Goal: Feedback & Contribution: Contribute content

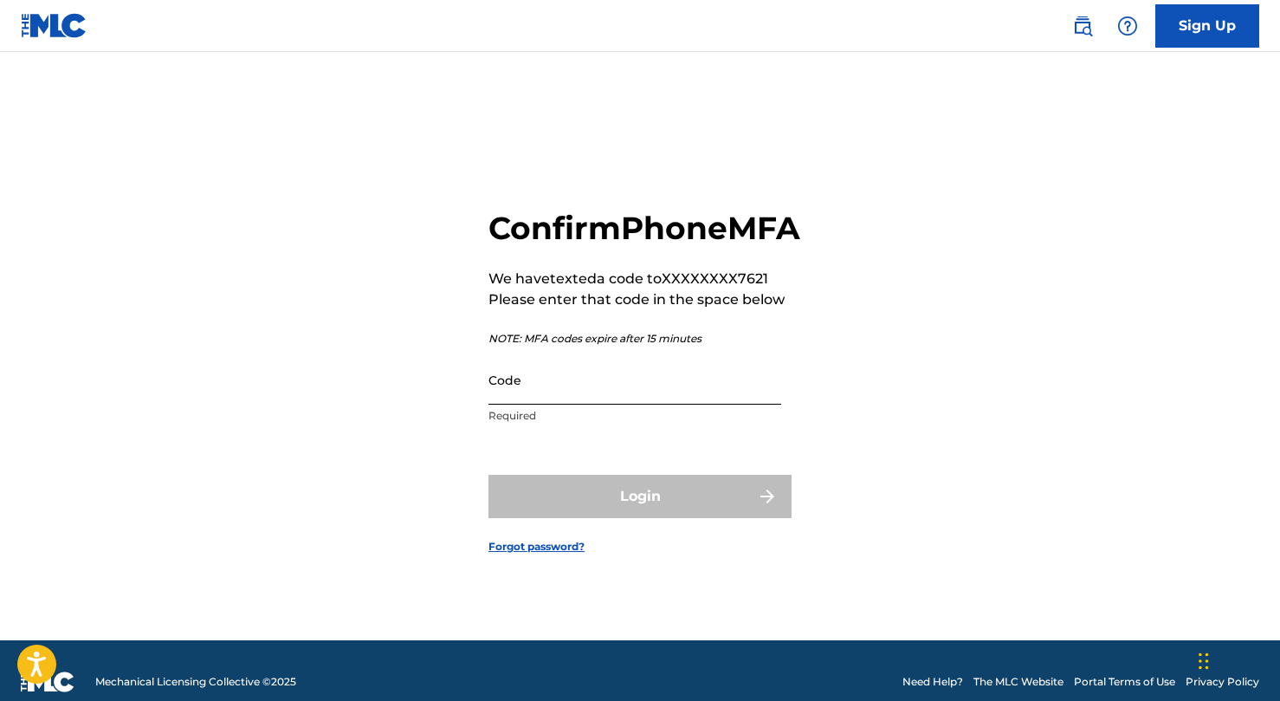
click at [515, 398] on input "Code" at bounding box center [634, 379] width 293 height 49
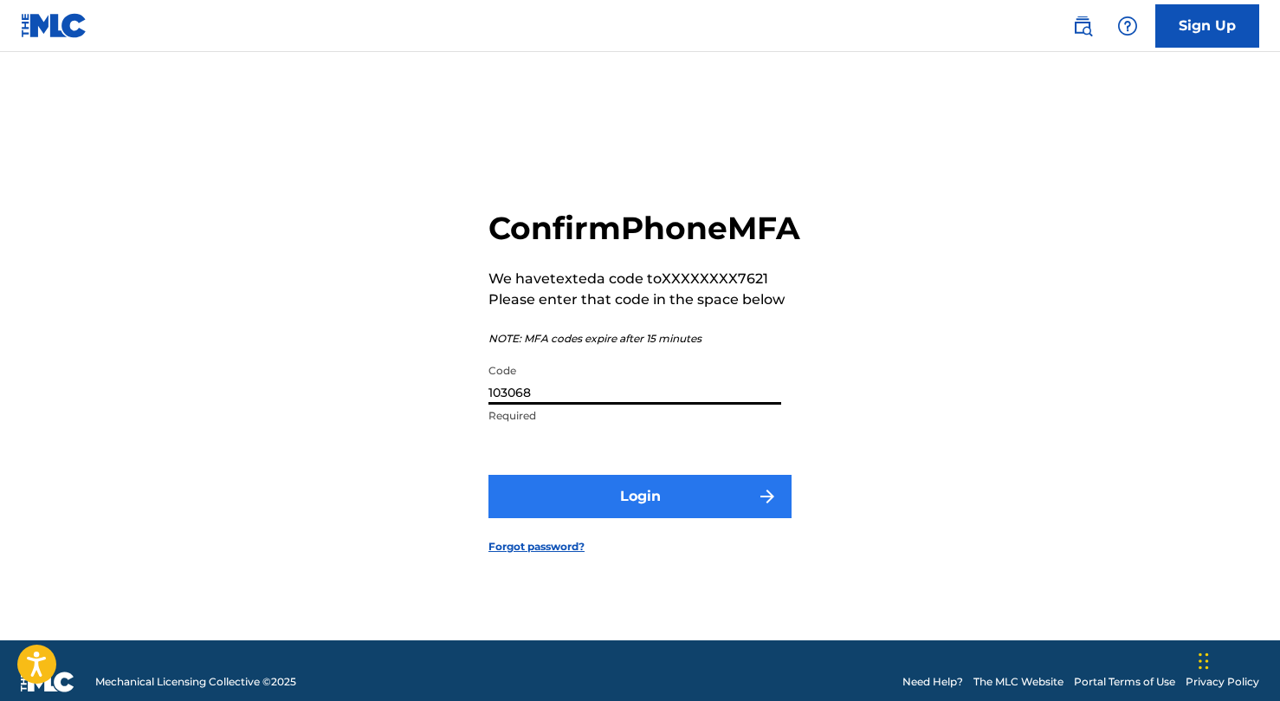
type input "103068"
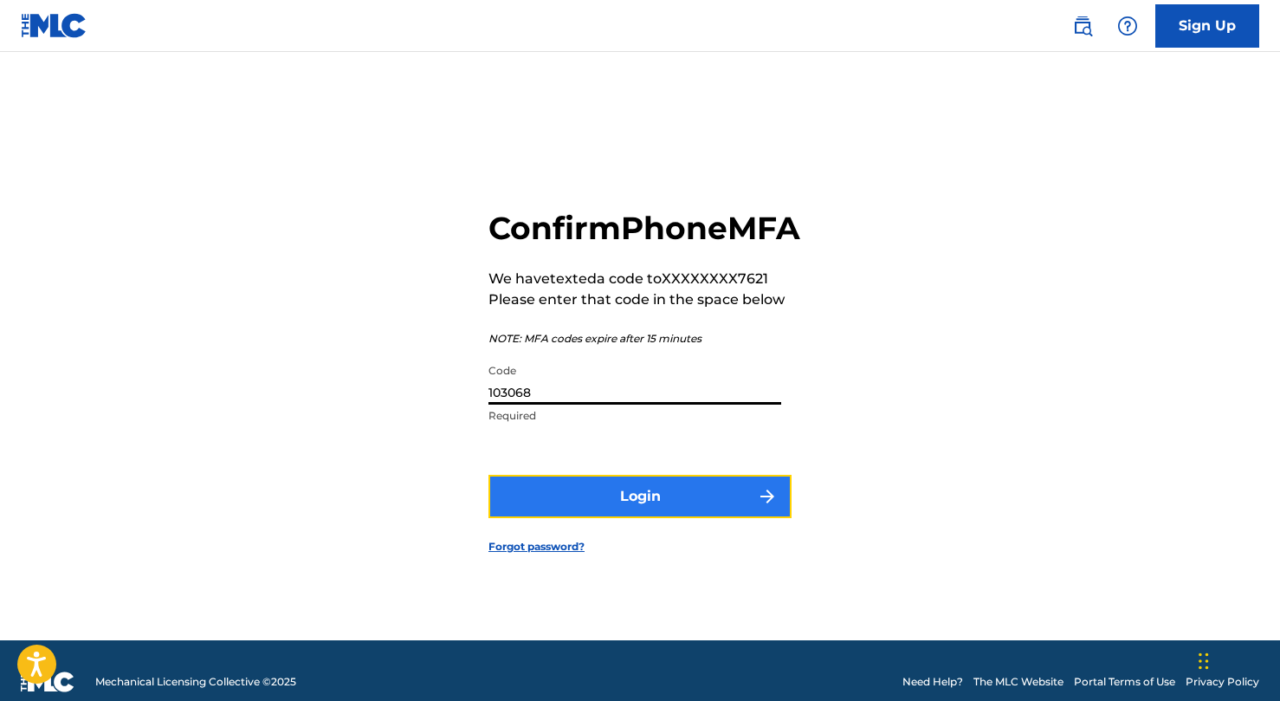
click at [559, 516] on button "Login" at bounding box center [639, 496] width 303 height 43
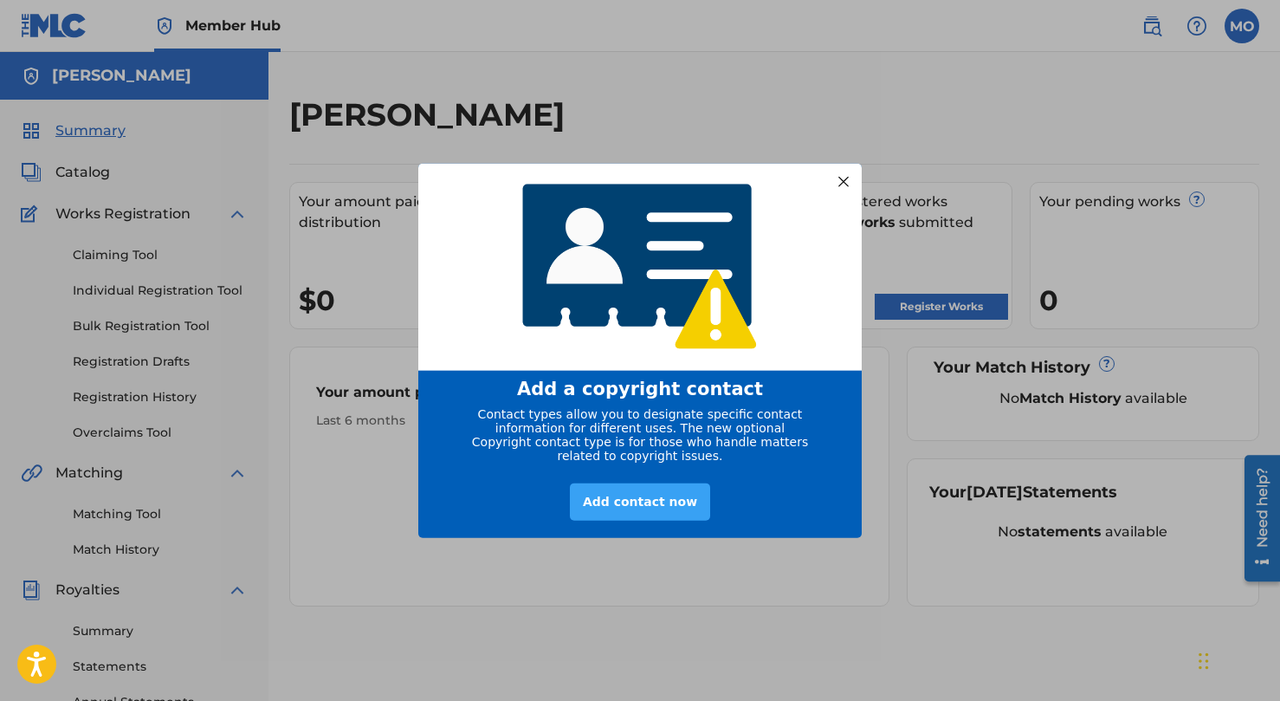
click at [670, 514] on div "Add contact now" at bounding box center [640, 501] width 140 height 37
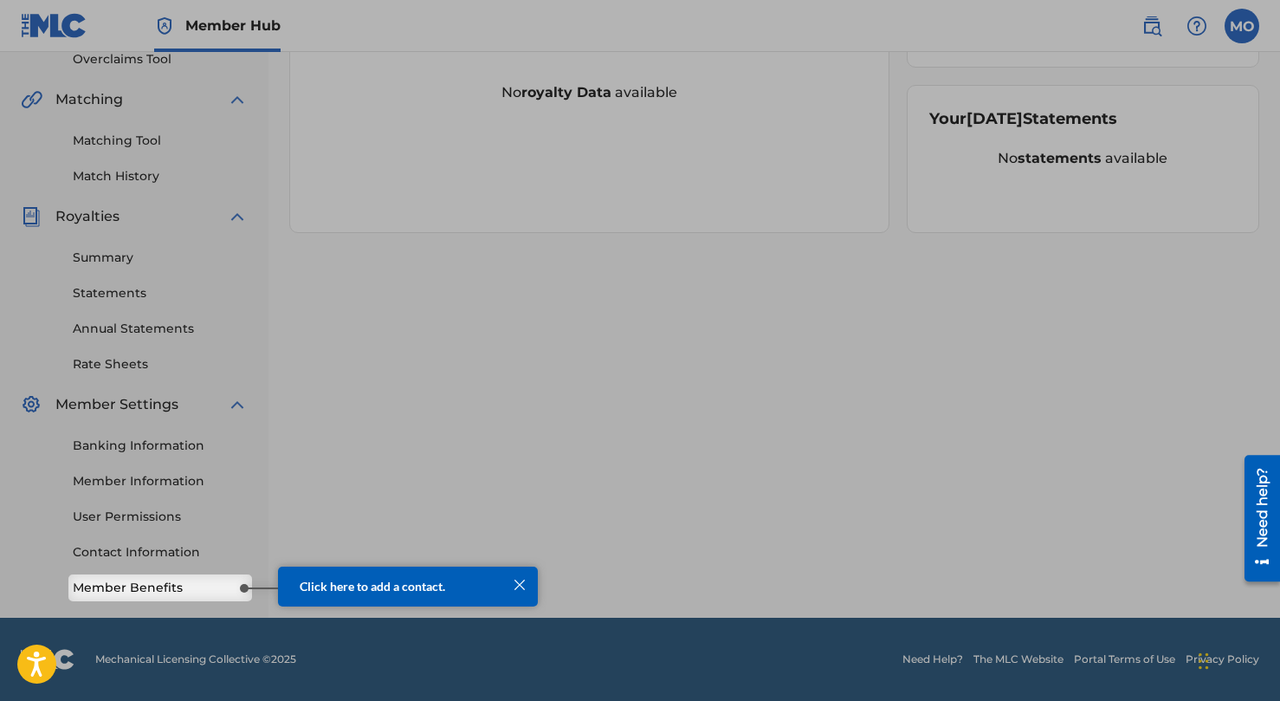
click at [416, 596] on div "Click here to add a contact." at bounding box center [408, 586] width 260 height 41
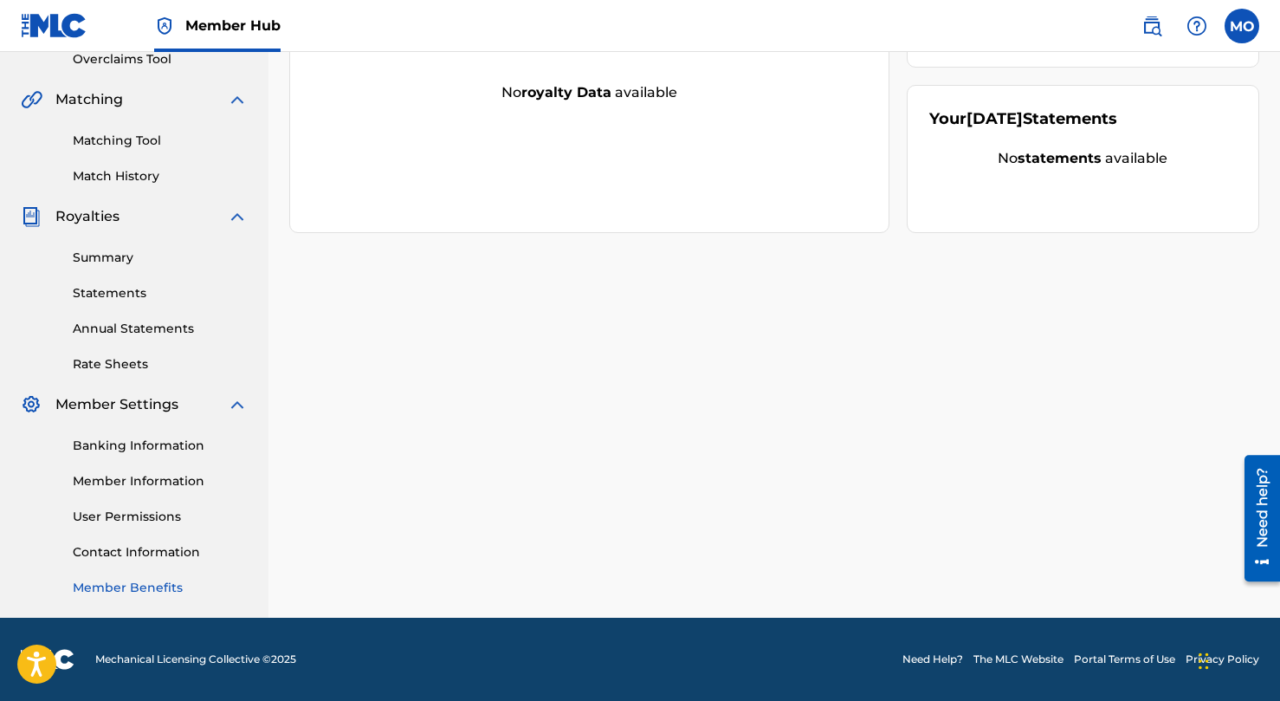
click at [144, 581] on link "Member Benefits" at bounding box center [160, 588] width 175 height 18
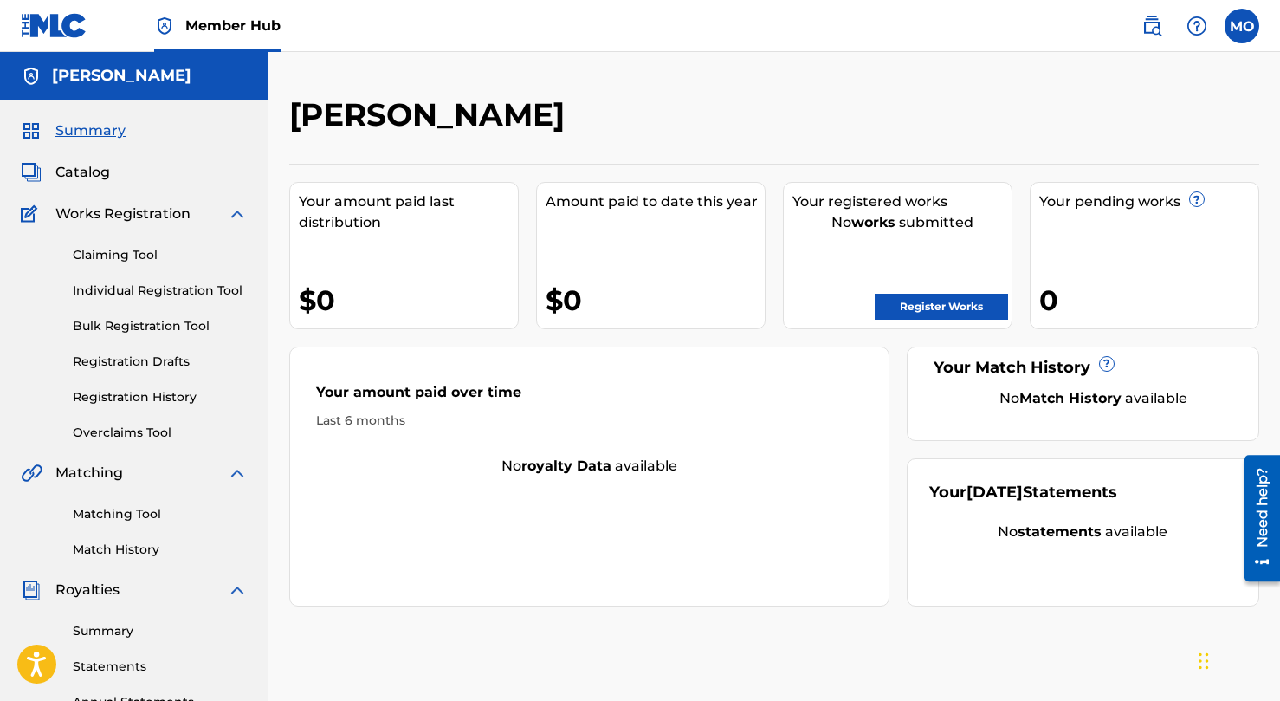
click at [158, 214] on span "Works Registration" at bounding box center [122, 214] width 135 height 21
click at [99, 179] on span "Catalog" at bounding box center [82, 172] width 55 height 21
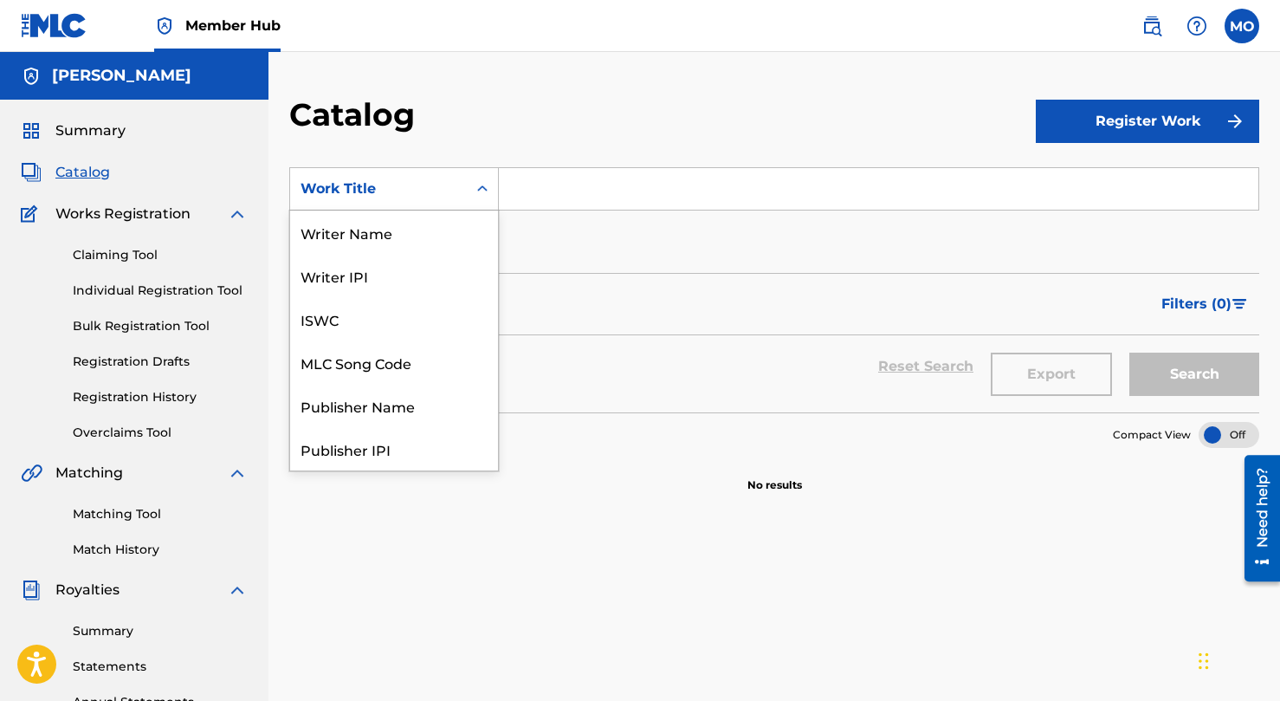
click at [385, 193] on div "Work Title" at bounding box center [379, 188] width 156 height 21
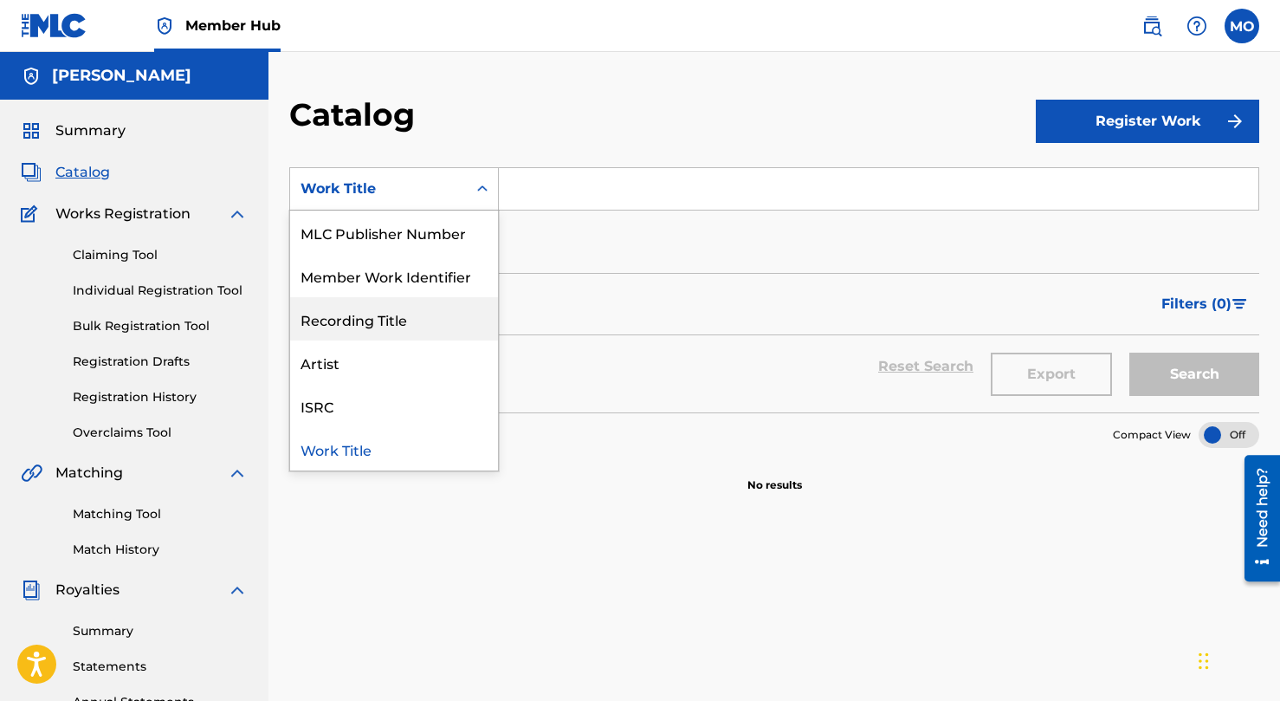
click at [418, 321] on div "Recording Title" at bounding box center [394, 318] width 208 height 43
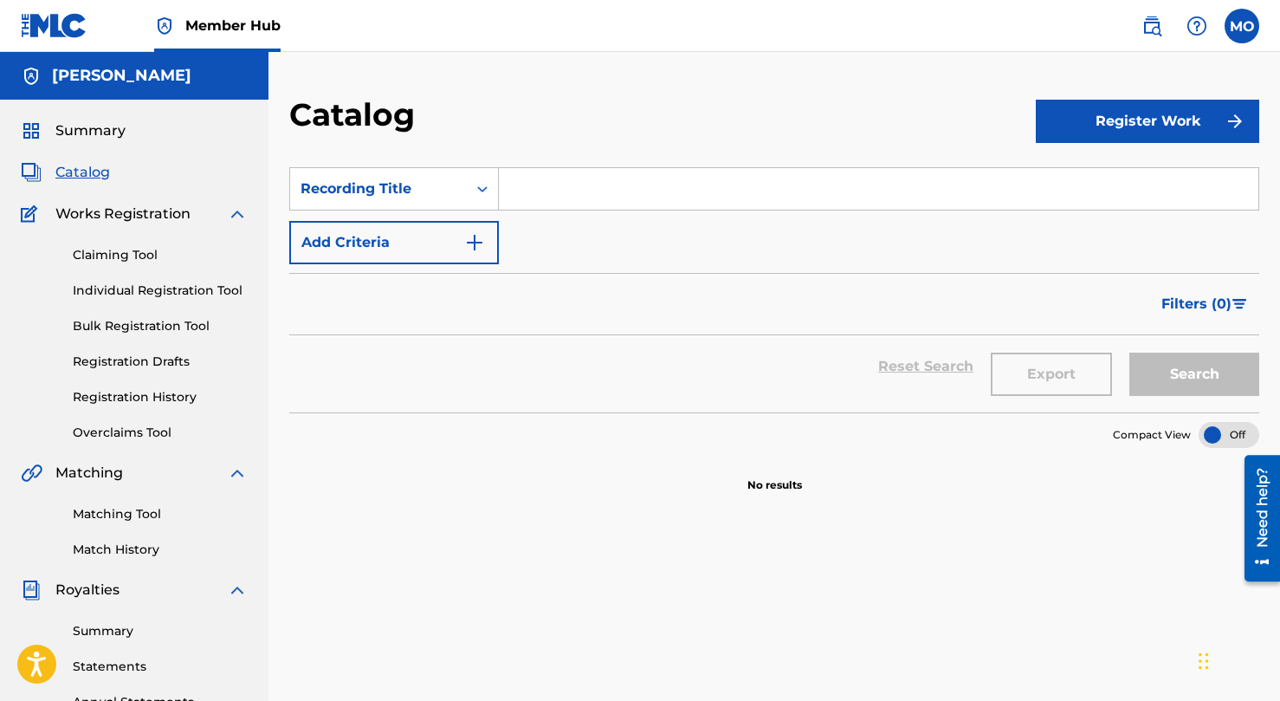
click at [547, 184] on input "Search Form" at bounding box center [879, 189] width 760 height 42
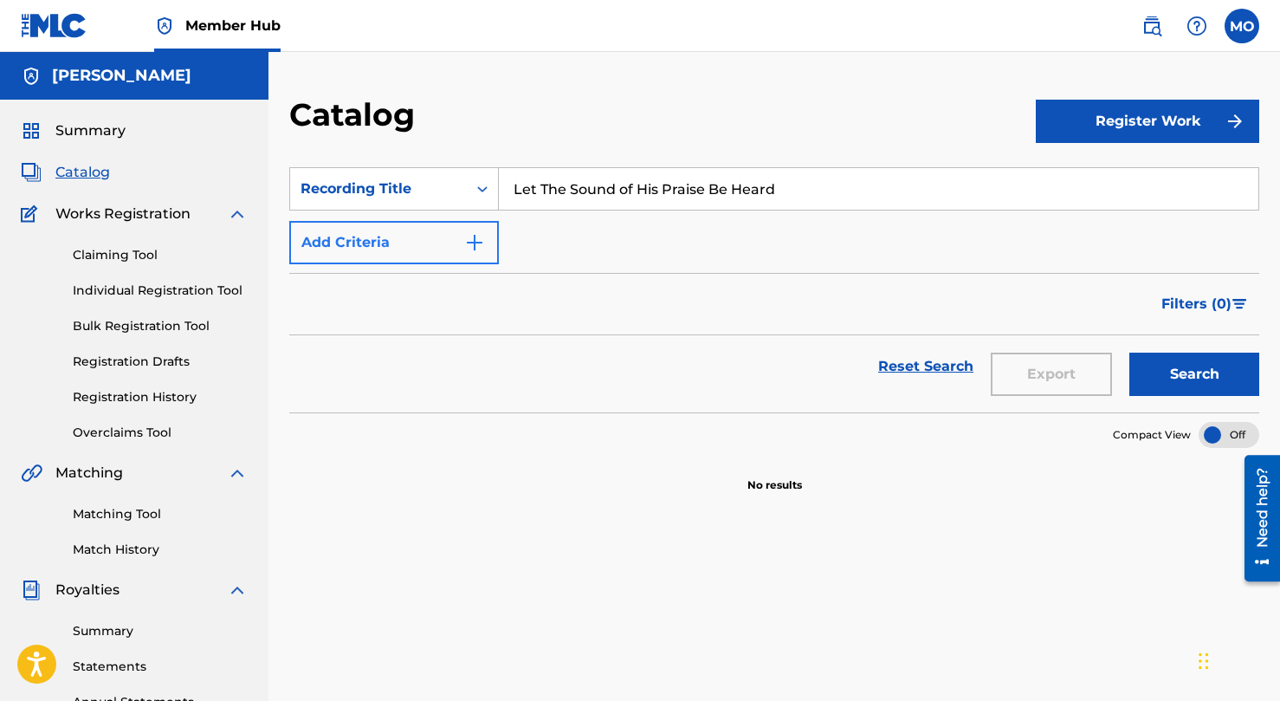
type input "Let The Sound of His Praise Be Heard"
click at [428, 249] on button "Add Criteria" at bounding box center [394, 242] width 210 height 43
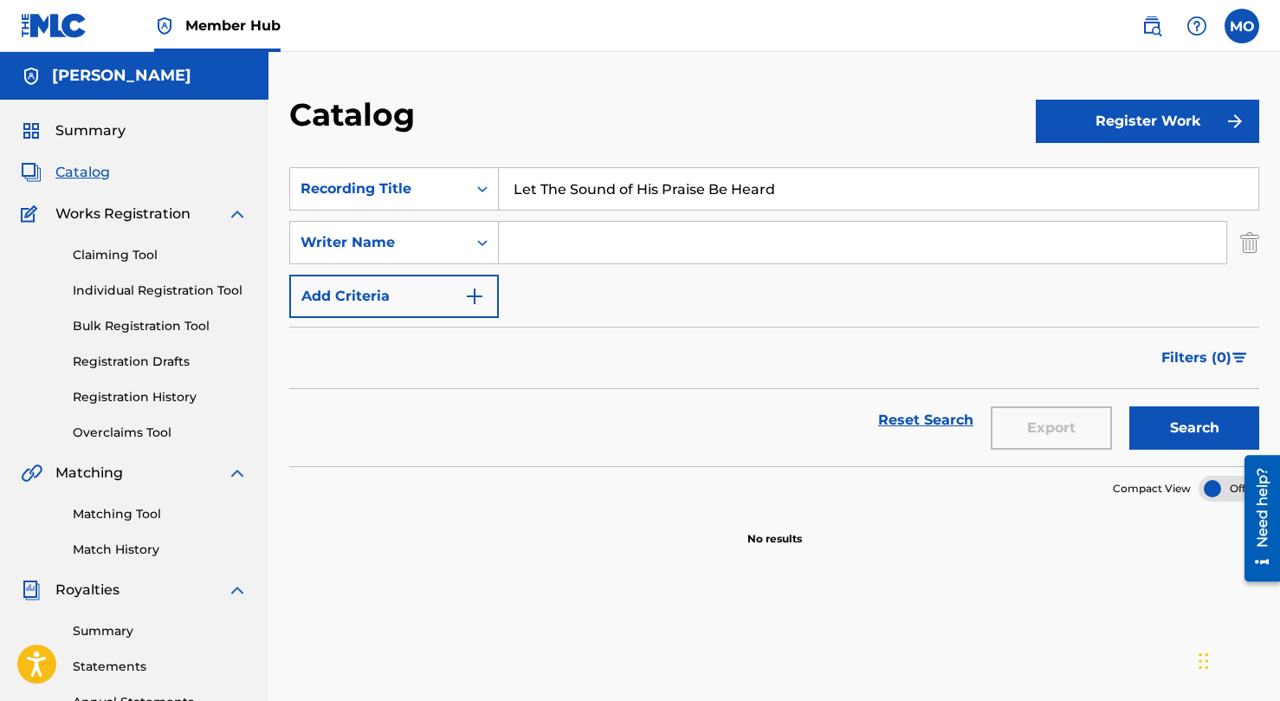
click at [540, 233] on input "Search Form" at bounding box center [863, 243] width 728 height 42
type input "Mike O'Brien"
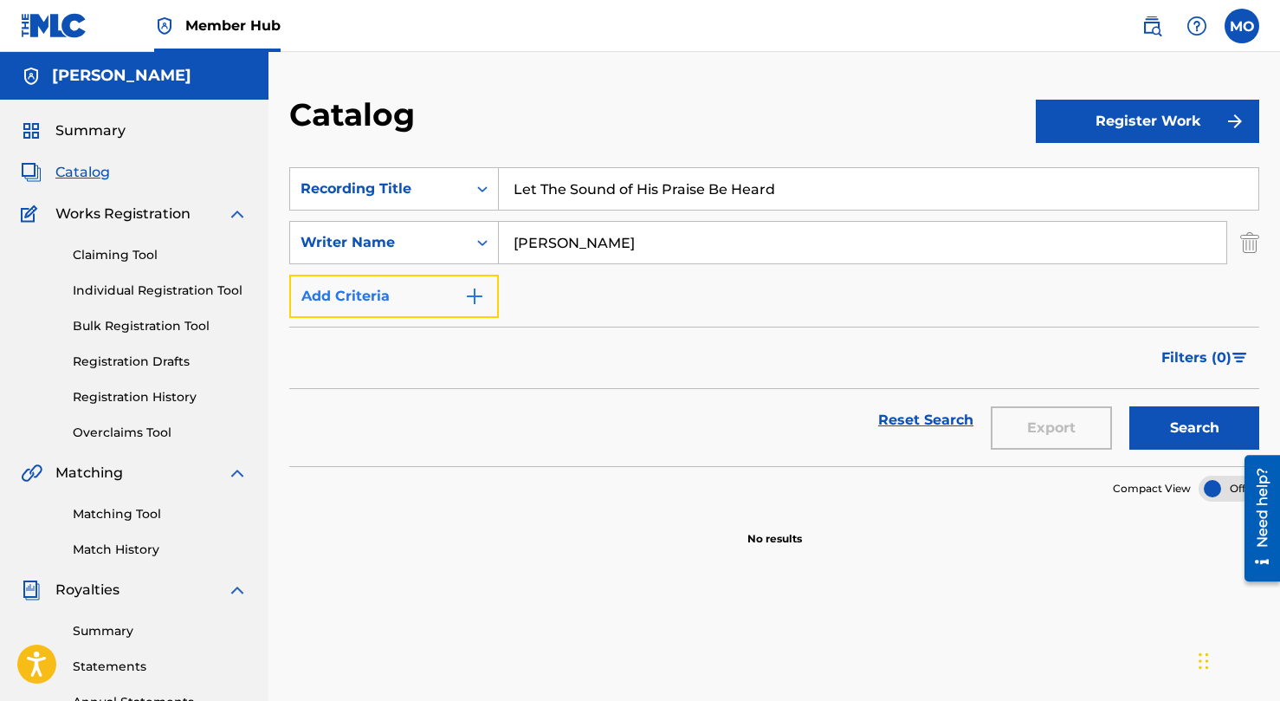
click at [416, 277] on button "Add Criteria" at bounding box center [394, 296] width 210 height 43
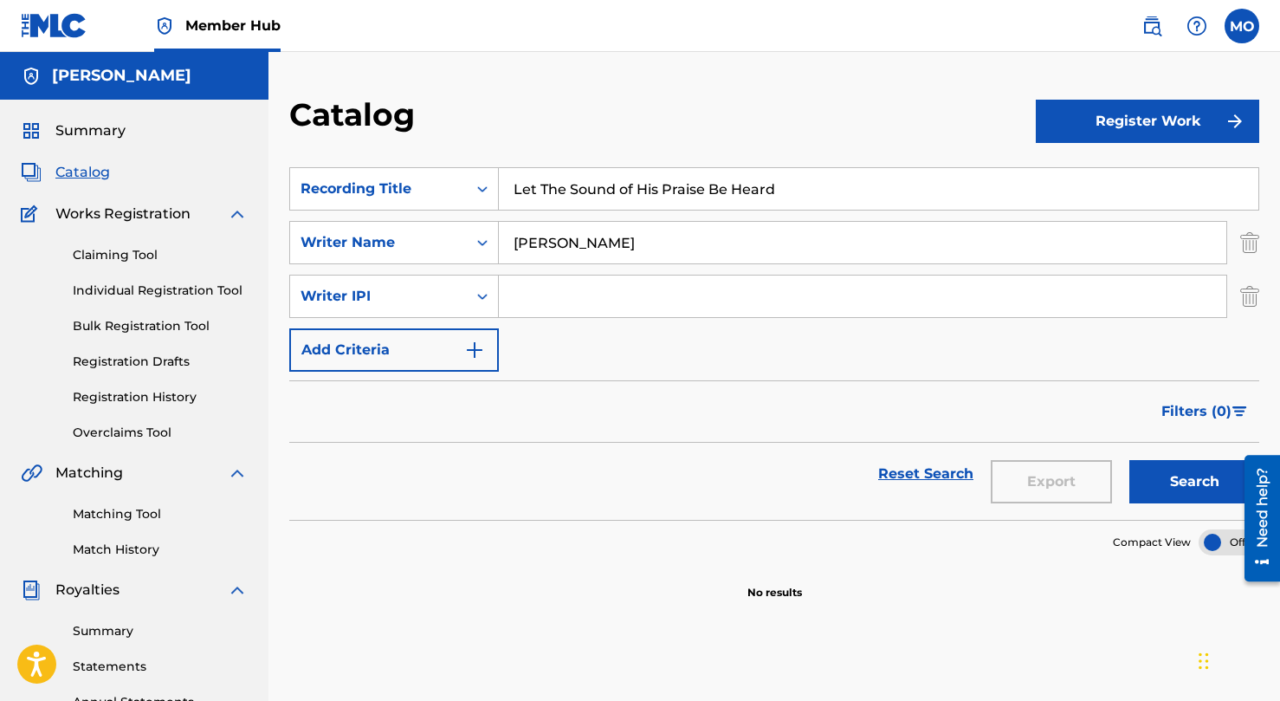
click at [519, 293] on input "Search Form" at bounding box center [863, 296] width 728 height 42
paste input "471754146"
type input "471754146"
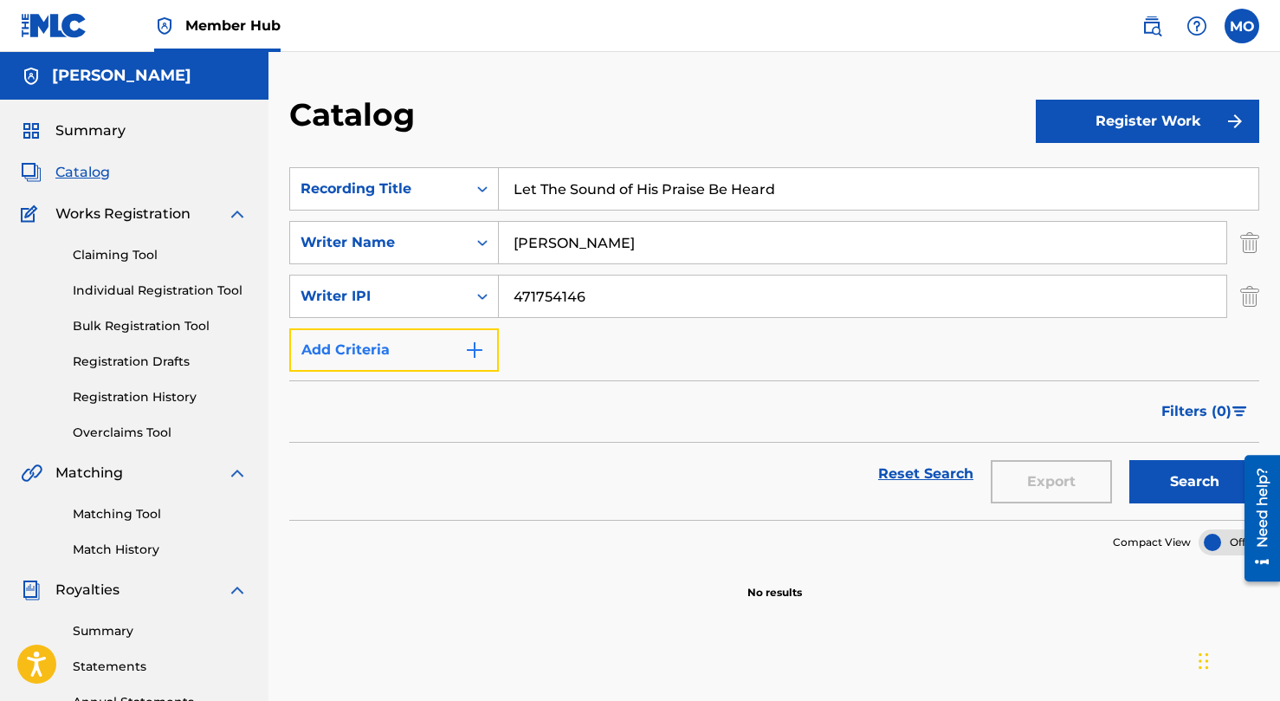
click at [405, 352] on button "Add Criteria" at bounding box center [394, 349] width 210 height 43
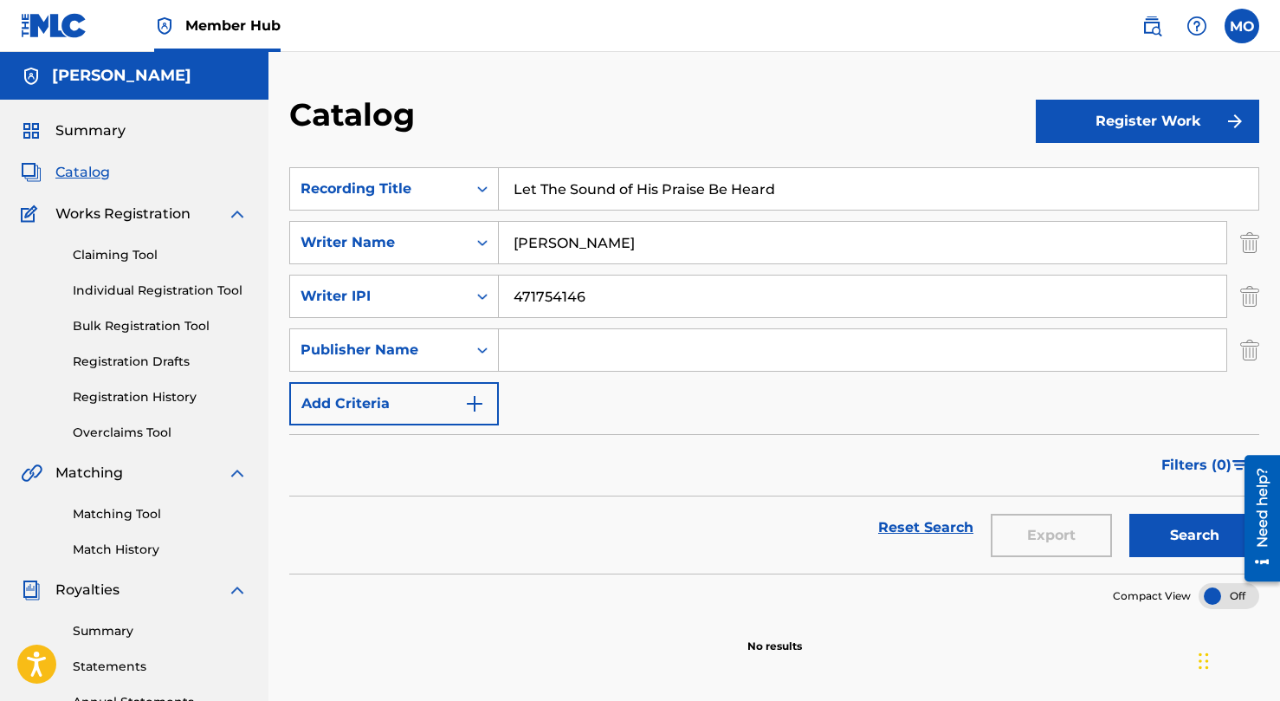
click at [592, 351] on input "Search Form" at bounding box center [863, 350] width 728 height 42
type input "Three Streams Music"
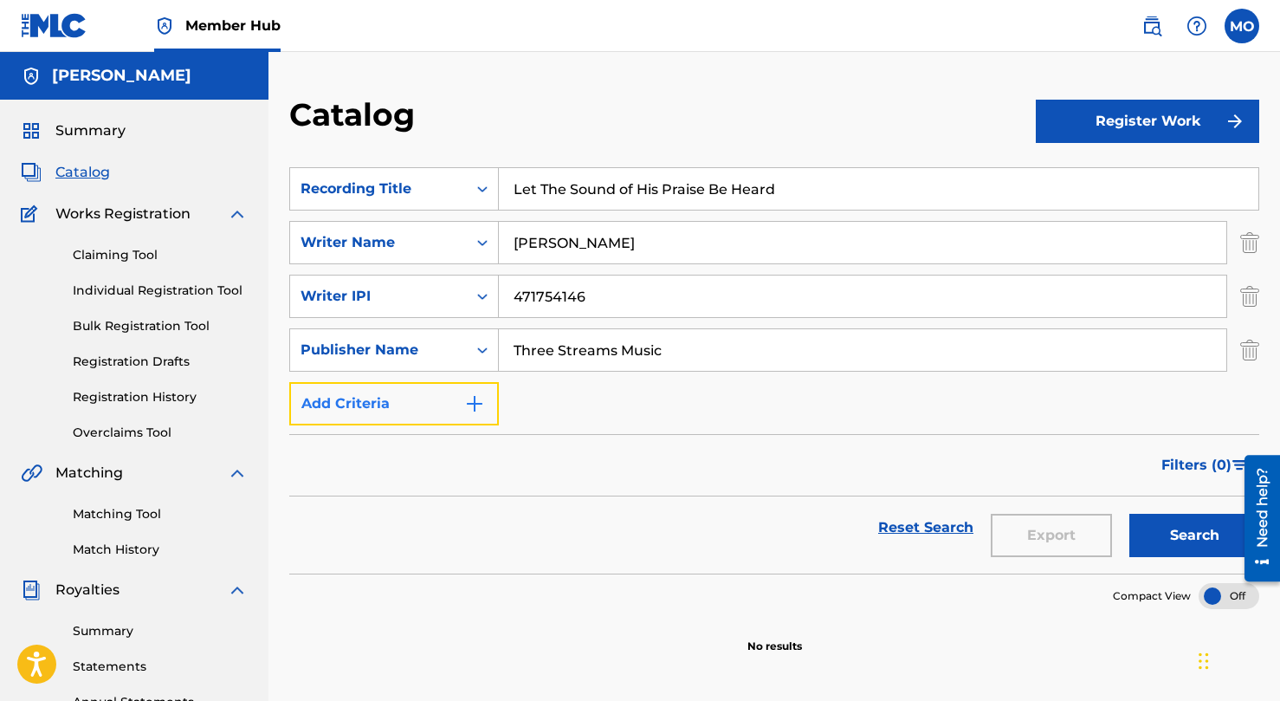
click at [420, 407] on button "Add Criteria" at bounding box center [394, 403] width 210 height 43
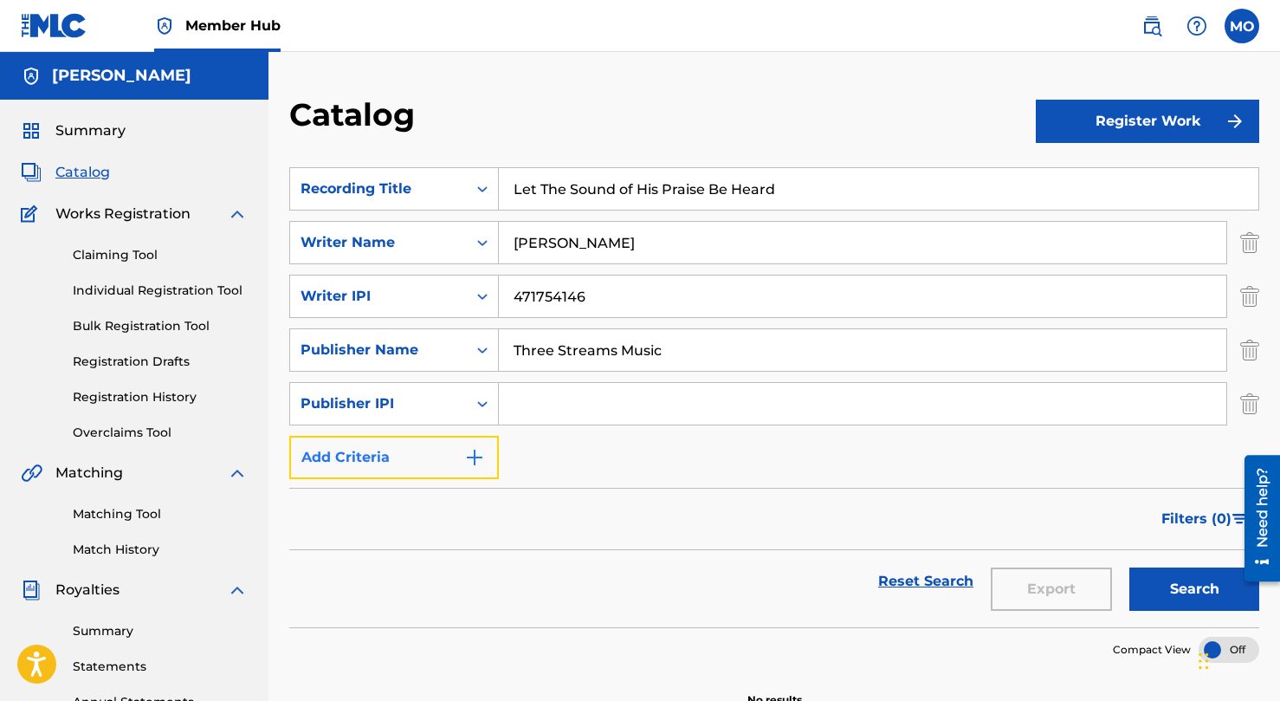
click at [429, 457] on button "Add Criteria" at bounding box center [394, 457] width 210 height 43
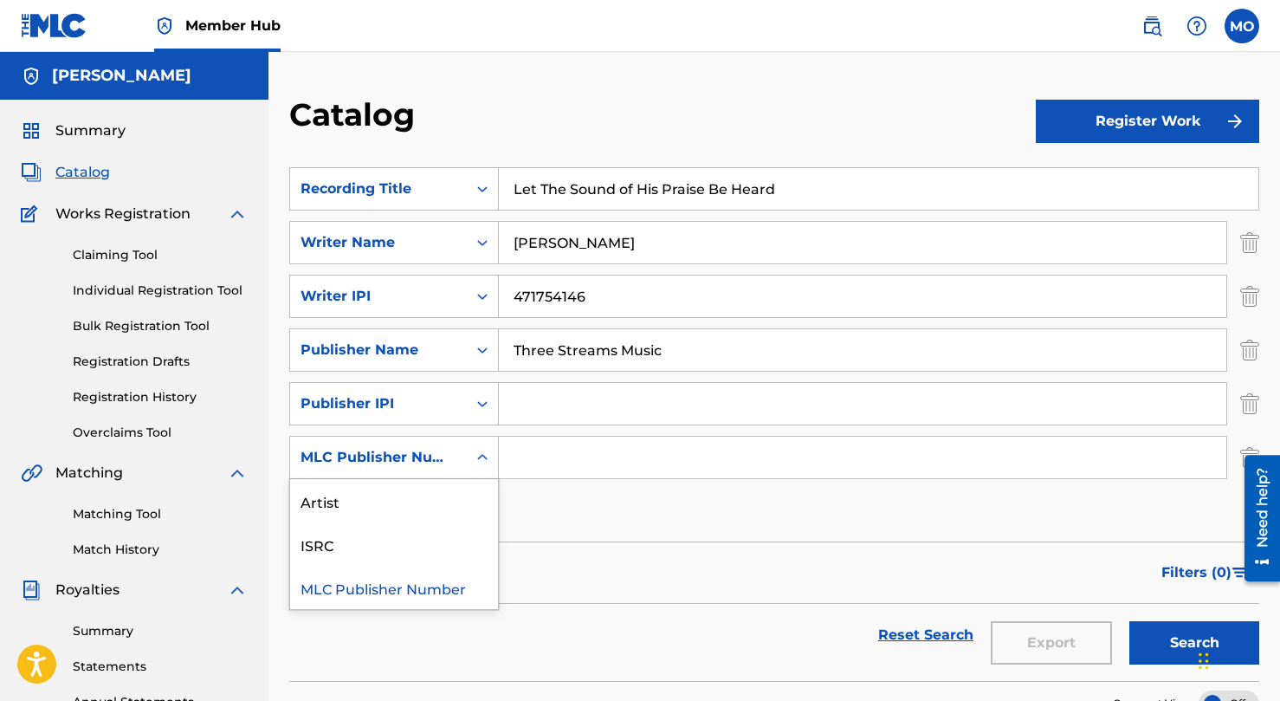
click at [437, 456] on div "MLC Publisher Number" at bounding box center [379, 457] width 156 height 21
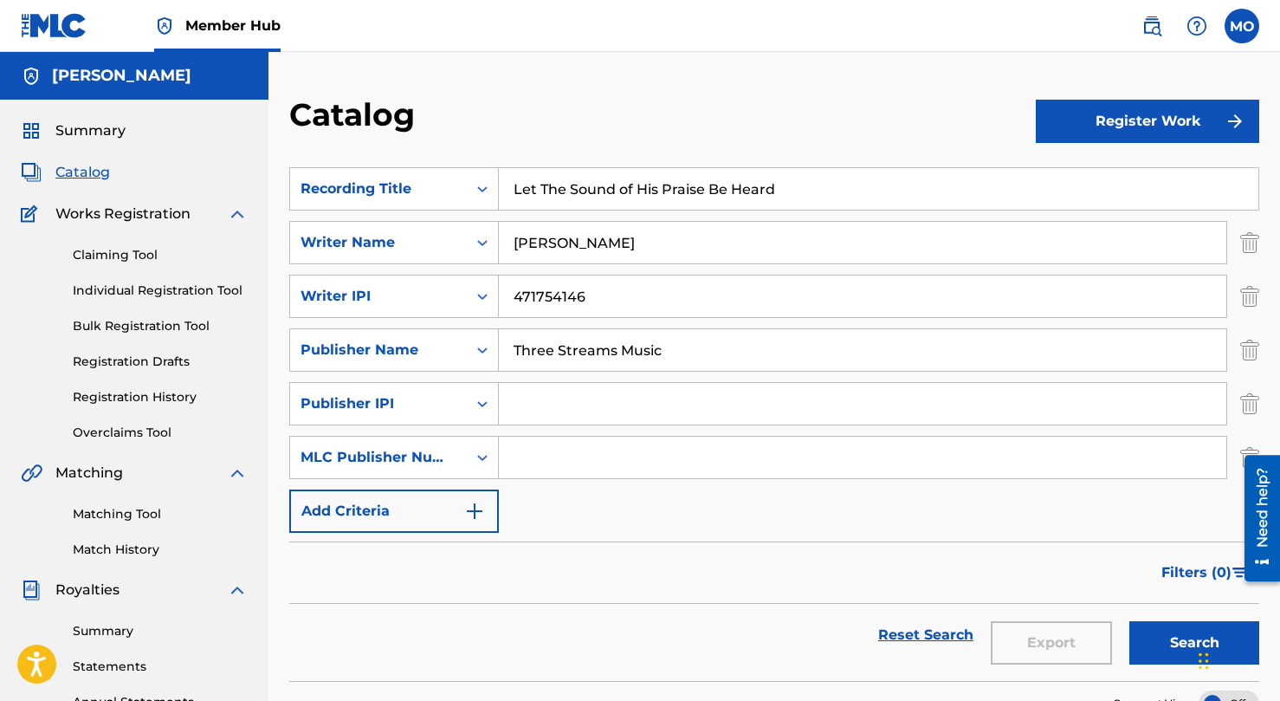
click at [630, 485] on div "SearchWithCriteria5a4924ef-aff1-4b52-b863-530be9de0273 Recording Title Let The …" at bounding box center [774, 350] width 970 height 366
click at [391, 503] on button "Add Criteria" at bounding box center [394, 510] width 210 height 43
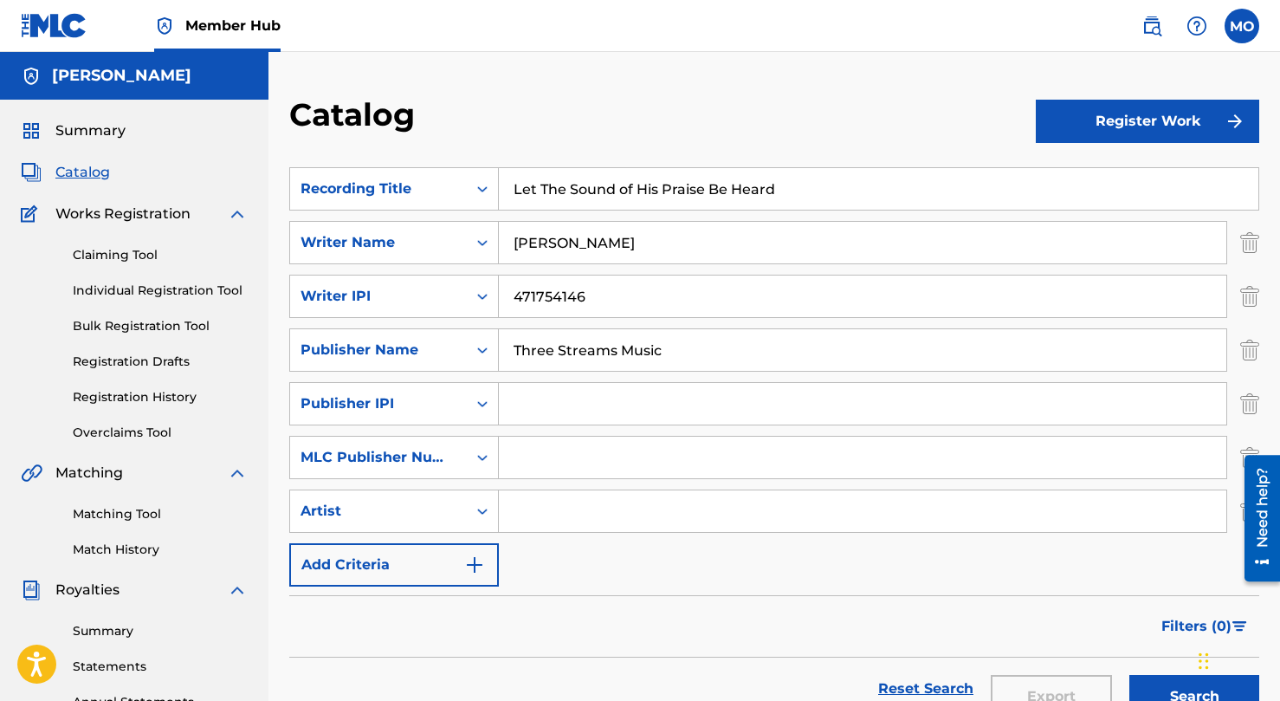
click at [521, 511] on input "Search Form" at bounding box center [863, 511] width 728 height 42
type input "Three Streams Music"
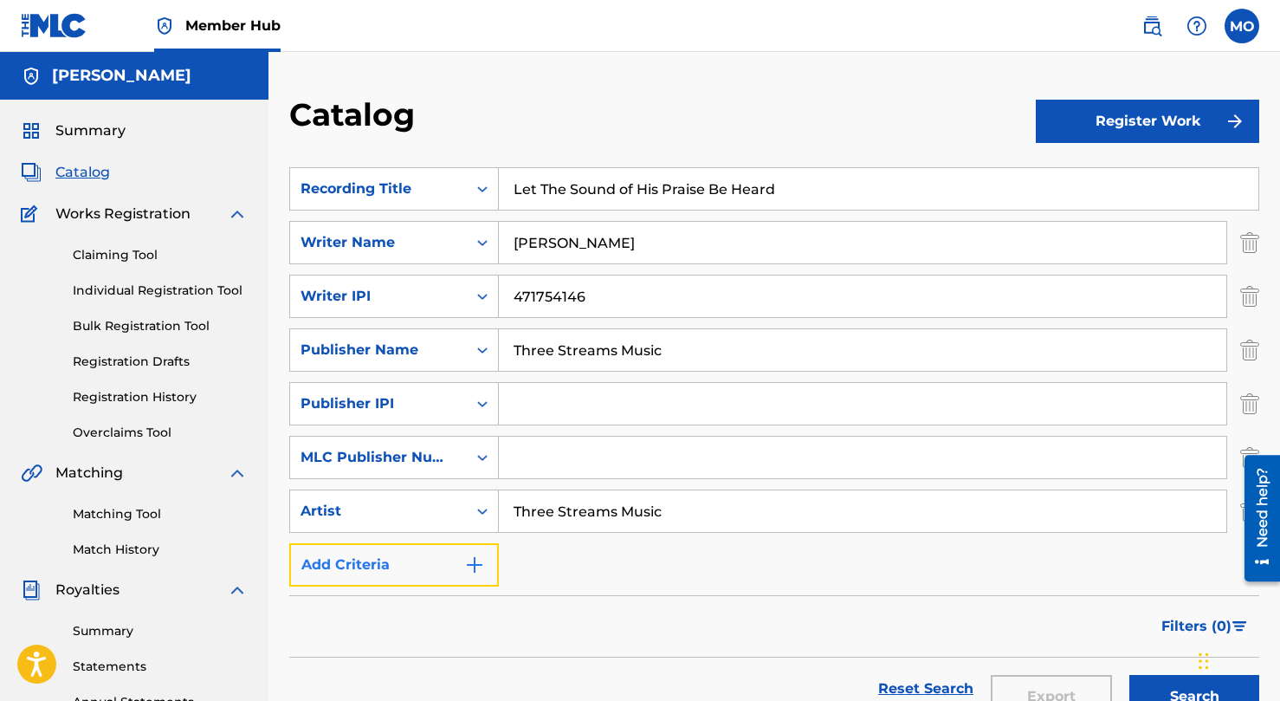
click at [420, 555] on button "Add Criteria" at bounding box center [394, 564] width 210 height 43
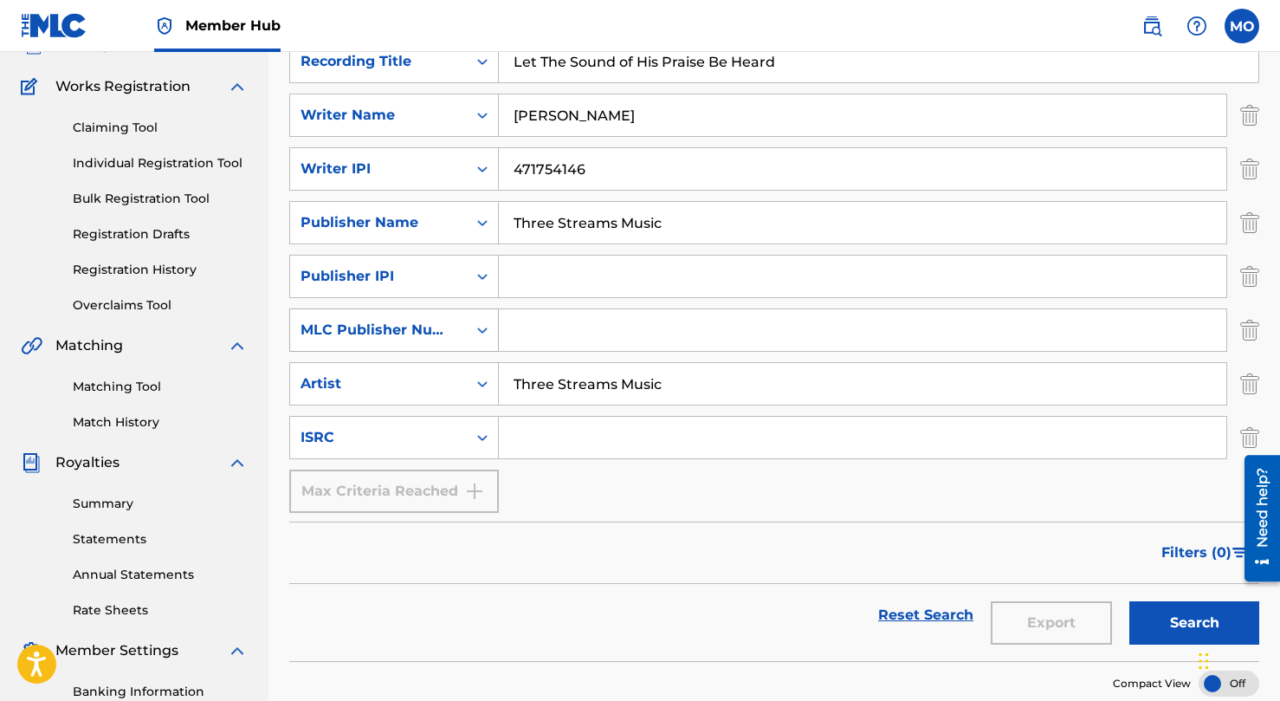
scroll to position [128, 0]
click at [539, 427] on input "Search Form" at bounding box center [863, 437] width 728 height 42
paste input "QZRP42451115"
type input "QZRP42451115"
click at [655, 492] on div "SearchWithCriteria5a4924ef-aff1-4b52-b863-530be9de0273 Recording Title Let The …" at bounding box center [774, 275] width 970 height 473
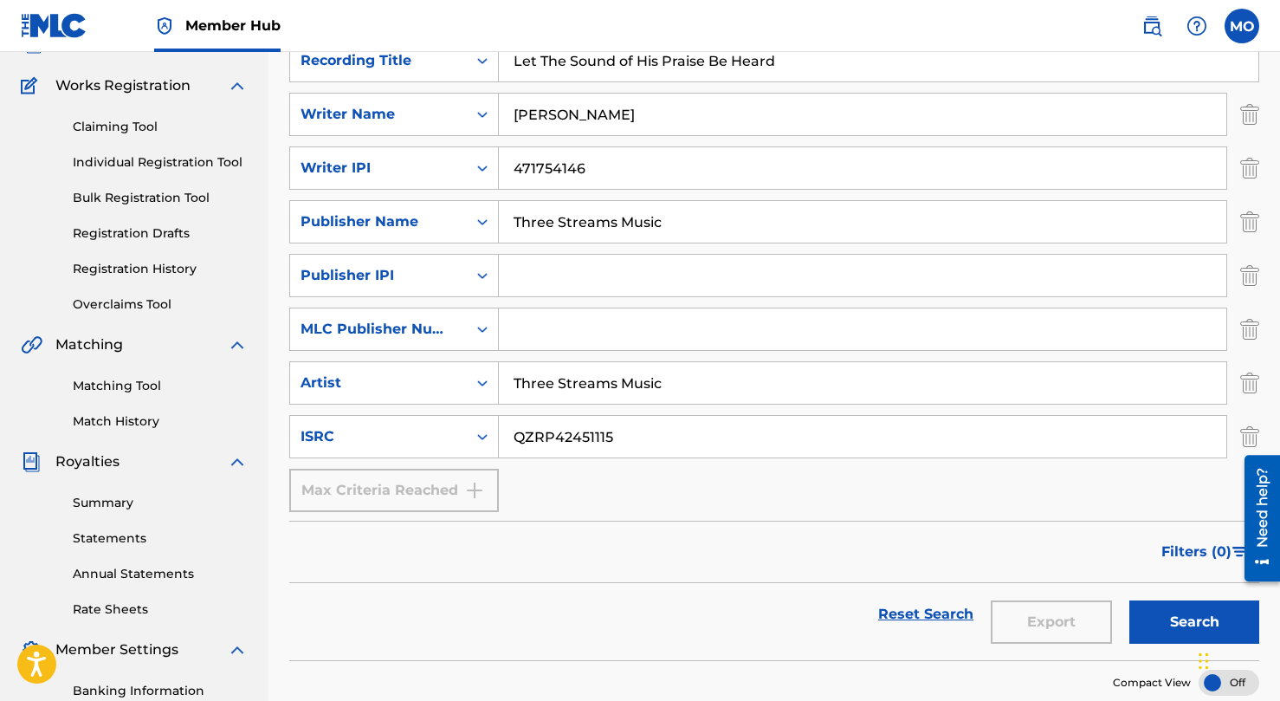
click at [546, 328] on input "Search Form" at bounding box center [863, 329] width 728 height 42
click at [440, 328] on div "MLC Publisher Number" at bounding box center [379, 329] width 156 height 21
click at [398, 276] on div "Publisher IPI" at bounding box center [379, 275] width 156 height 21
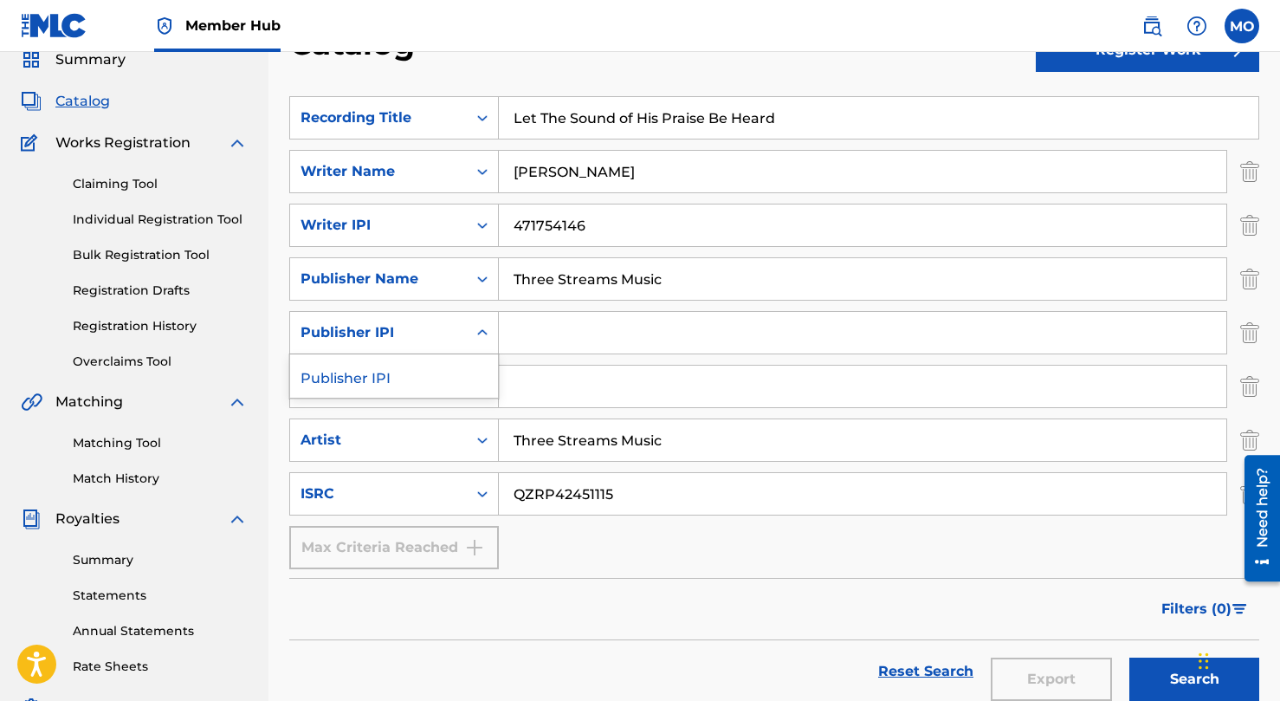
scroll to position [29, 0]
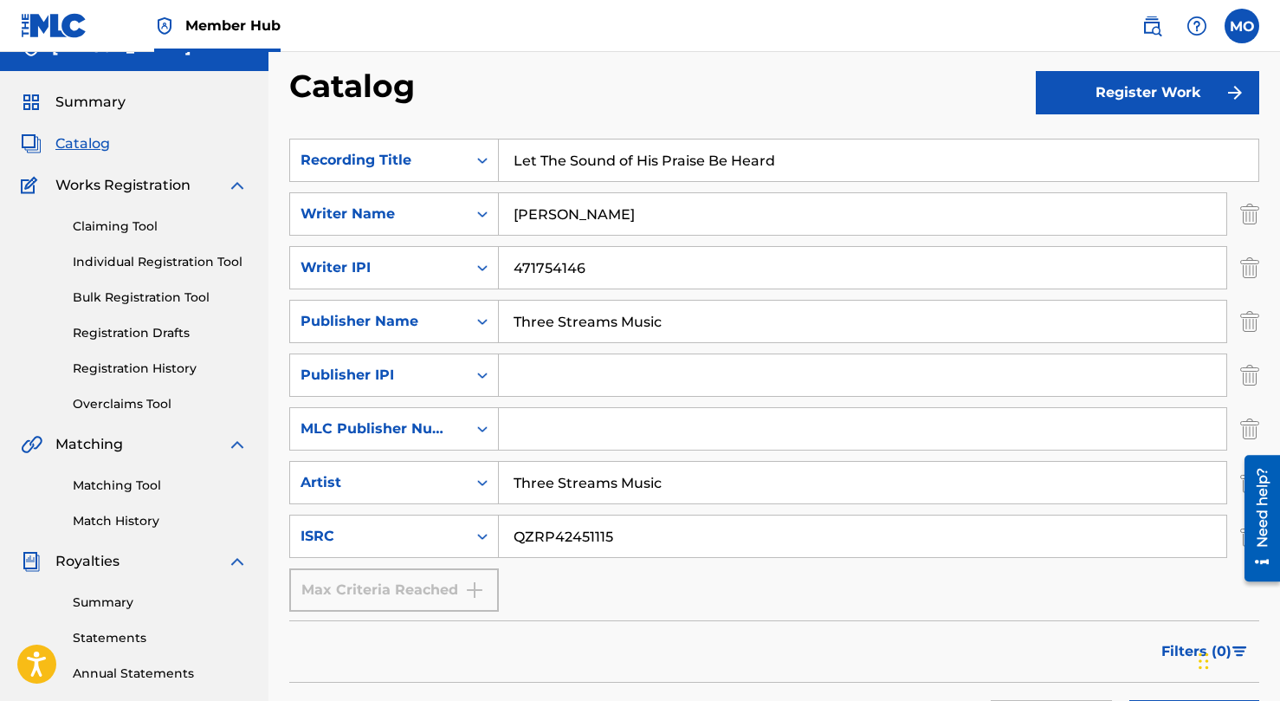
click at [569, 424] on input "Search Form" at bounding box center [863, 429] width 728 height 42
click at [560, 372] on input "Search Form" at bounding box center [863, 375] width 728 height 42
paste input "6279694"
type input "6279694"
click at [446, 425] on div "MLC Publisher Number" at bounding box center [379, 428] width 156 height 21
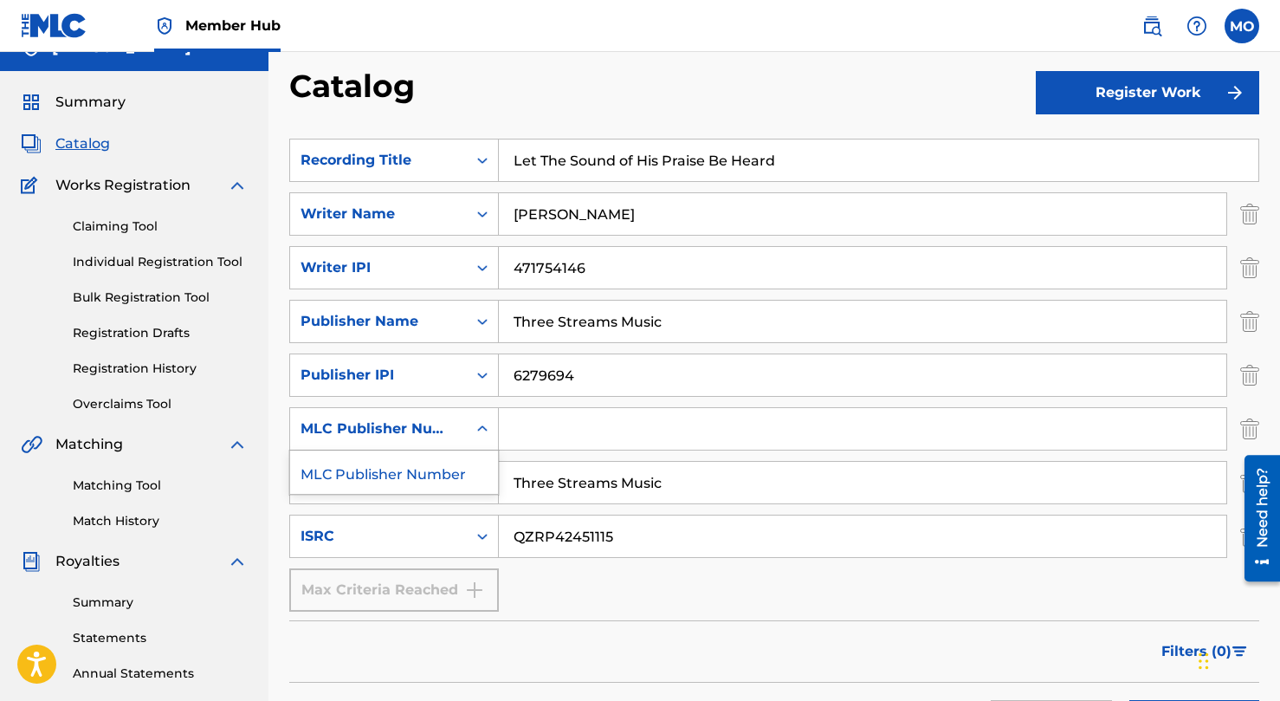
click at [450, 468] on div "MLC Publisher Number" at bounding box center [394, 471] width 208 height 43
click at [1257, 27] on label at bounding box center [1242, 26] width 35 height 35
click at [1242, 26] on input "MO Mike OBrien vineband@gmail.com Notification Preferences Profile Log out" at bounding box center [1242, 26] width 0 height 0
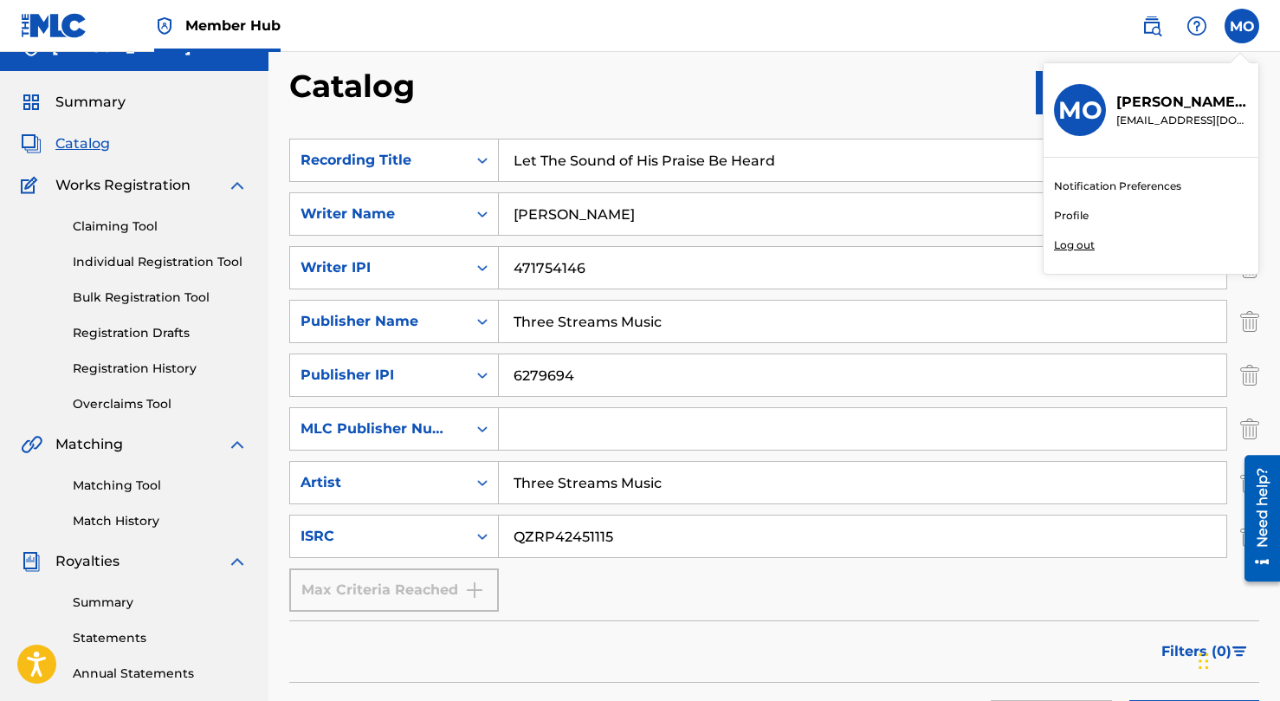
click at [948, 112] on div "Catalog" at bounding box center [662, 92] width 747 height 51
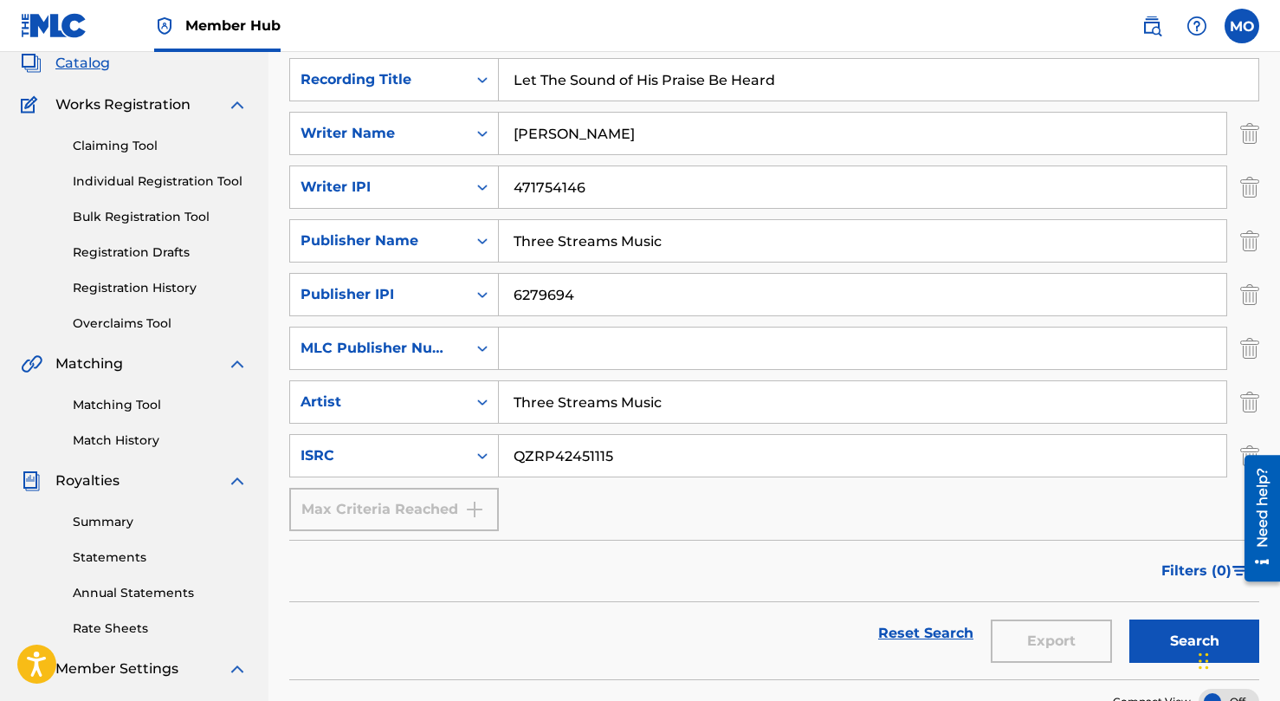
scroll to position [0, 0]
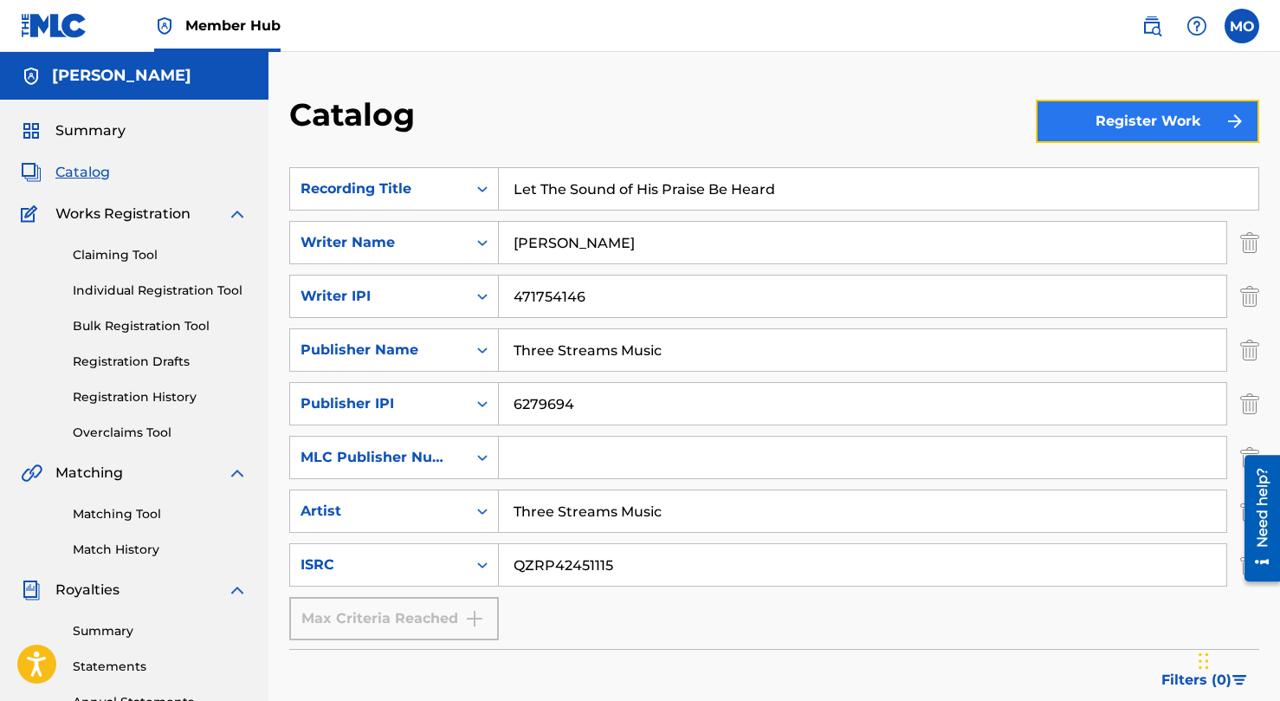
click at [1187, 120] on button "Register Work" at bounding box center [1147, 121] width 223 height 43
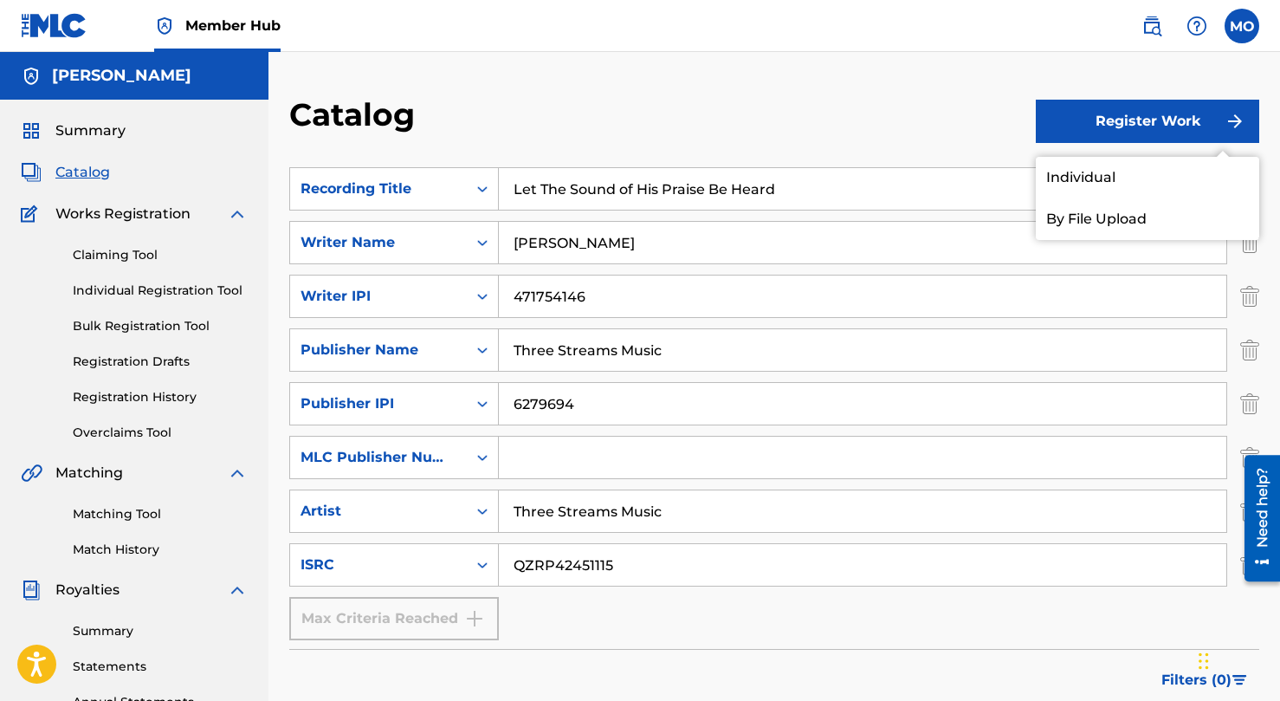
click at [941, 117] on div "Catalog" at bounding box center [662, 120] width 747 height 51
click at [1066, 187] on link "Individual" at bounding box center [1147, 178] width 223 height 42
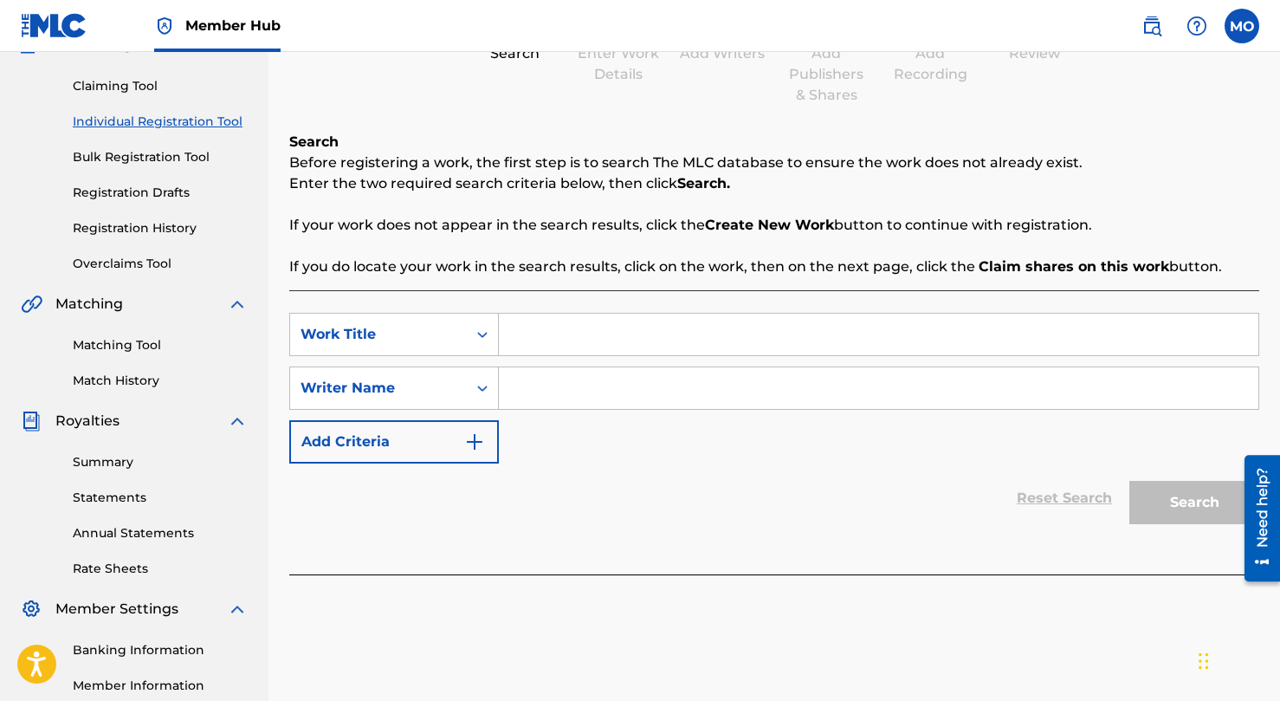
scroll to position [170, 0]
click at [465, 337] on div "Work Title" at bounding box center [378, 333] width 177 height 33
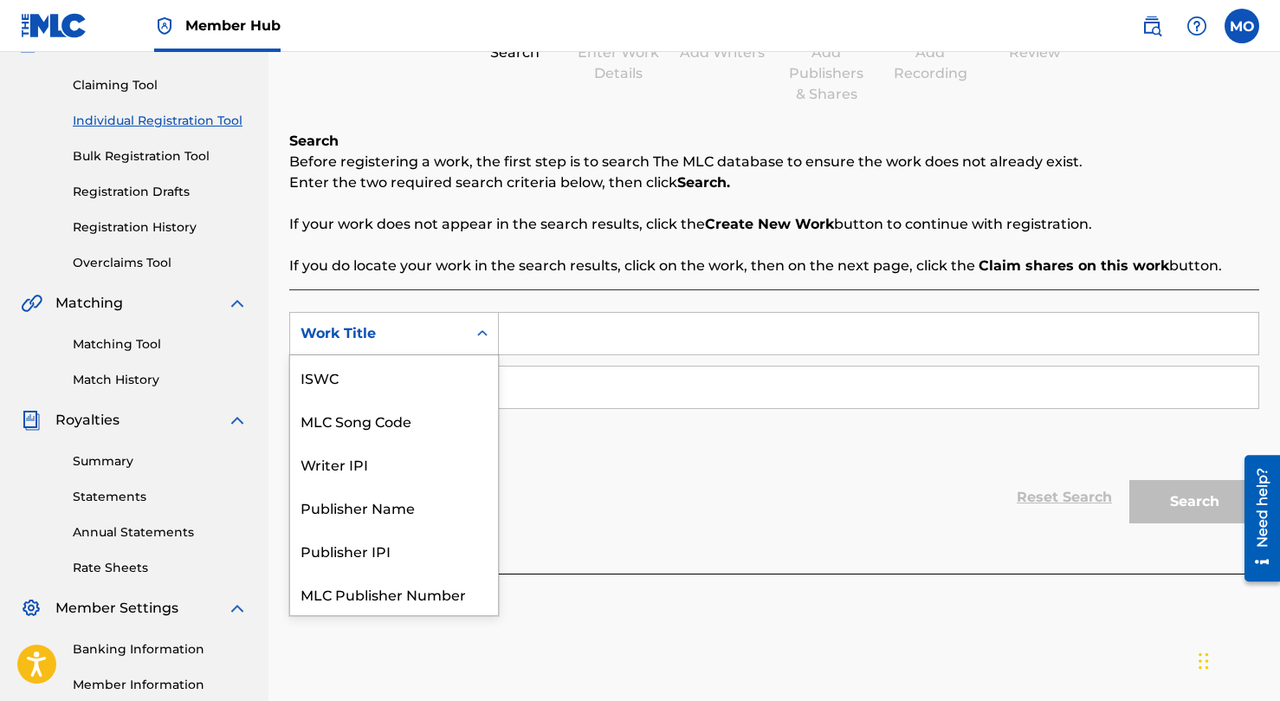
scroll to position [43, 0]
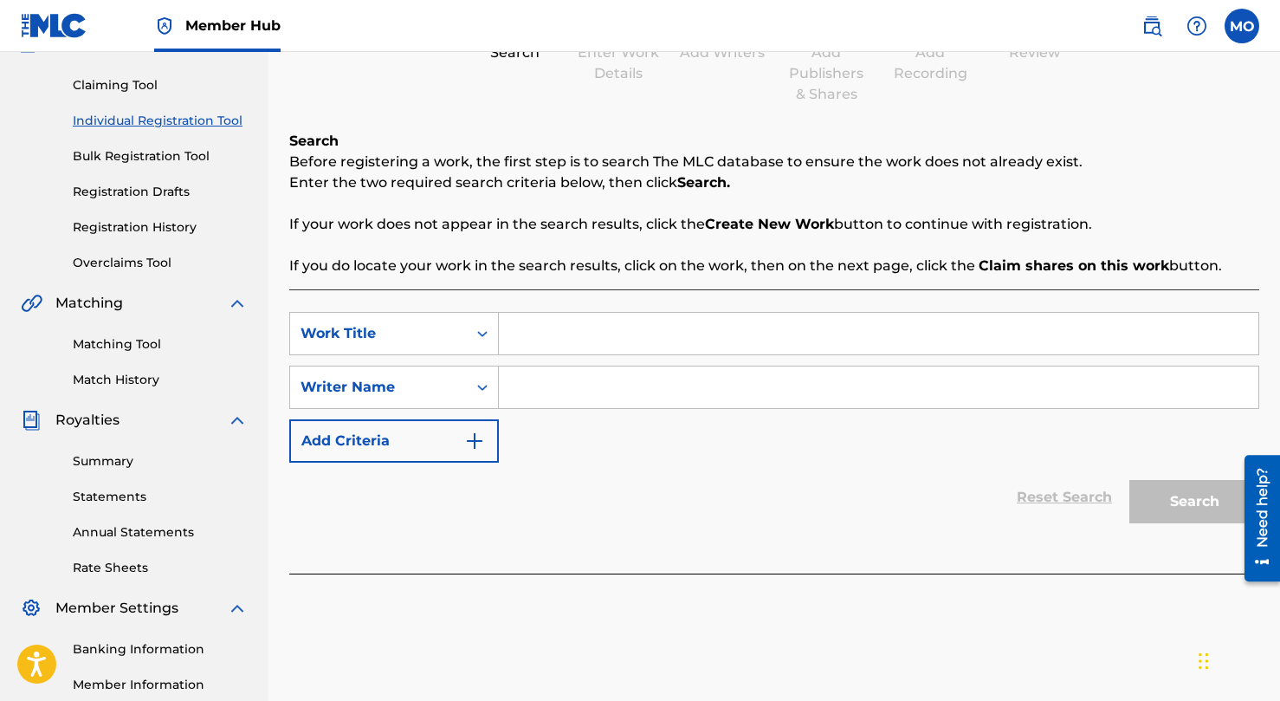
click at [527, 334] on input "Search Form" at bounding box center [879, 334] width 760 height 42
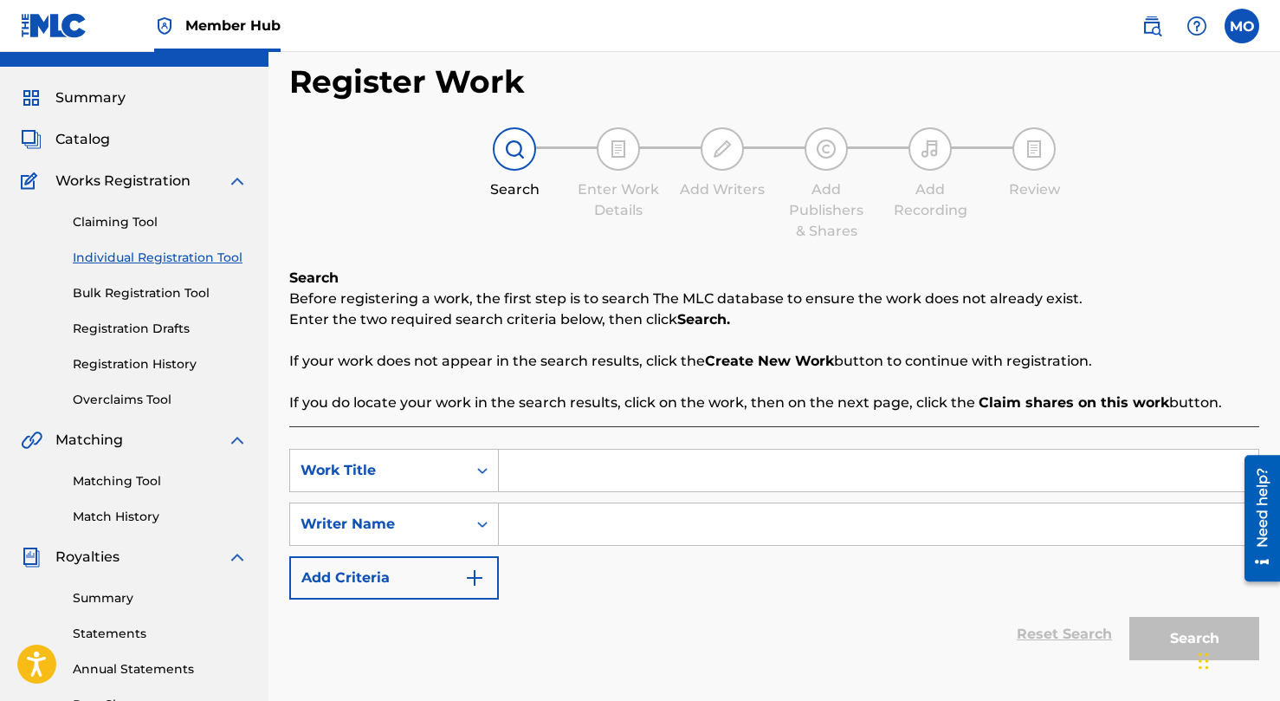
scroll to position [30, 0]
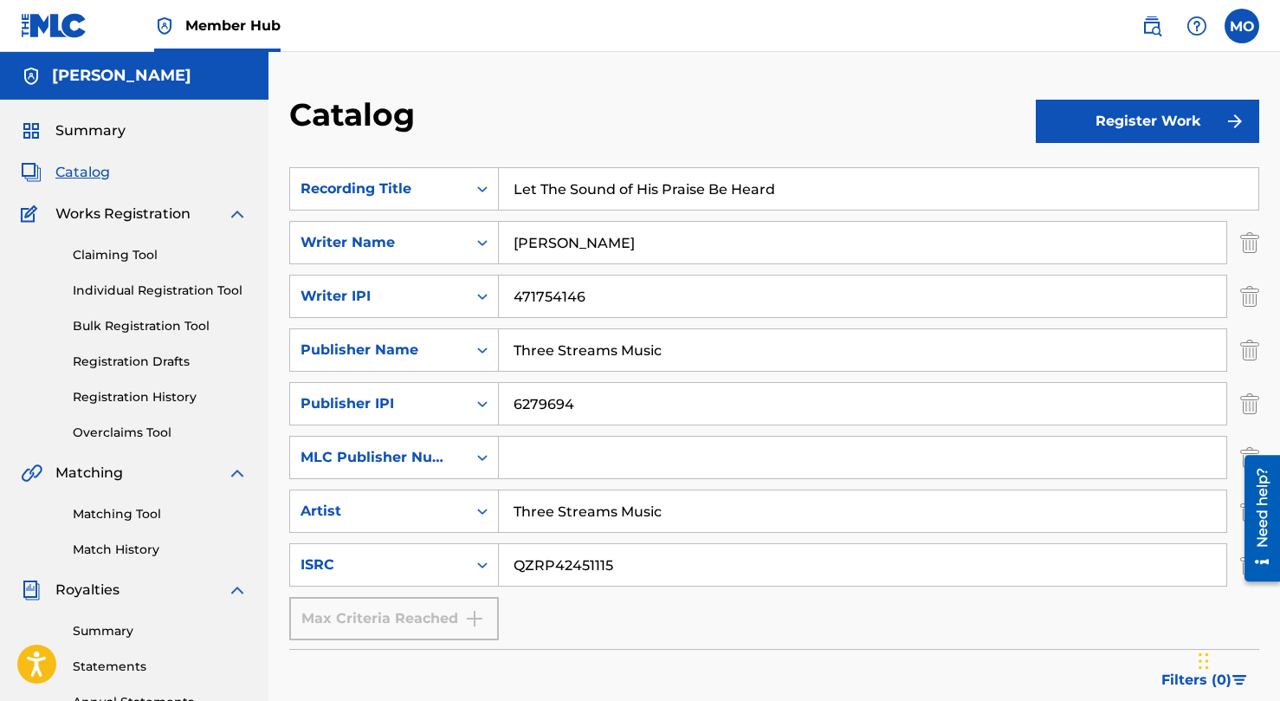
click at [805, 191] on input "Let The Sound of His Praise Be Heard" at bounding box center [879, 189] width 760 height 42
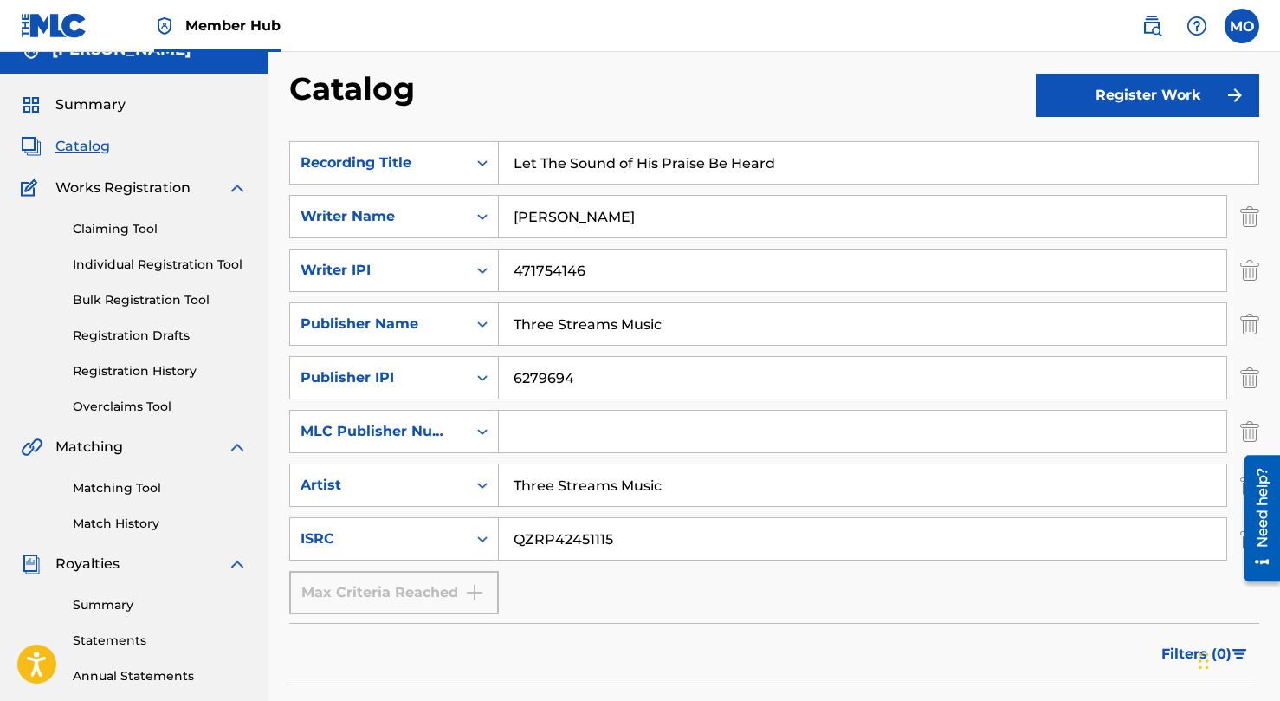
scroll to position [40, 0]
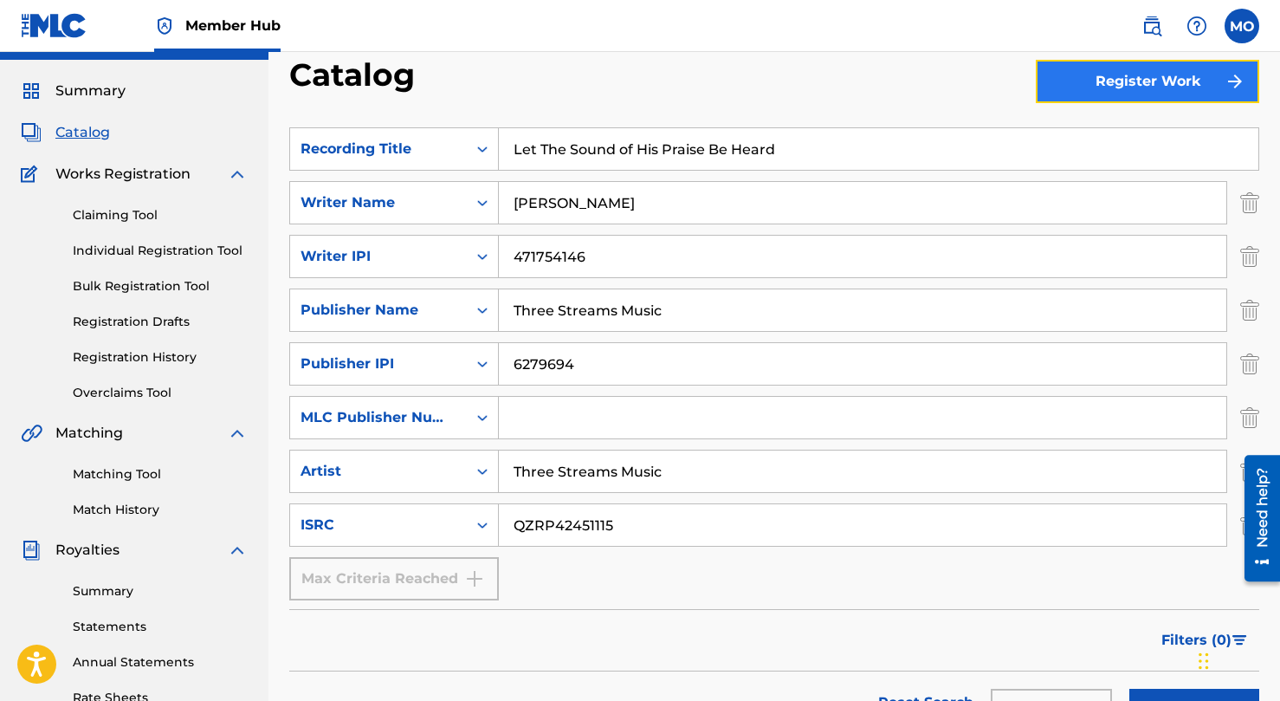
click at [1070, 80] on button "Register Work" at bounding box center [1147, 81] width 223 height 43
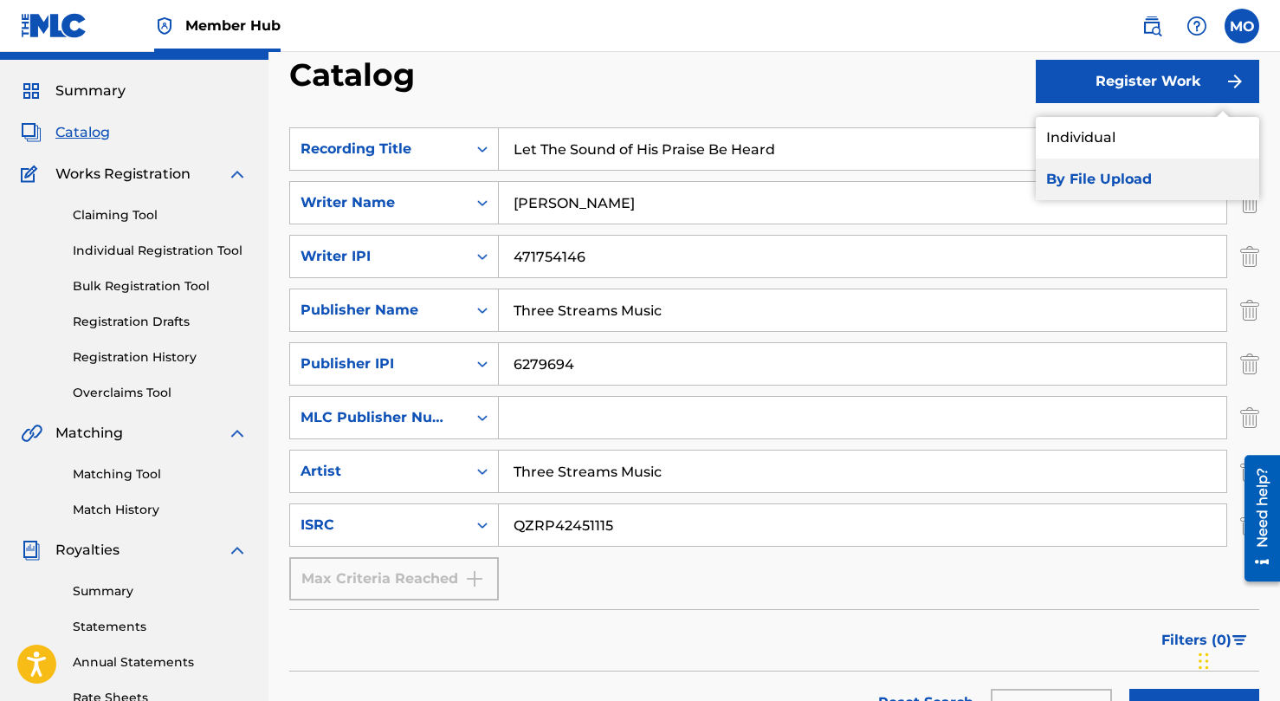
click at [1067, 174] on link "By File Upload" at bounding box center [1147, 180] width 223 height 42
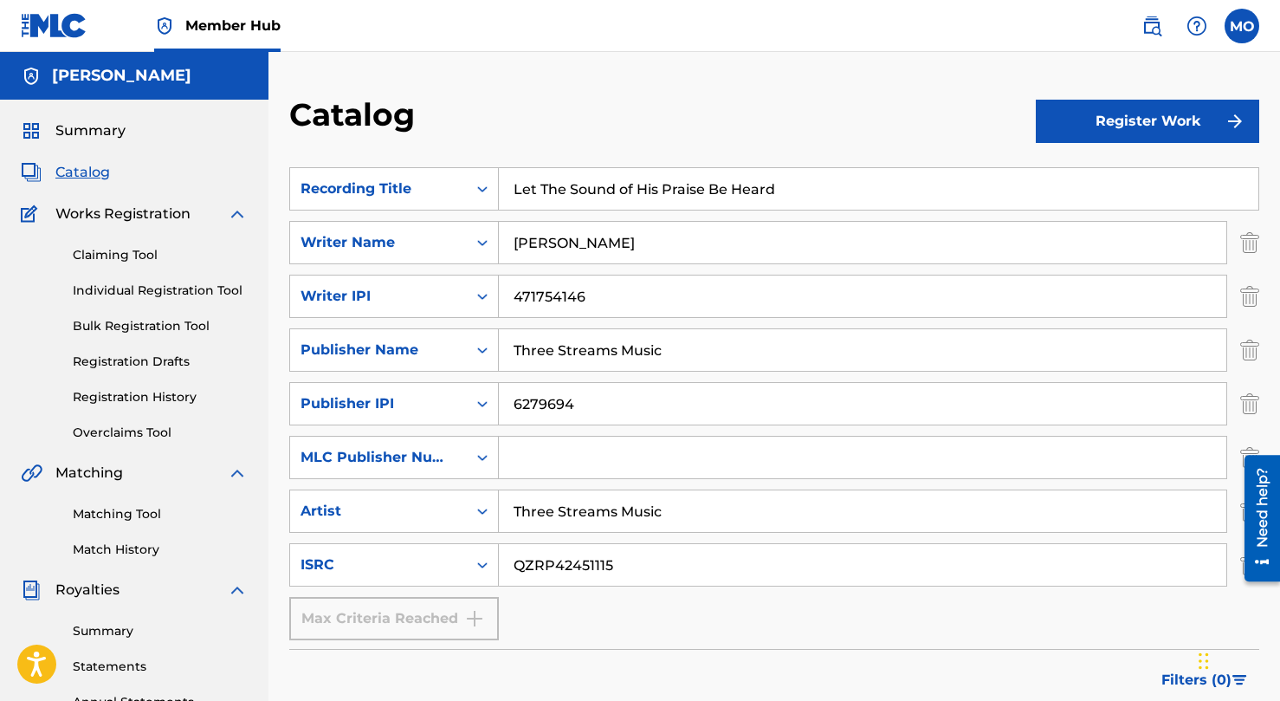
scroll to position [40, 0]
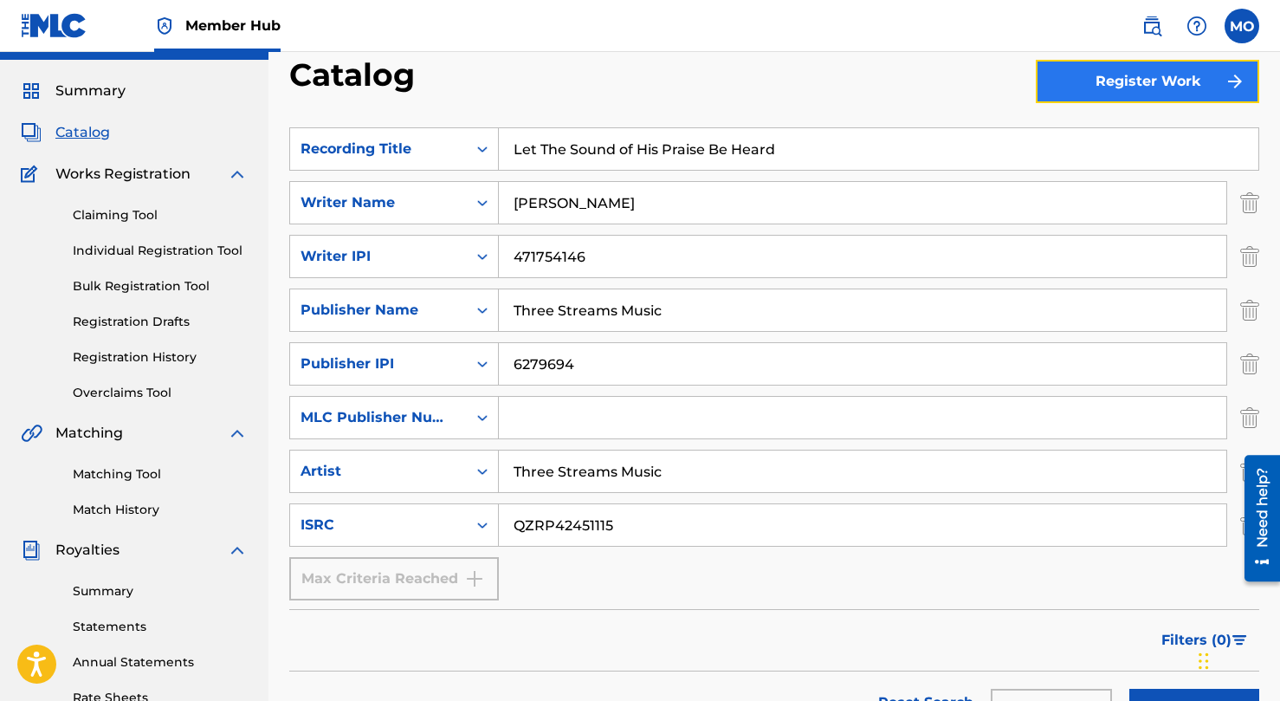
click at [1148, 80] on button "Register Work" at bounding box center [1147, 81] width 223 height 43
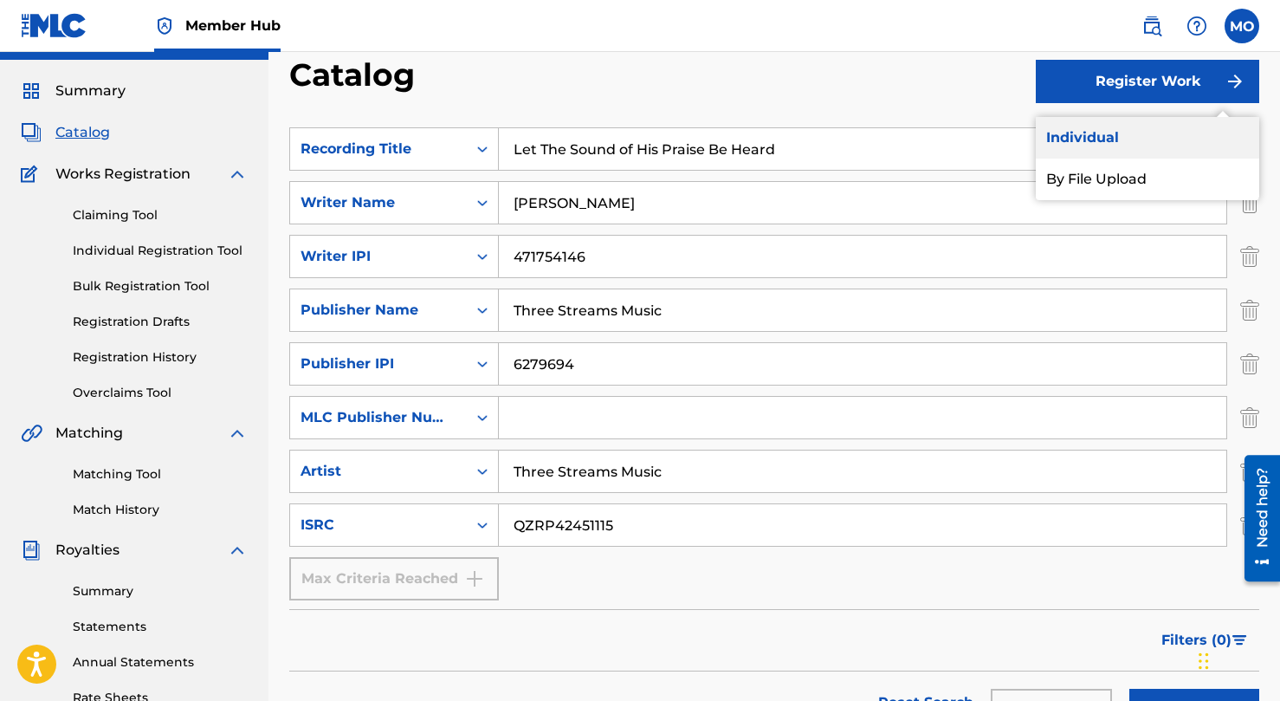
click at [1105, 138] on link "Individual" at bounding box center [1147, 138] width 223 height 42
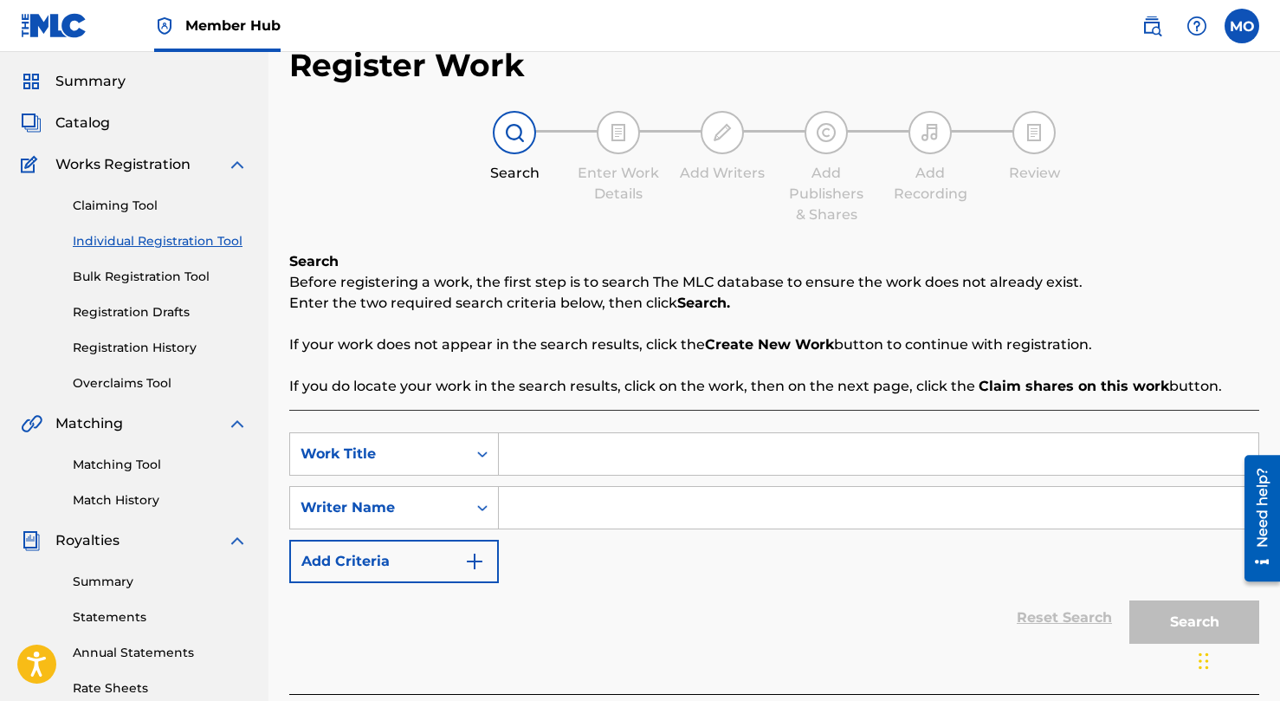
scroll to position [53, 0]
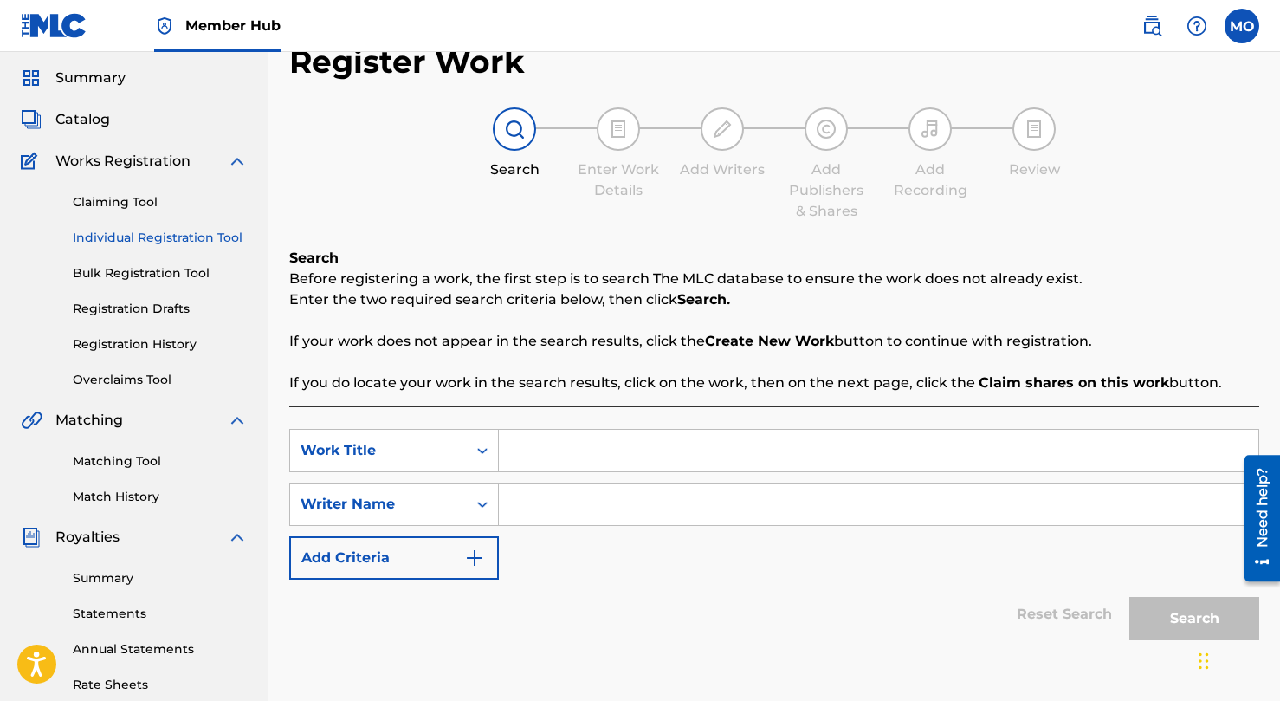
click at [547, 449] on input "Search Form" at bounding box center [879, 451] width 760 height 42
type input "Let The Sound of His Praise Be Heard"
click at [540, 508] on input "Search Form" at bounding box center [879, 504] width 760 height 42
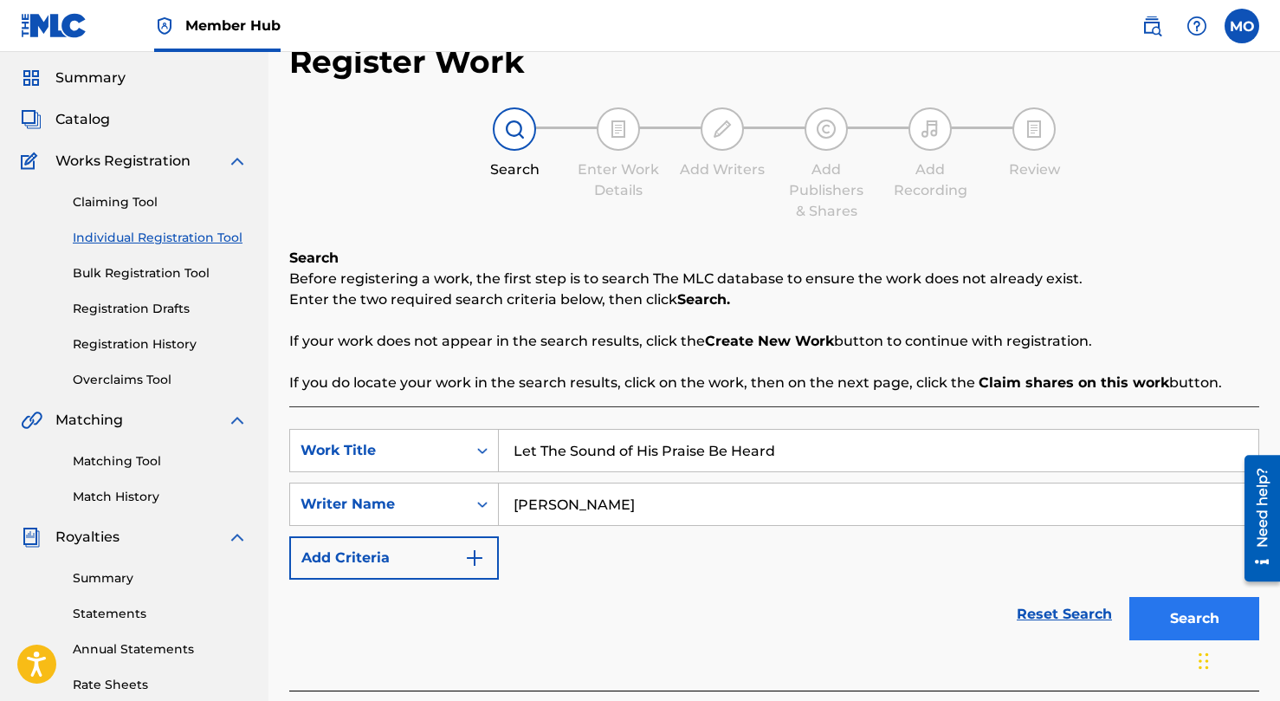
type input "Michael O'Brien"
click at [1159, 623] on button "Search" at bounding box center [1194, 618] width 130 height 43
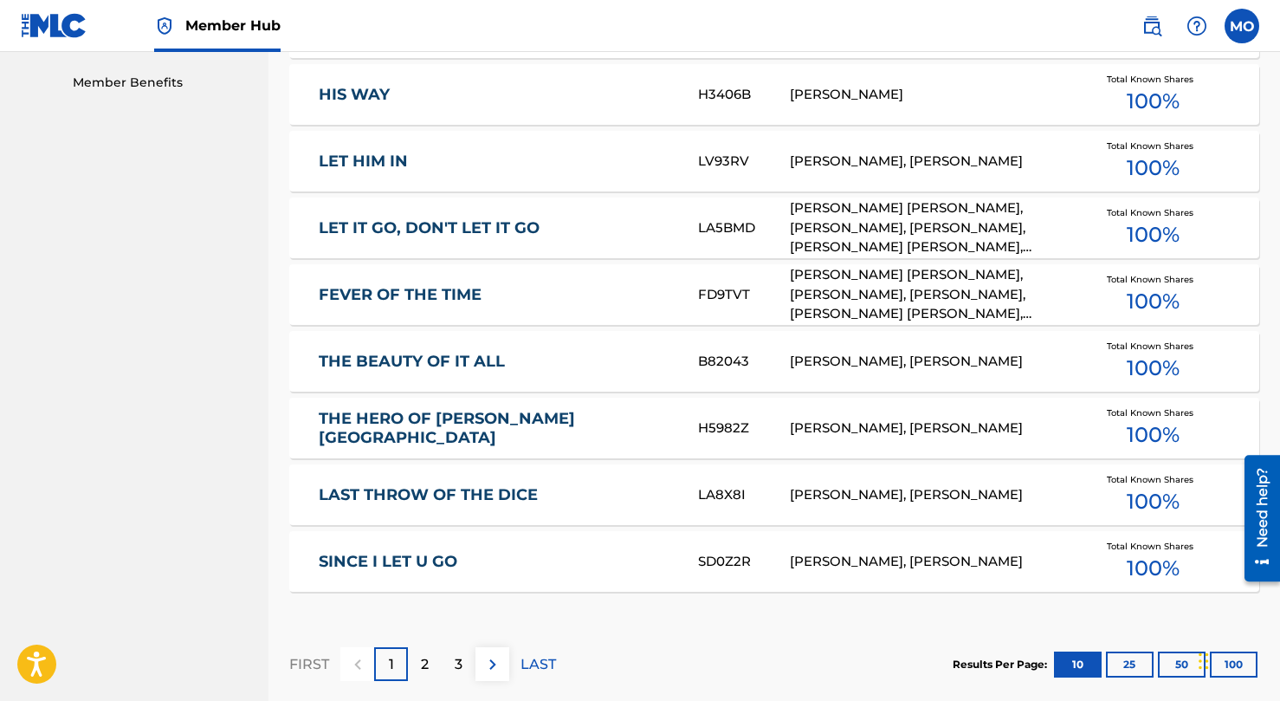
scroll to position [1072, 0]
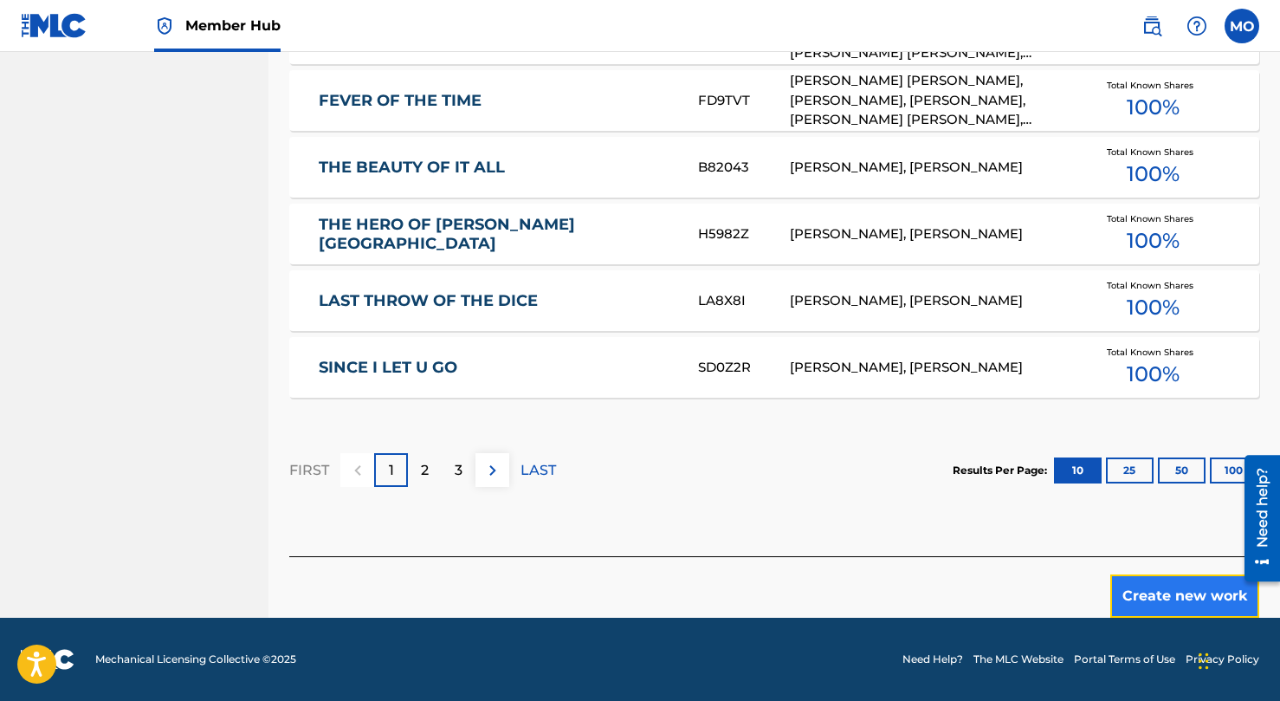
click at [1168, 595] on button "Create new work" at bounding box center [1184, 595] width 149 height 43
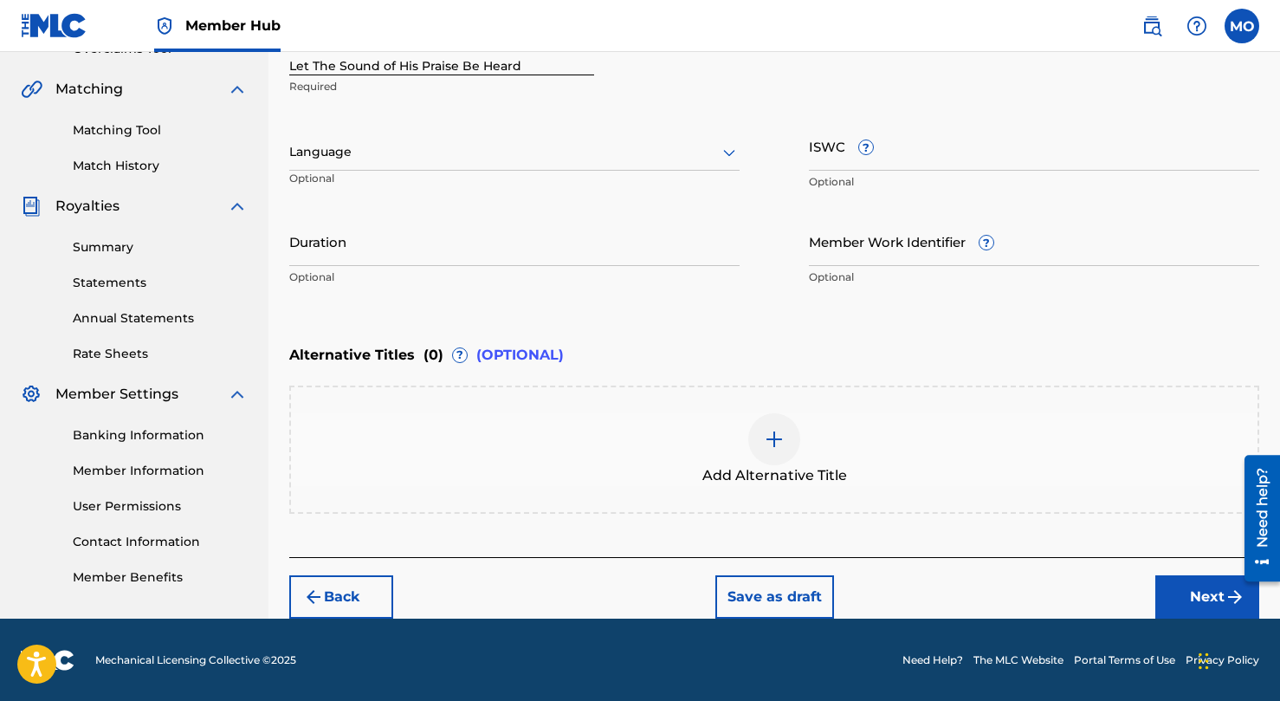
click at [452, 157] on div at bounding box center [514, 152] width 450 height 22
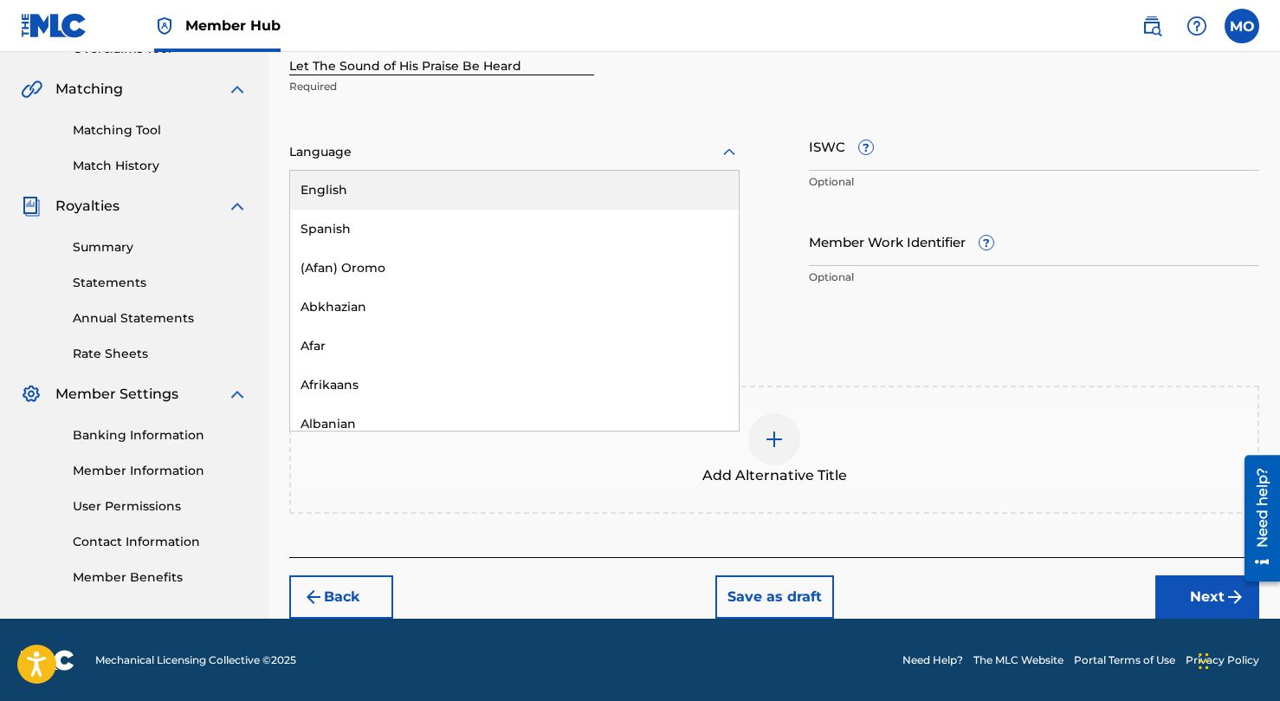
click at [441, 178] on div "English" at bounding box center [514, 190] width 449 height 39
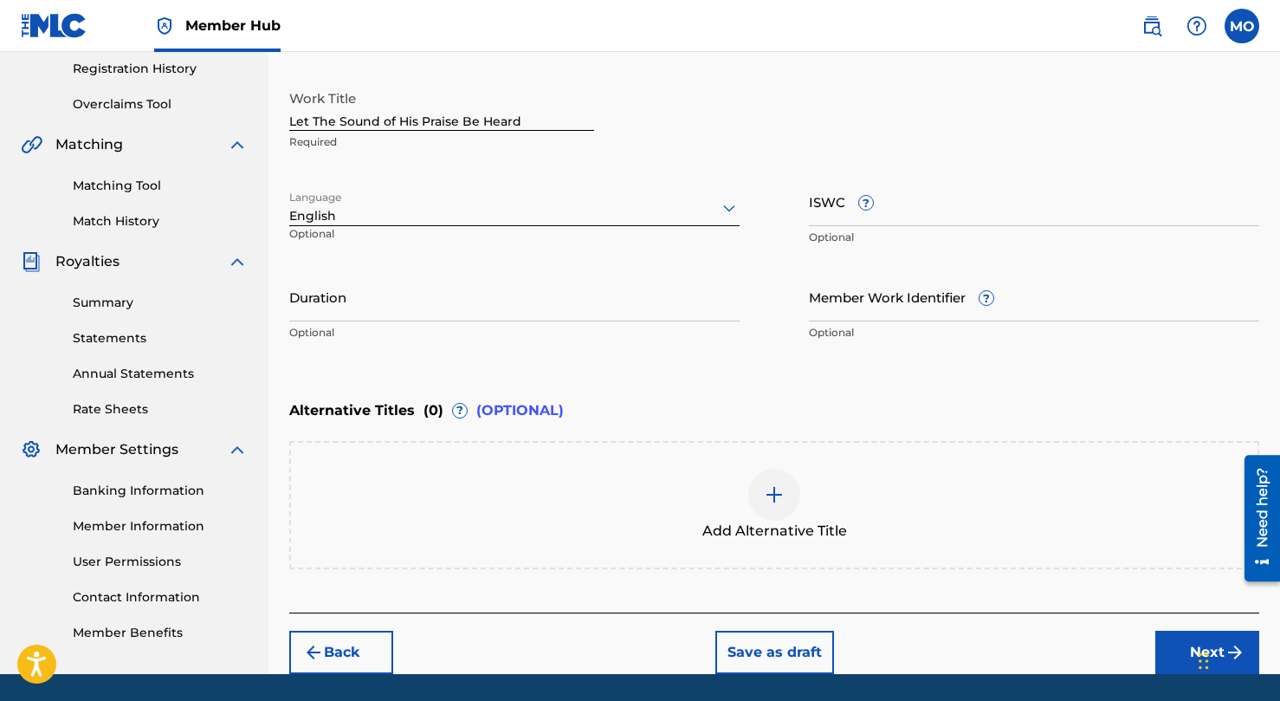
scroll to position [322, 0]
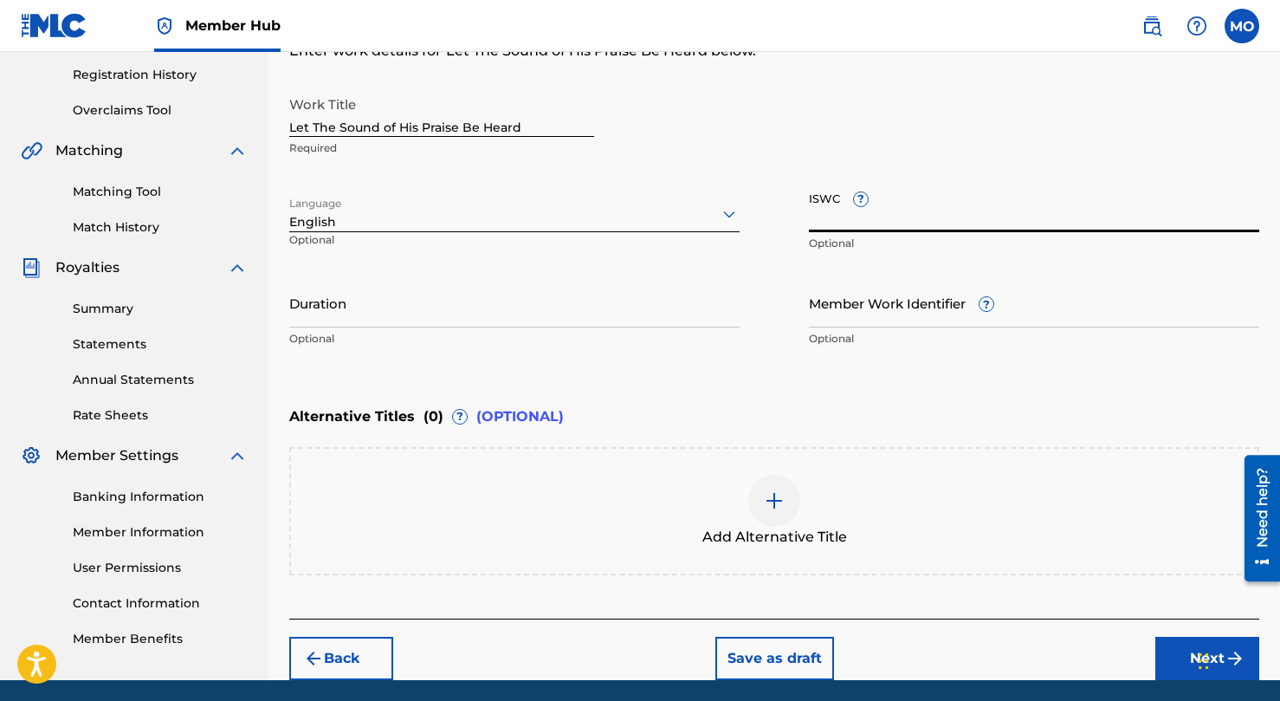
click at [828, 214] on input "ISWC ?" at bounding box center [1034, 207] width 450 height 49
click at [658, 165] on div "Work Title Let The Sound of His Praise Be Heard Required" at bounding box center [774, 126] width 970 height 78
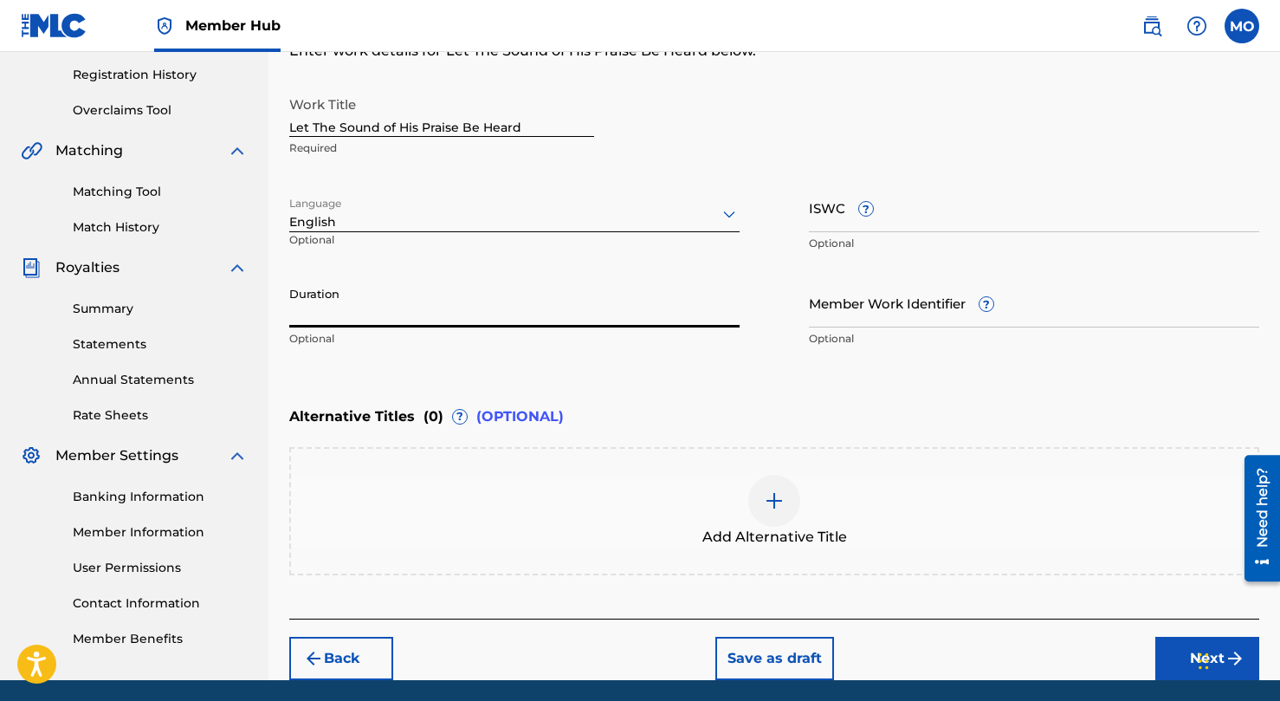
click at [579, 292] on input "Duration" at bounding box center [514, 302] width 450 height 49
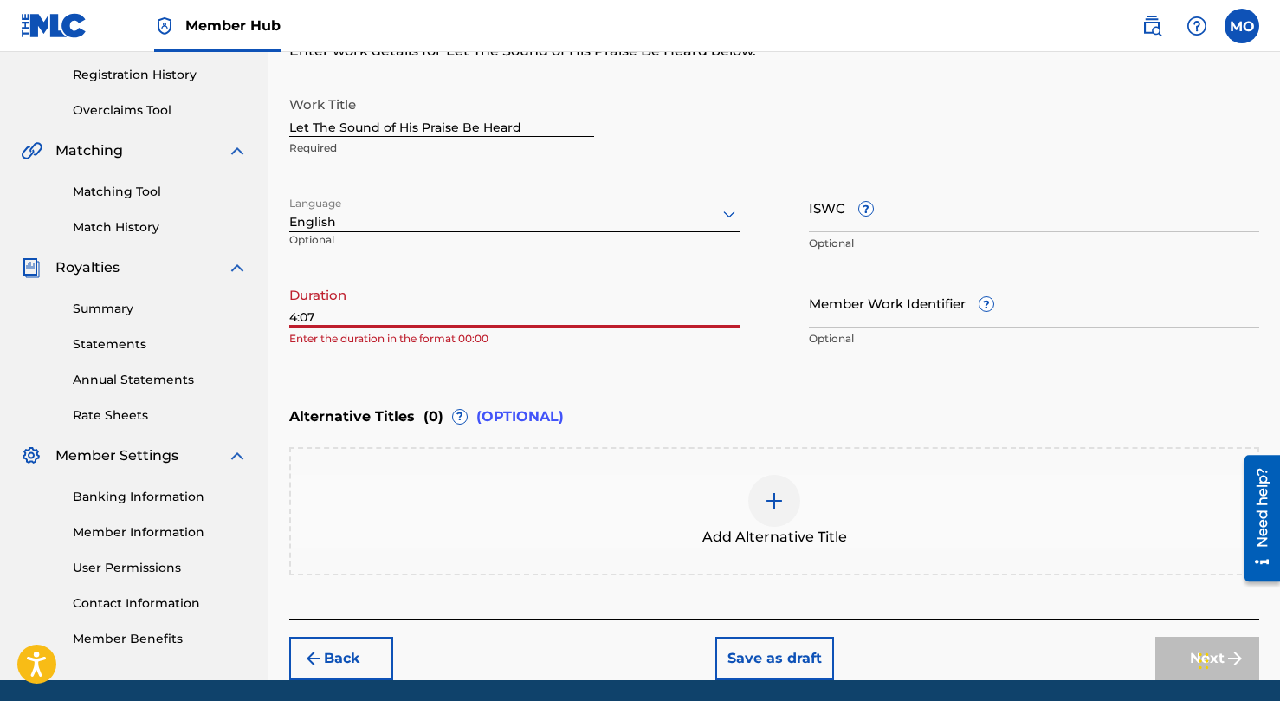
click at [553, 303] on input "4:07" at bounding box center [514, 302] width 450 height 49
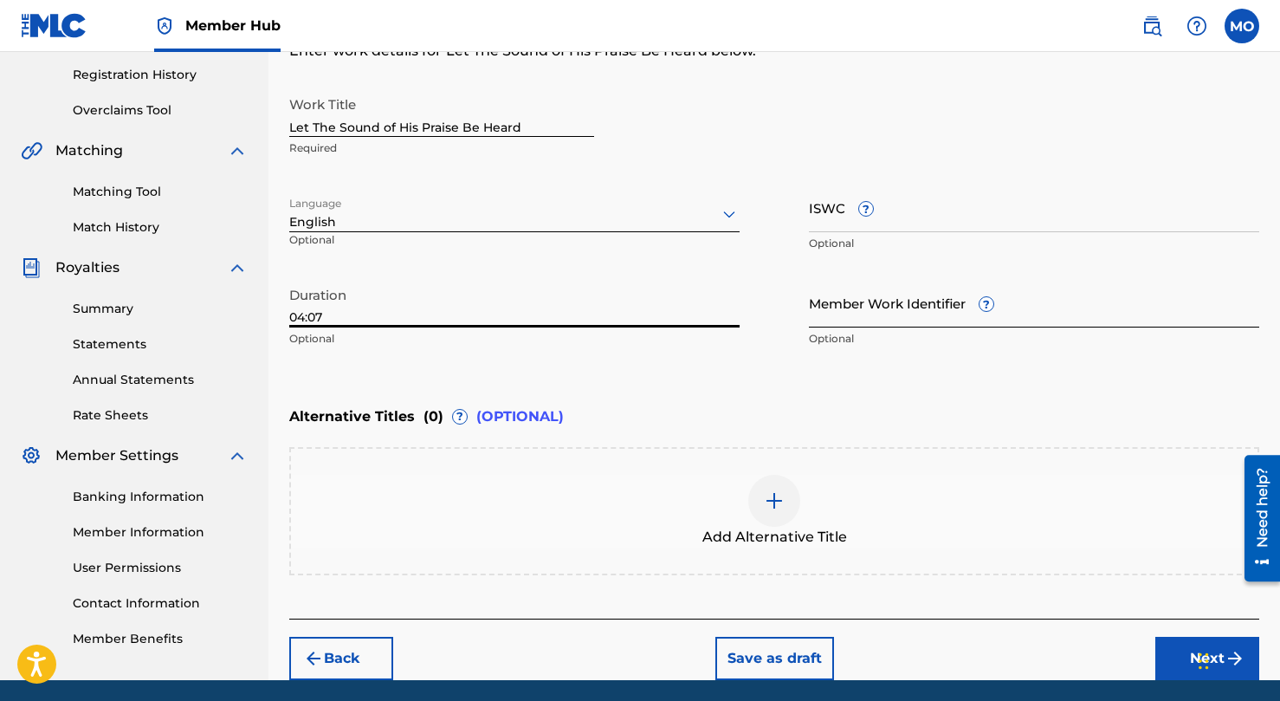
type input "04:07"
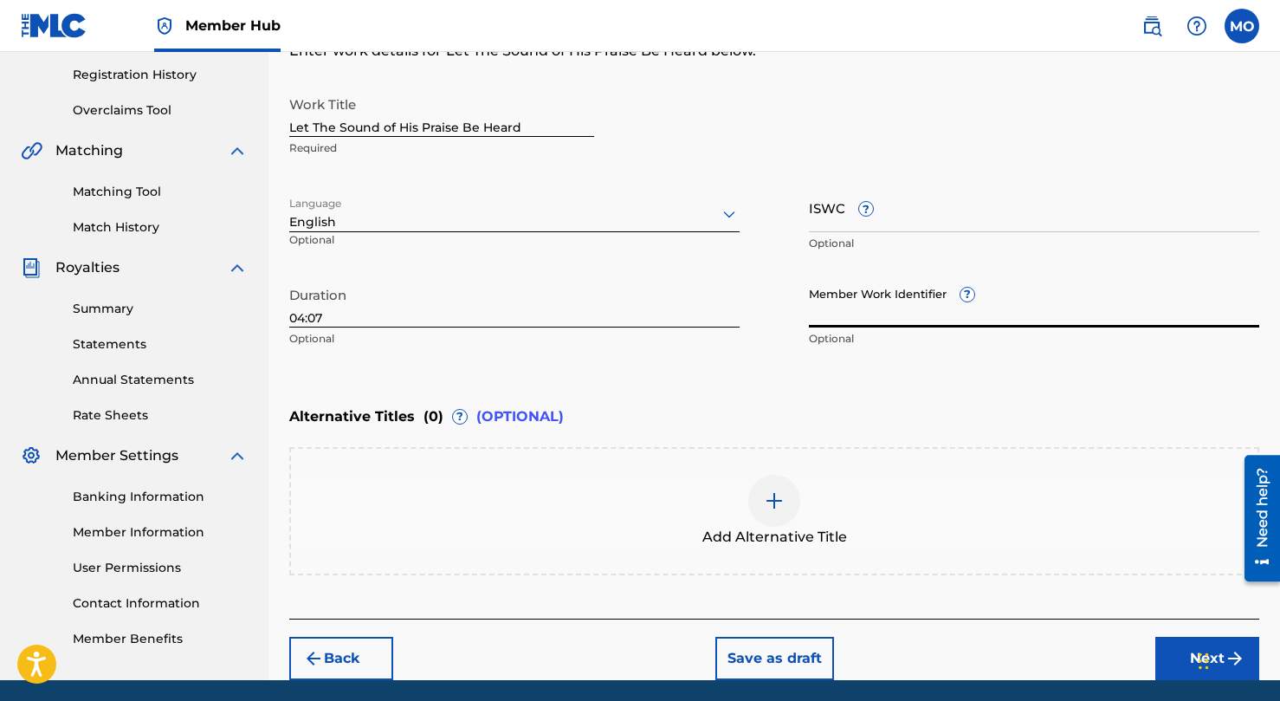
click at [877, 299] on input "Member Work Identifier ?" at bounding box center [1034, 302] width 450 height 49
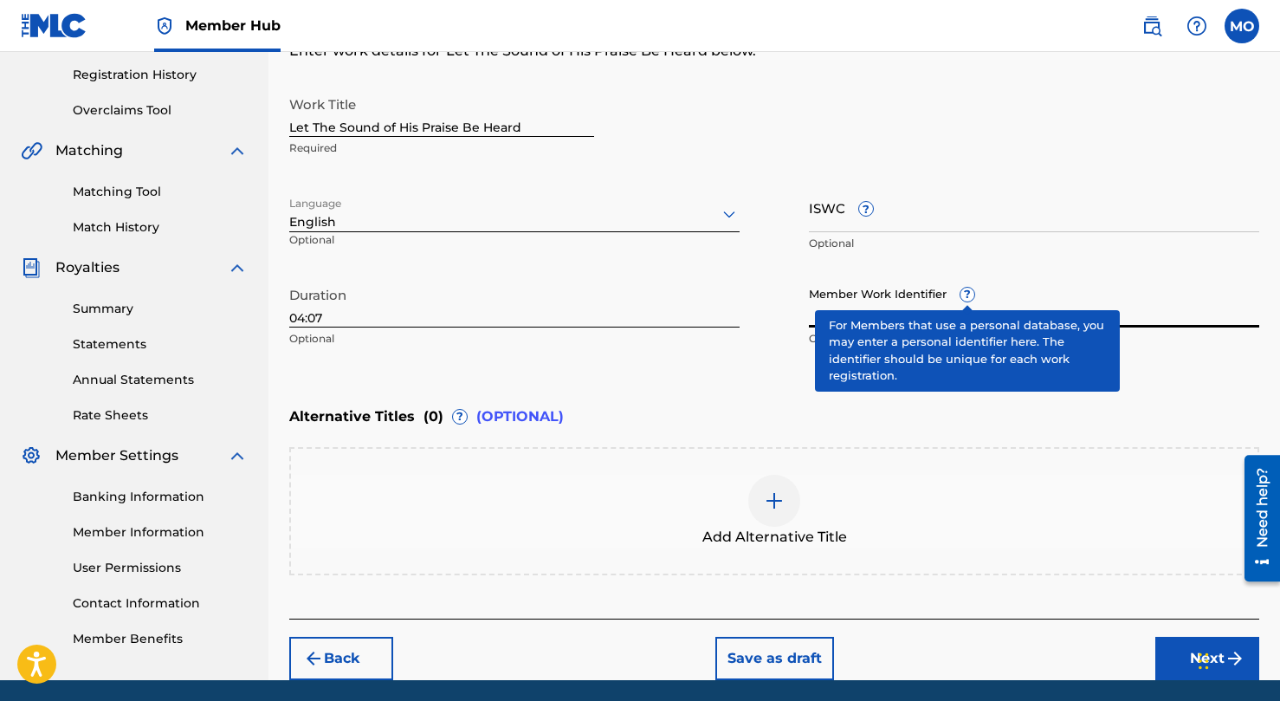
click at [967, 294] on span "?" at bounding box center [968, 295] width 14 height 14
click at [967, 294] on input "Member Work Identifier ?" at bounding box center [1034, 302] width 450 height 49
click at [968, 294] on span "?" at bounding box center [968, 295] width 14 height 14
click at [968, 294] on input "Member Work Identifier ?" at bounding box center [1034, 302] width 450 height 49
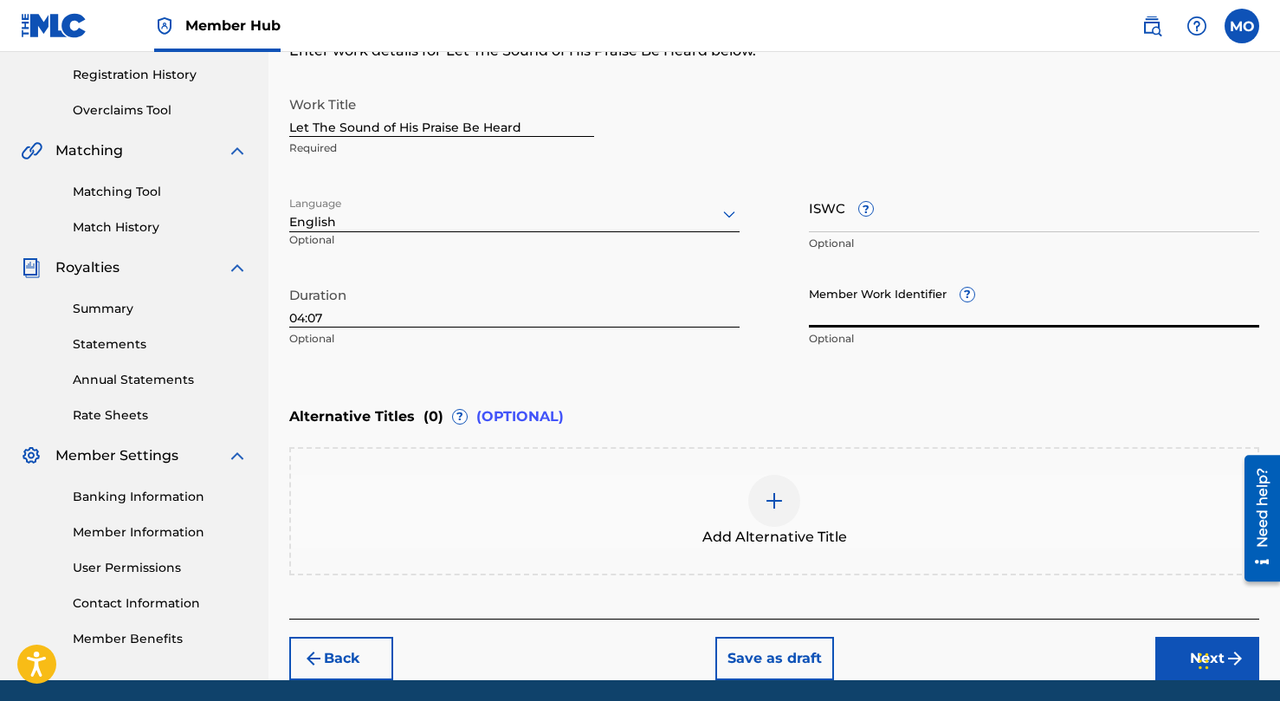
click at [574, 339] on p "Optional" at bounding box center [514, 339] width 450 height 16
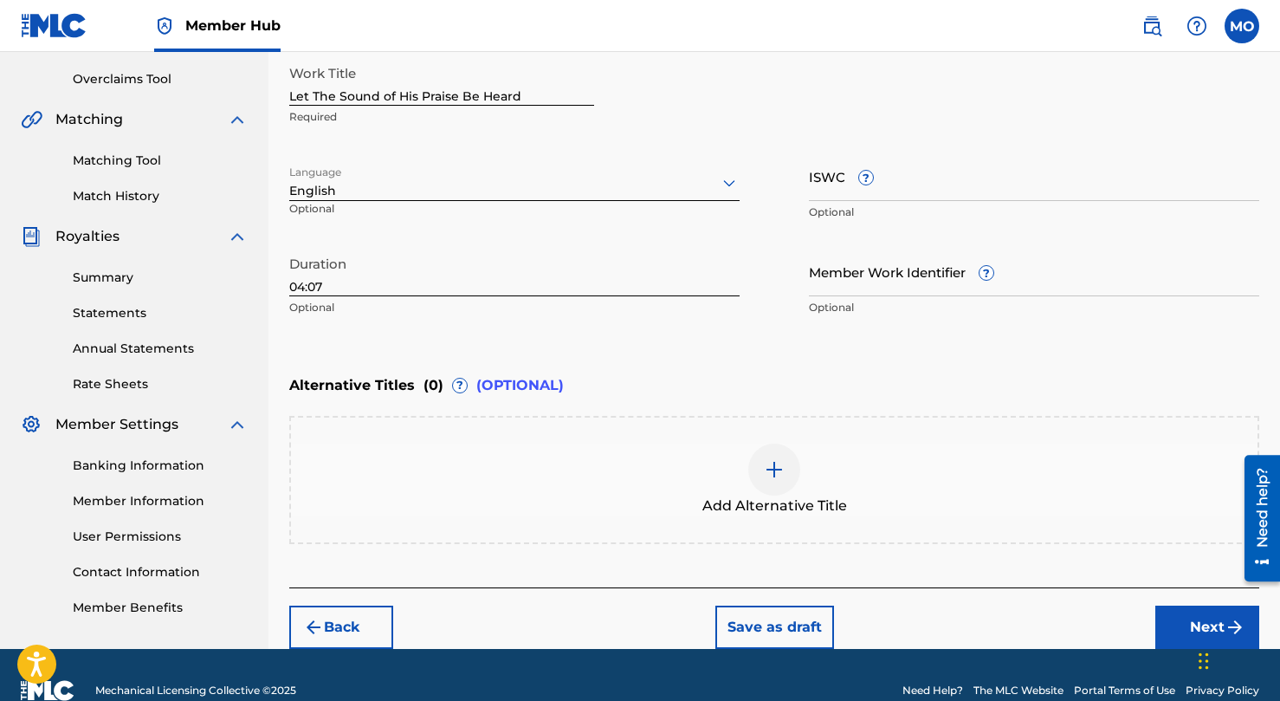
scroll to position [384, 0]
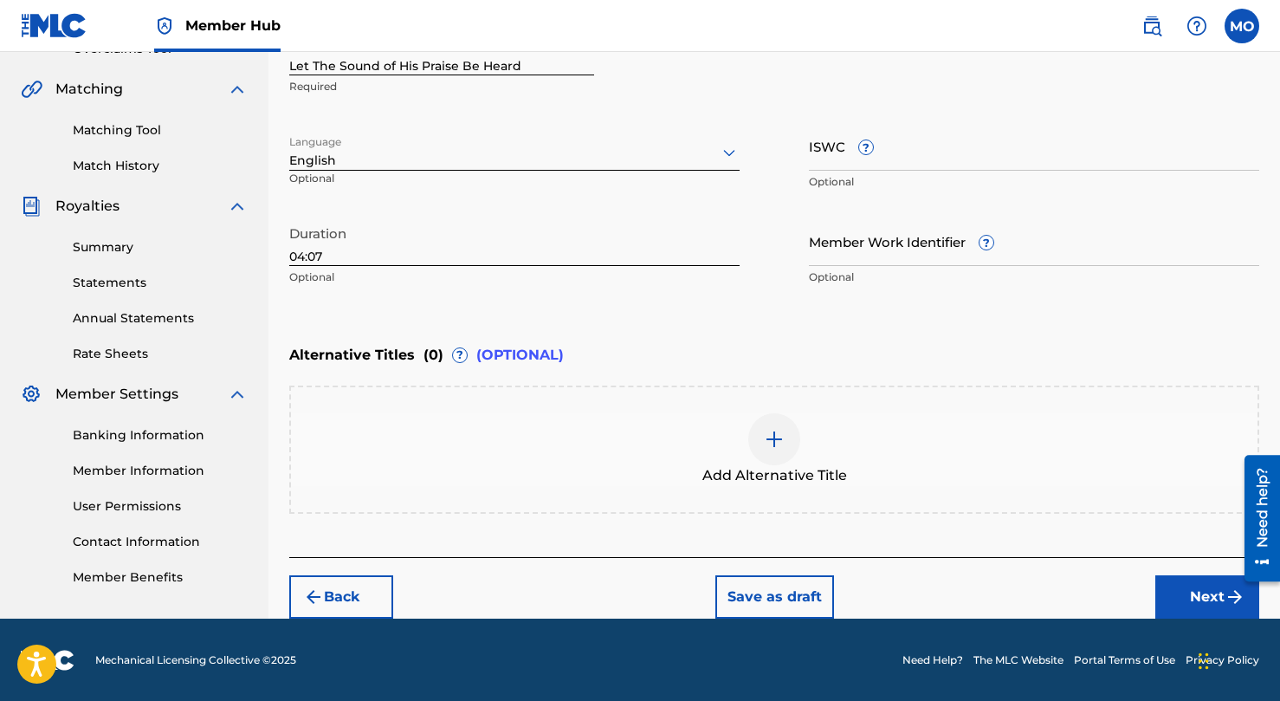
click at [775, 438] on img at bounding box center [774, 439] width 21 height 21
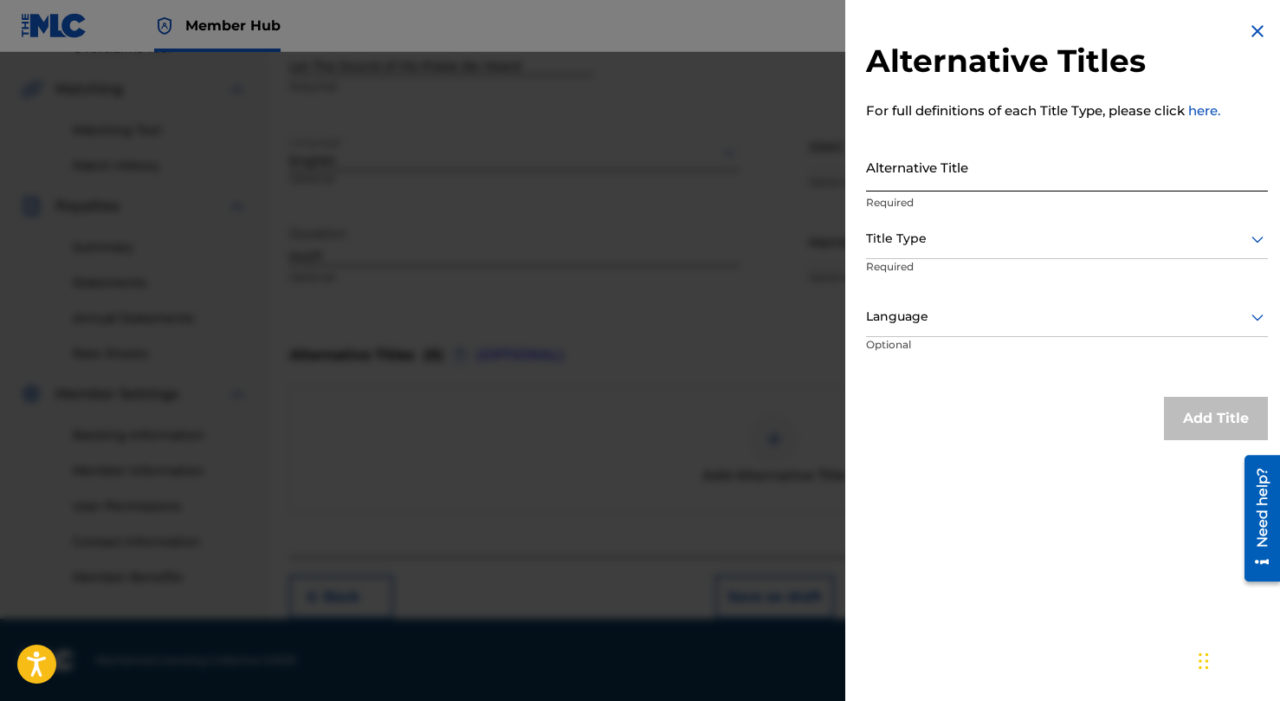
click at [917, 177] on input "Alternative Title" at bounding box center [1067, 166] width 402 height 49
type input "Let The Sound"
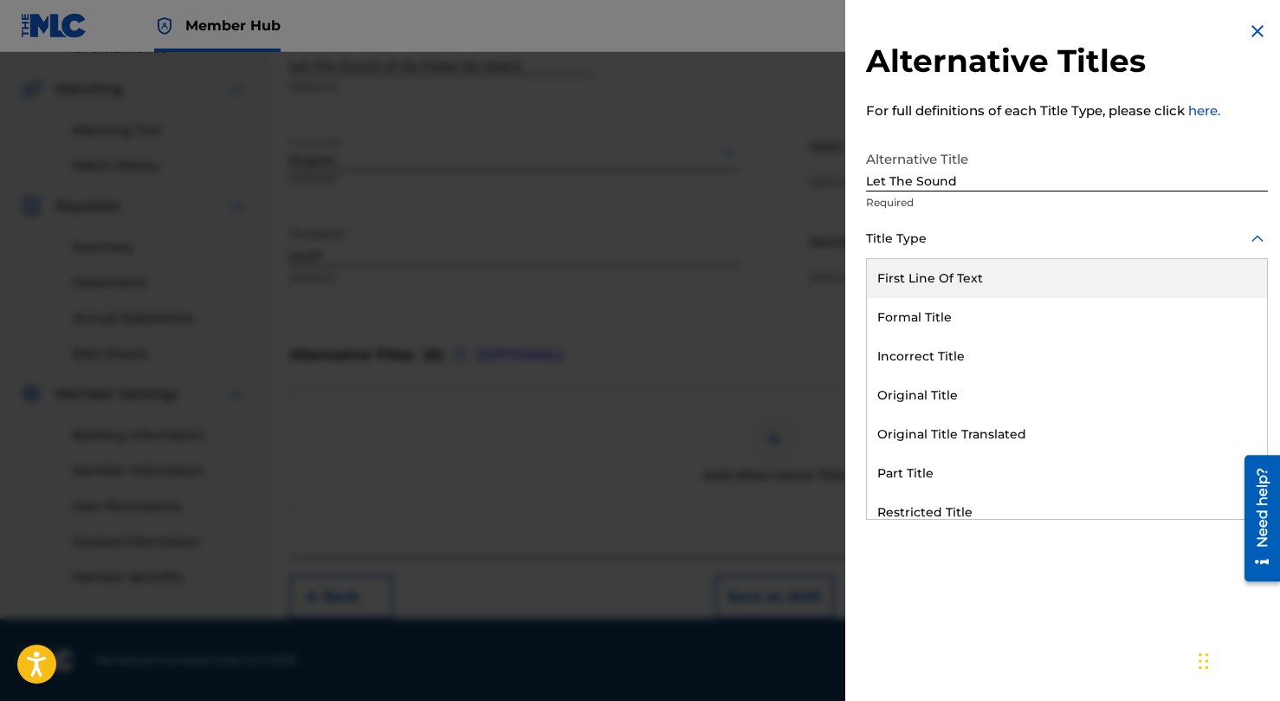
click at [914, 249] on div "Title Type" at bounding box center [1067, 239] width 402 height 39
click at [918, 296] on div "First Line Of Text" at bounding box center [1067, 278] width 400 height 39
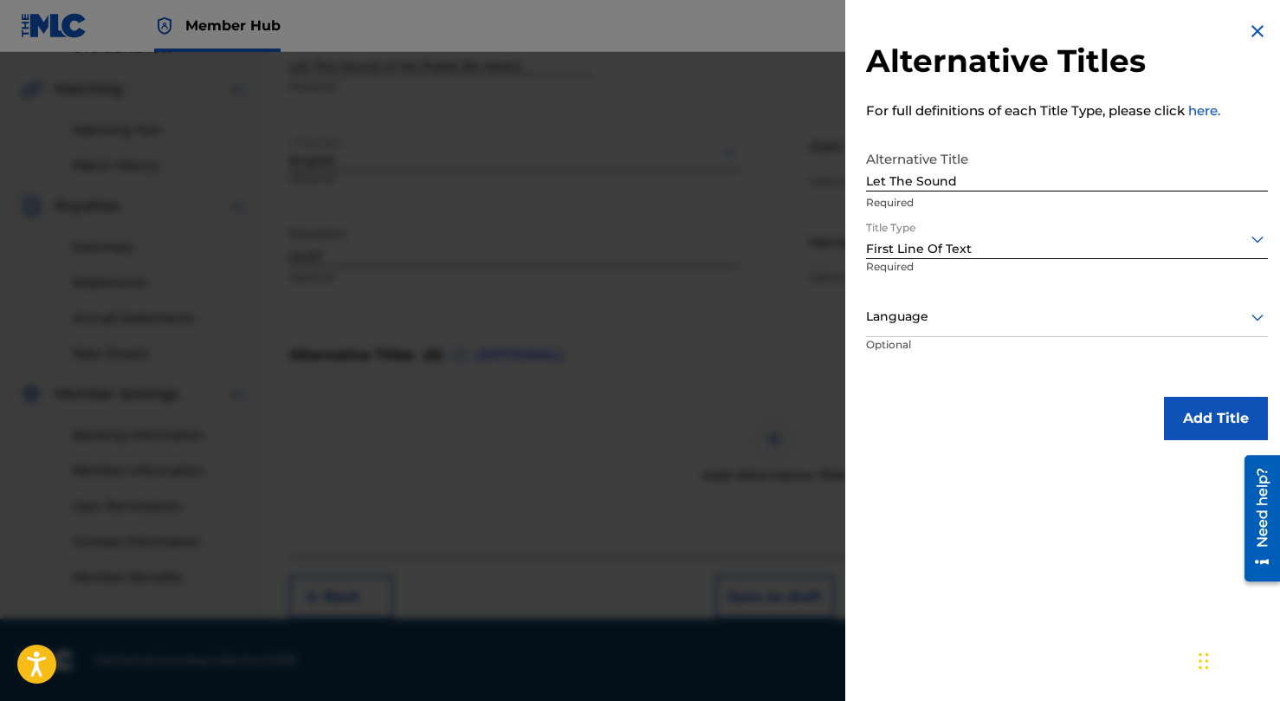
click at [915, 318] on div at bounding box center [1067, 317] width 402 height 22
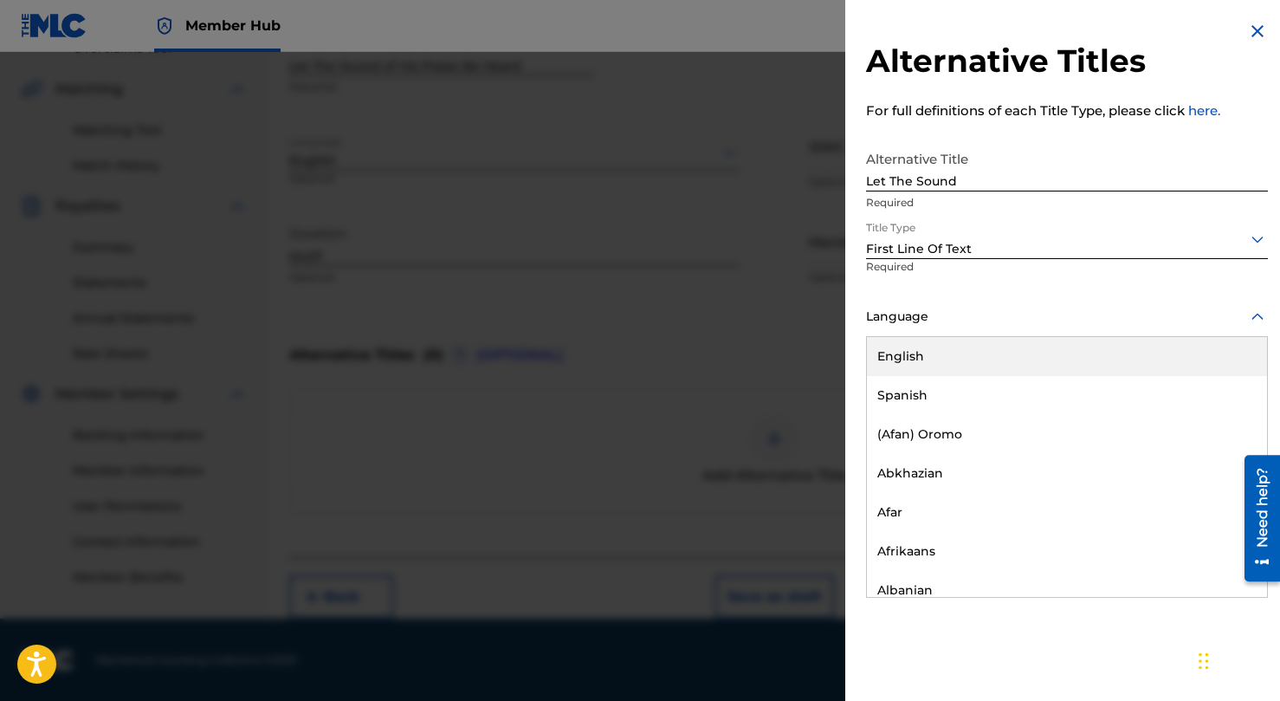
click at [917, 357] on div "English" at bounding box center [1067, 356] width 400 height 39
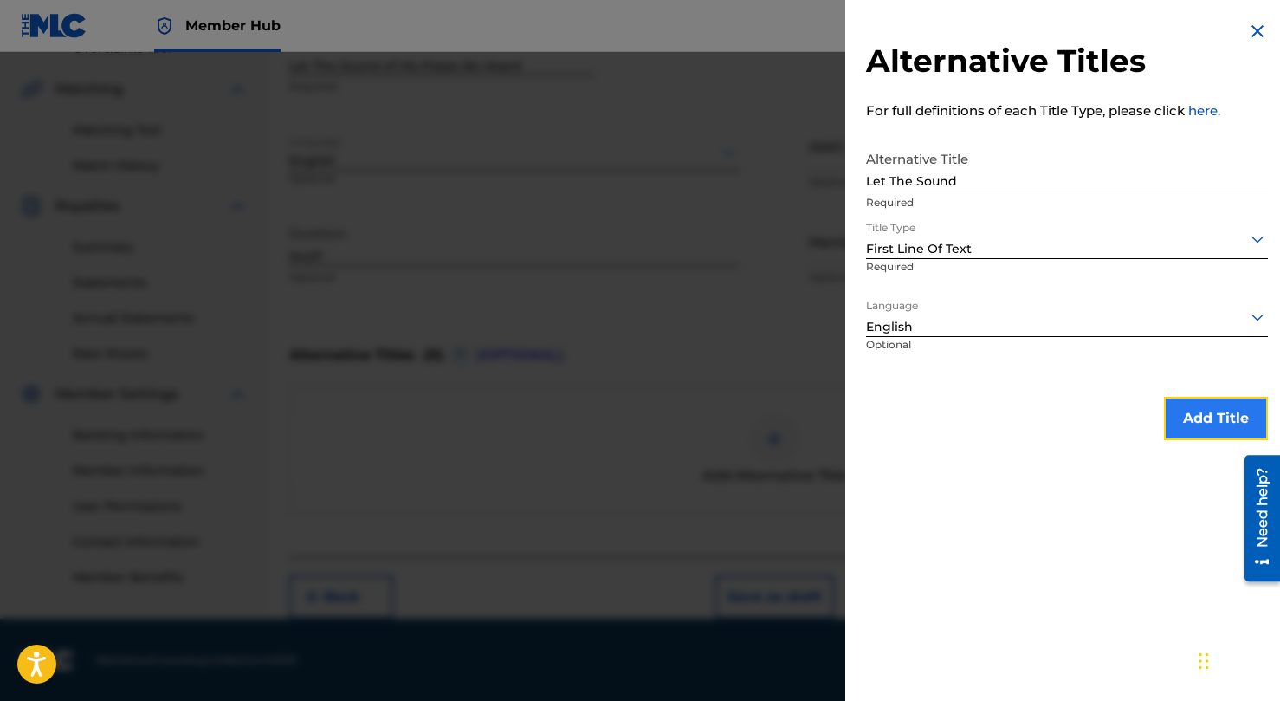
click at [1199, 416] on button "Add Title" at bounding box center [1216, 418] width 104 height 43
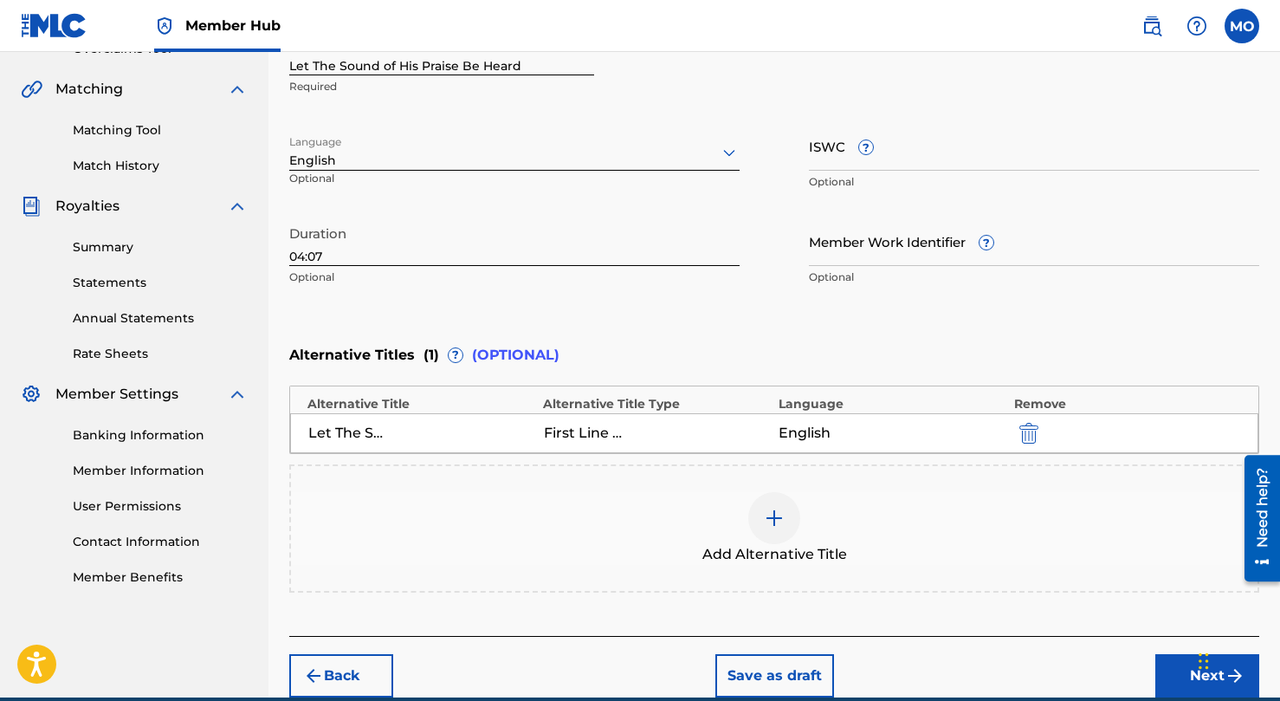
click at [798, 524] on div at bounding box center [774, 518] width 52 height 52
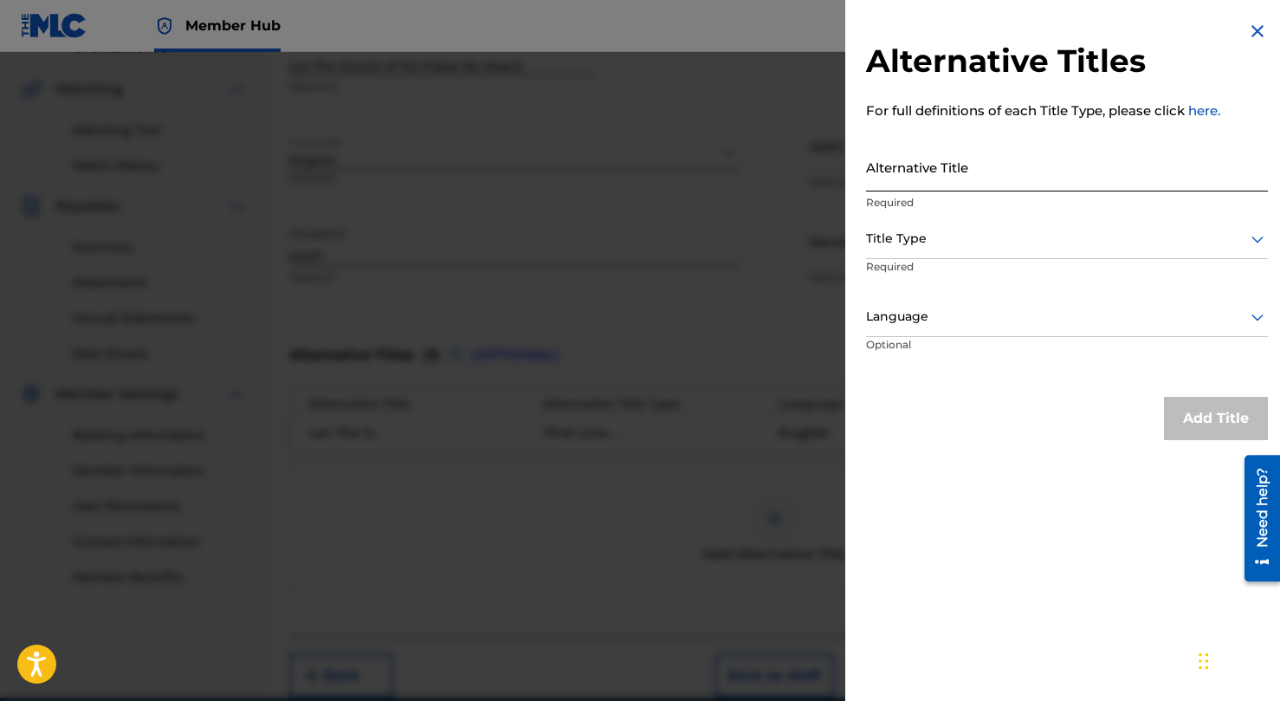
click at [962, 172] on input "Alternative Title" at bounding box center [1067, 166] width 402 height 49
type input "Psalm 66"
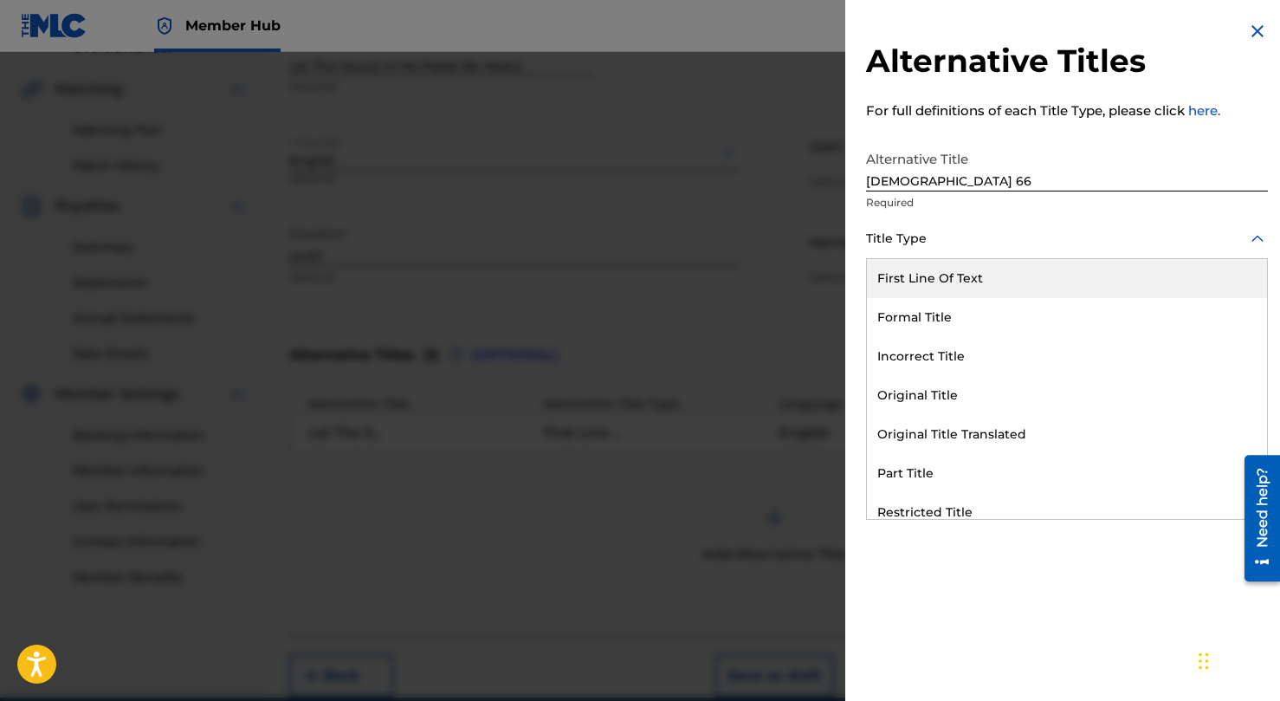
click at [979, 230] on div at bounding box center [1067, 239] width 402 height 22
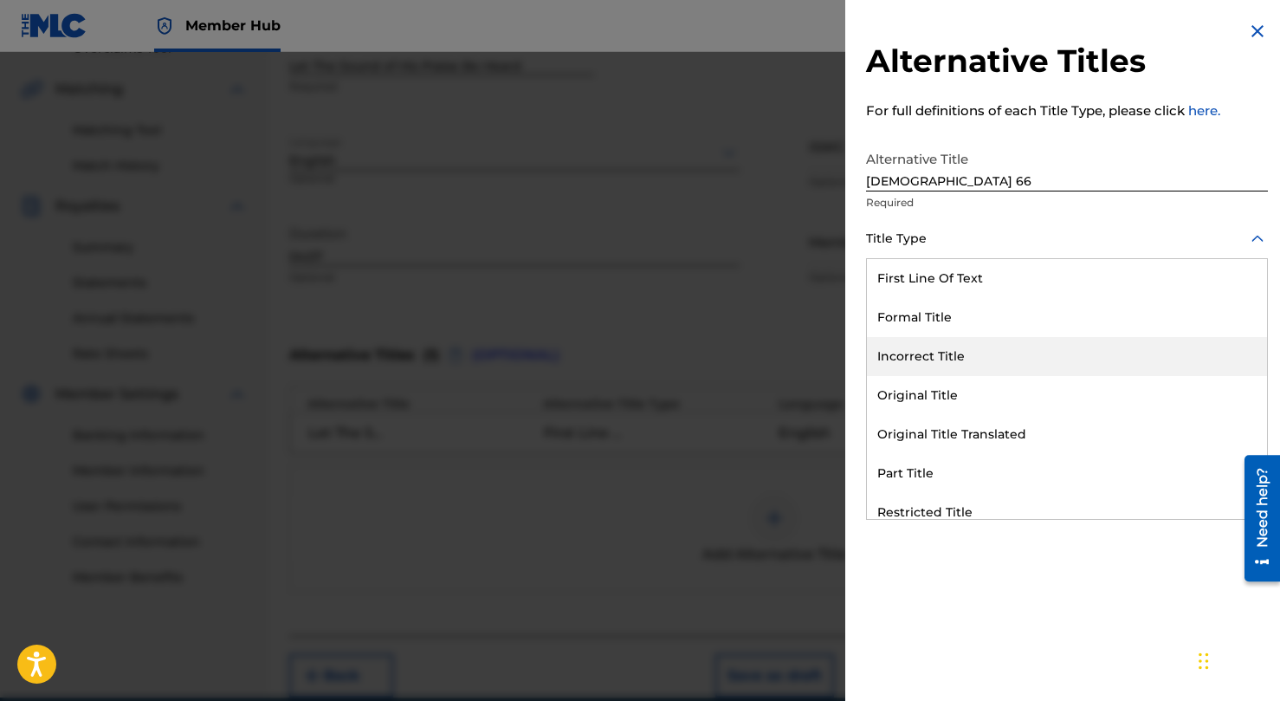
click at [948, 357] on div "Incorrect Title" at bounding box center [1067, 356] width 400 height 39
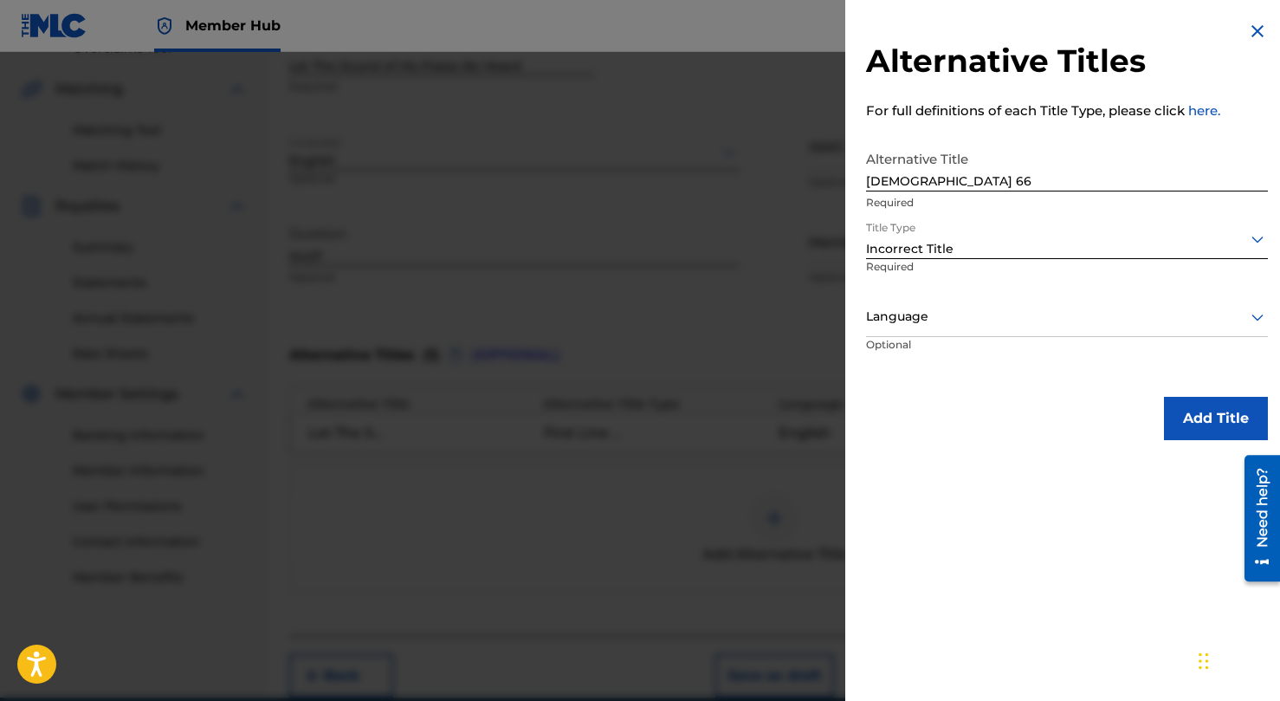
click at [950, 323] on div at bounding box center [1067, 317] width 402 height 22
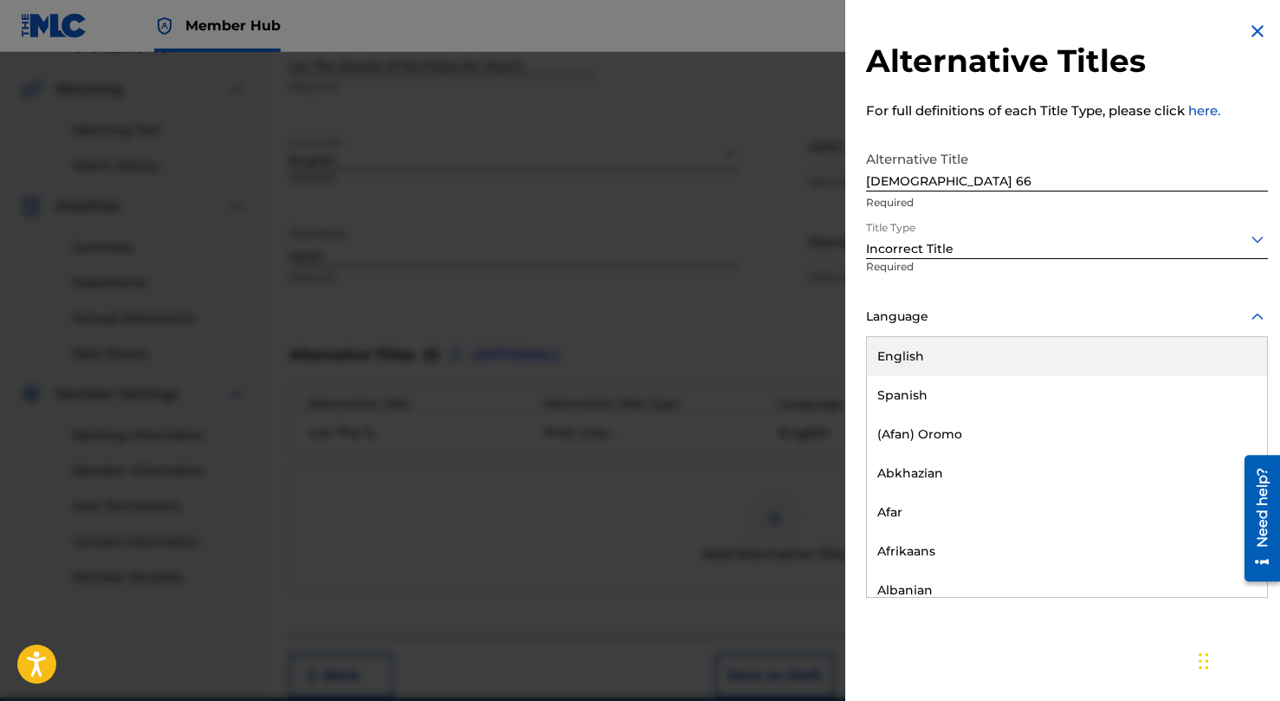
click at [944, 371] on div "English" at bounding box center [1067, 356] width 400 height 39
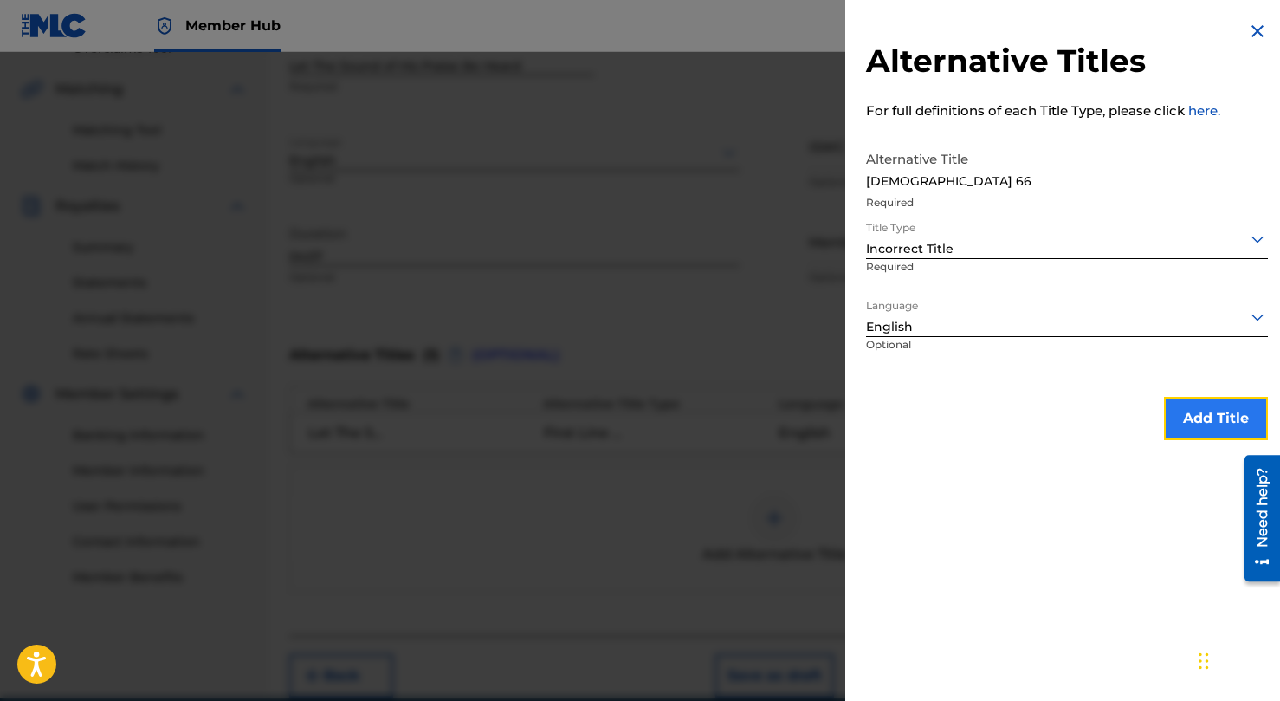
click at [1234, 420] on button "Add Title" at bounding box center [1216, 418] width 104 height 43
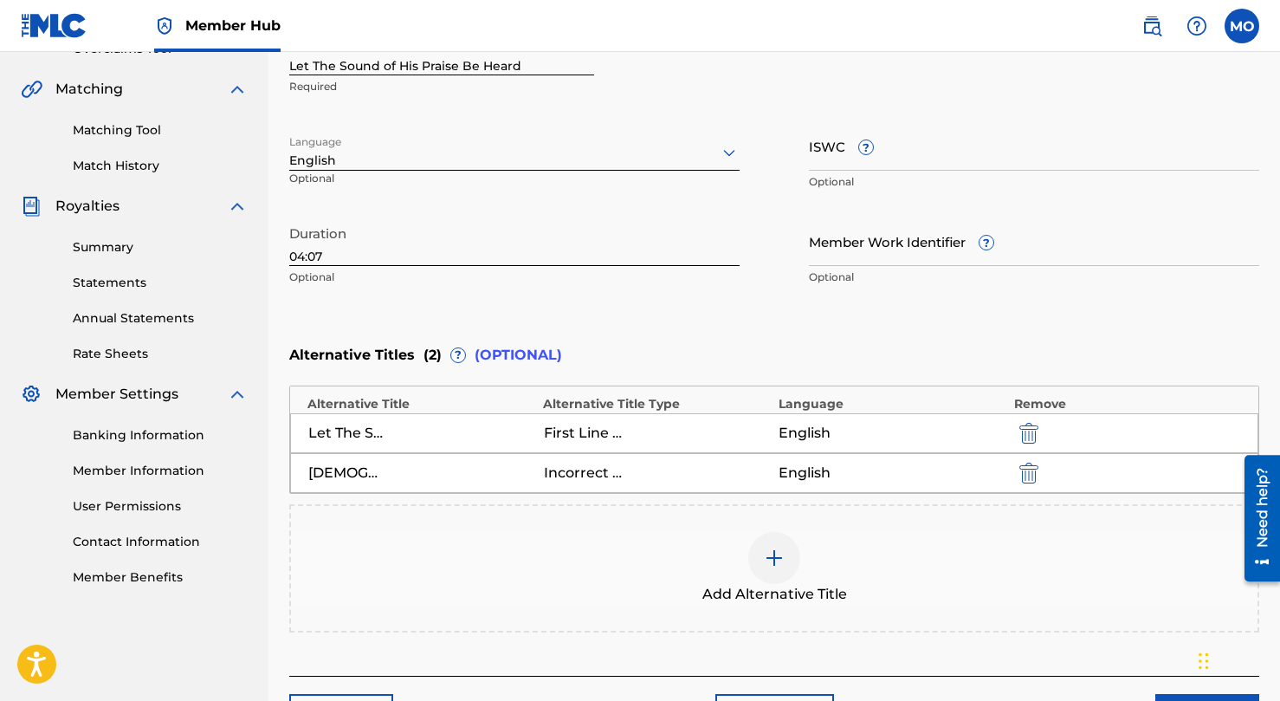
scroll to position [503, 0]
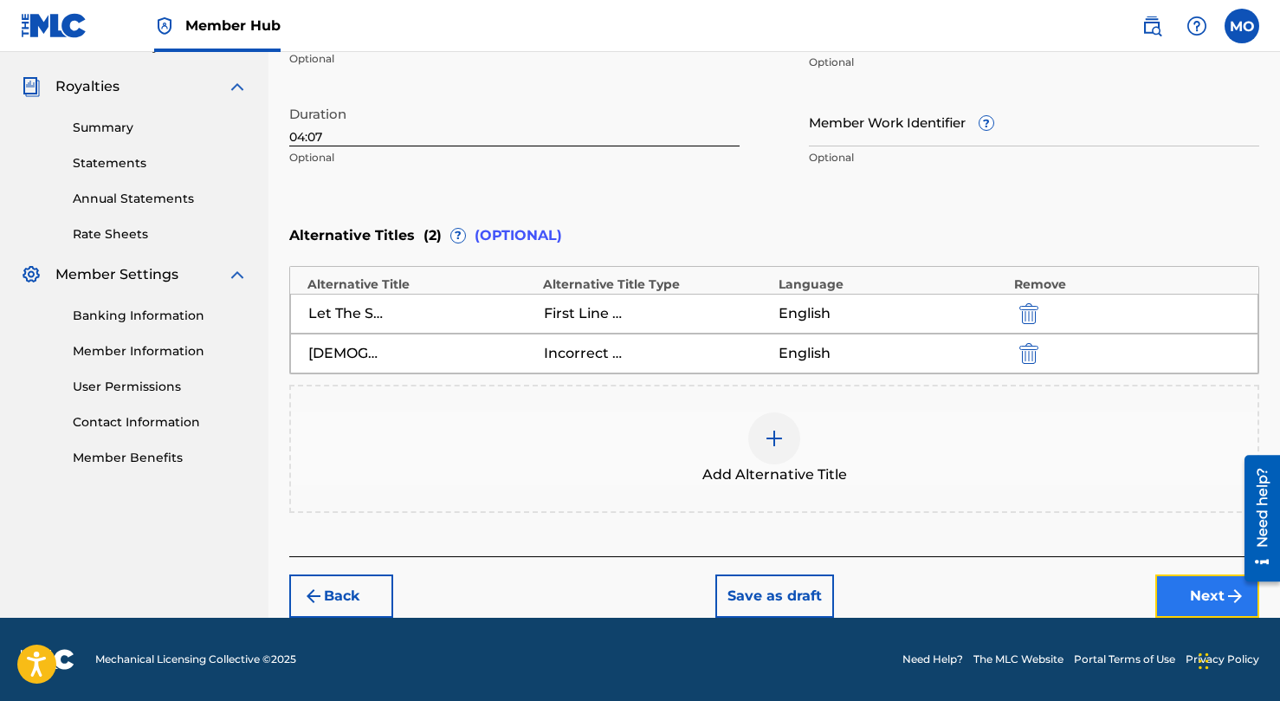
click at [1191, 596] on button "Next" at bounding box center [1207, 595] width 104 height 43
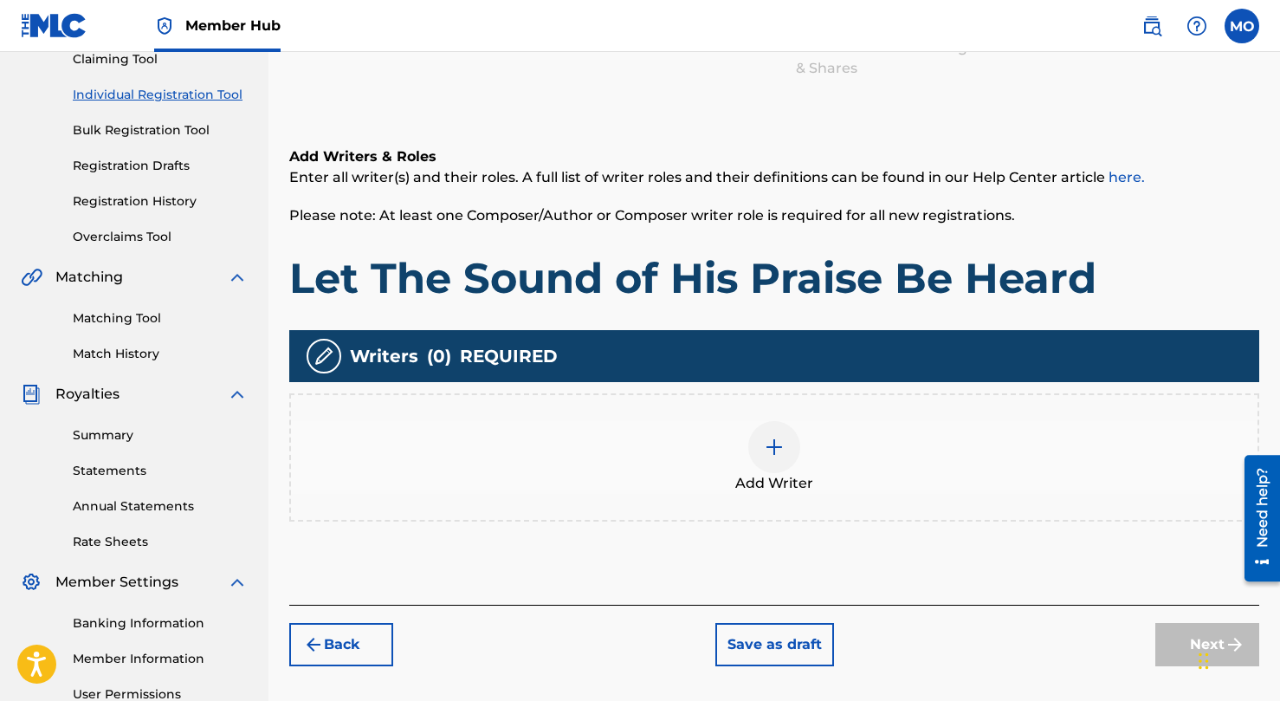
scroll to position [268, 0]
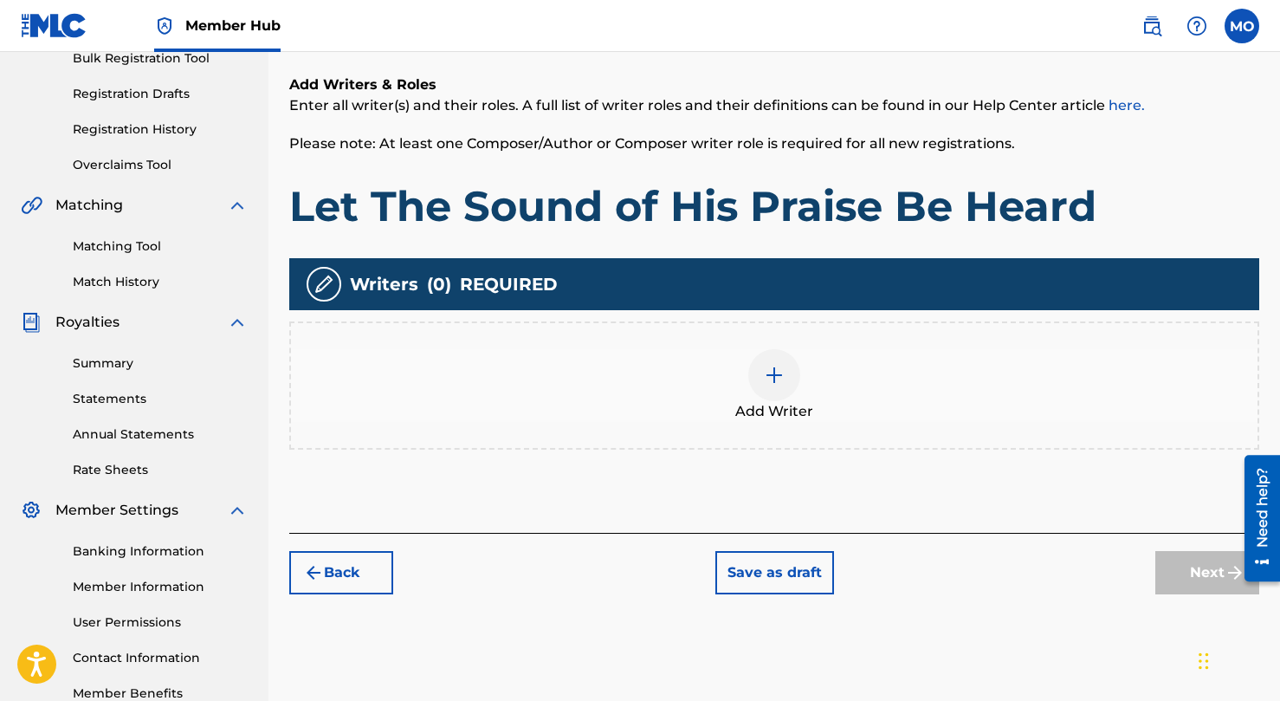
click at [757, 364] on div at bounding box center [774, 375] width 52 height 52
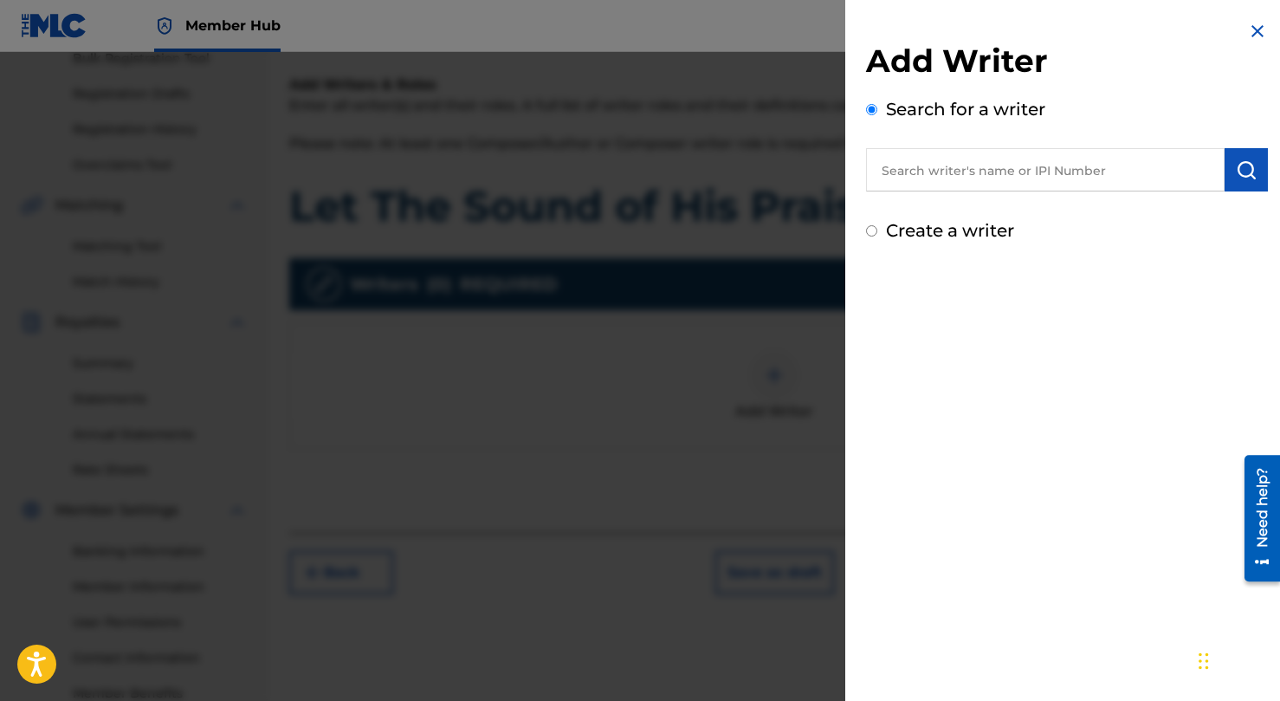
click at [915, 168] on input "text" at bounding box center [1045, 169] width 359 height 43
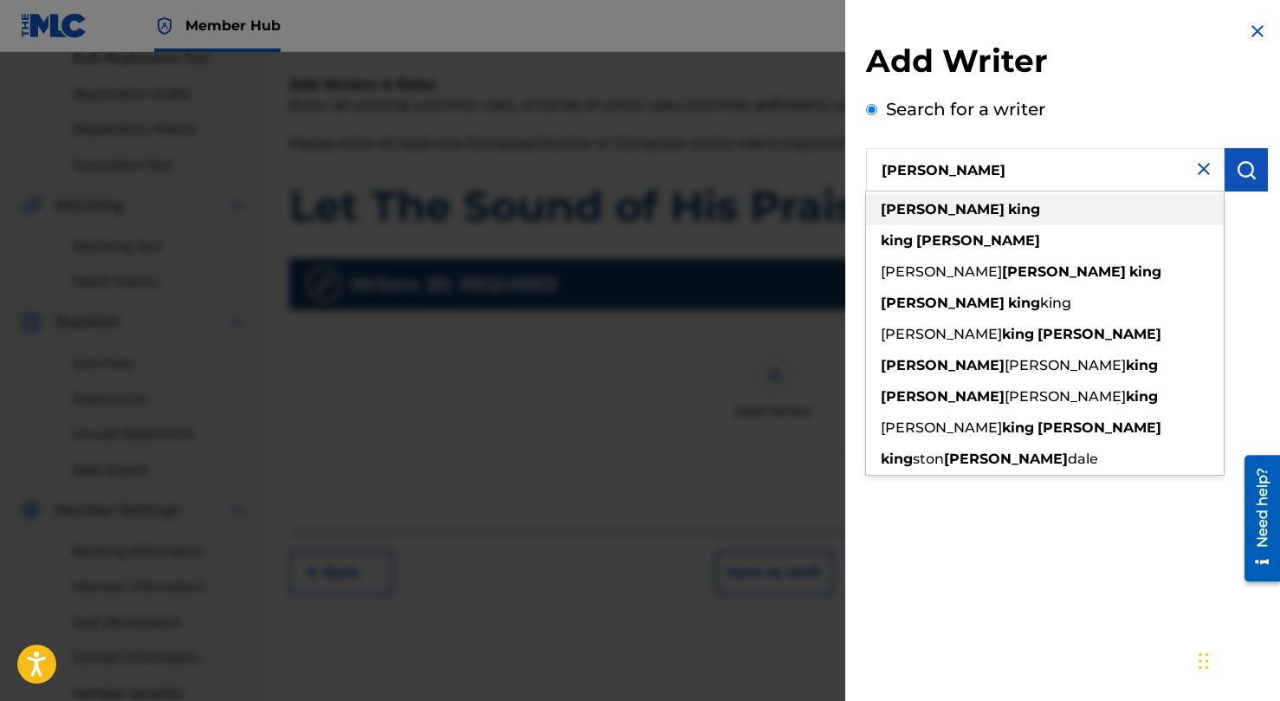
click at [1008, 212] on strong "king" at bounding box center [1024, 209] width 32 height 16
type input "ross king"
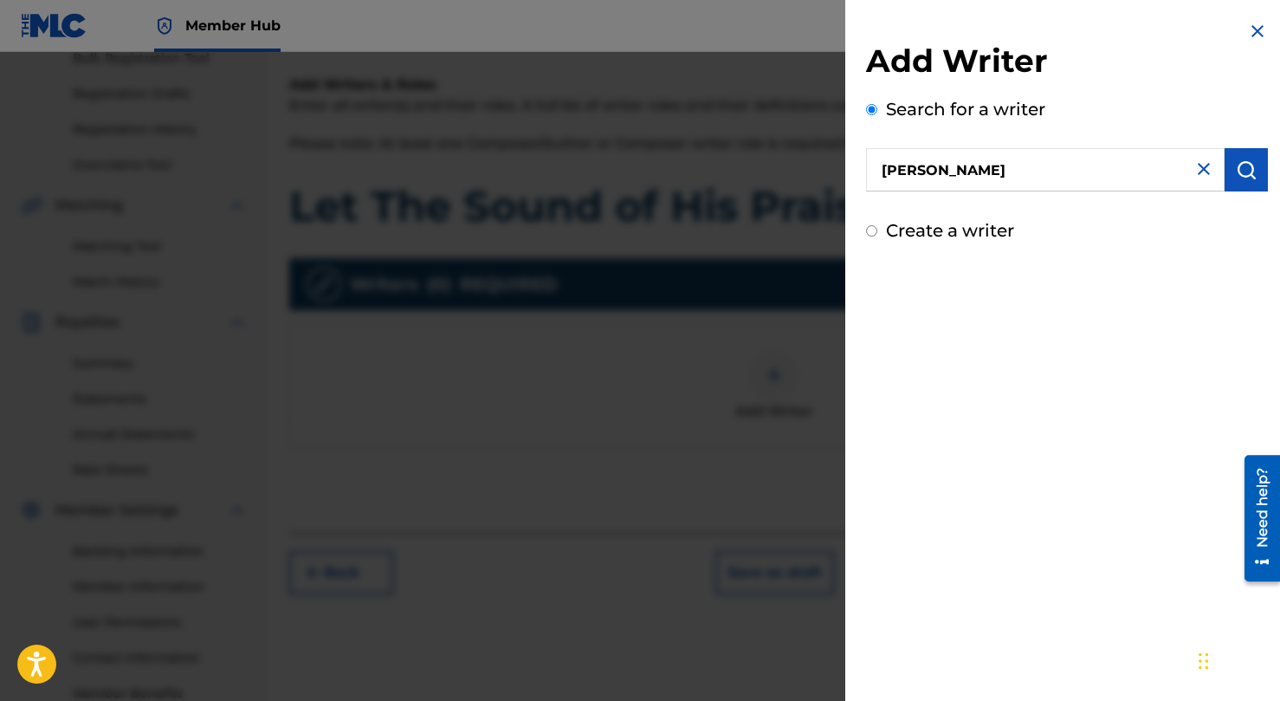
click at [926, 238] on label "Create a writer" at bounding box center [950, 230] width 128 height 21
radio input "true"
click at [877, 236] on input "Create a writer" at bounding box center [871, 230] width 11 height 11
radio input "false"
radio input "true"
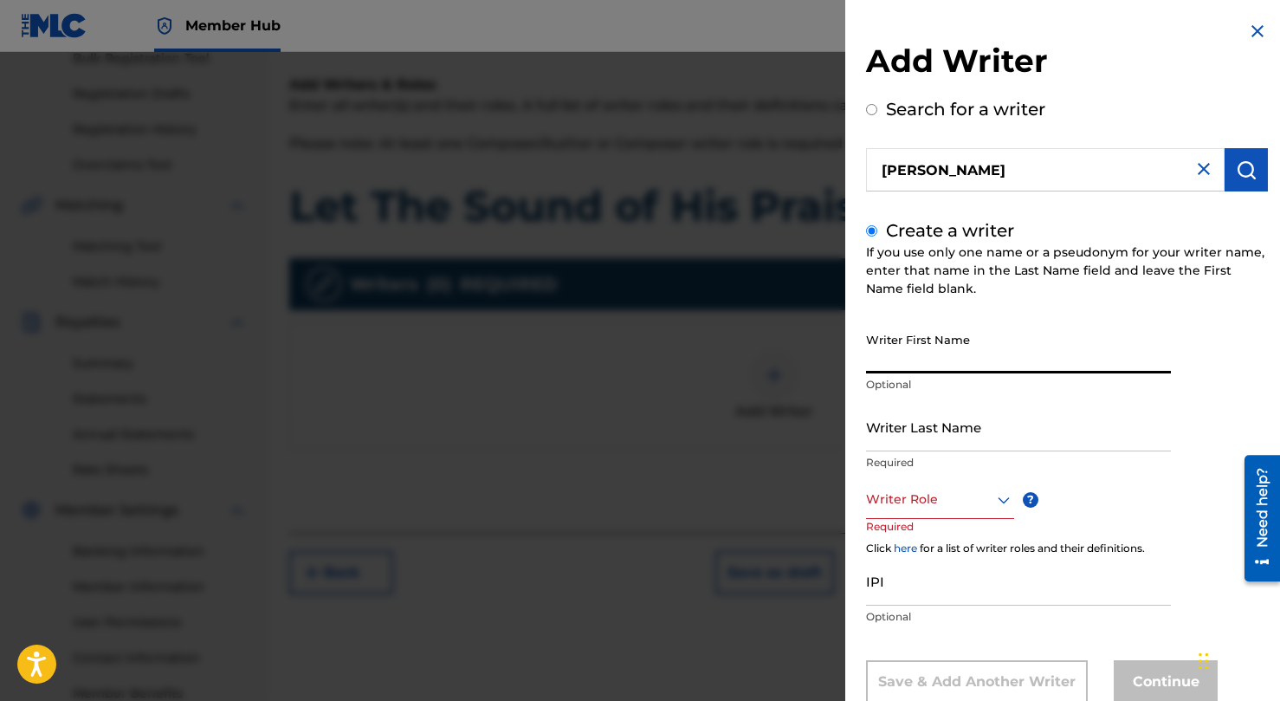
click at [903, 352] on input "Writer First Name" at bounding box center [1018, 348] width 305 height 49
type input "Ross"
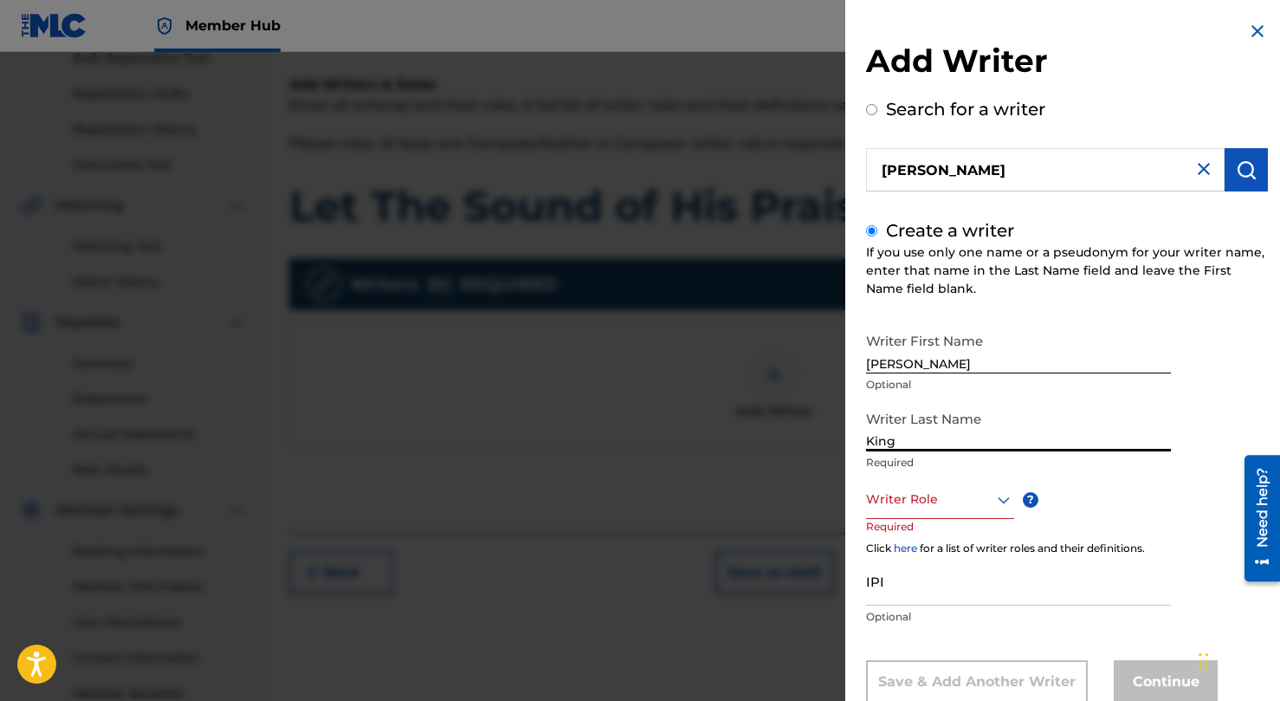
type input "King"
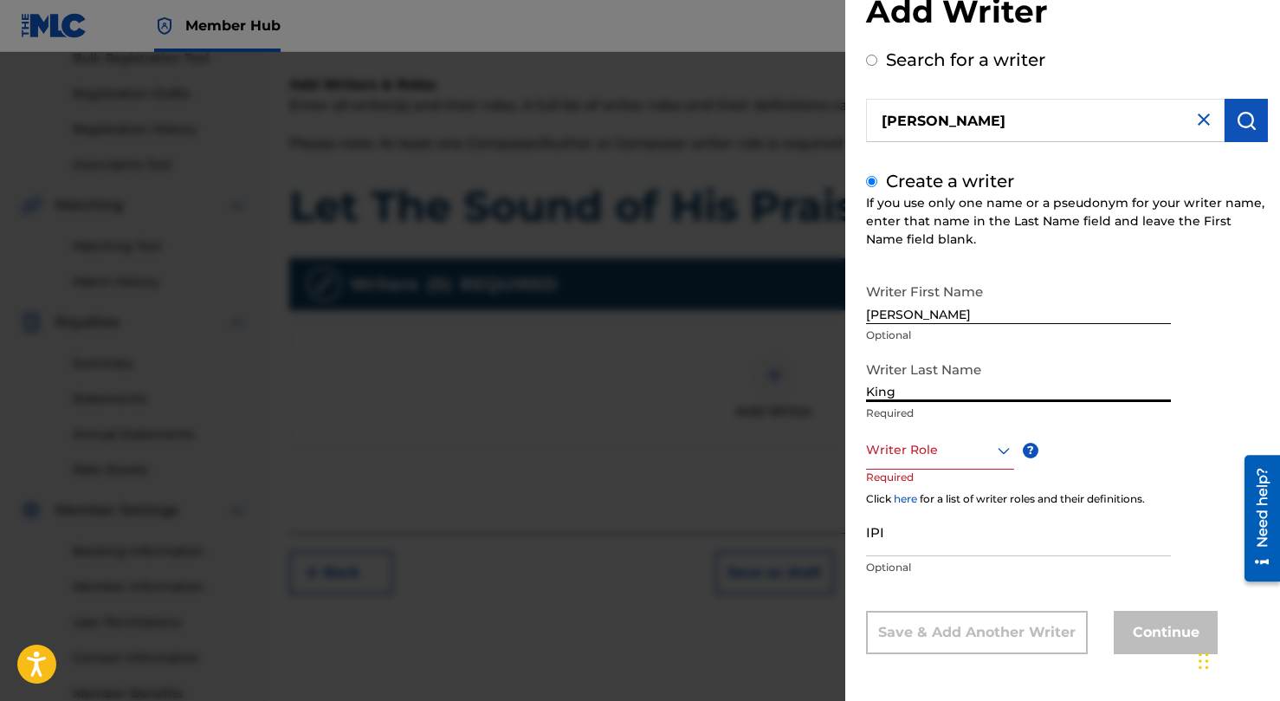
click at [925, 469] on div "Writer Role" at bounding box center [940, 449] width 148 height 39
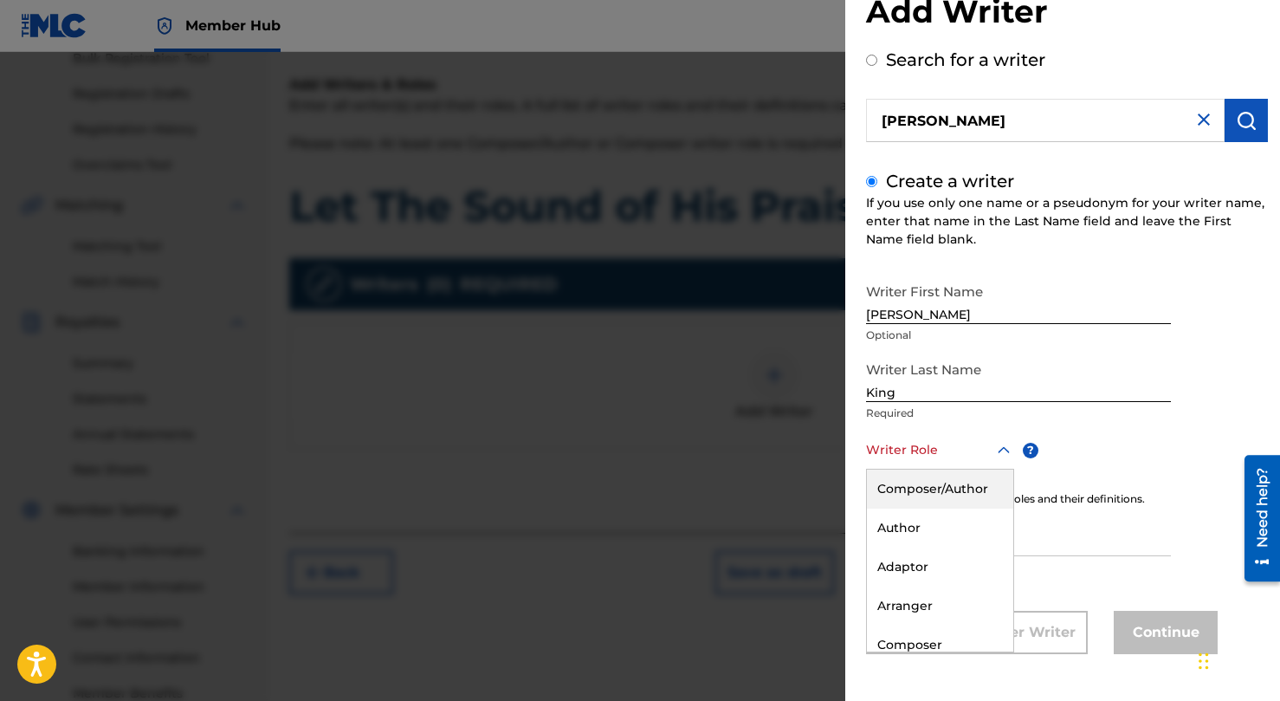
click at [935, 493] on div "Composer/Author" at bounding box center [940, 488] width 146 height 39
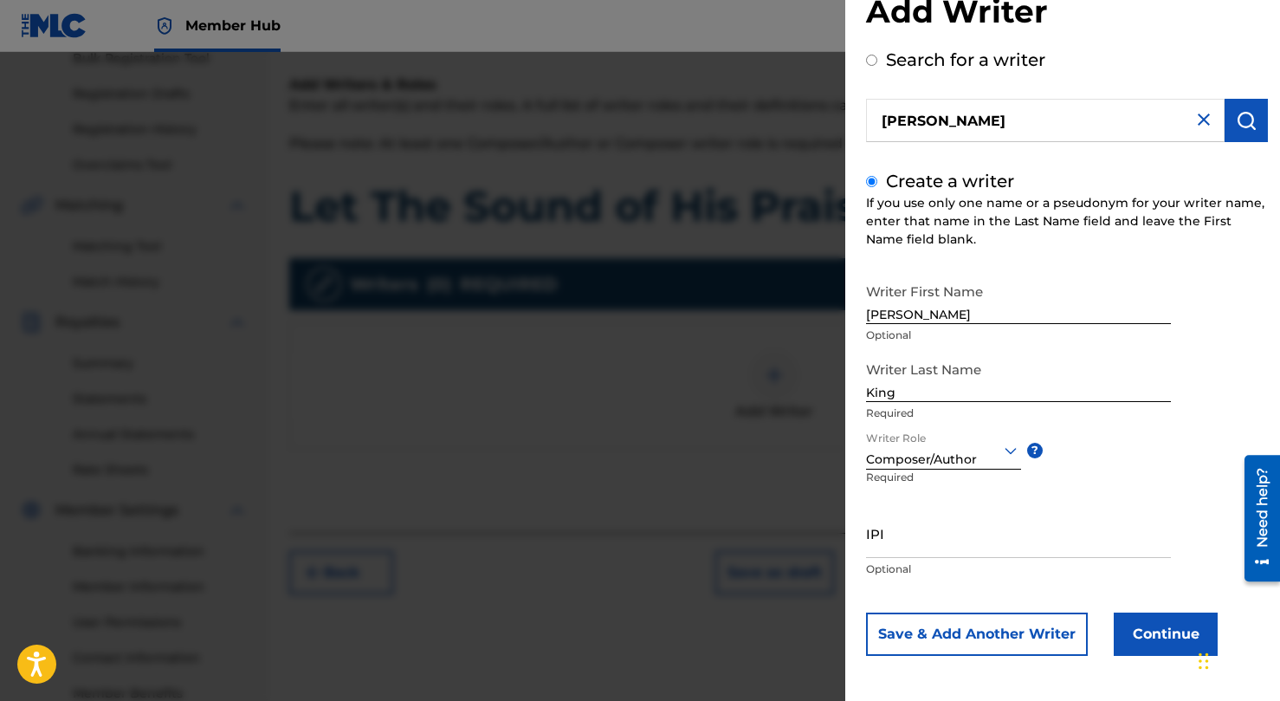
scroll to position [51, 0]
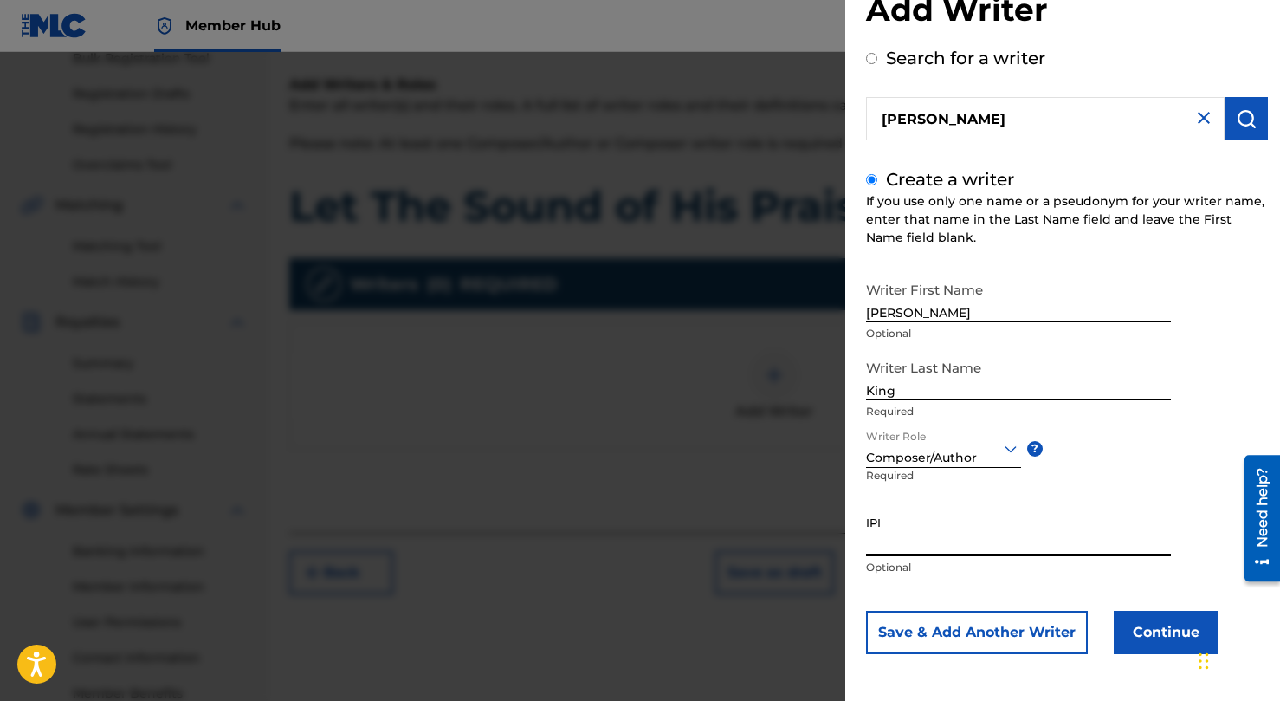
click at [896, 540] on input "IPI" at bounding box center [1018, 531] width 305 height 49
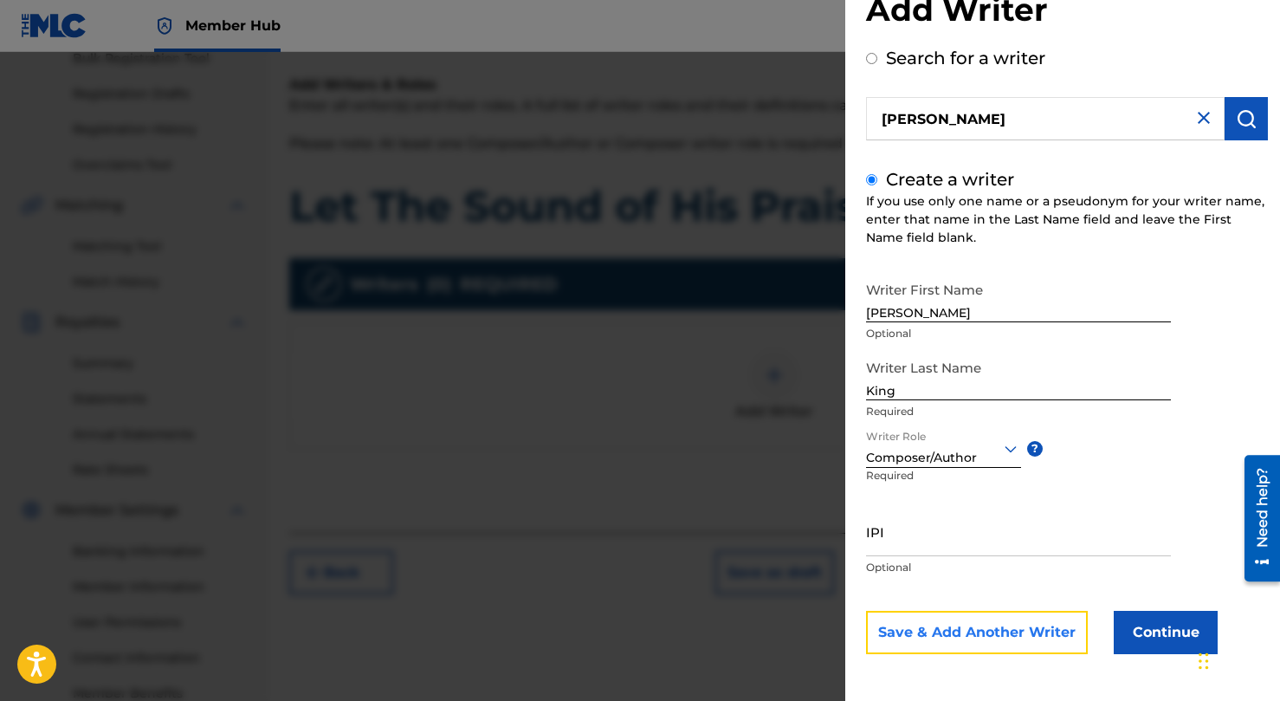
click at [1026, 641] on button "Save & Add Another Writer" at bounding box center [977, 632] width 222 height 43
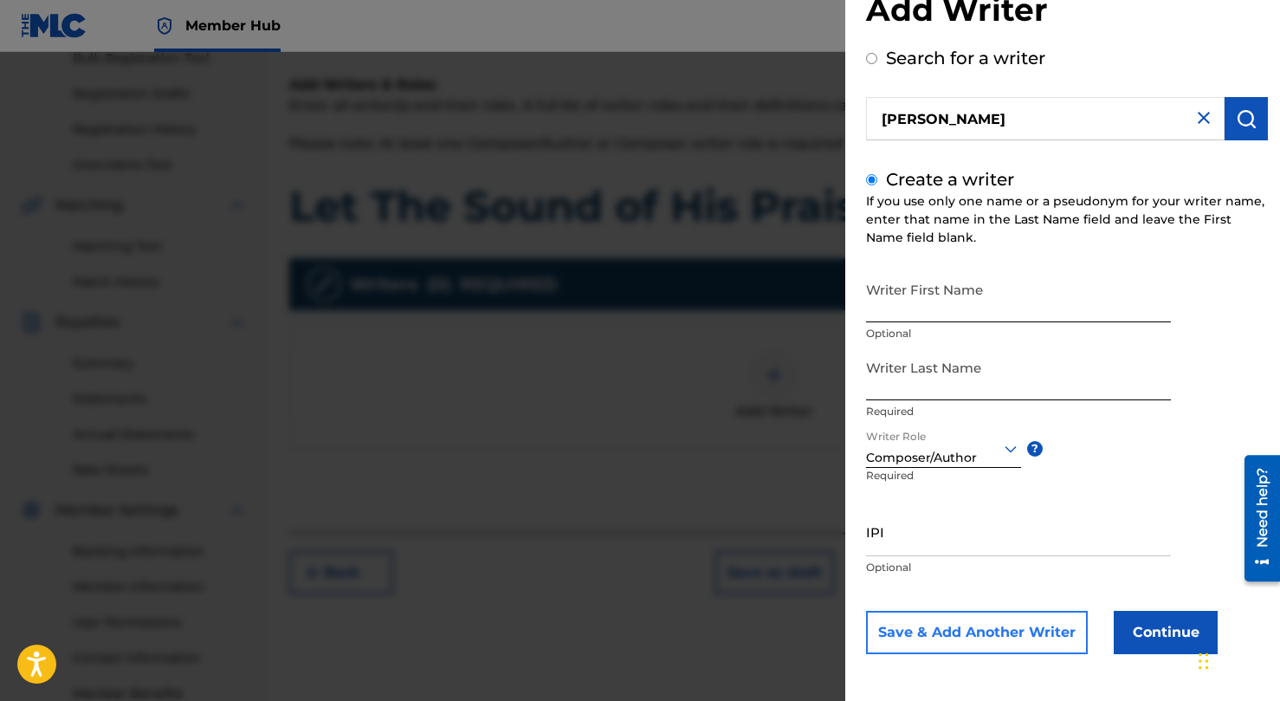
scroll to position [49, 0]
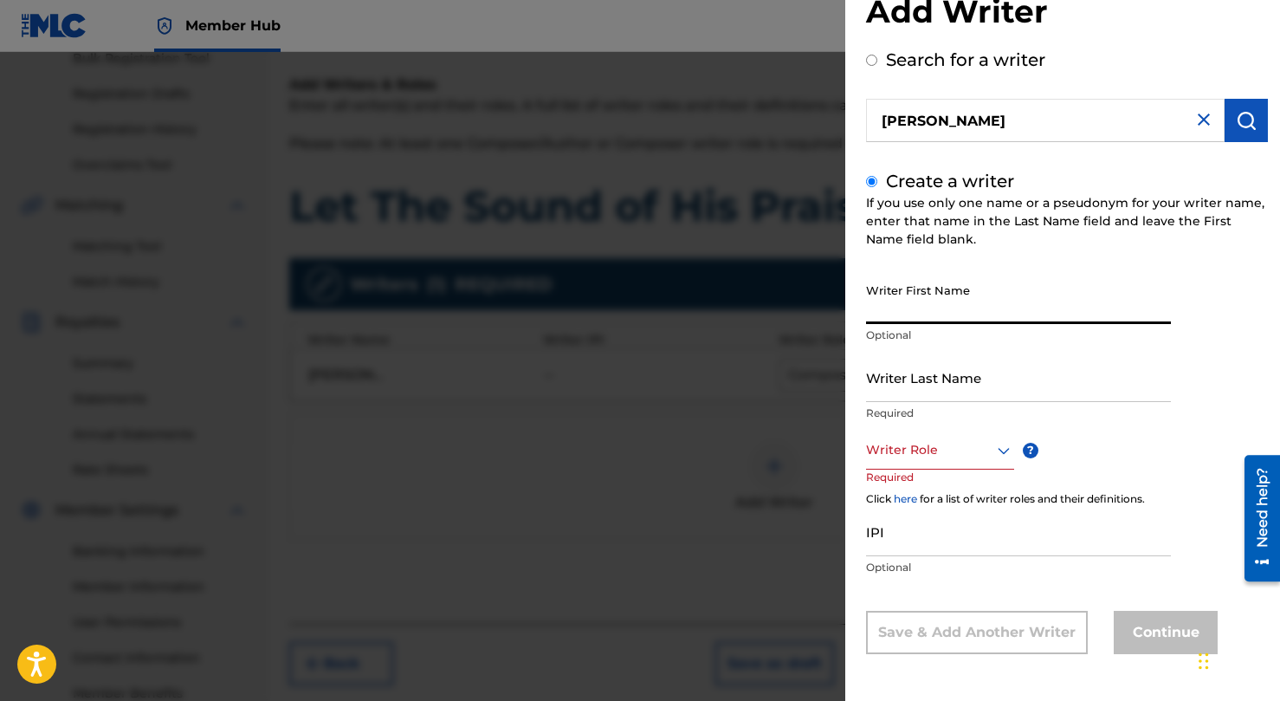
click at [893, 294] on input "Writer First Name" at bounding box center [1018, 299] width 305 height 49
type input "Dan"
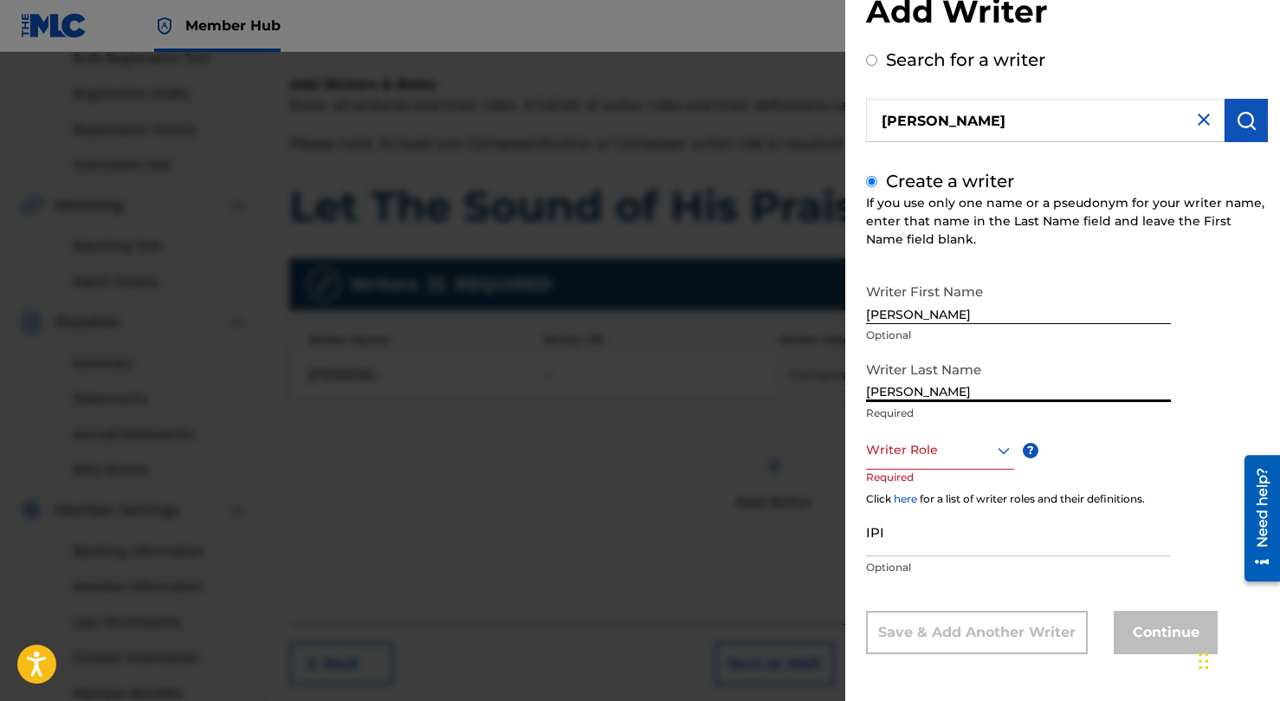
type input "Wilt"
click at [914, 449] on div at bounding box center [940, 450] width 148 height 22
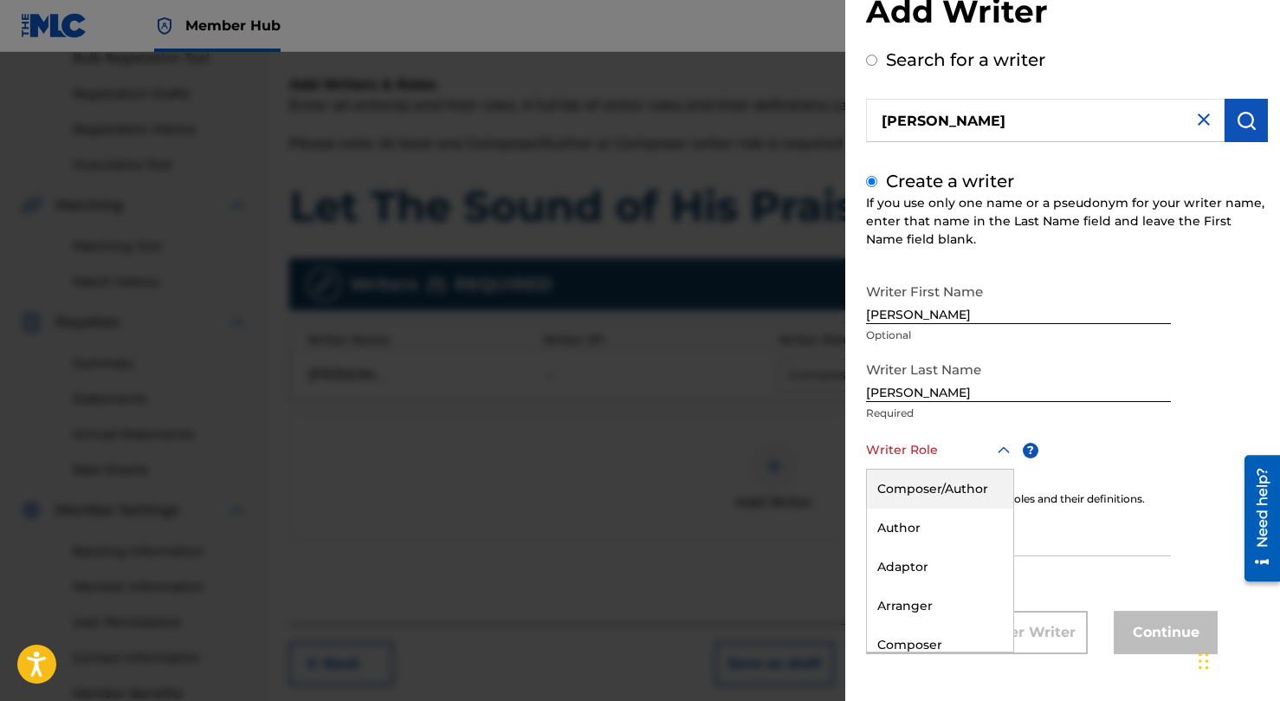
click at [912, 489] on div "Composer/Author" at bounding box center [940, 488] width 146 height 39
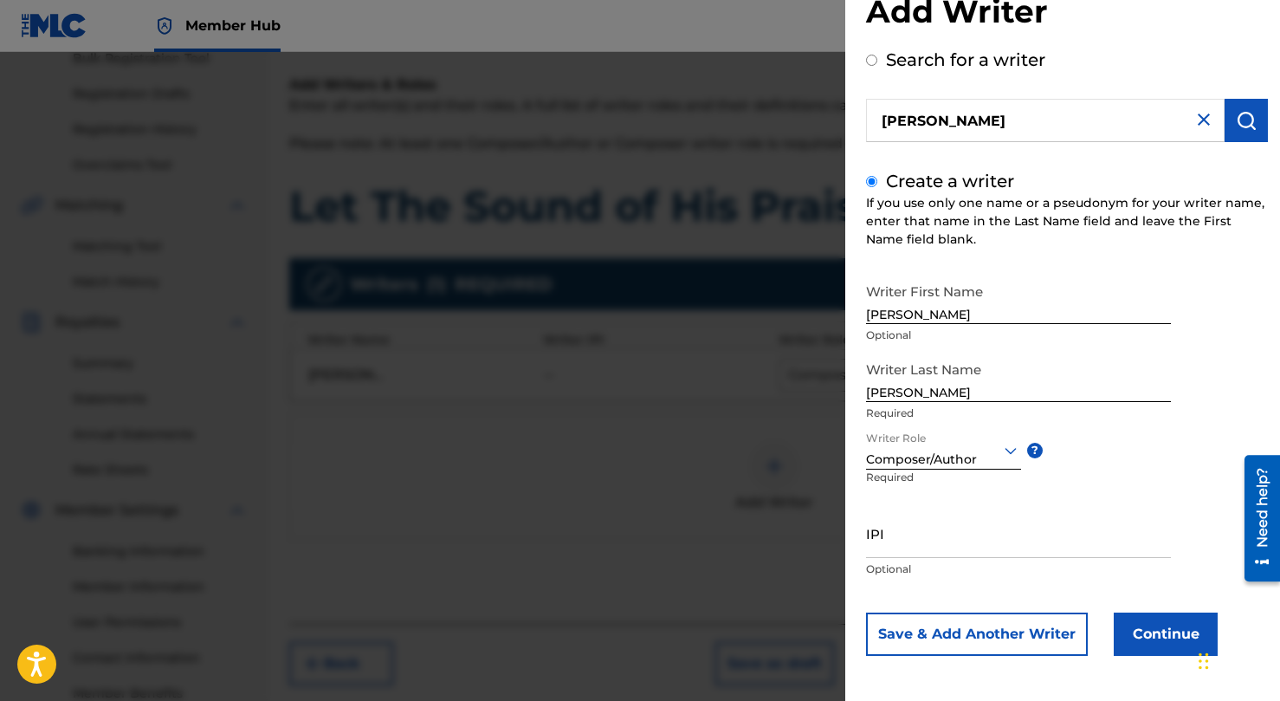
scroll to position [51, 0]
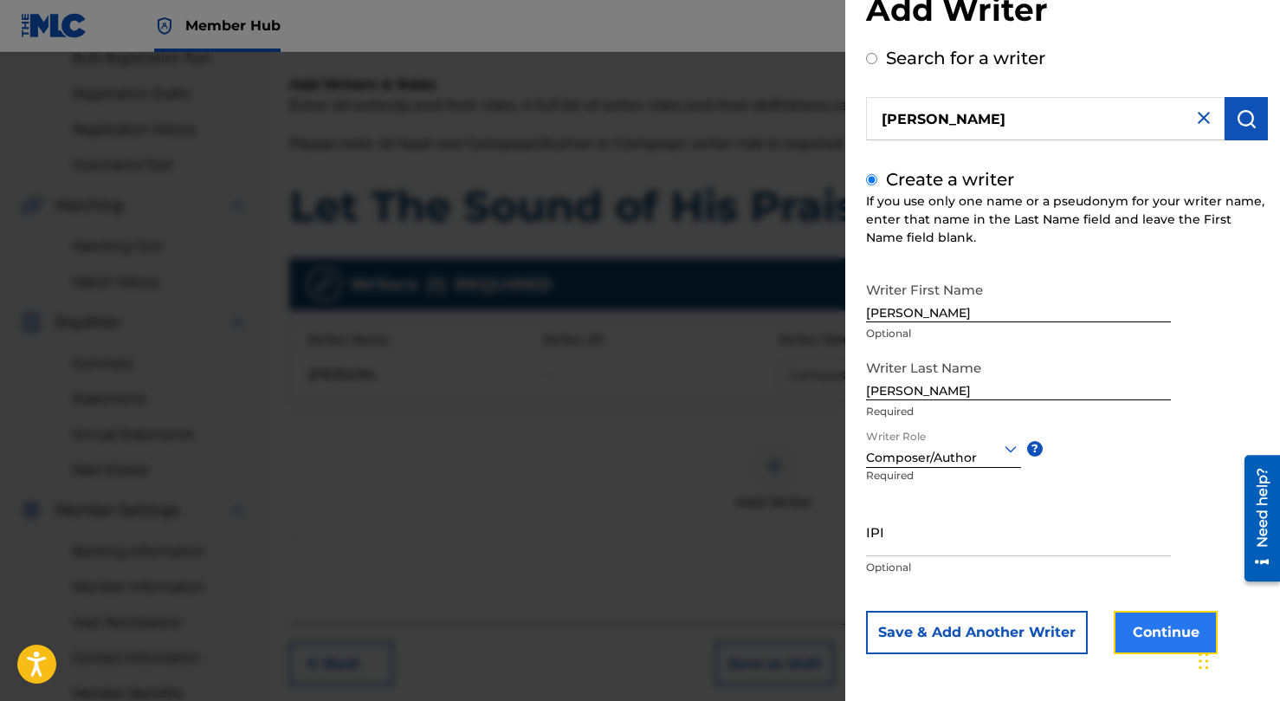
click at [1158, 625] on button "Continue" at bounding box center [1166, 632] width 104 height 43
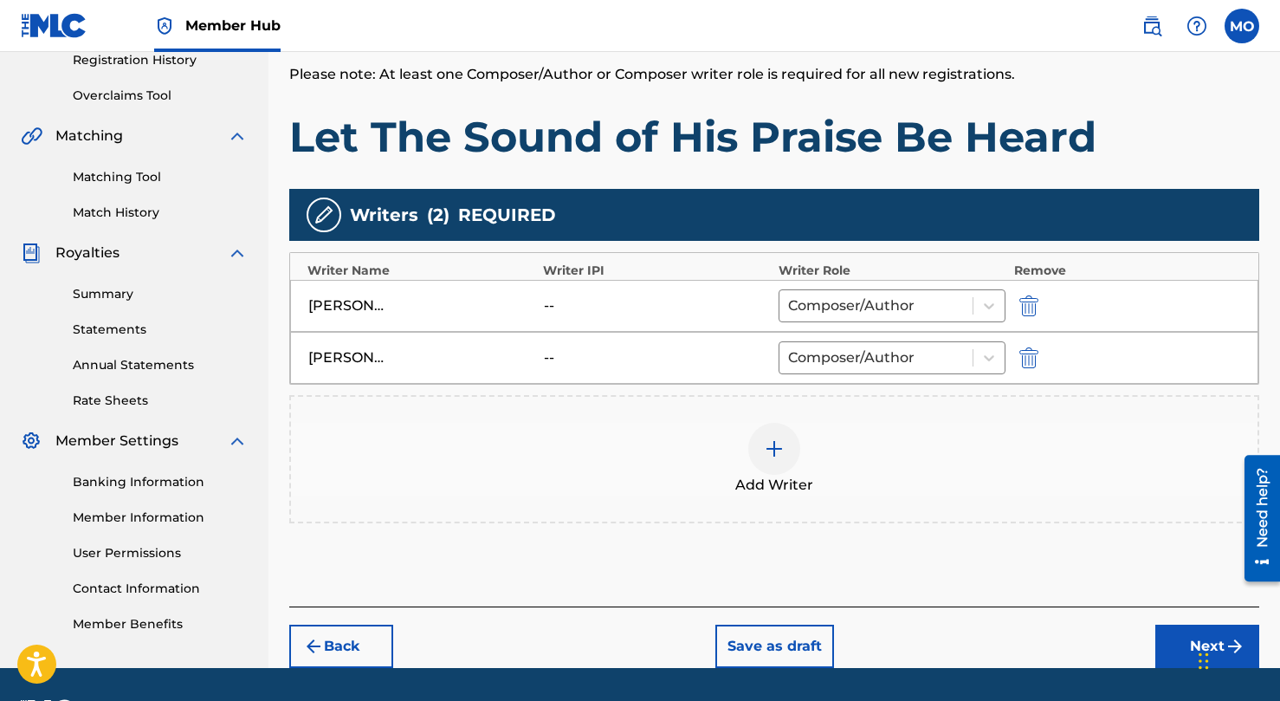
scroll to position [387, 0]
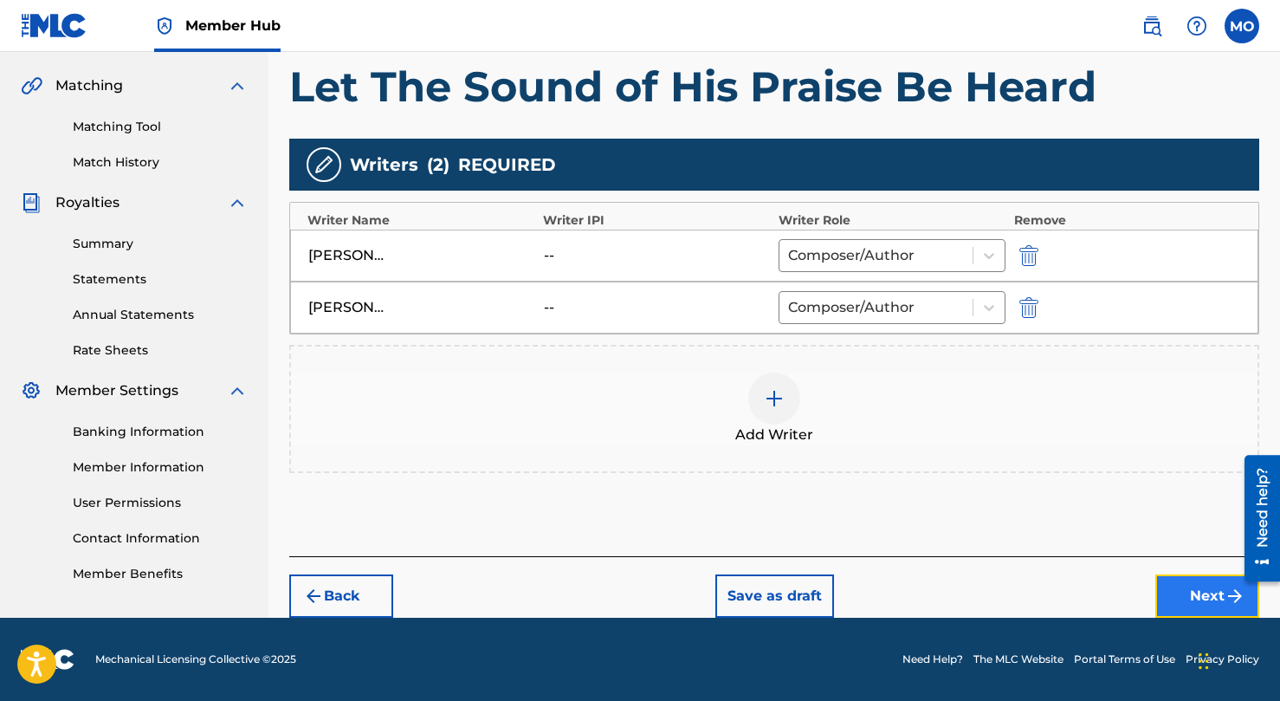
click at [1209, 608] on button "Next" at bounding box center [1207, 595] width 104 height 43
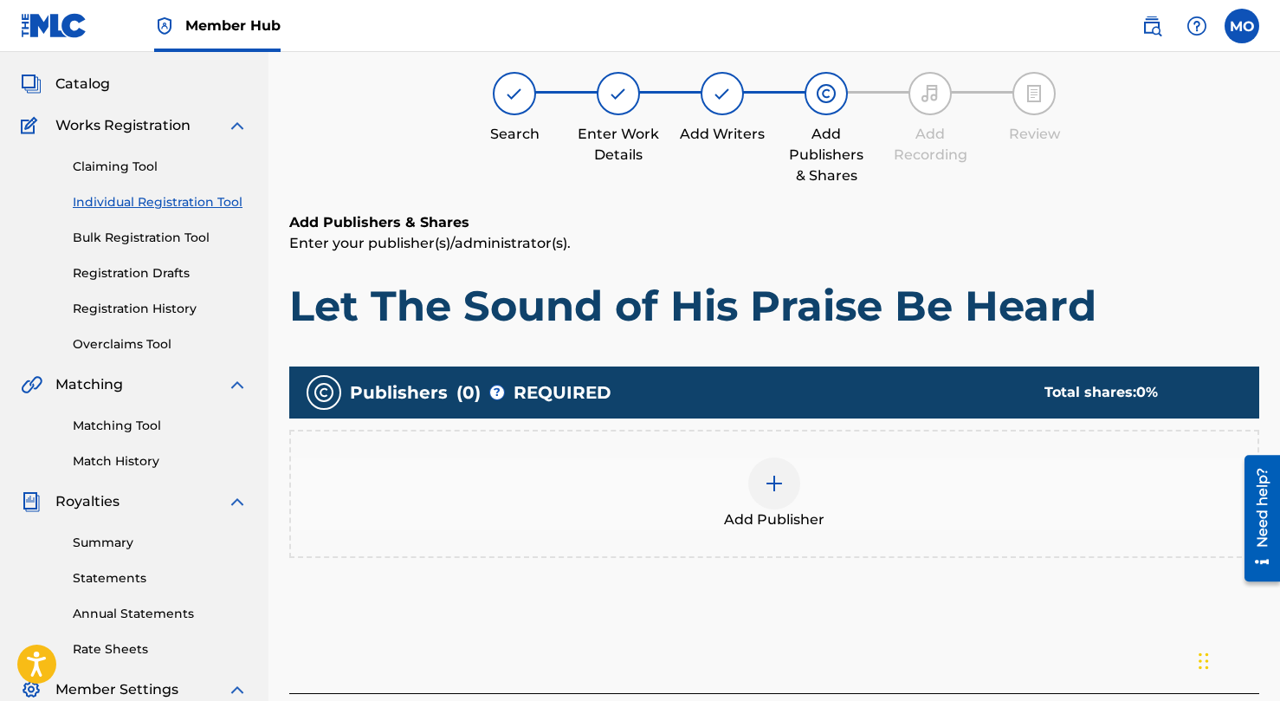
scroll to position [78, 0]
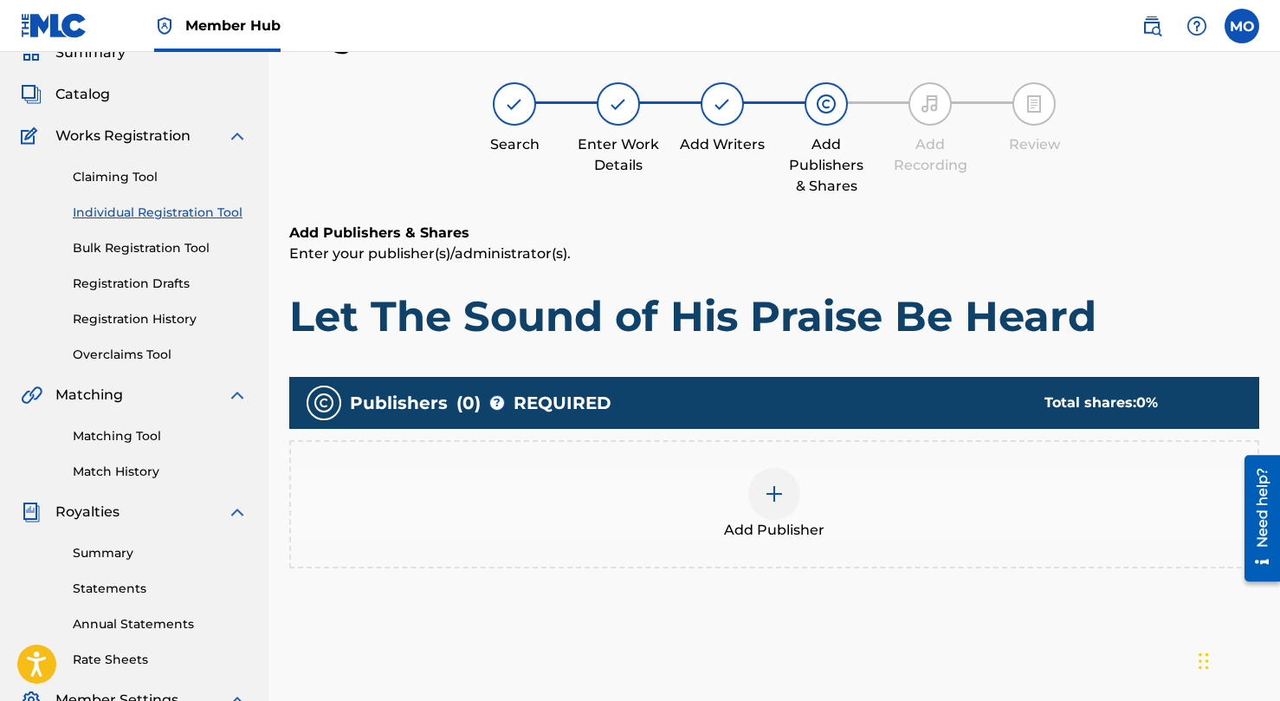
click at [795, 488] on div at bounding box center [774, 494] width 52 height 52
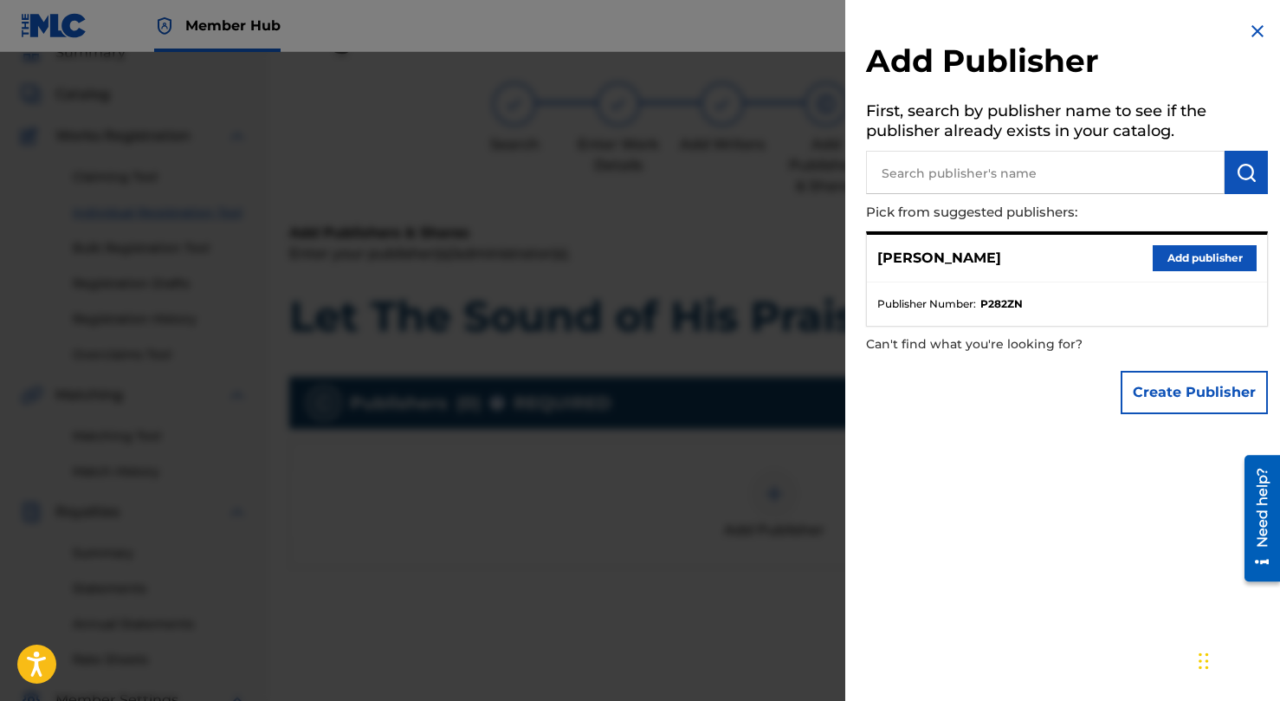
click at [910, 169] on input "text" at bounding box center [1045, 172] width 359 height 43
type input "Three Streams Music"
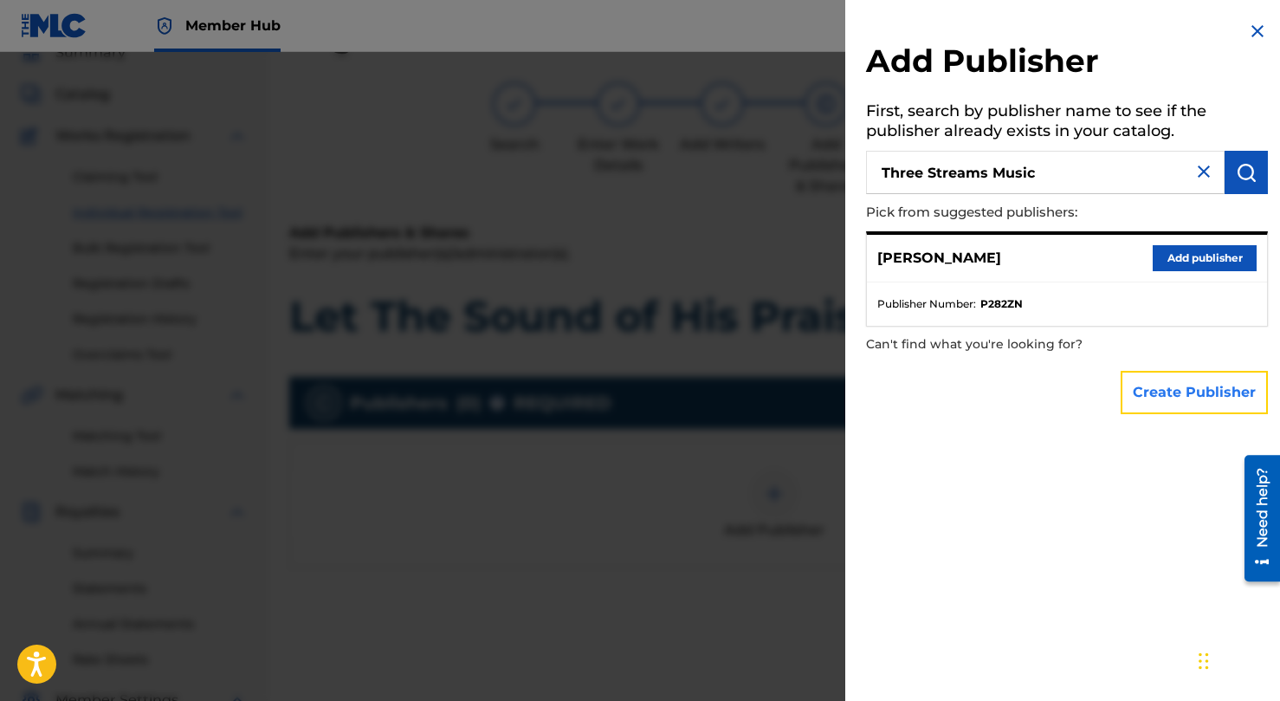
click at [1161, 396] on button "Create Publisher" at bounding box center [1194, 392] width 147 height 43
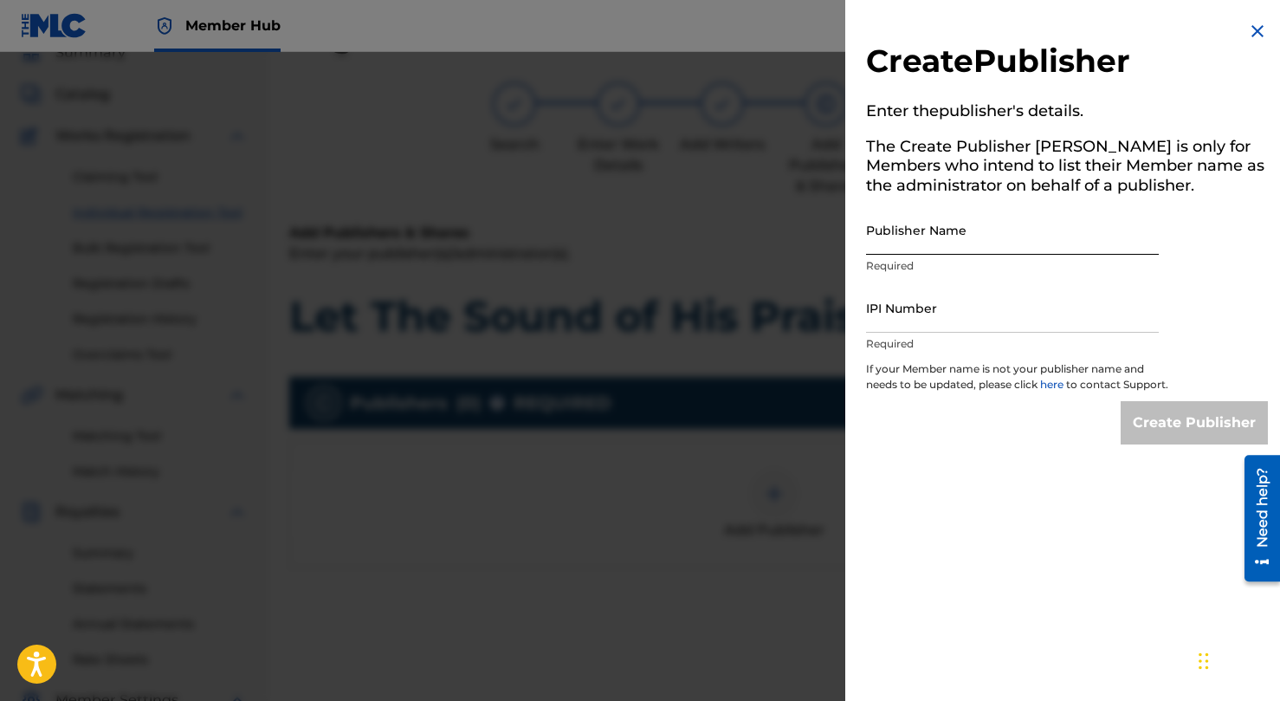
click at [944, 220] on input "Publisher Name" at bounding box center [1012, 229] width 293 height 49
type input "Three Streams Muisc"
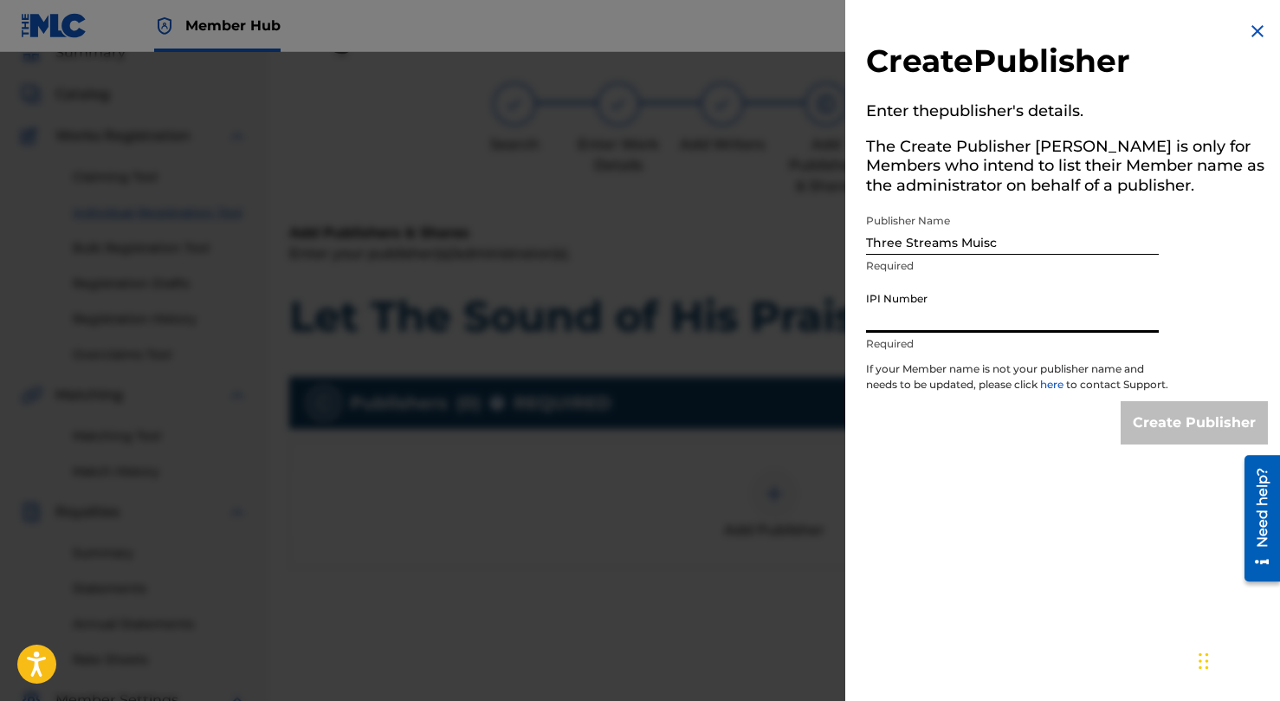
paste input "6279694"
click at [893, 327] on input "6279694" at bounding box center [1012, 307] width 293 height 49
paste input "1078447039"
type input "1078447039"
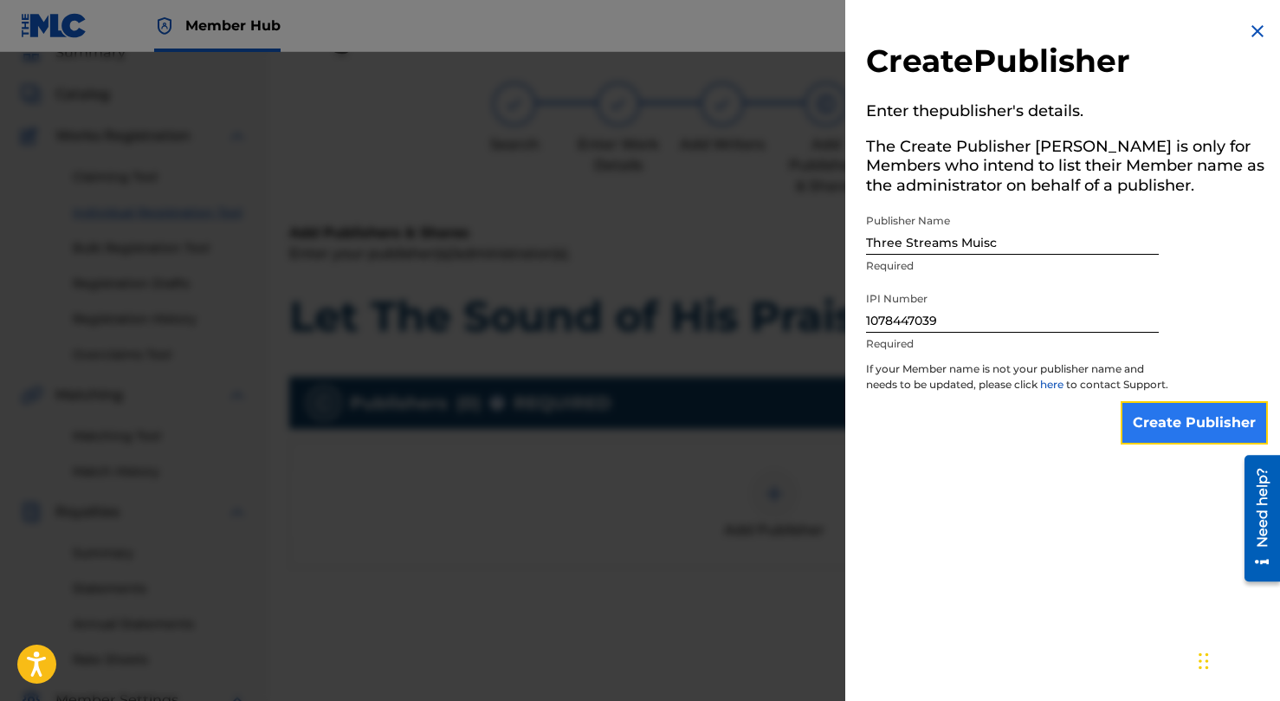
click at [1150, 438] on input "Create Publisher" at bounding box center [1194, 422] width 147 height 43
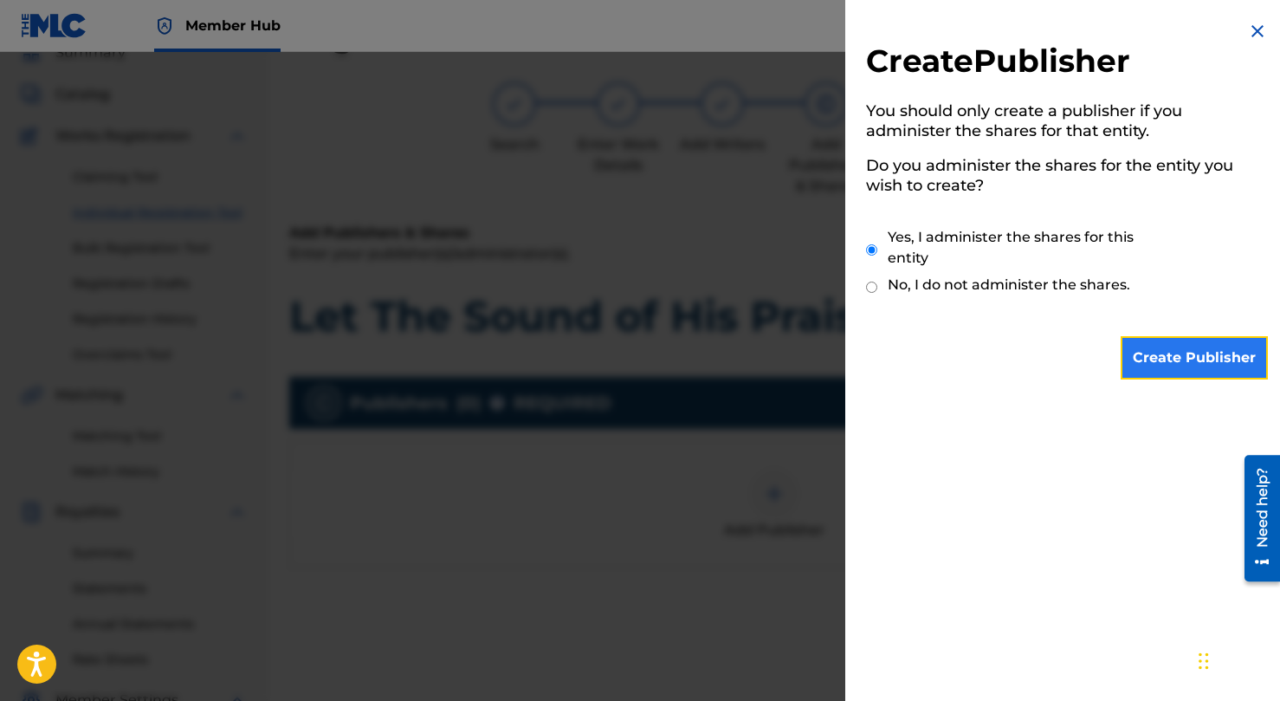
click at [1143, 363] on input "Create Publisher" at bounding box center [1194, 357] width 147 height 43
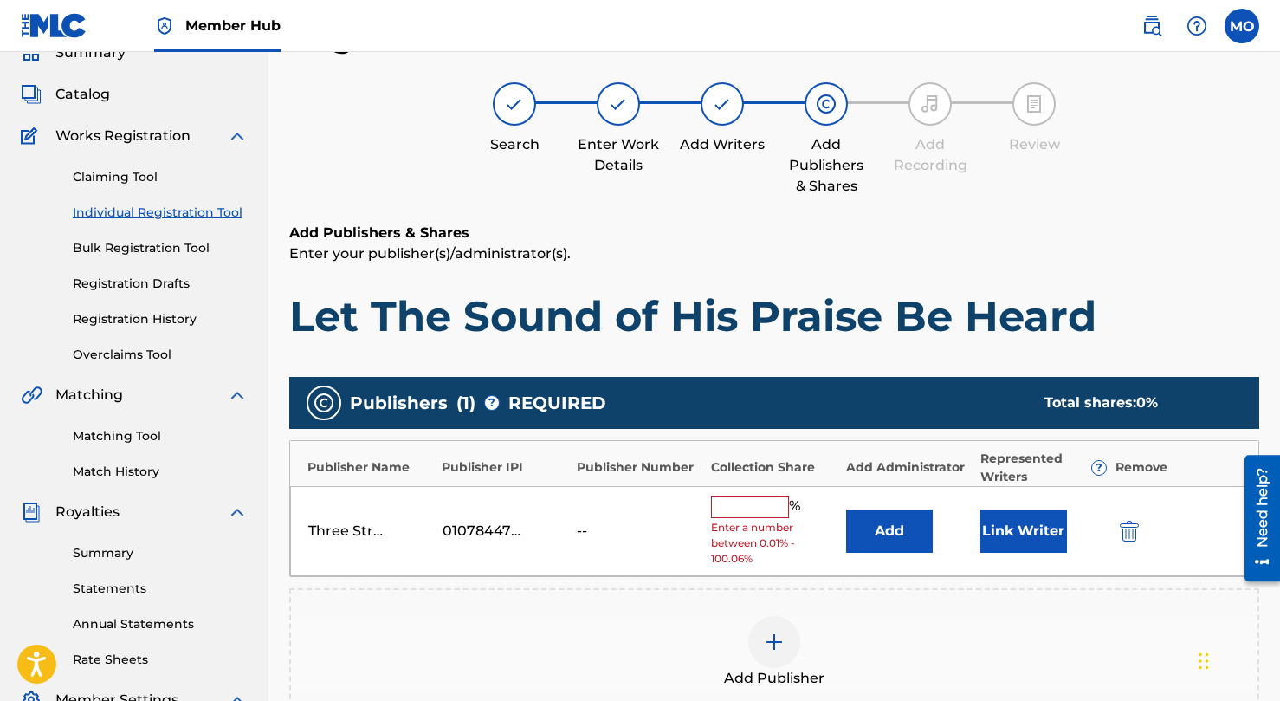
click at [760, 498] on input "text" at bounding box center [750, 506] width 78 height 23
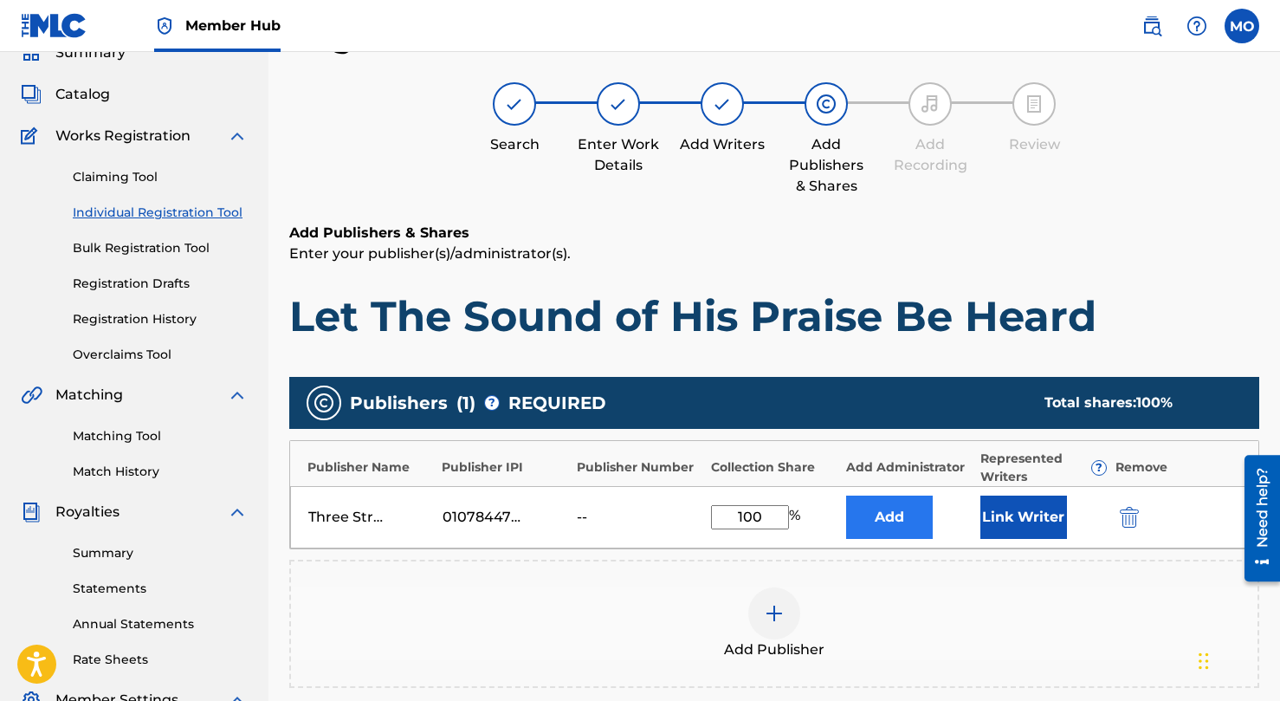
type input "100"
click at [897, 522] on button "Add" at bounding box center [889, 516] width 87 height 43
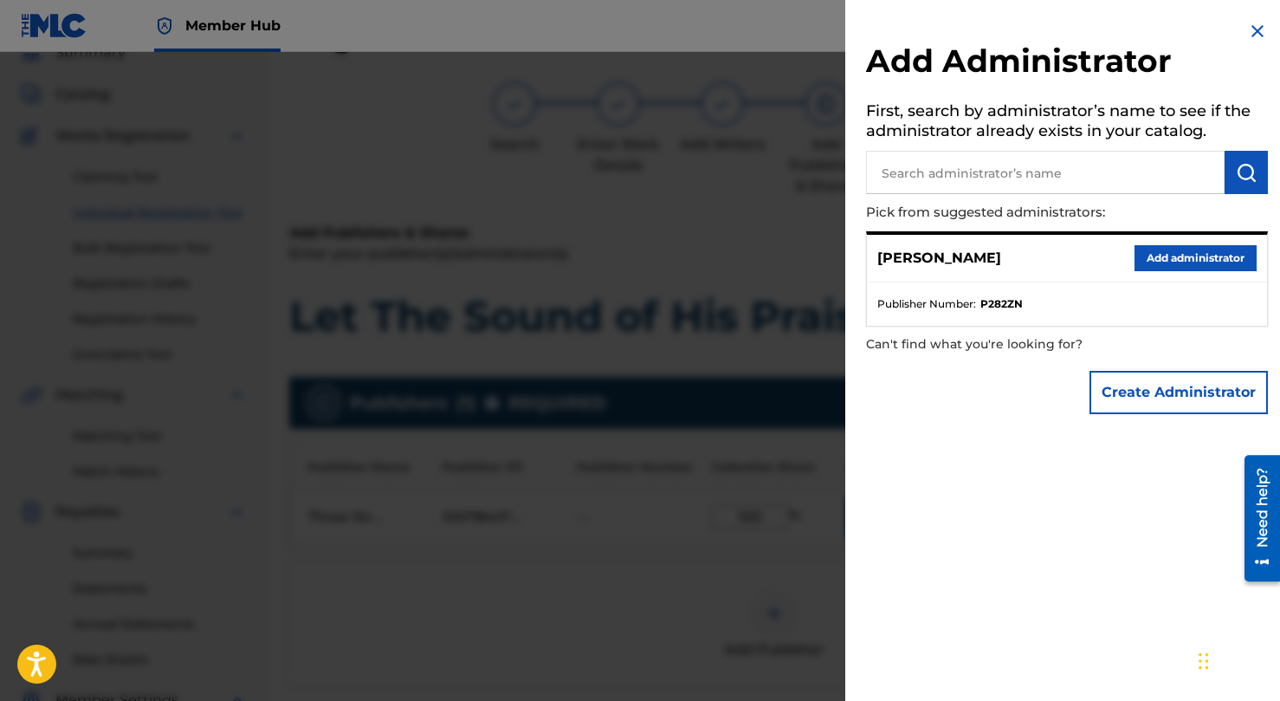
click at [1252, 31] on img at bounding box center [1257, 31] width 21 height 21
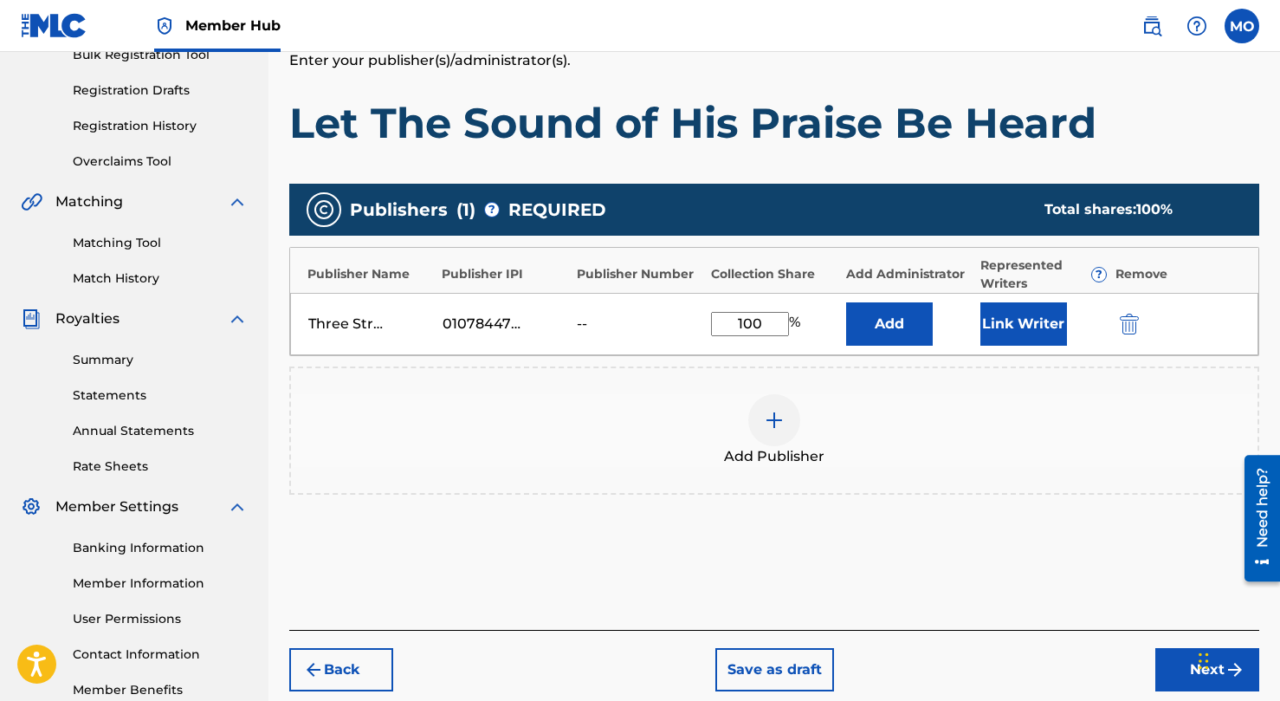
scroll to position [296, 0]
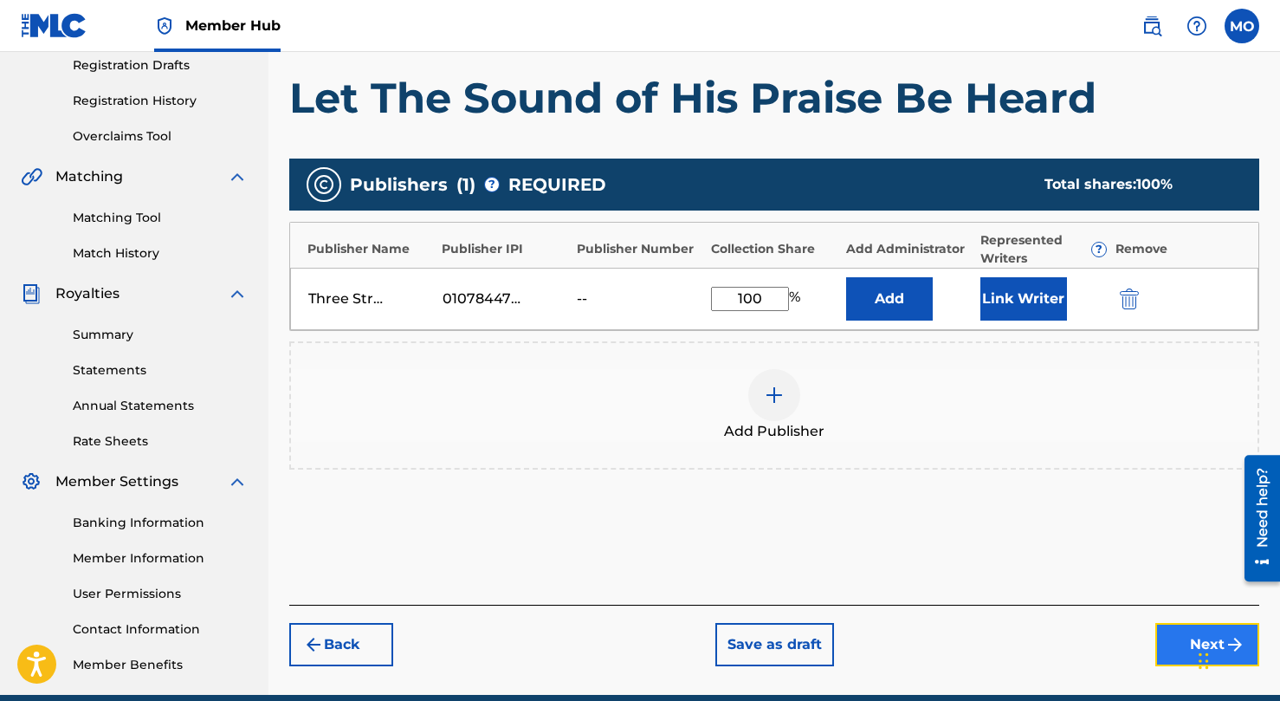
click at [1160, 639] on button "Next" at bounding box center [1207, 644] width 104 height 43
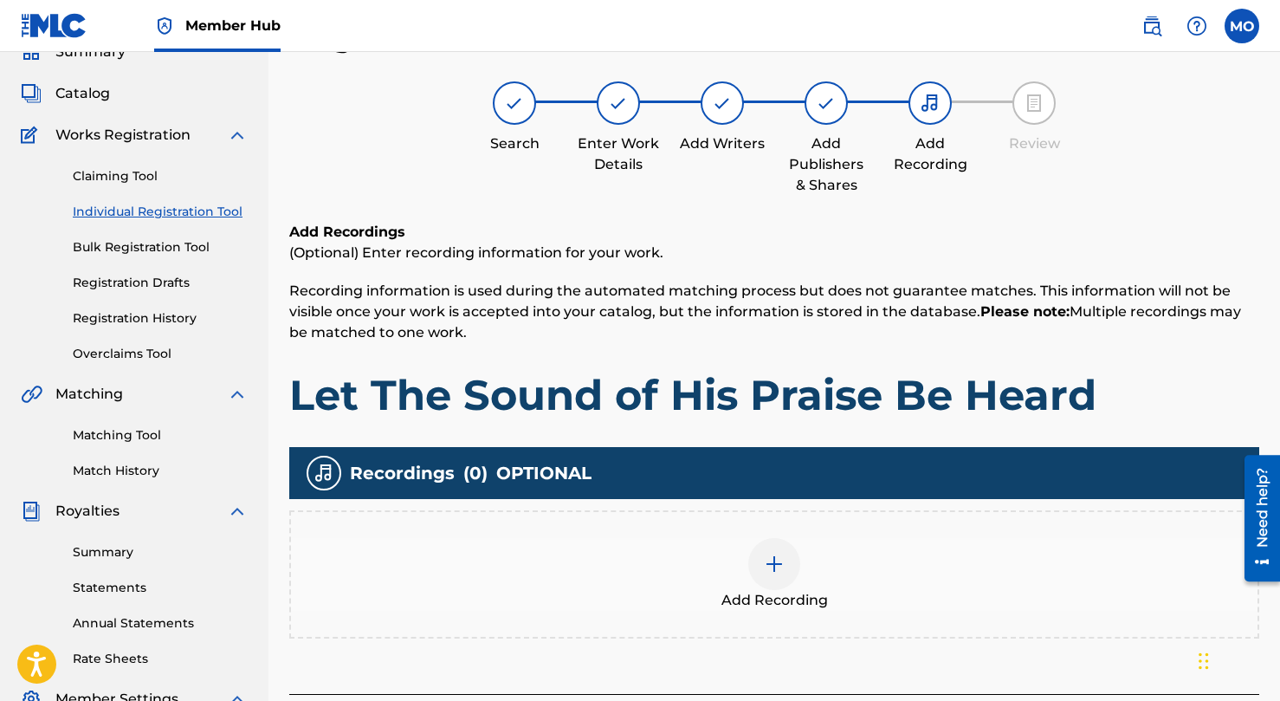
scroll to position [78, 0]
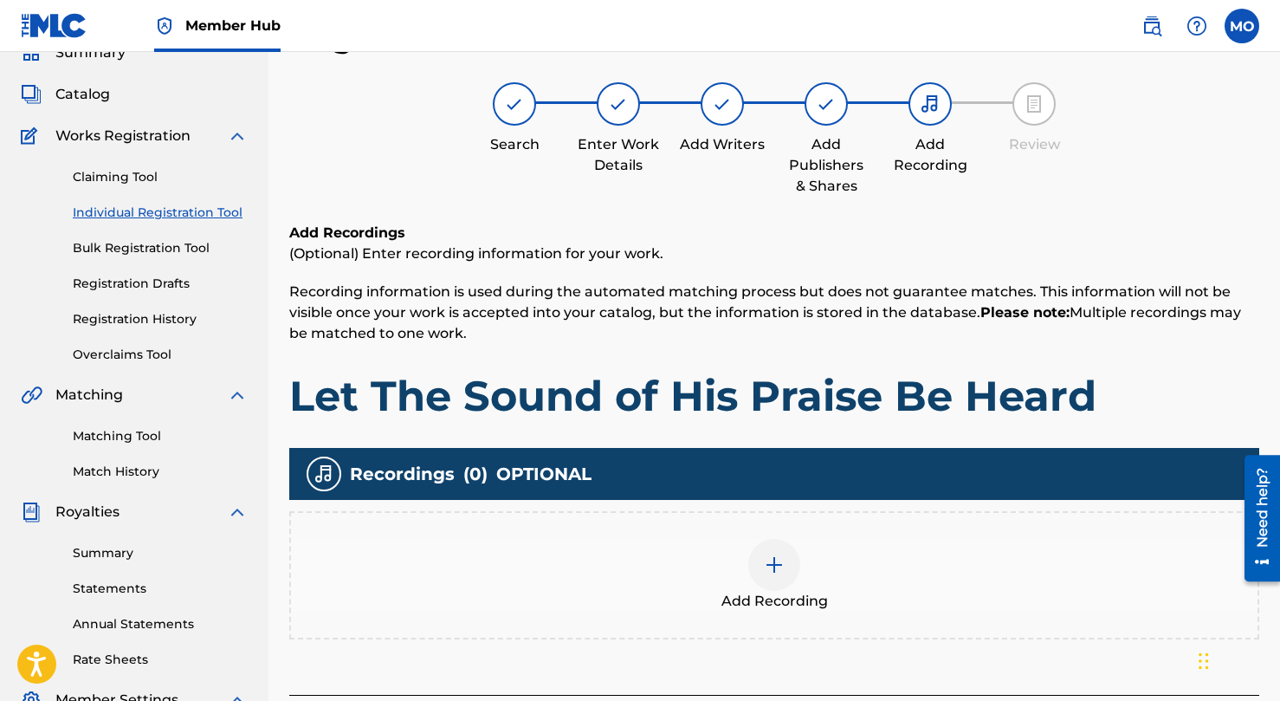
click at [743, 564] on div "Add Recording" at bounding box center [774, 575] width 967 height 73
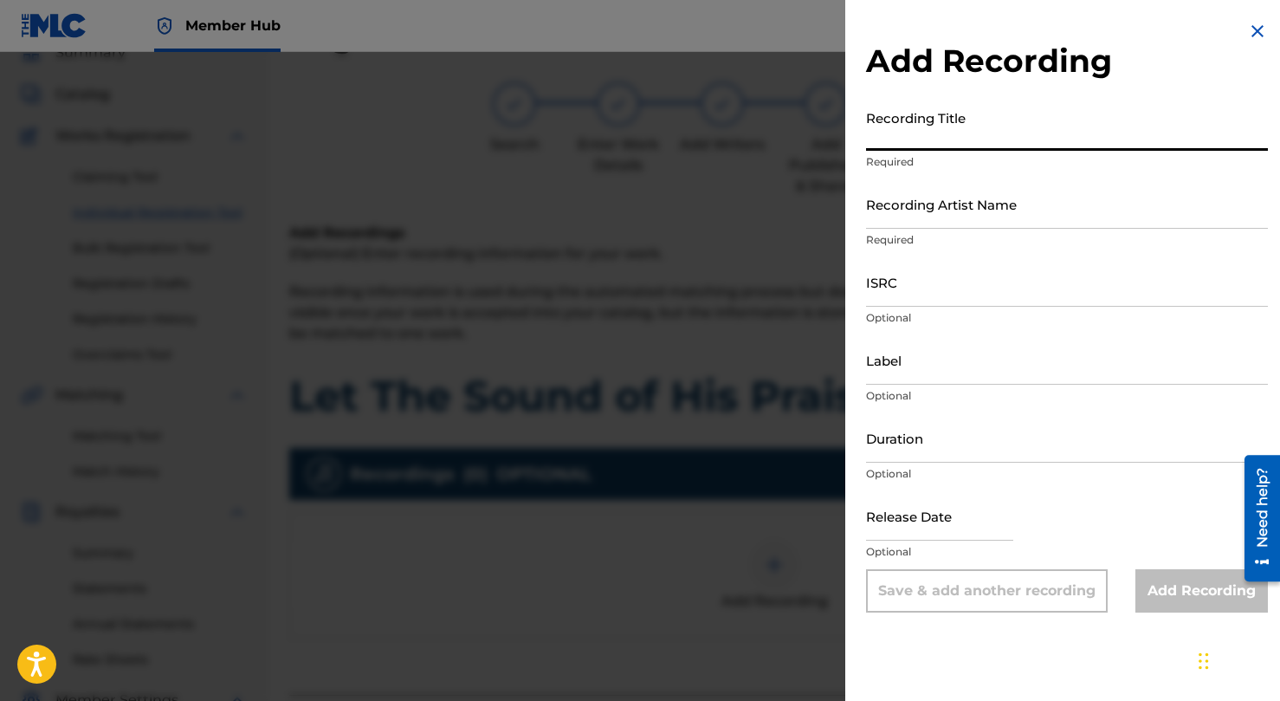
click at [916, 129] on input "Recording Title" at bounding box center [1067, 125] width 402 height 49
type input "Let The Sound of His Praise Be Heard"
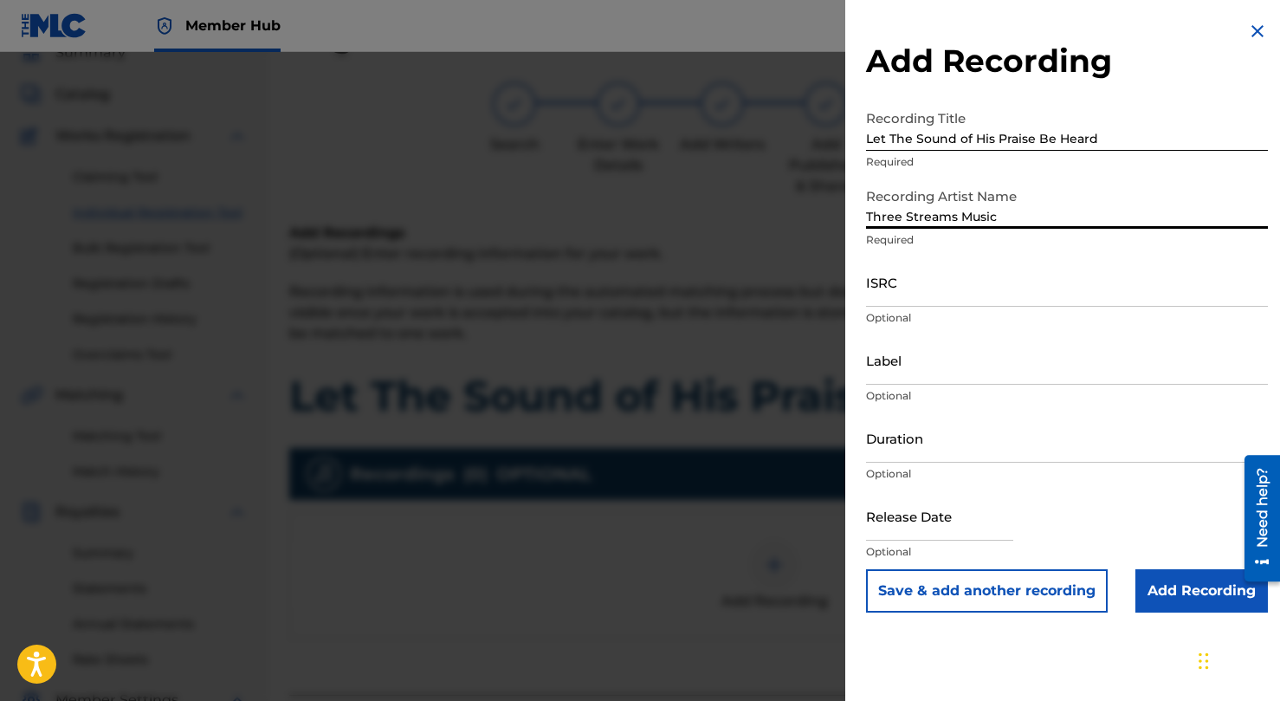
type input "Three Streams Music"
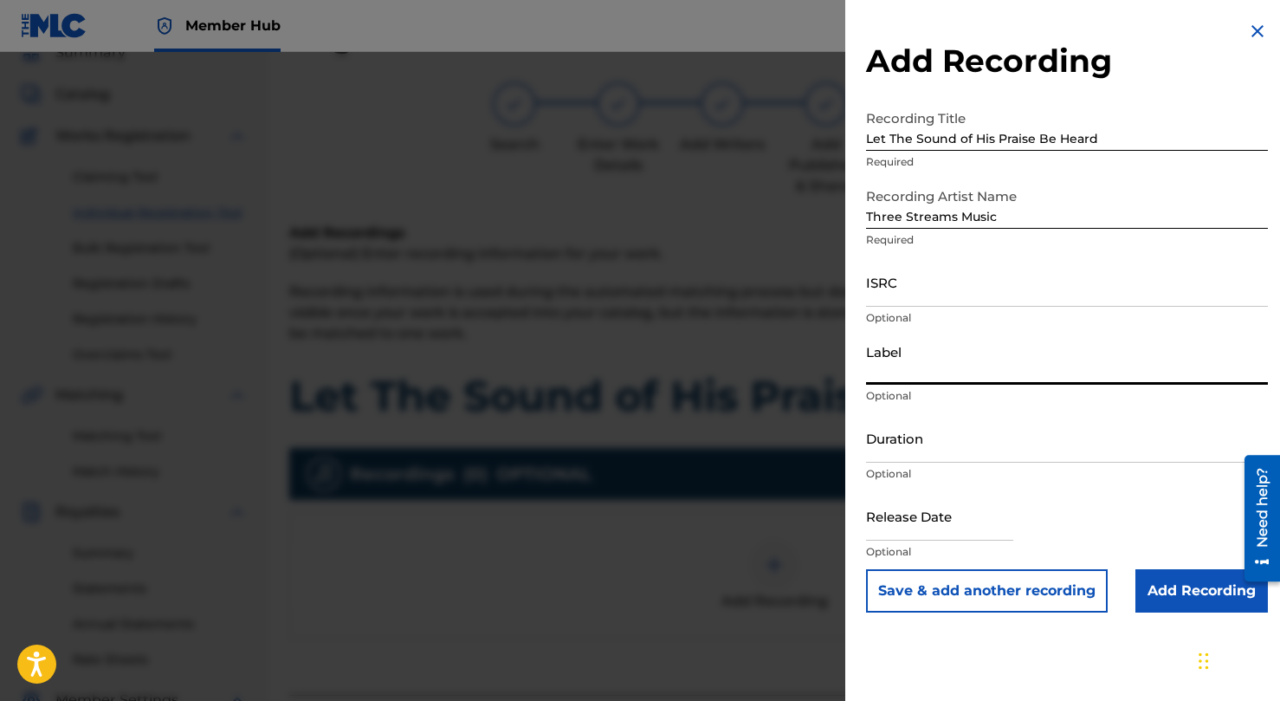
click at [890, 367] on input "Label" at bounding box center [1067, 359] width 402 height 49
click at [954, 428] on input "Duration" at bounding box center [1067, 437] width 402 height 49
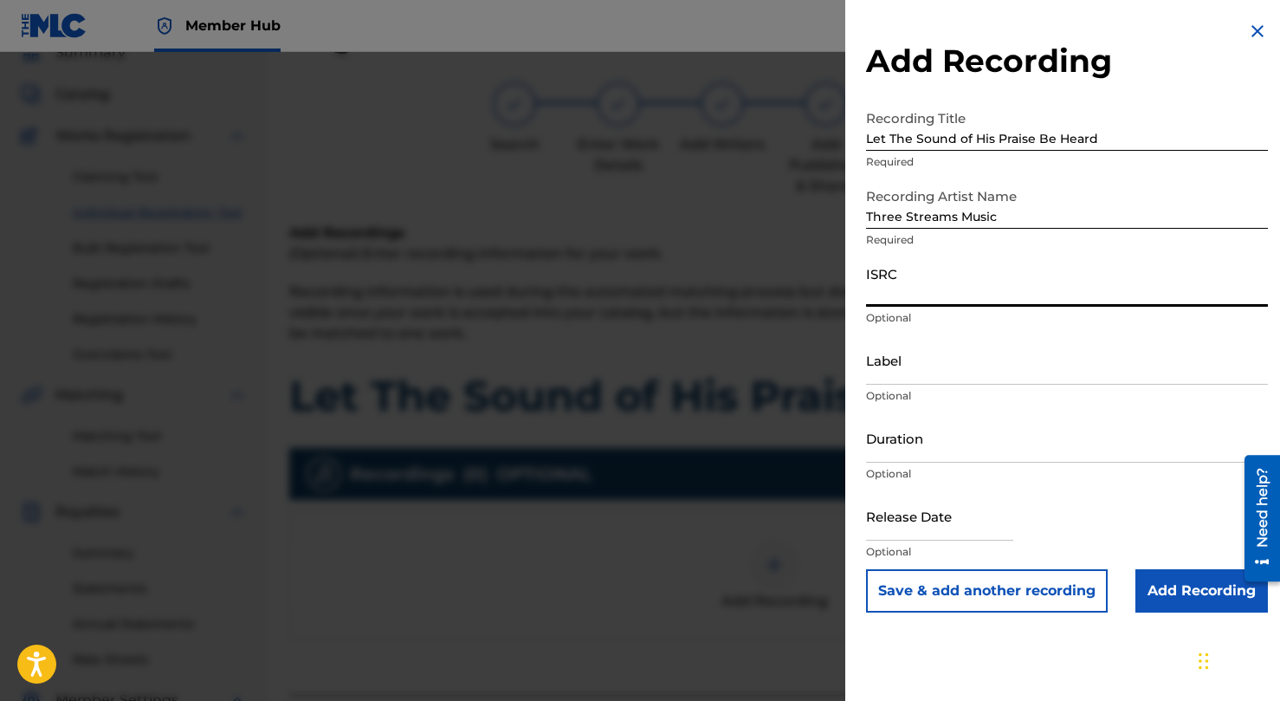
click at [896, 279] on input "ISRC" at bounding box center [1067, 281] width 402 height 49
paste input "QZRP42451115"
type input "QZRP42451115"
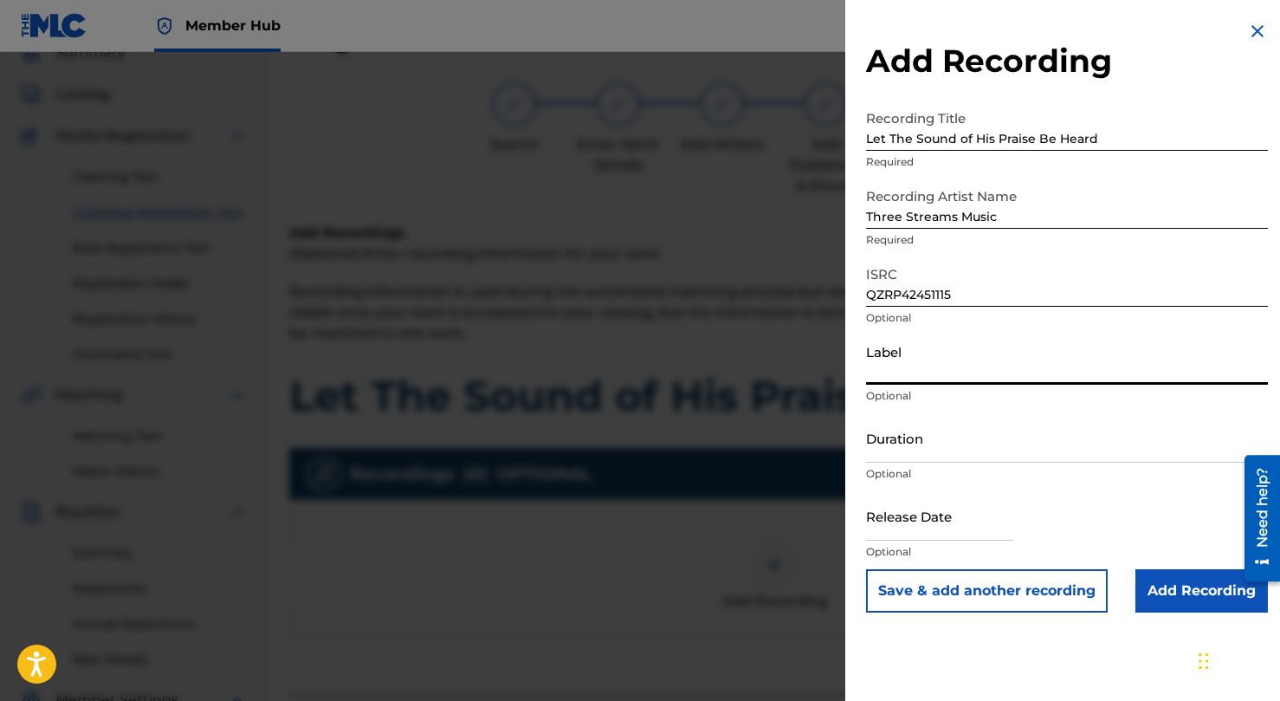
click at [909, 362] on input "Label" at bounding box center [1067, 359] width 402 height 49
type input "Three Streams Music"
click at [919, 447] on input "Duration" at bounding box center [1067, 437] width 402 height 49
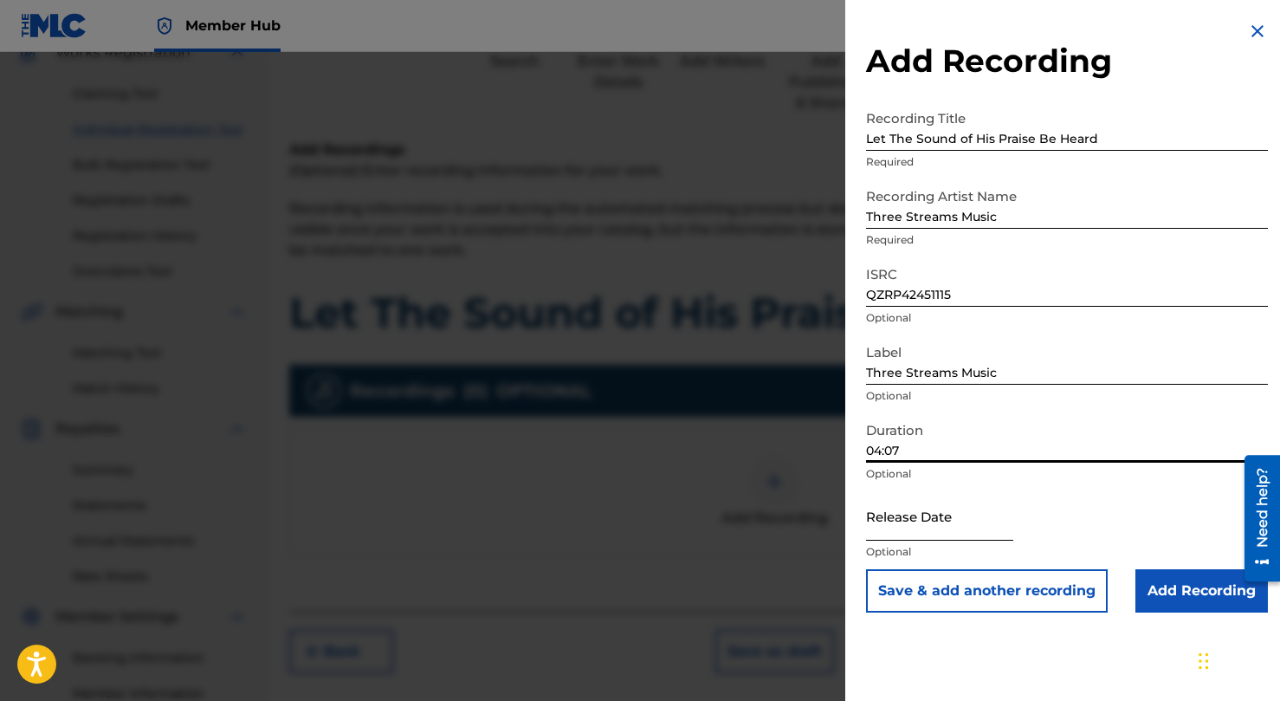
scroll to position [164, 0]
type input "04:07"
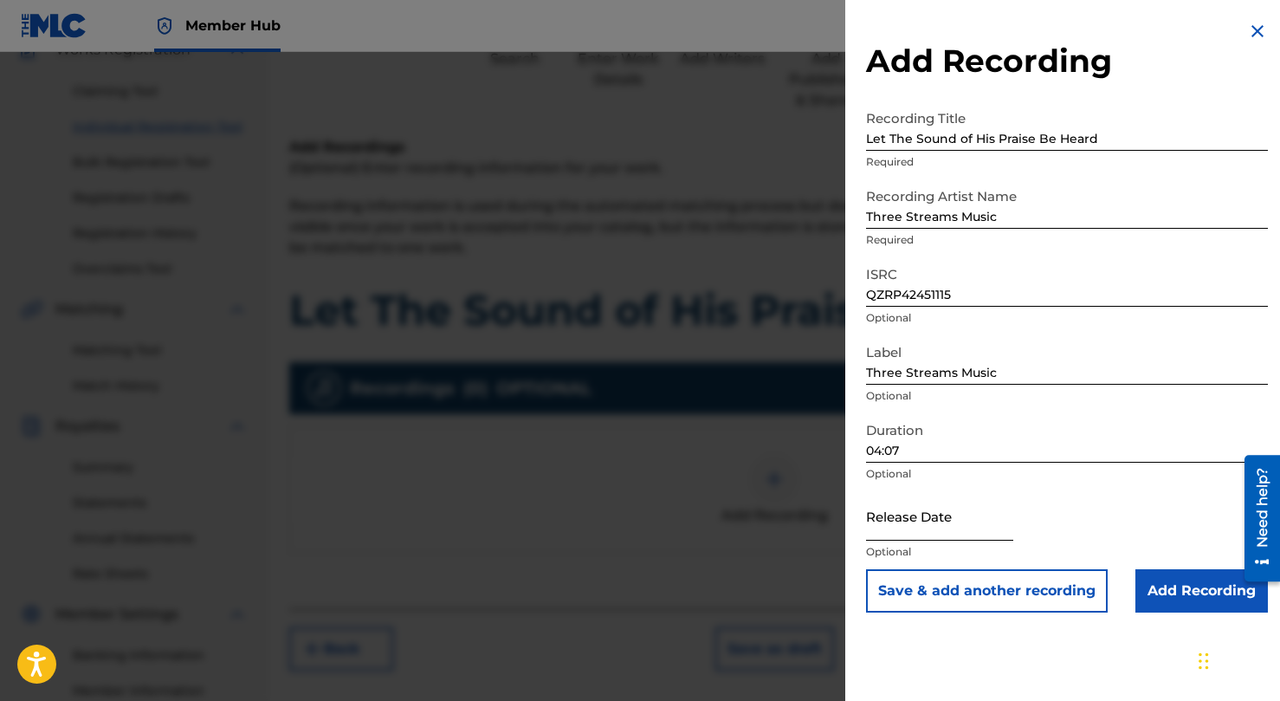
click at [923, 516] on input "text" at bounding box center [939, 515] width 147 height 49
select select "8"
select select "2025"
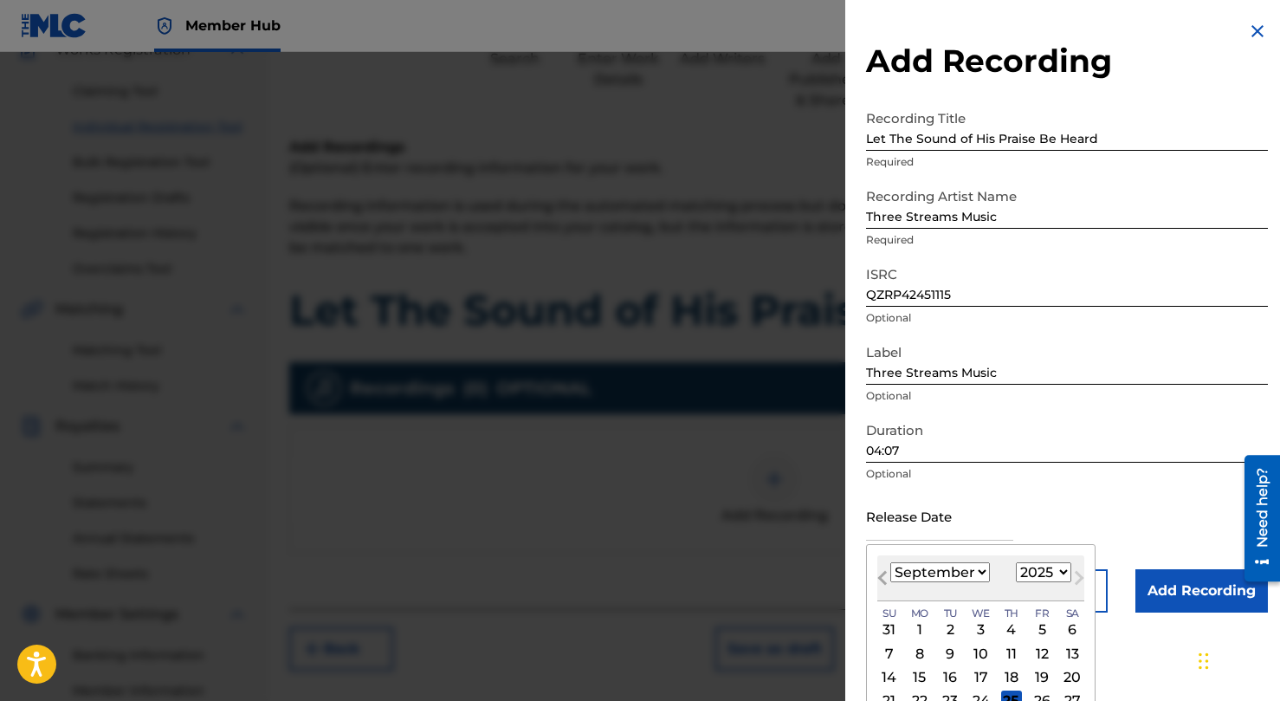
click at [884, 575] on span "Previous Month" at bounding box center [884, 580] width 0 height 26
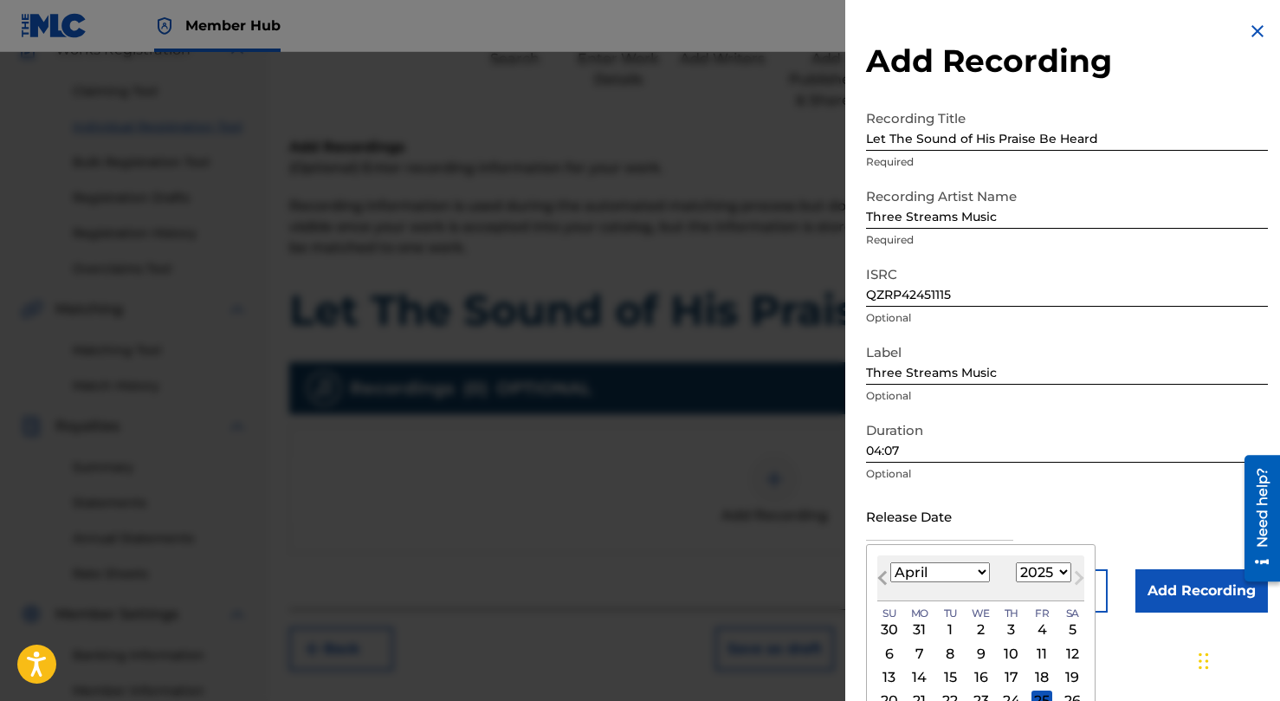
click at [884, 575] on span "Previous Month" at bounding box center [884, 580] width 0 height 26
click at [940, 566] on select "January February March April May June July August September October November De…" at bounding box center [940, 572] width 100 height 20
select select "6"
click at [890, 562] on select "January February March April May June July August September October November De…" at bounding box center [940, 572] width 100 height 20
click at [1045, 558] on div "July 2025 January February March April May June July August September October N…" at bounding box center [980, 578] width 207 height 46
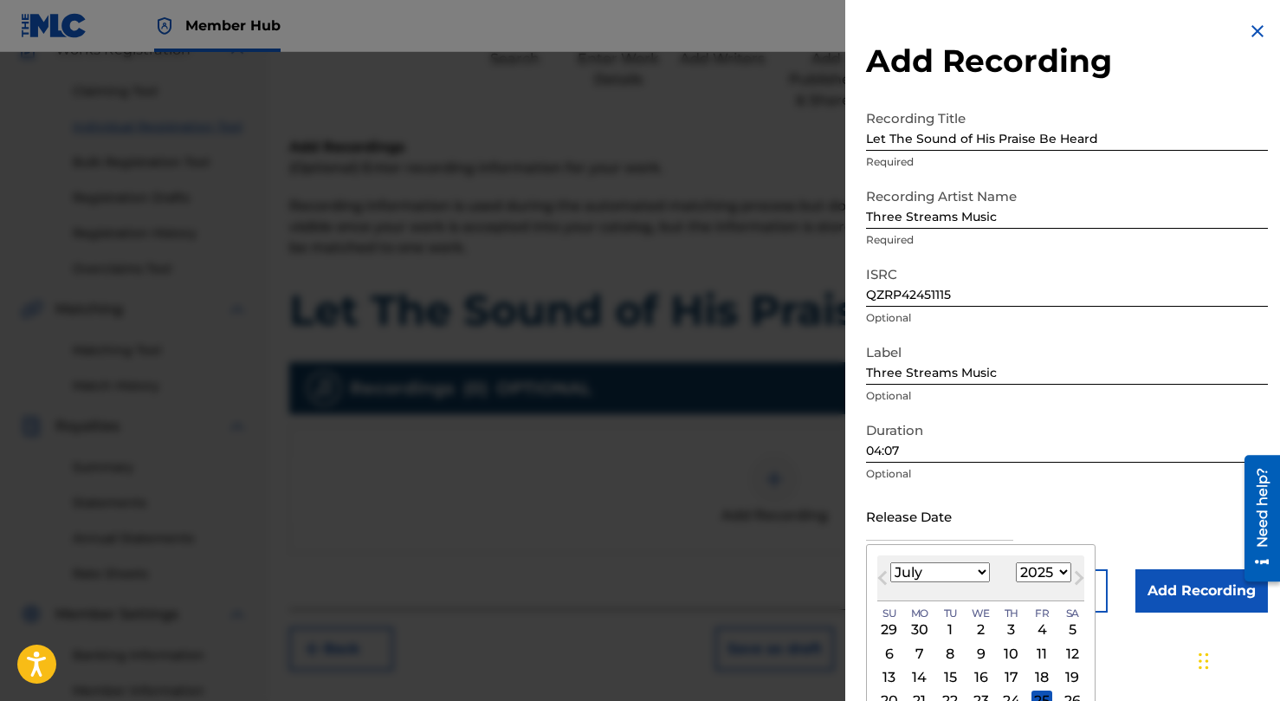
click at [1043, 569] on select "1899 1900 1901 1902 1903 1904 1905 1906 1907 1908 1909 1910 1911 1912 1913 1914…" at bounding box center [1043, 572] width 55 height 20
select select "2024"
click at [1016, 562] on select "1899 1900 1901 1902 1903 1904 1905 1906 1907 1908 1909 1910 1911 1912 1913 1914…" at bounding box center [1043, 572] width 55 height 20
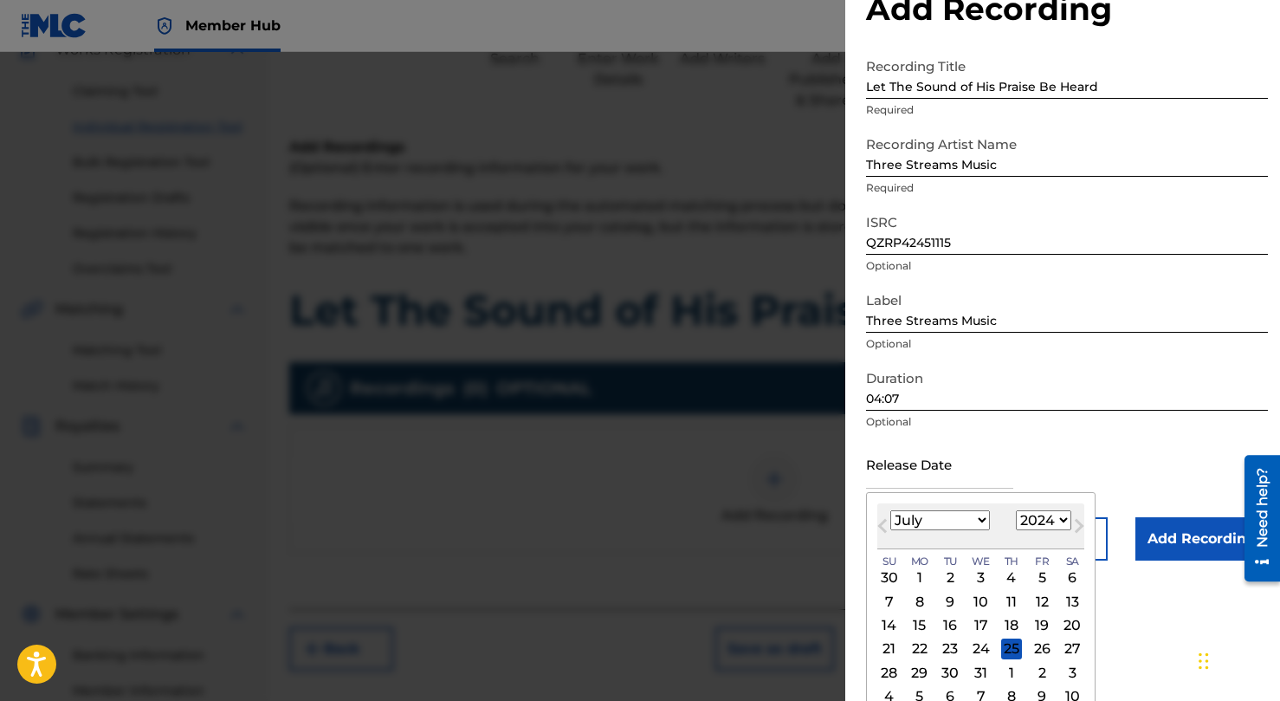
scroll to position [70, 0]
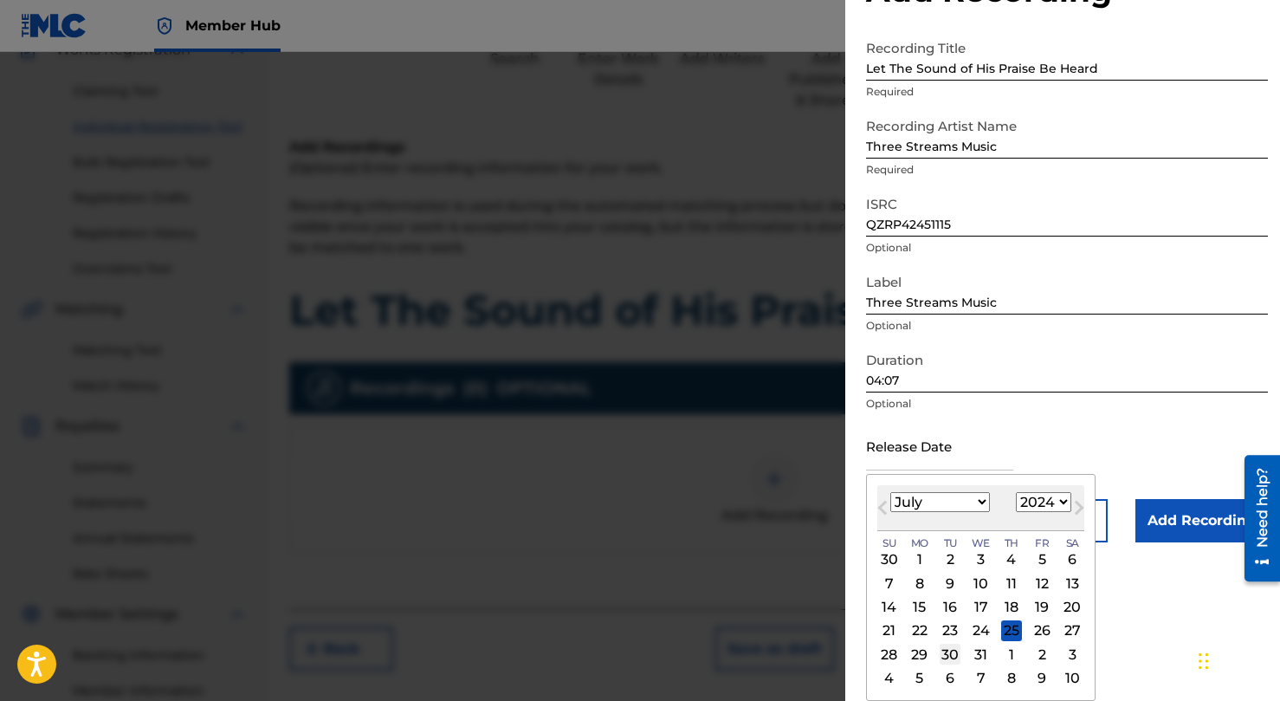
click at [951, 652] on div "30" at bounding box center [950, 654] width 21 height 21
type input "July 30 2024"
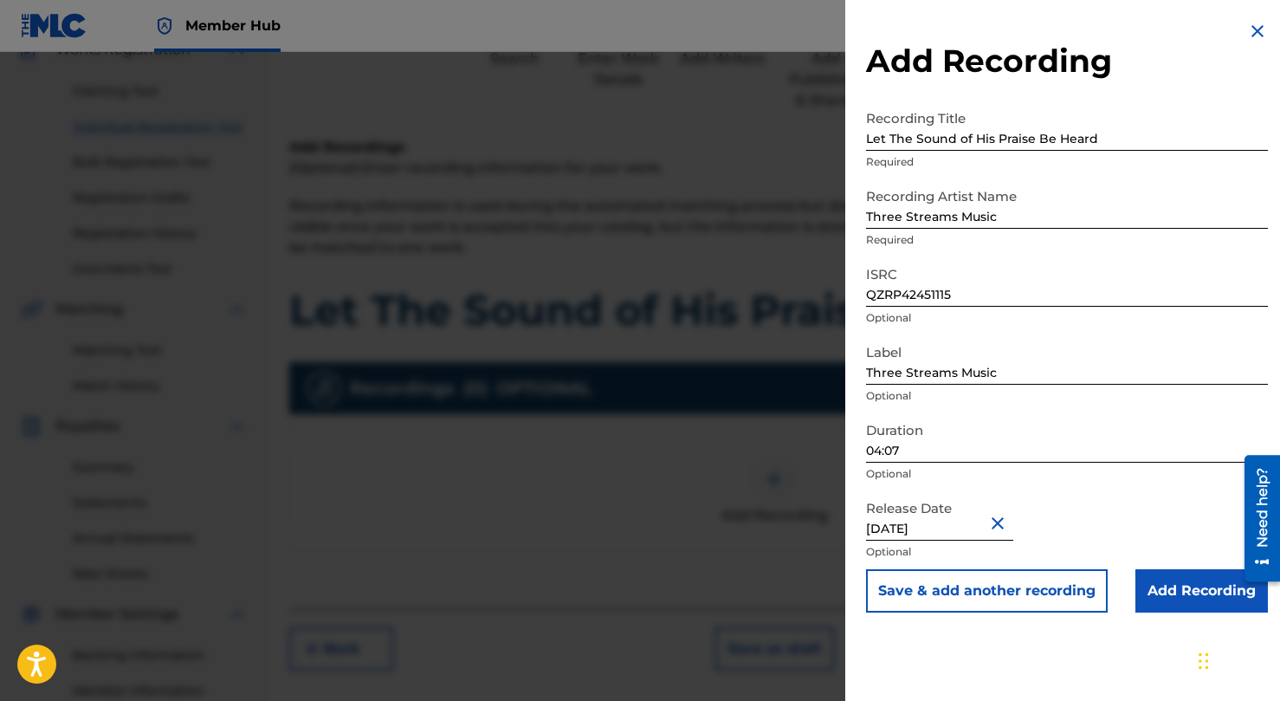
scroll to position [0, 0]
click at [1162, 588] on input "Add Recording" at bounding box center [1201, 590] width 133 height 43
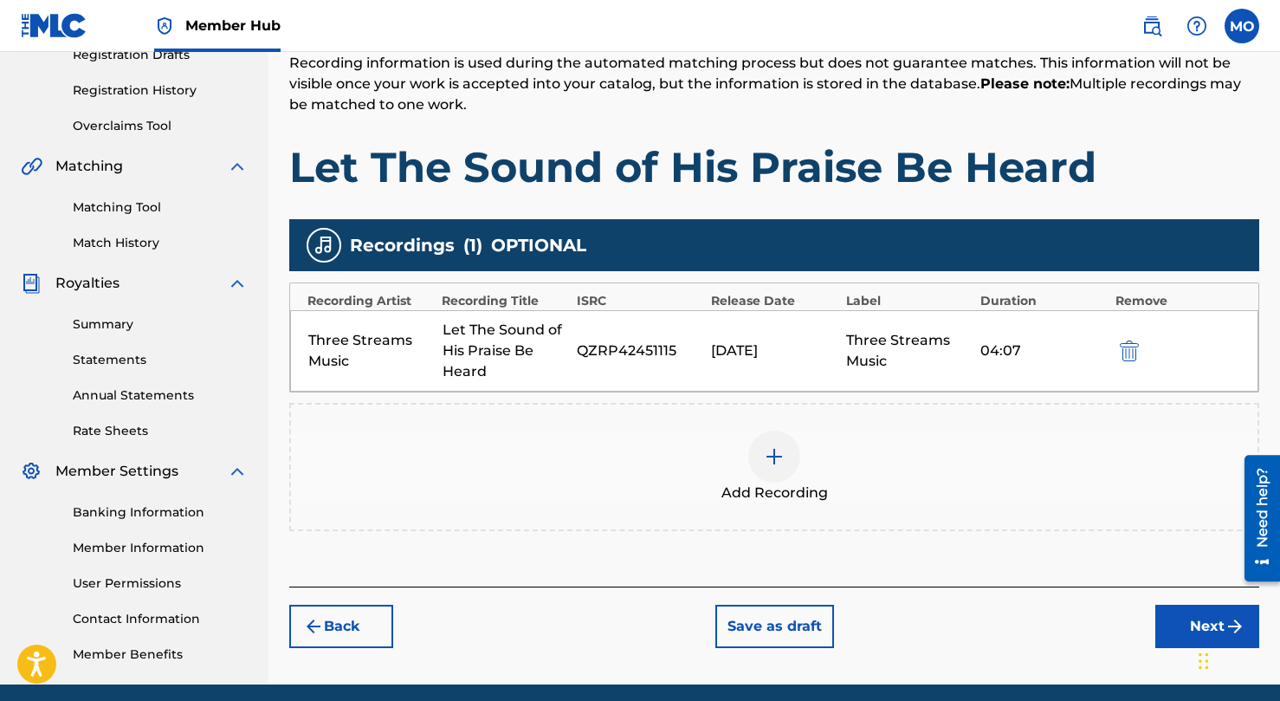
scroll to position [373, 0]
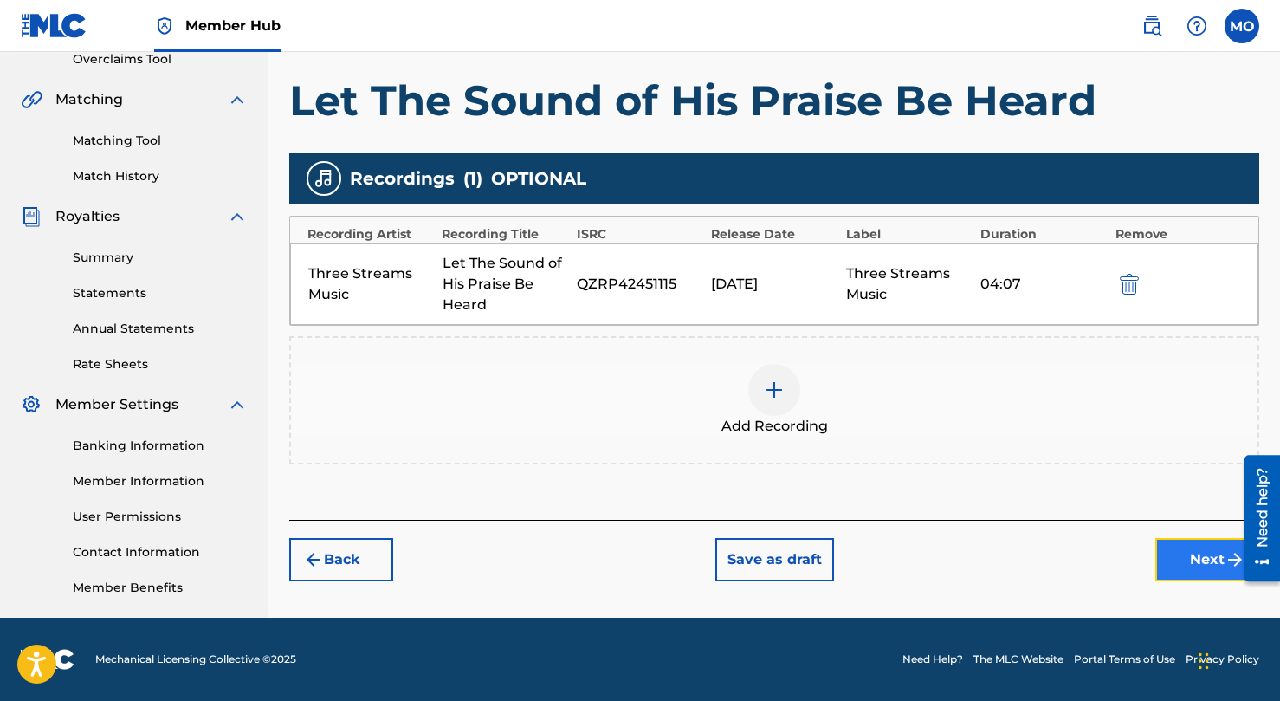
click at [1182, 559] on button "Next" at bounding box center [1207, 559] width 104 height 43
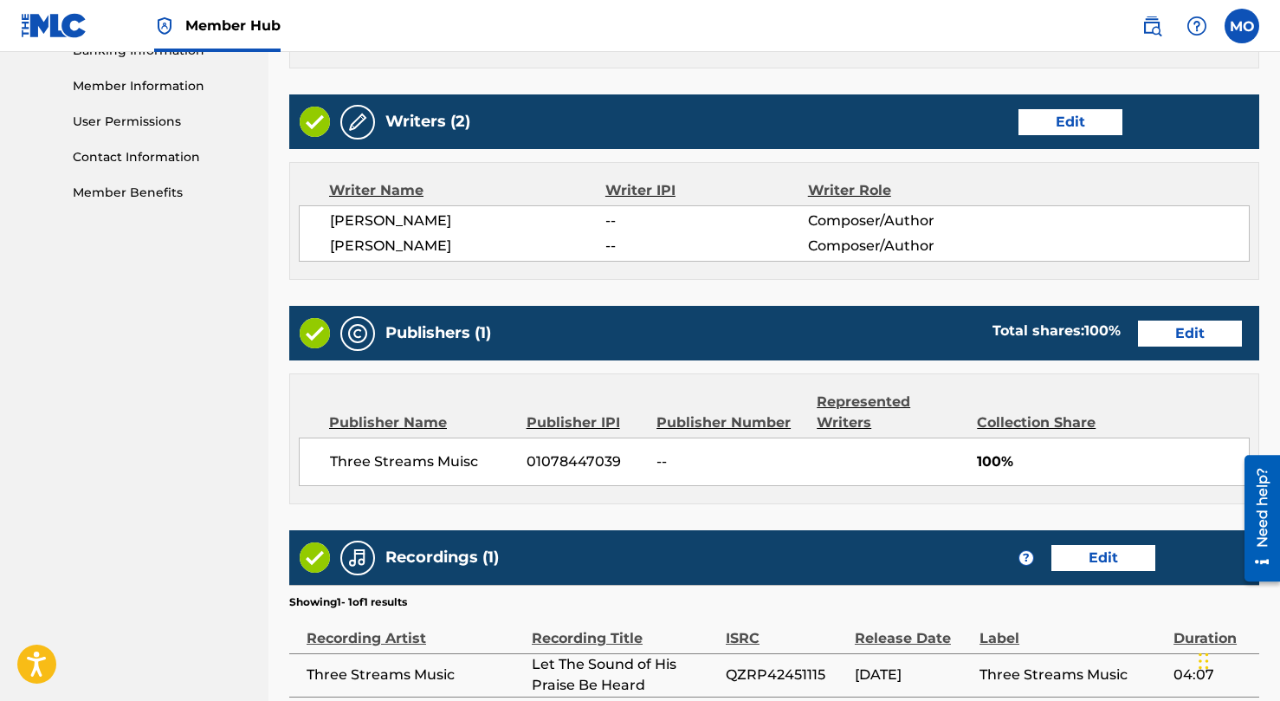
scroll to position [769, 0]
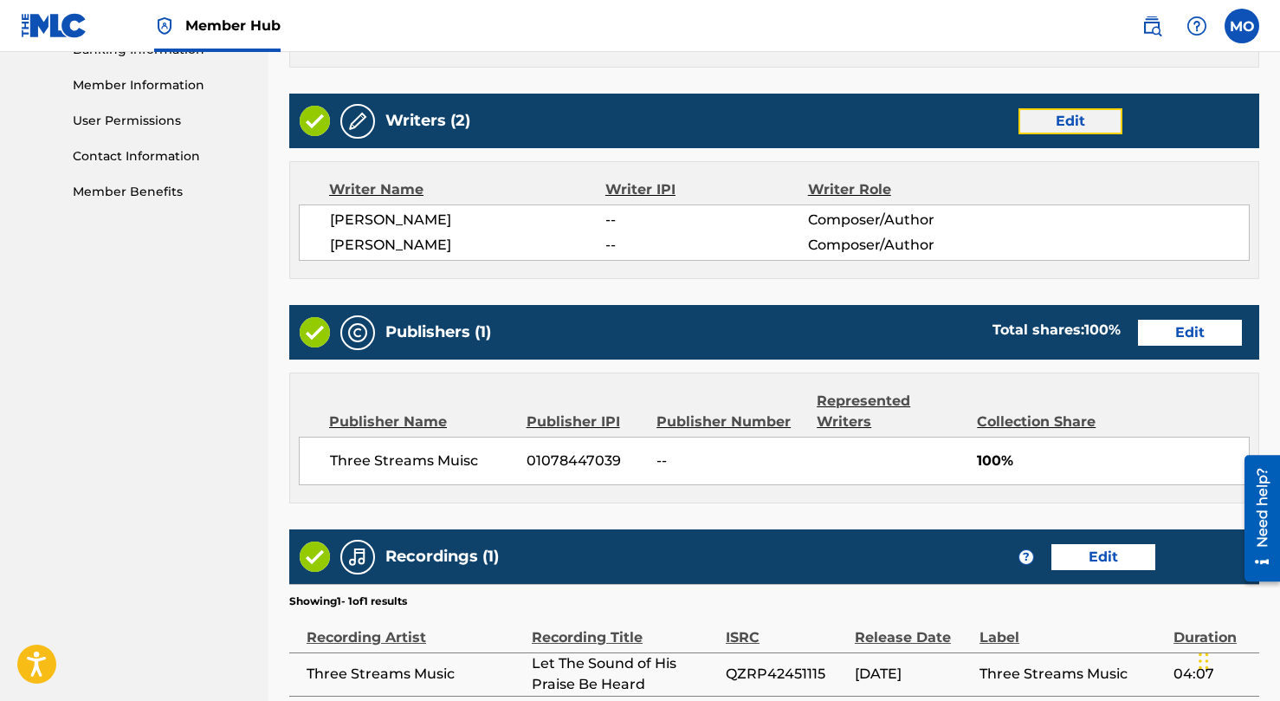
click at [1058, 108] on button "Edit" at bounding box center [1071, 121] width 104 height 26
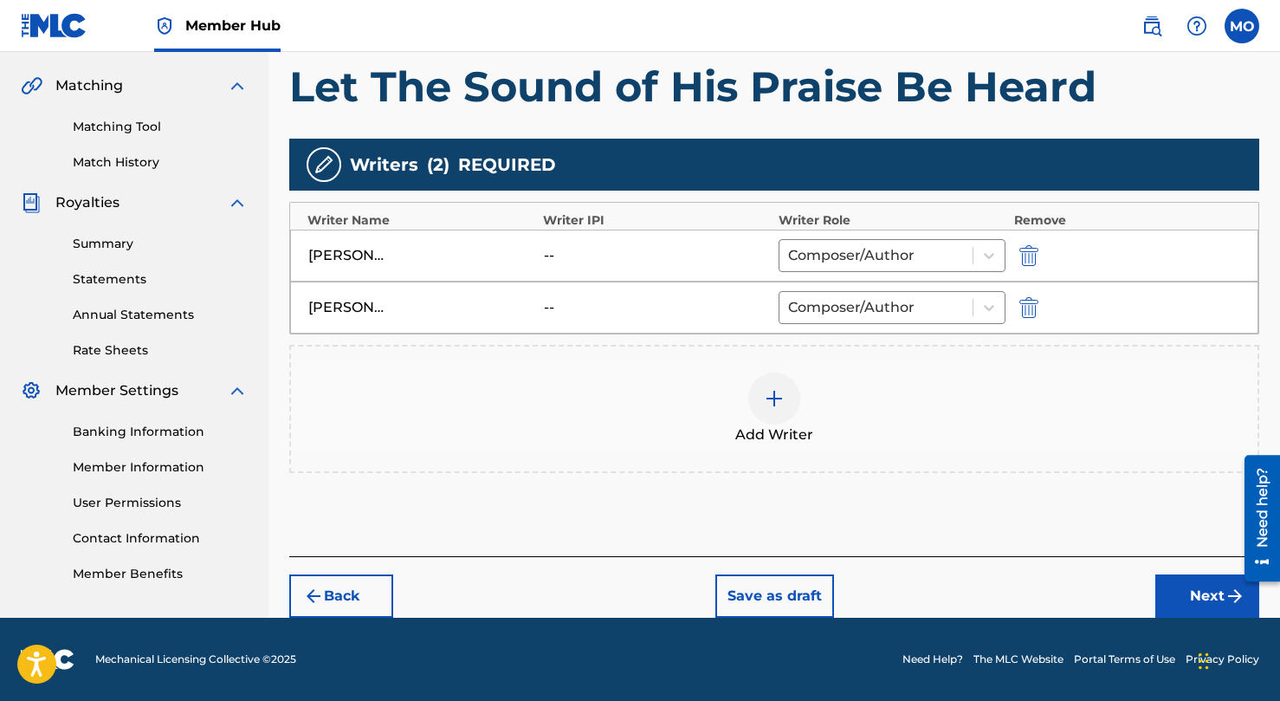
click at [773, 428] on span "Add Writer" at bounding box center [774, 434] width 78 height 21
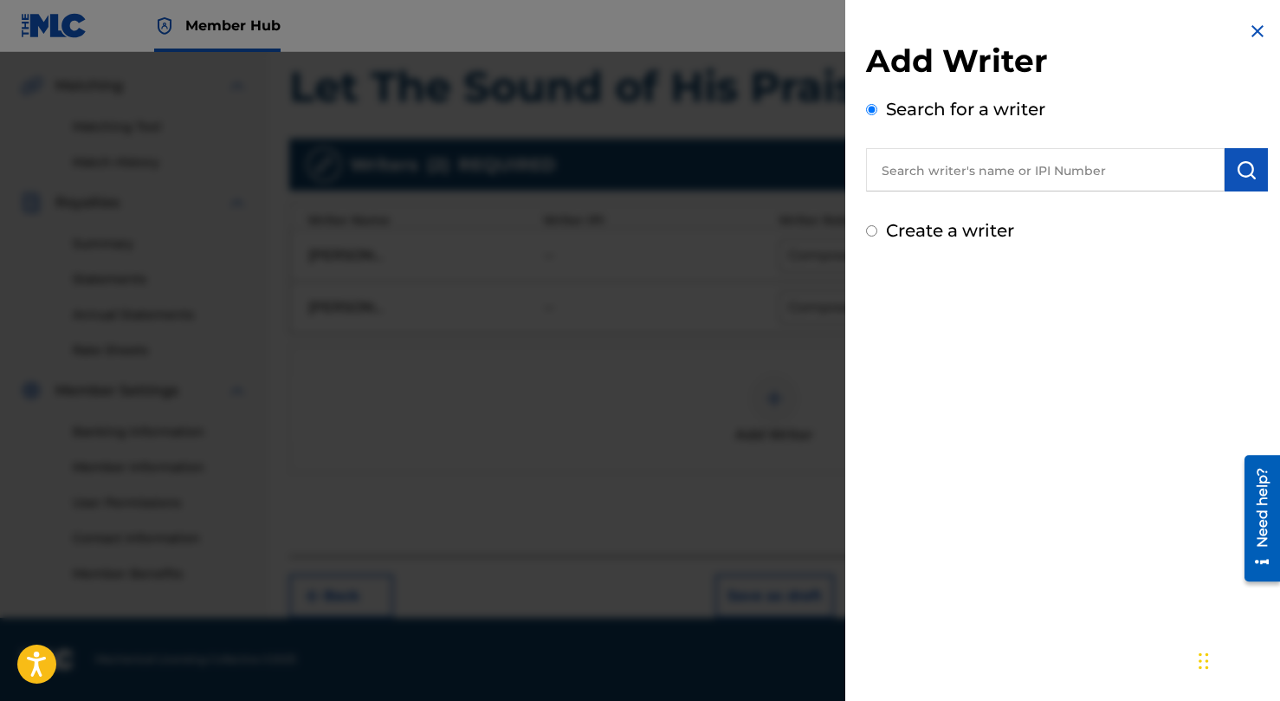
click at [922, 172] on input "text" at bounding box center [1045, 169] width 359 height 43
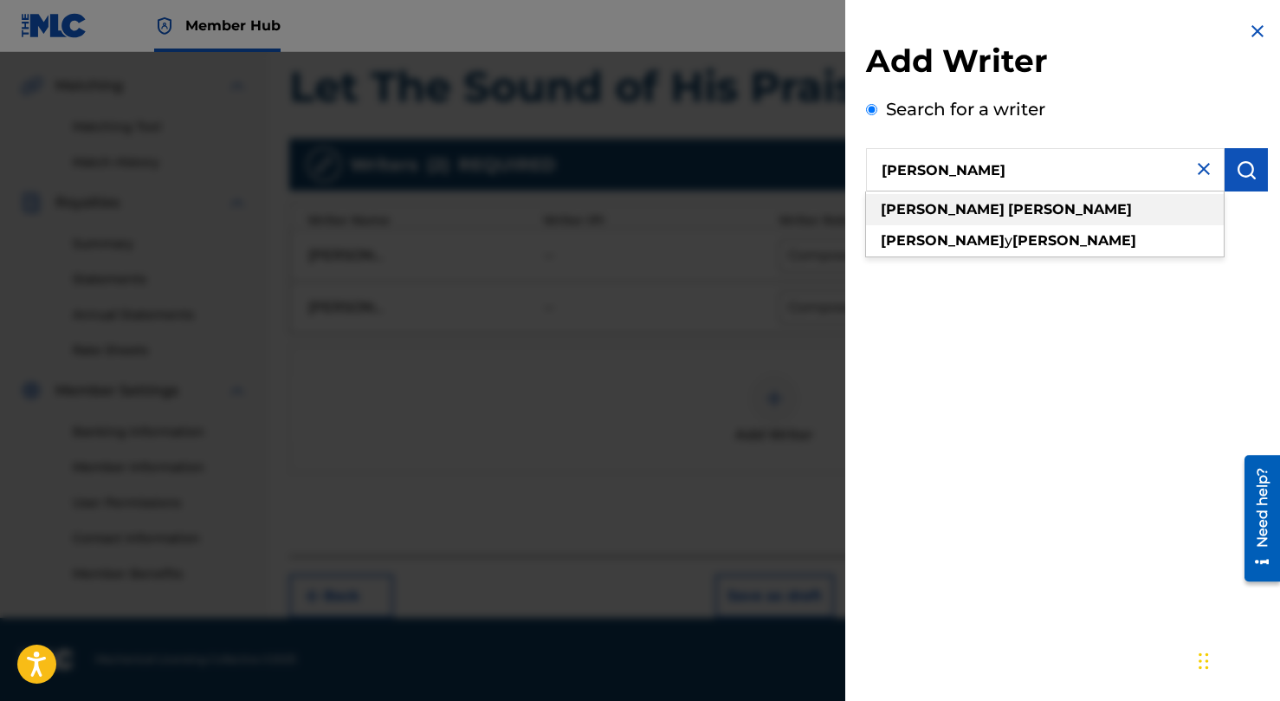
click at [915, 215] on strong "mike" at bounding box center [943, 209] width 124 height 16
type input "mike o'brien"
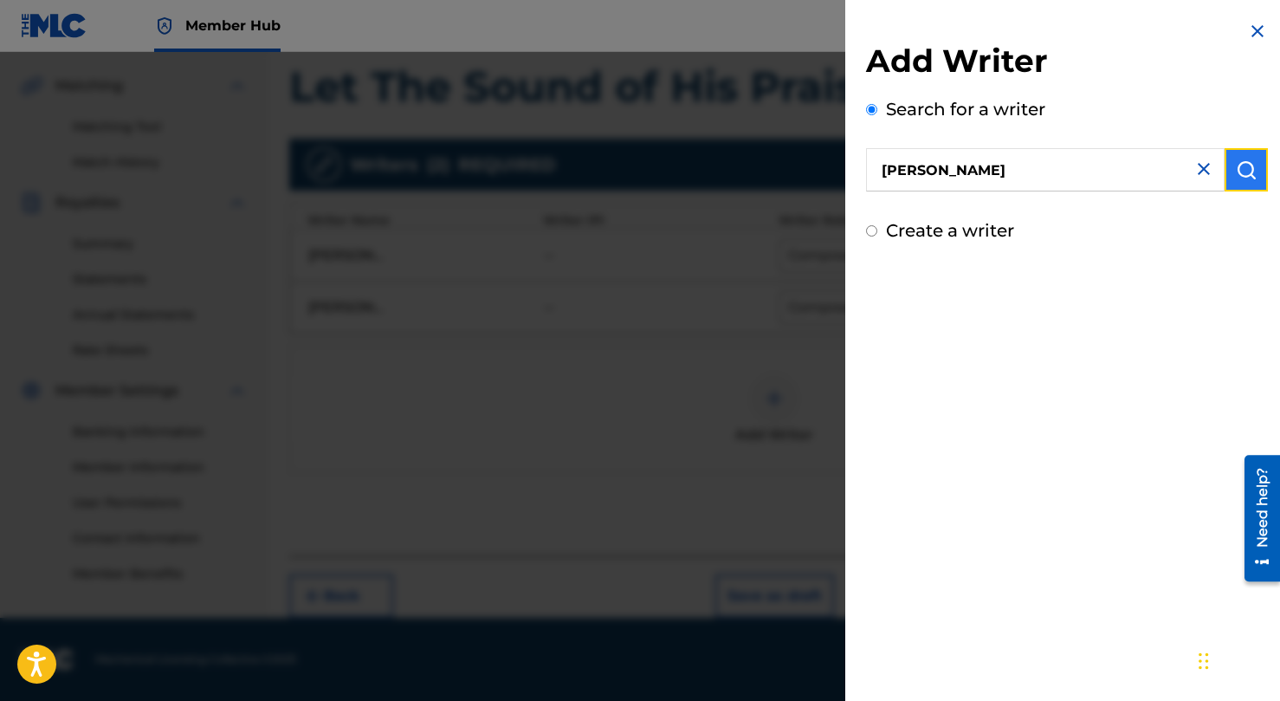
click at [1242, 172] on img "submit" at bounding box center [1246, 169] width 21 height 21
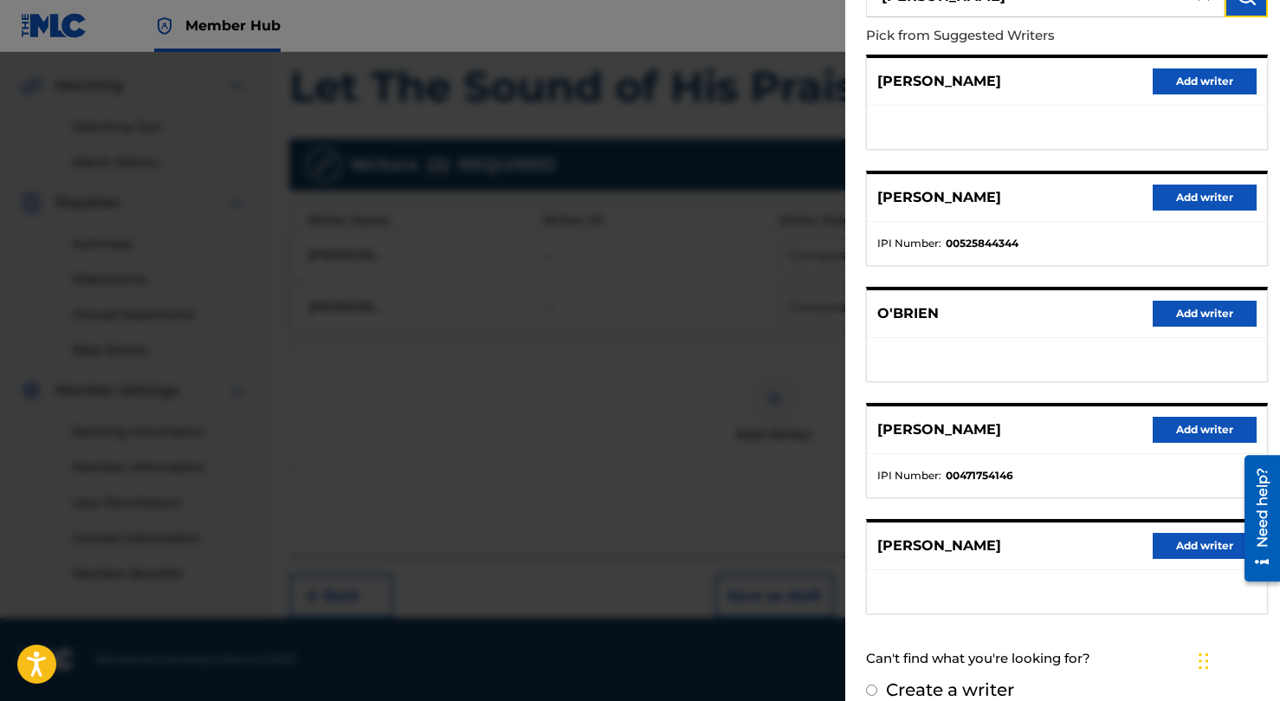
scroll to position [197, 0]
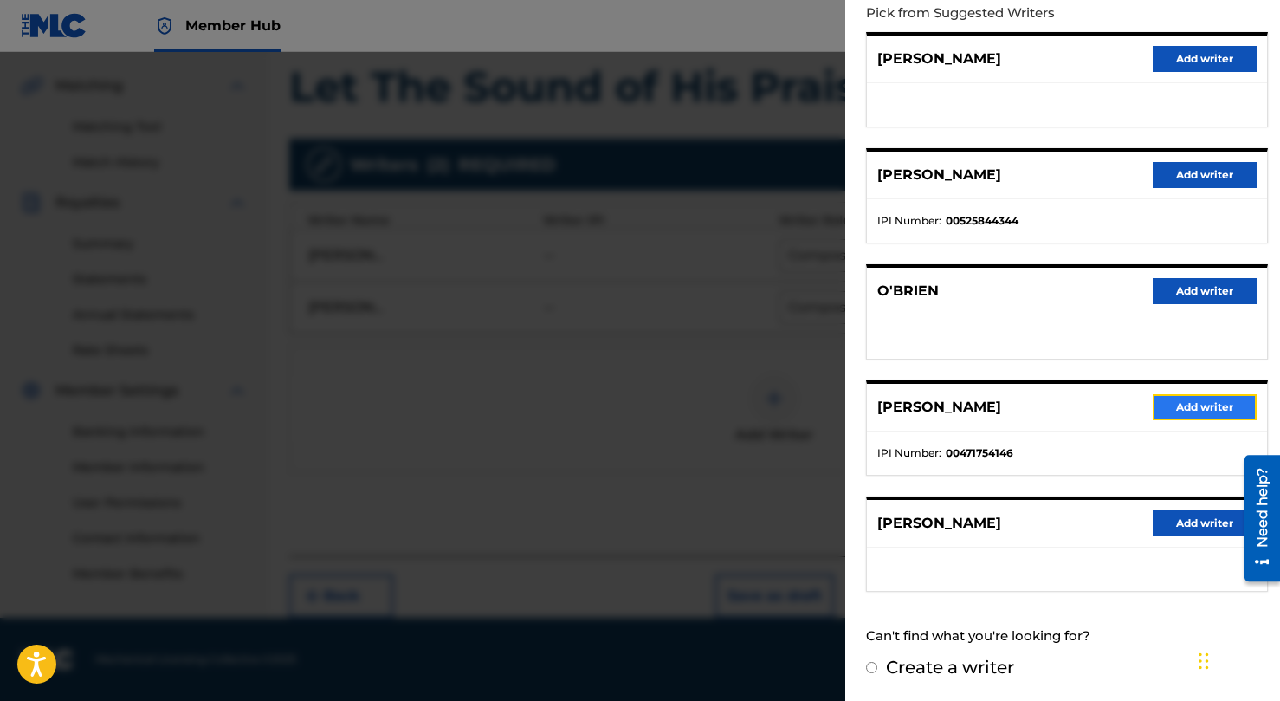
click at [1201, 404] on button "Add writer" at bounding box center [1205, 407] width 104 height 26
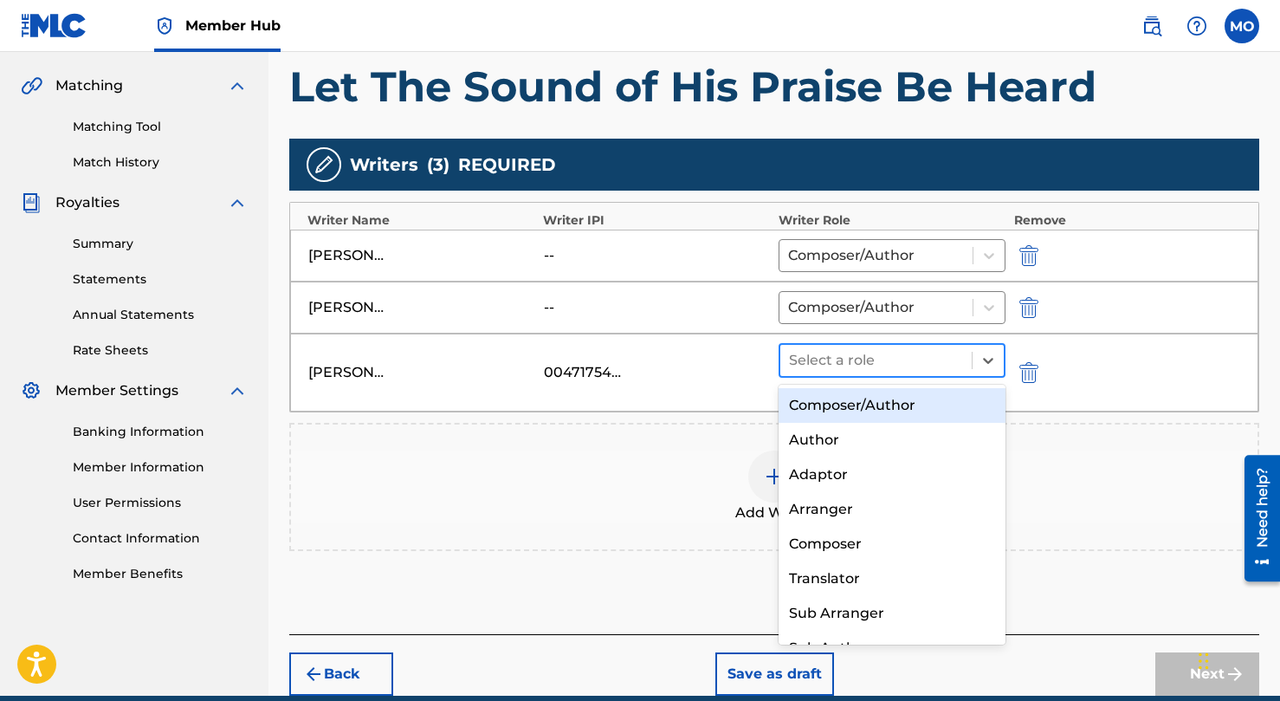
click at [907, 345] on div "Select a role" at bounding box center [875, 360] width 191 height 31
click at [864, 412] on div "Composer/Author" at bounding box center [892, 405] width 227 height 35
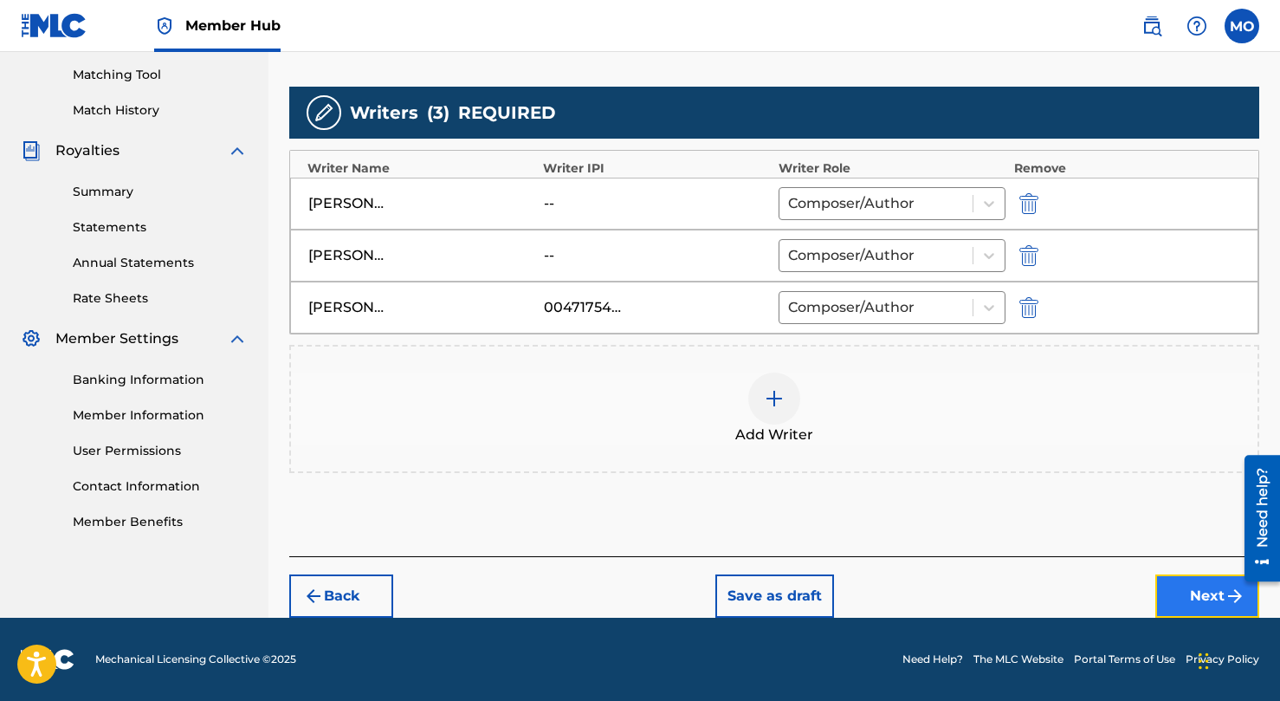
click at [1193, 593] on button "Next" at bounding box center [1207, 595] width 104 height 43
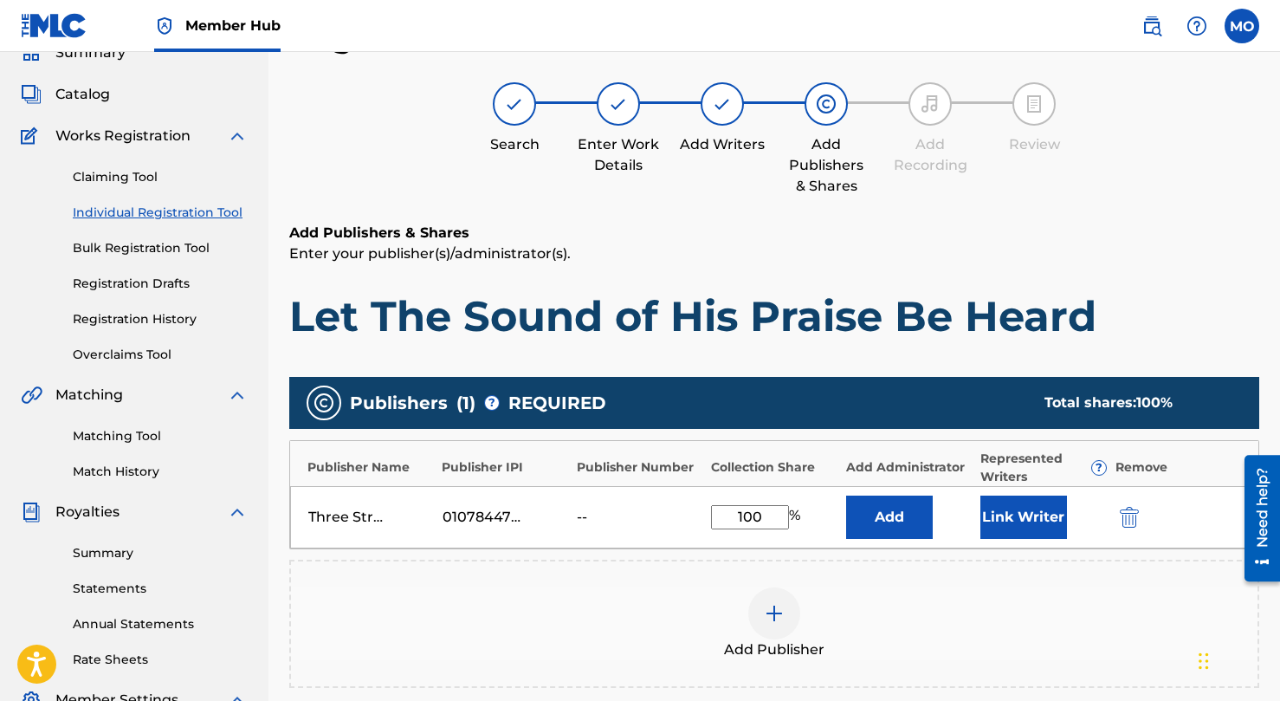
scroll to position [78, 0]
click at [1042, 526] on button "Link Writer" at bounding box center [1023, 516] width 87 height 43
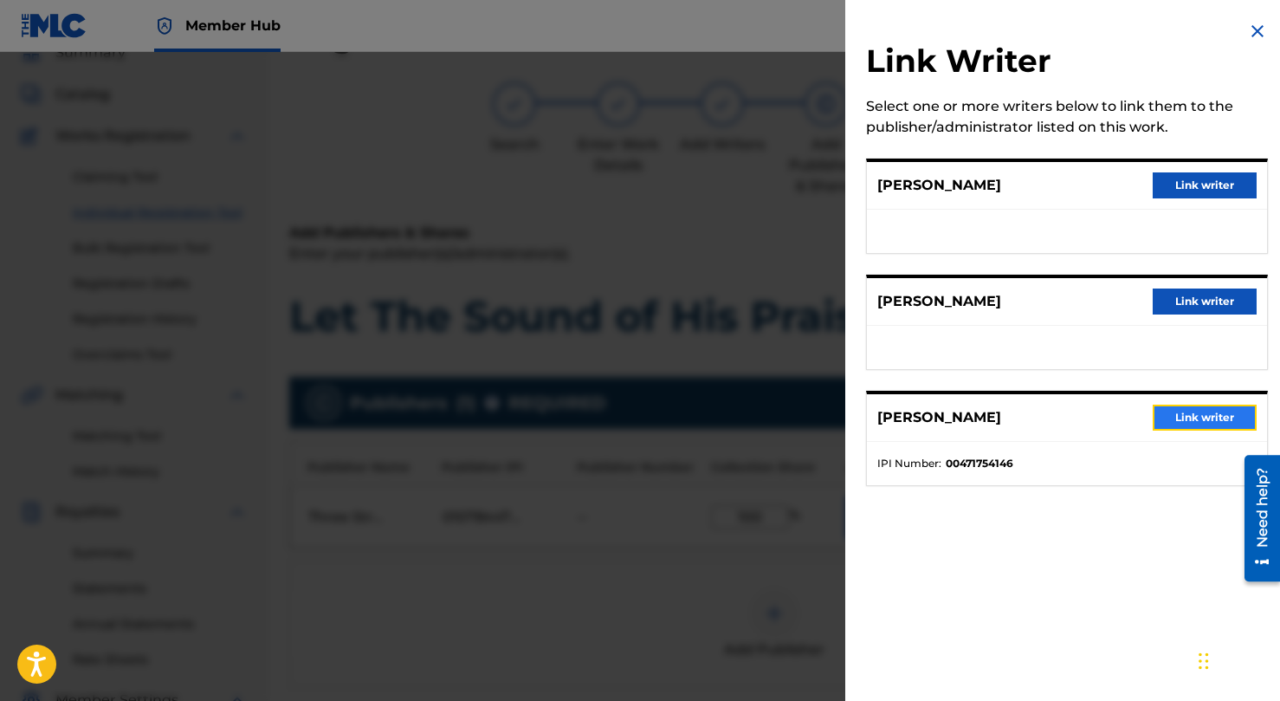
click at [1158, 421] on button "Link writer" at bounding box center [1205, 417] width 104 height 26
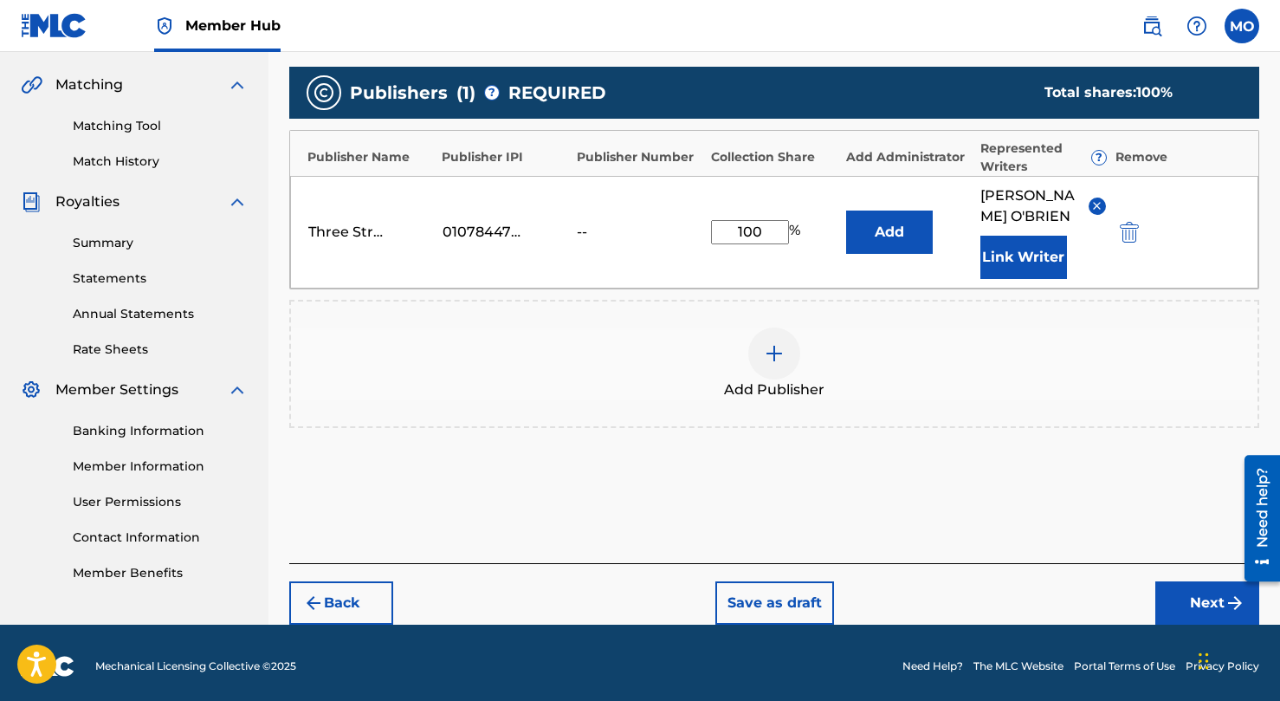
scroll to position [395, 0]
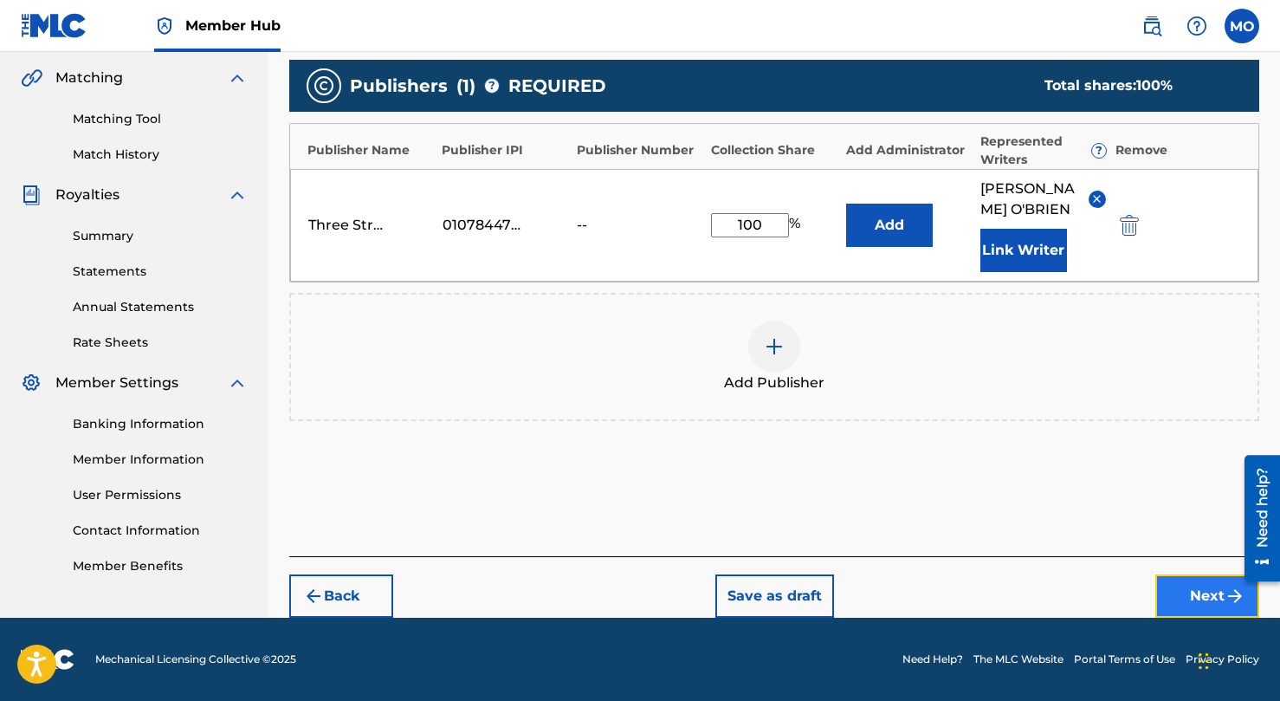
click at [1200, 579] on button "Next" at bounding box center [1207, 595] width 104 height 43
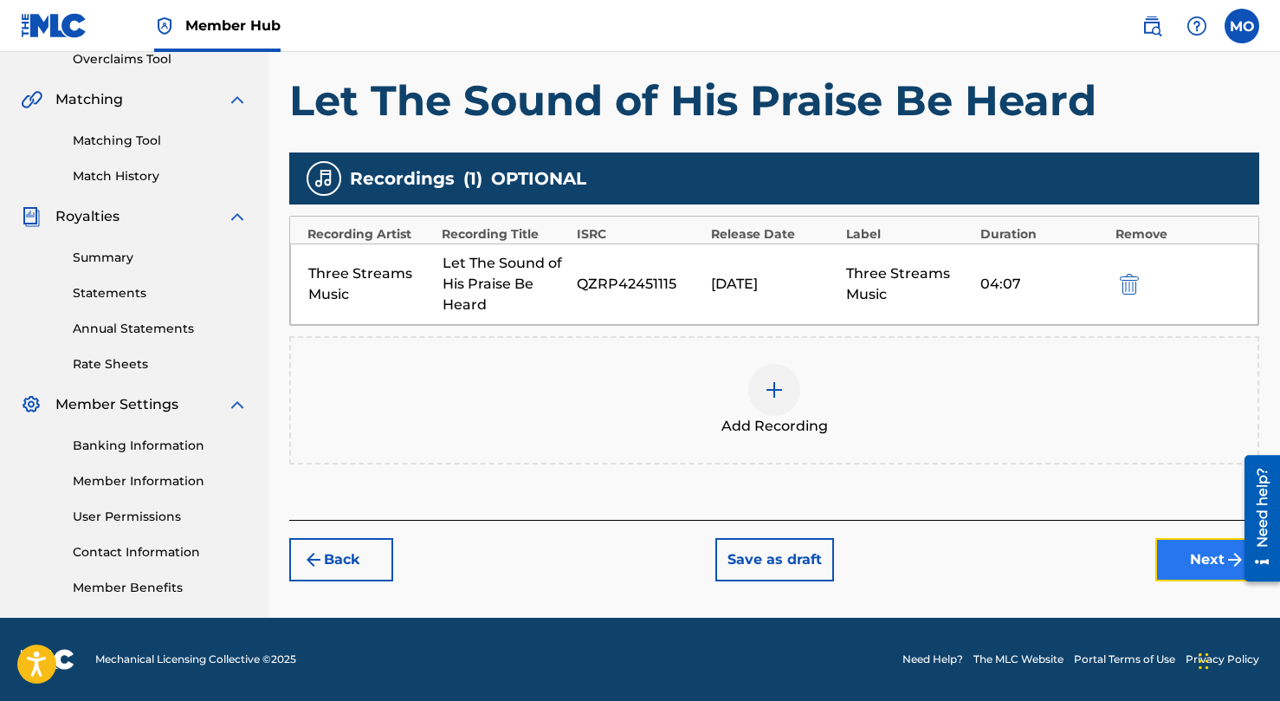
click at [1182, 566] on button "Next" at bounding box center [1207, 559] width 104 height 43
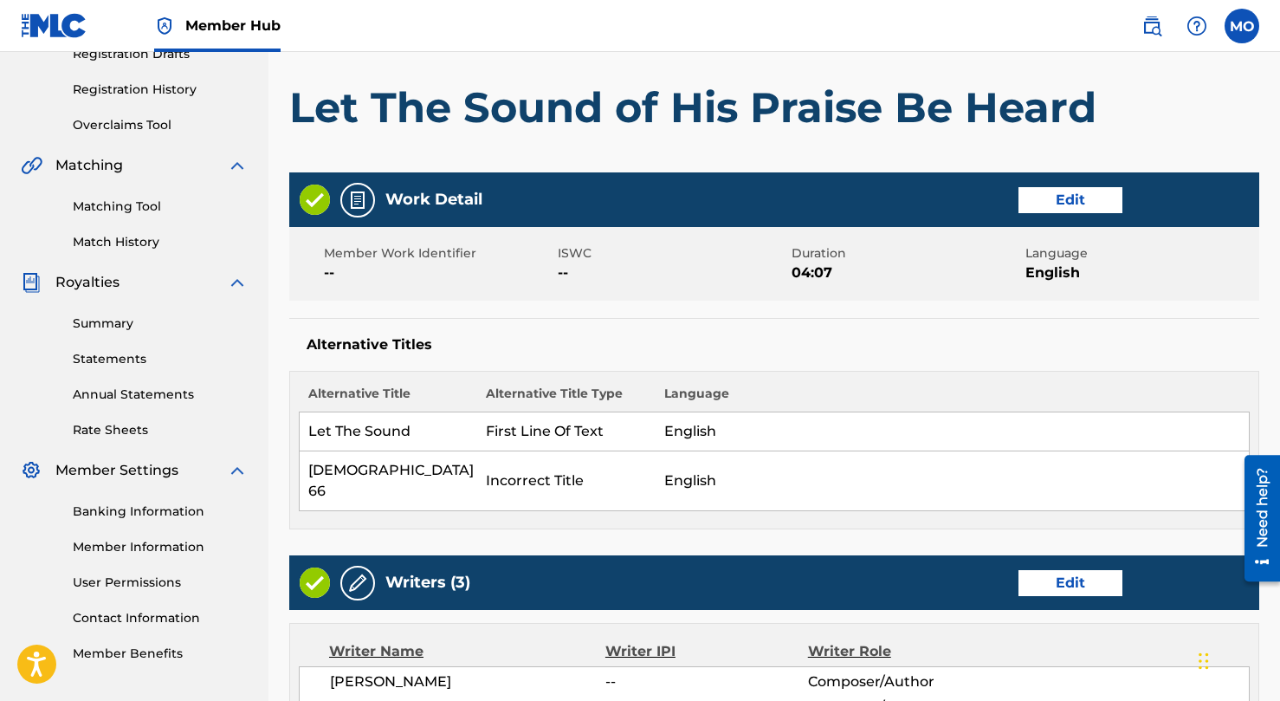
scroll to position [307, 0]
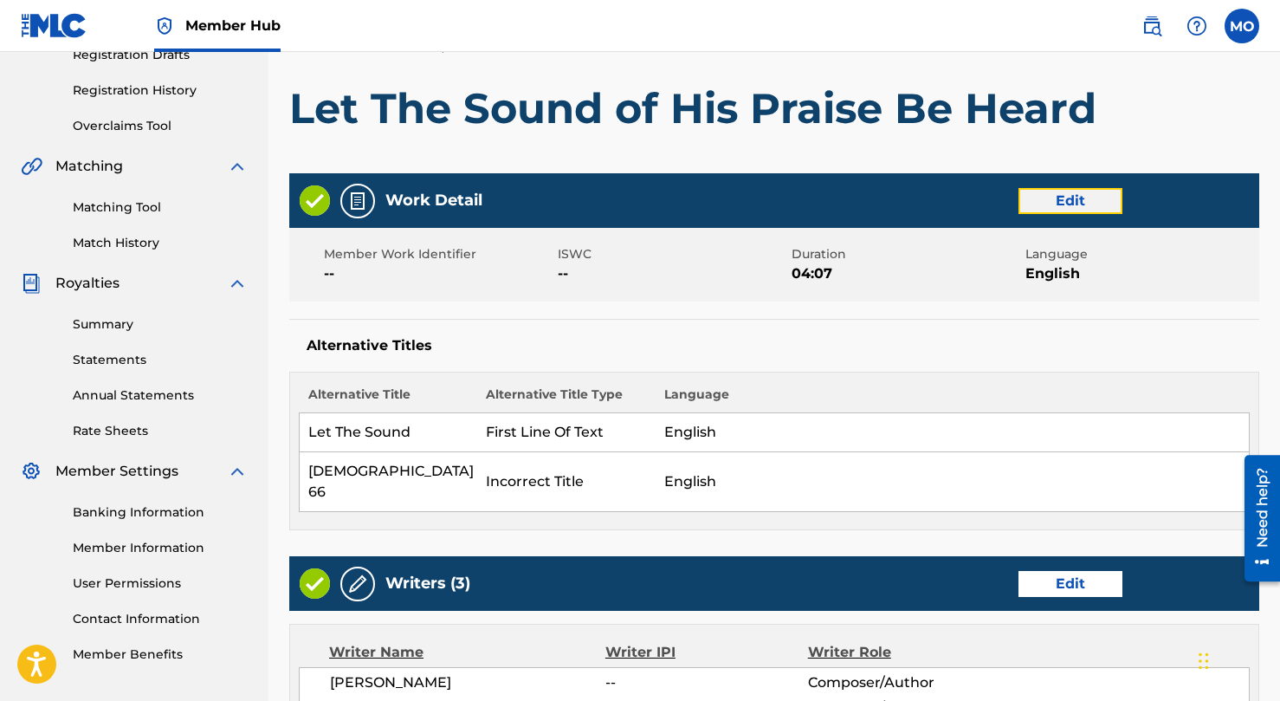
click at [1084, 204] on button "Edit" at bounding box center [1071, 201] width 104 height 26
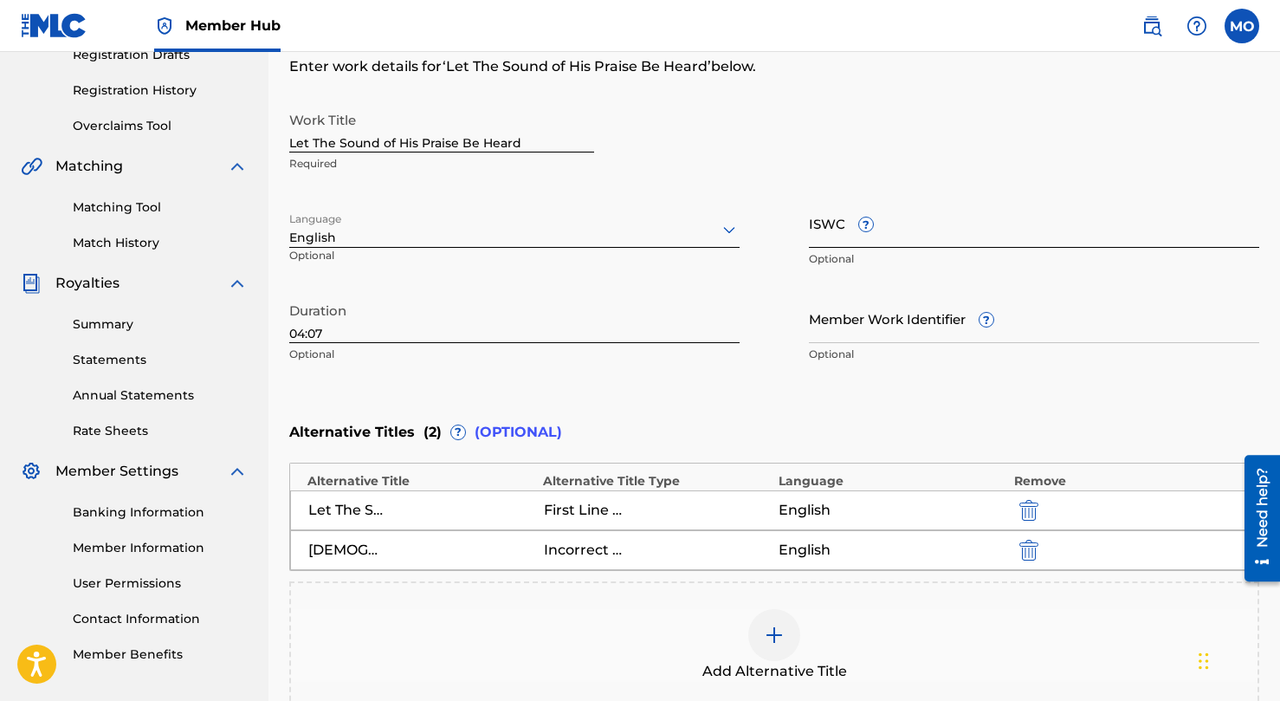
click at [844, 236] on input "ISWC ?" at bounding box center [1034, 222] width 450 height 49
paste input "931722612"
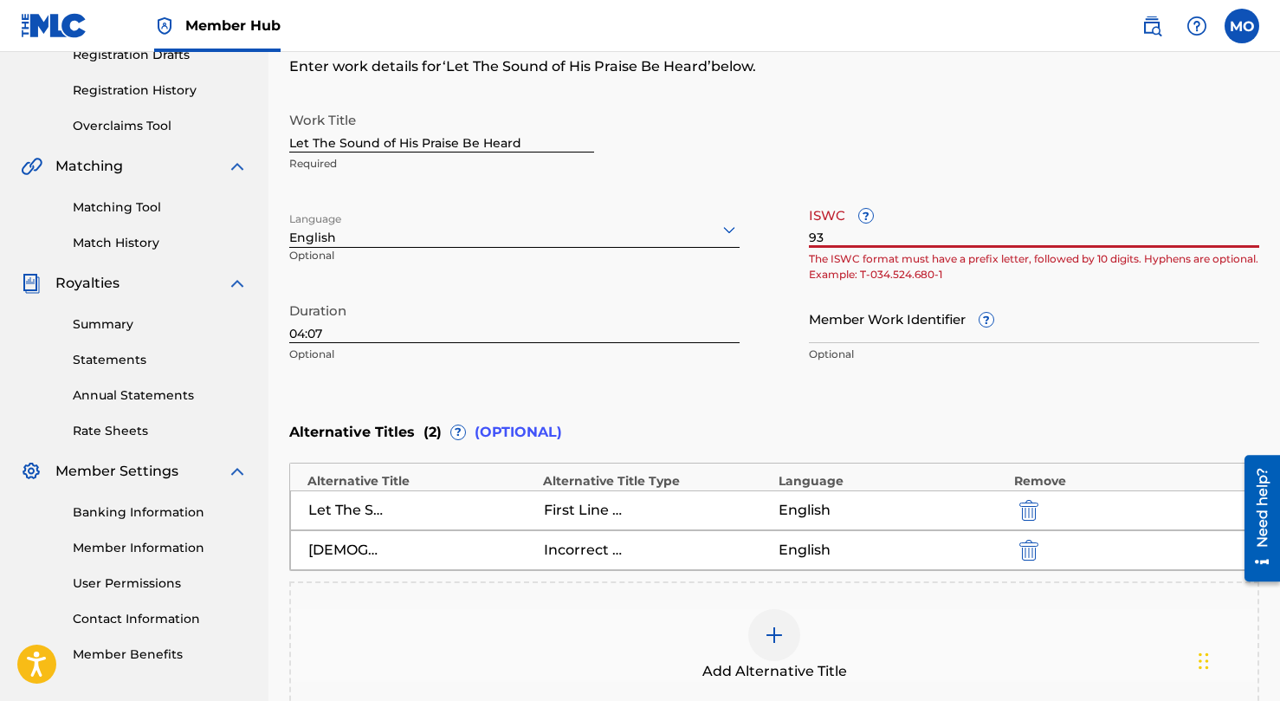
type input "9"
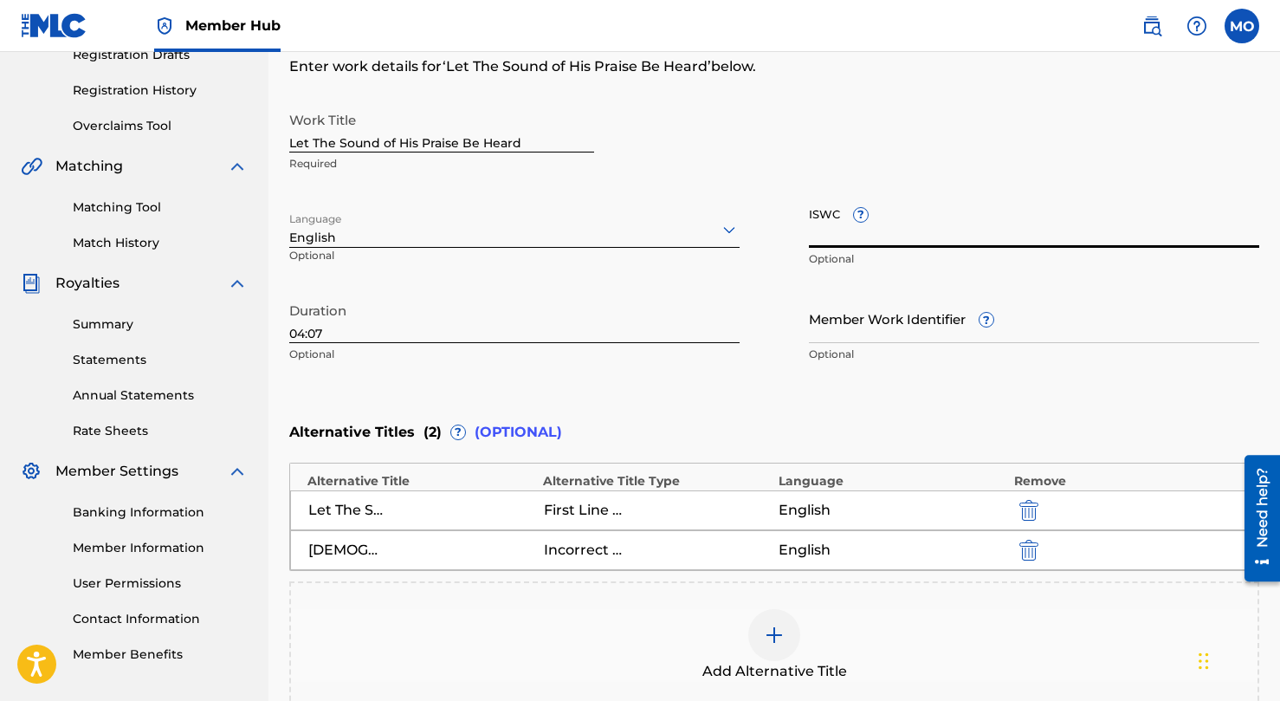
click at [1061, 153] on div "Work Title Let The Sound of His Praise Be Heard Required" at bounding box center [774, 142] width 970 height 78
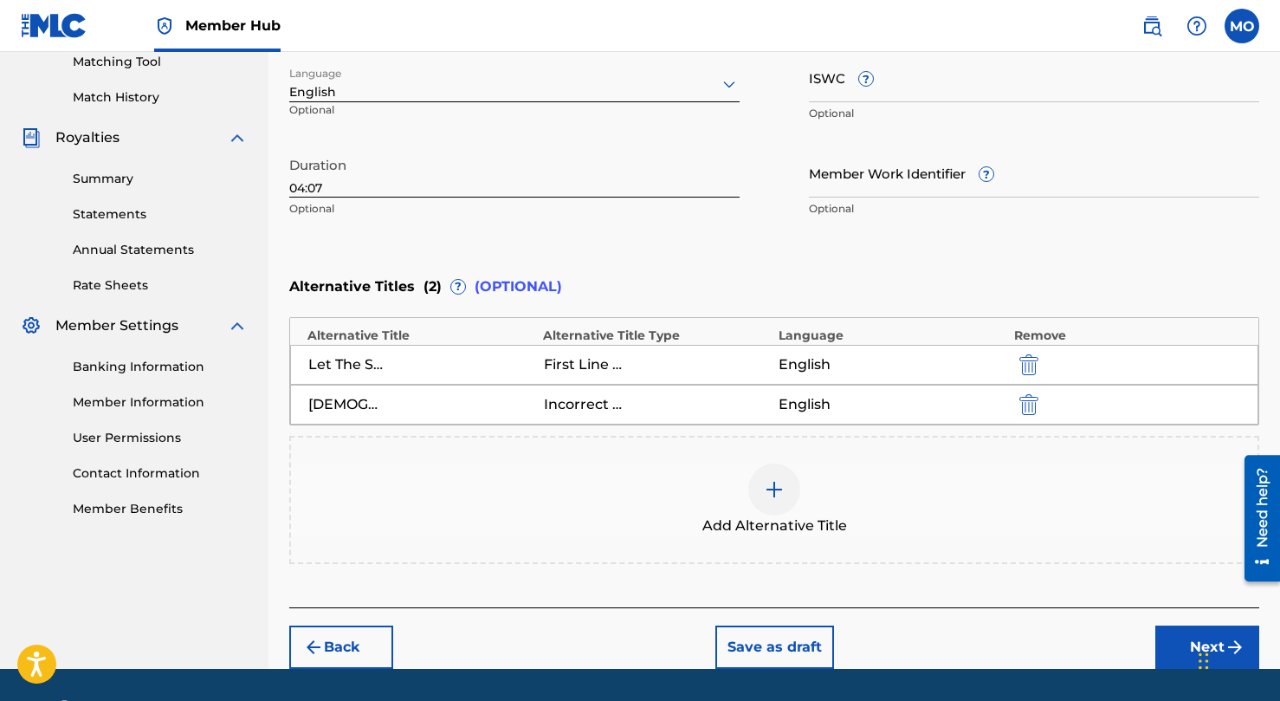
scroll to position [503, 0]
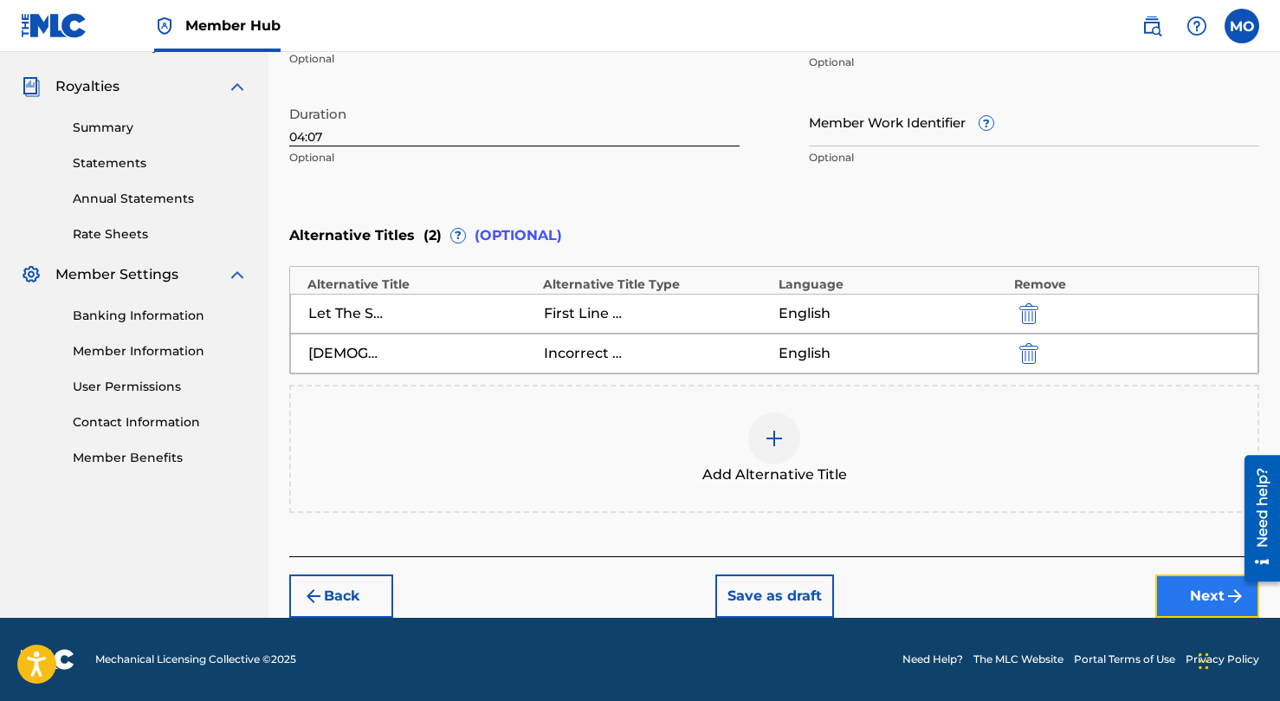
click at [1187, 585] on button "Next" at bounding box center [1207, 595] width 104 height 43
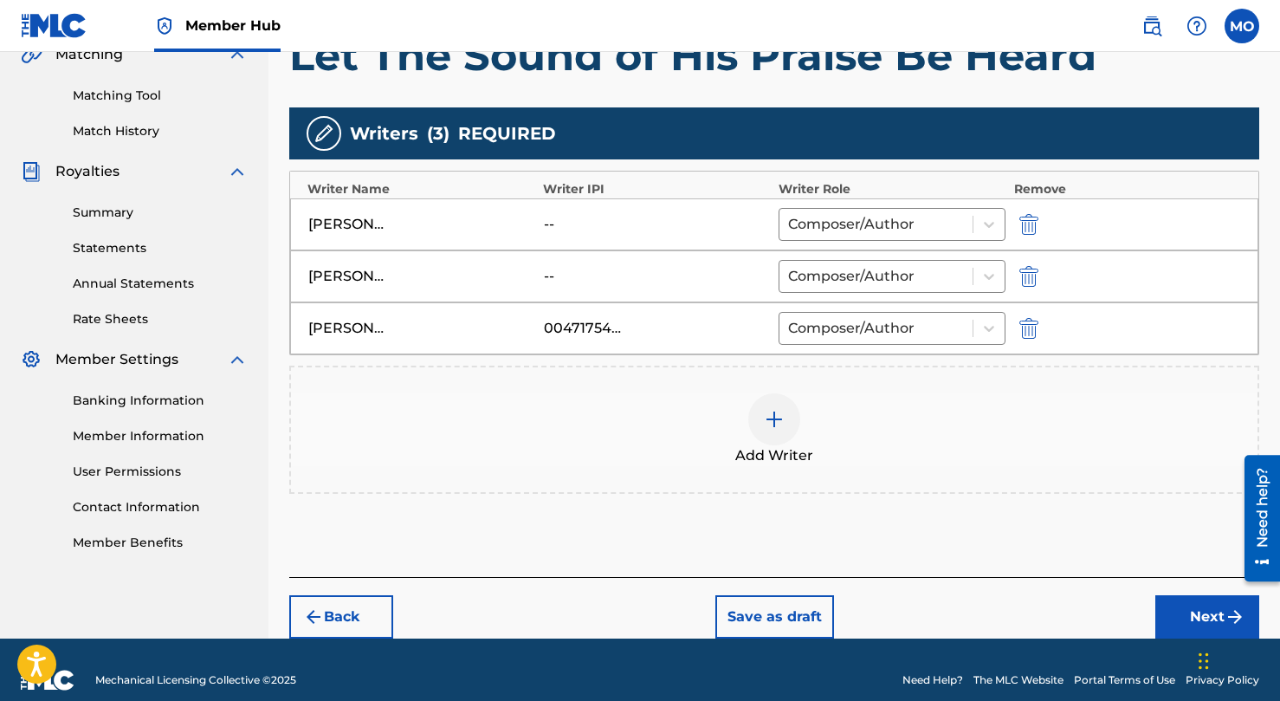
scroll to position [439, 0]
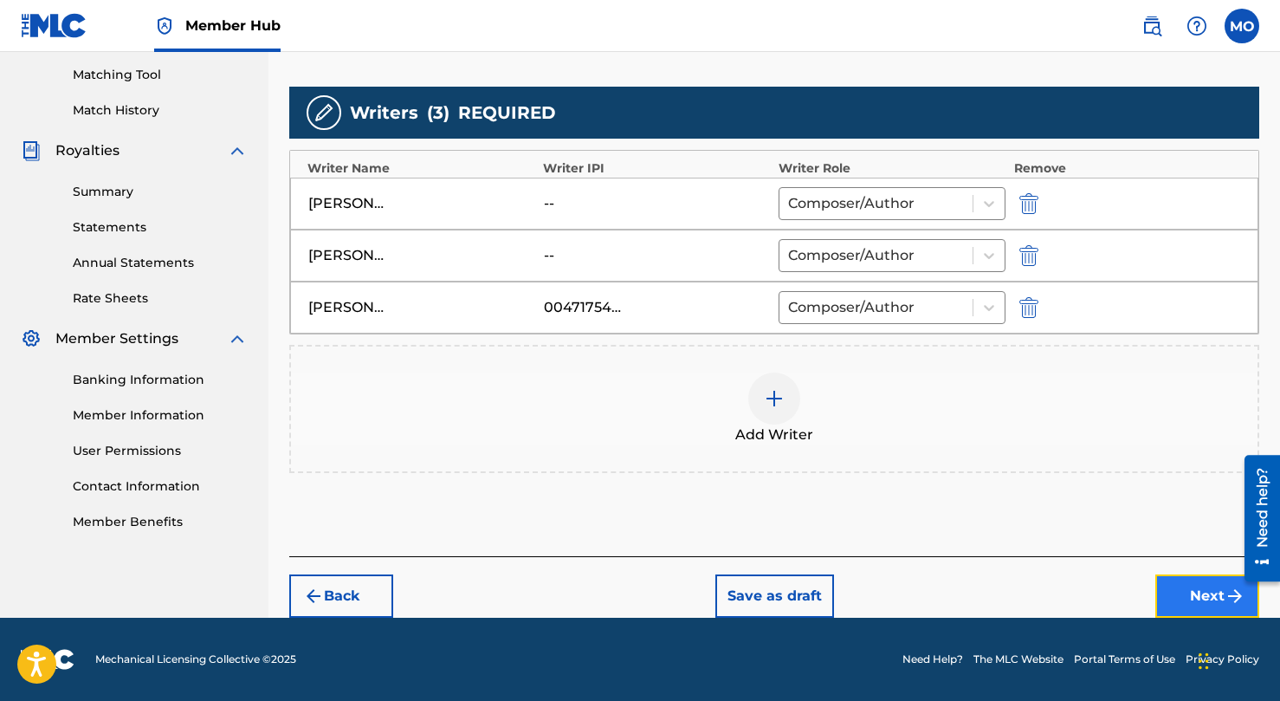
click at [1187, 597] on button "Next" at bounding box center [1207, 595] width 104 height 43
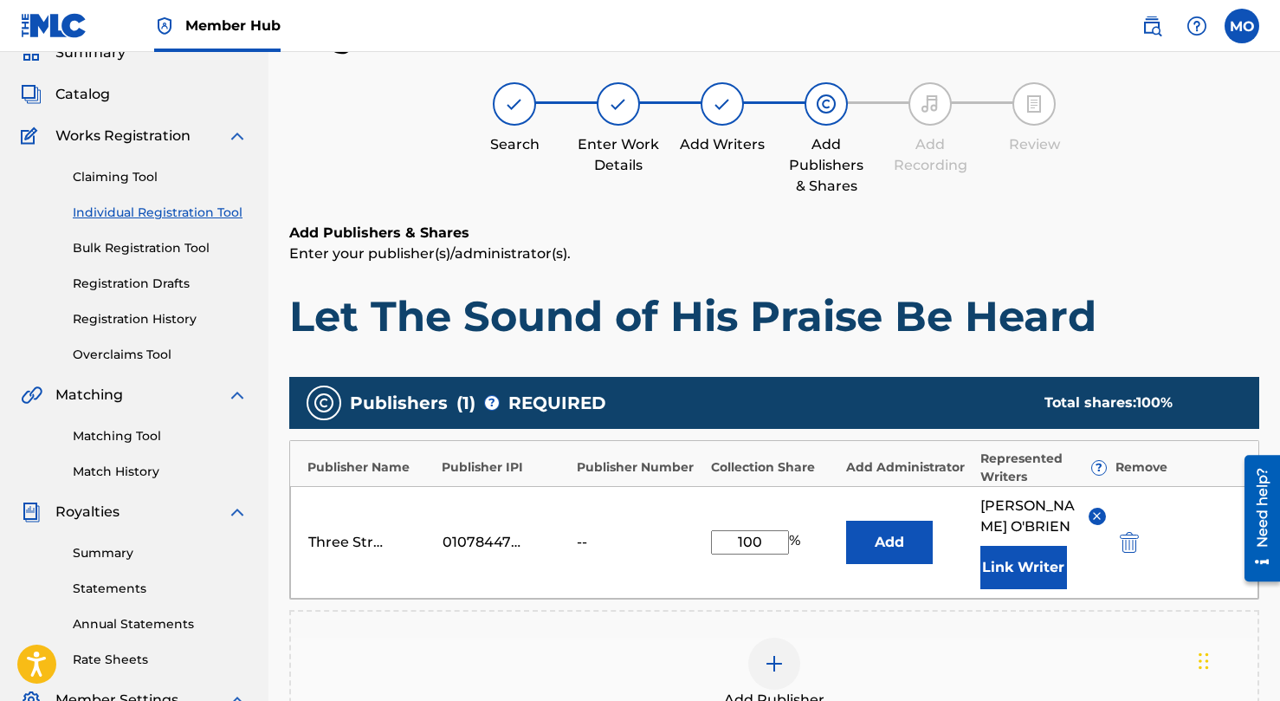
scroll to position [395, 0]
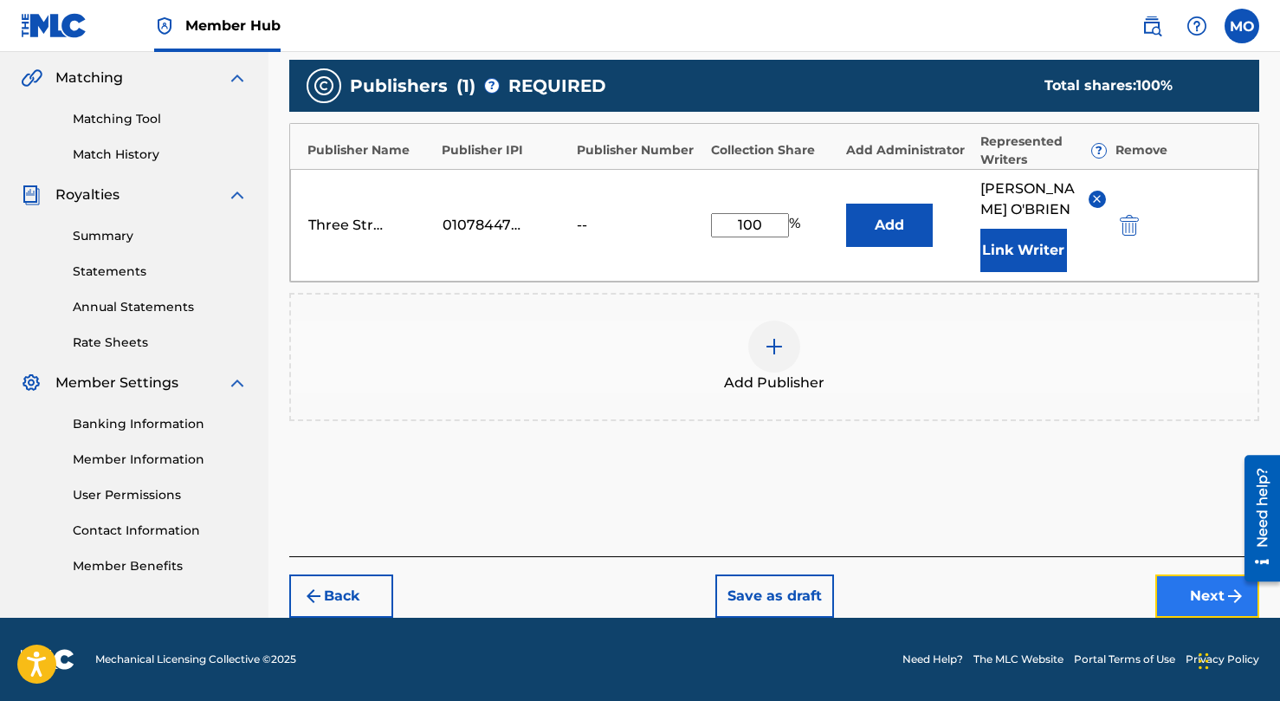
click at [1194, 592] on button "Next" at bounding box center [1207, 595] width 104 height 43
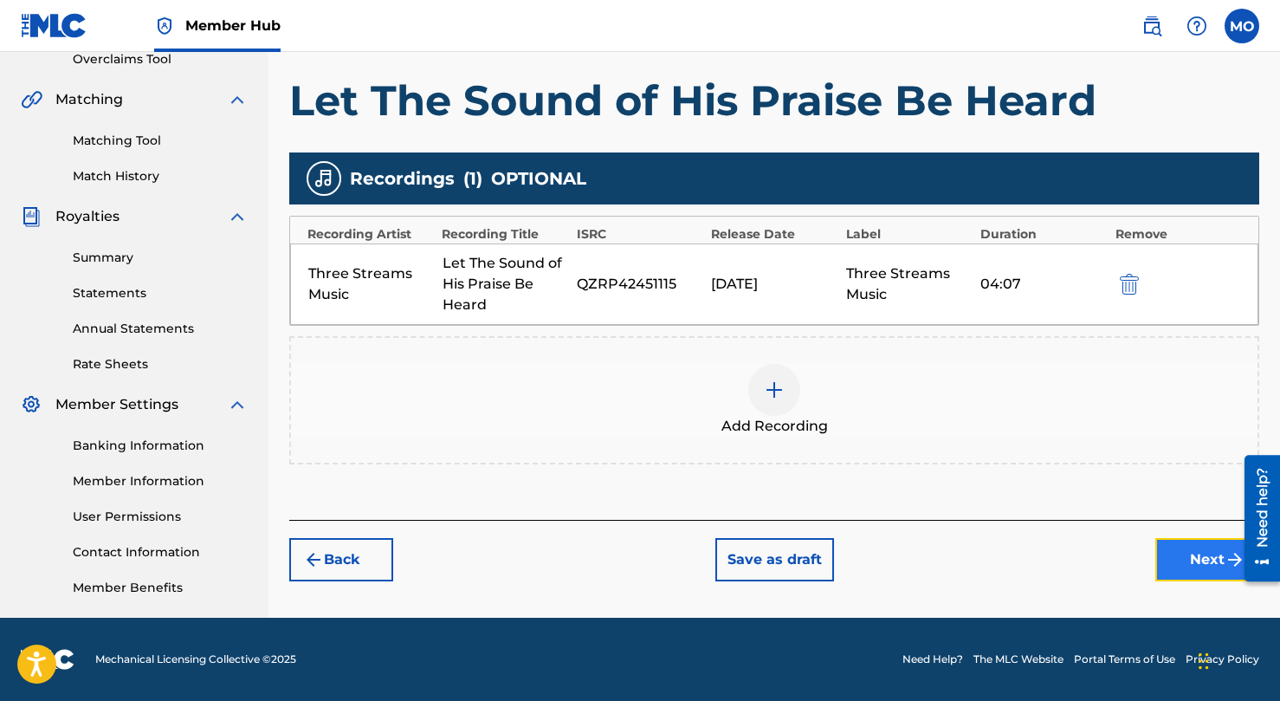
click at [1204, 568] on button "Next" at bounding box center [1207, 559] width 104 height 43
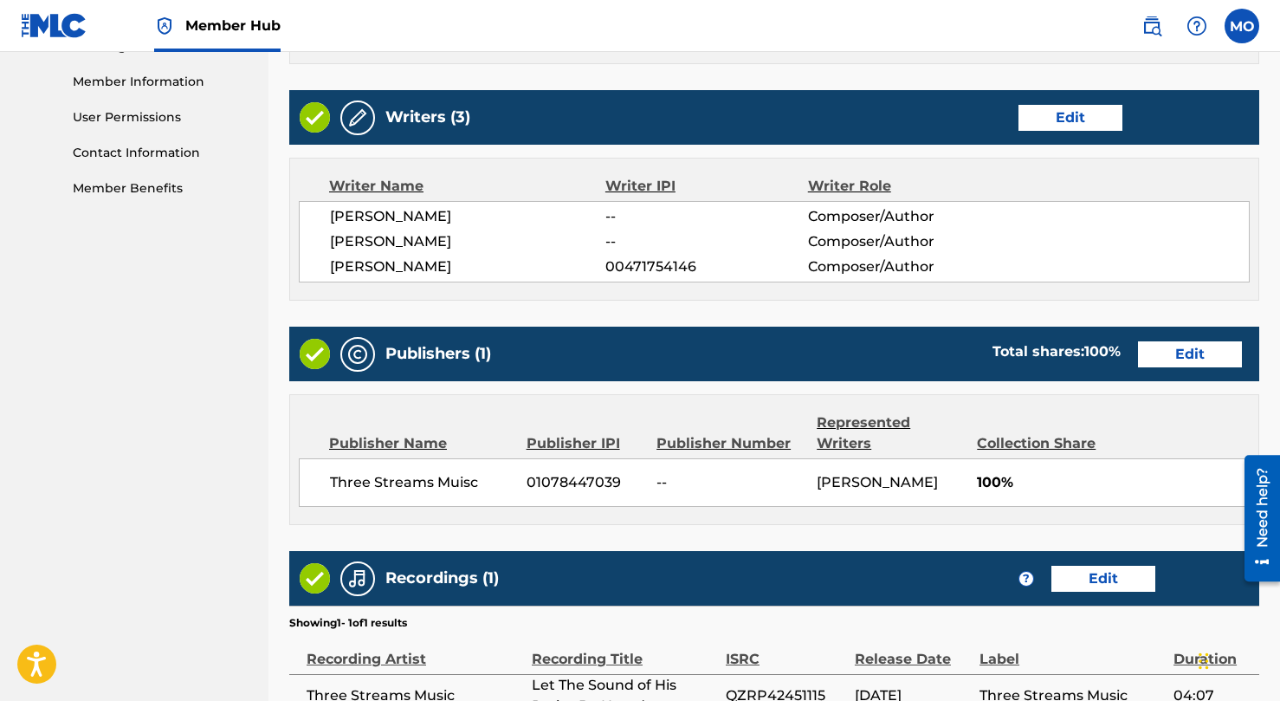
scroll to position [937, 0]
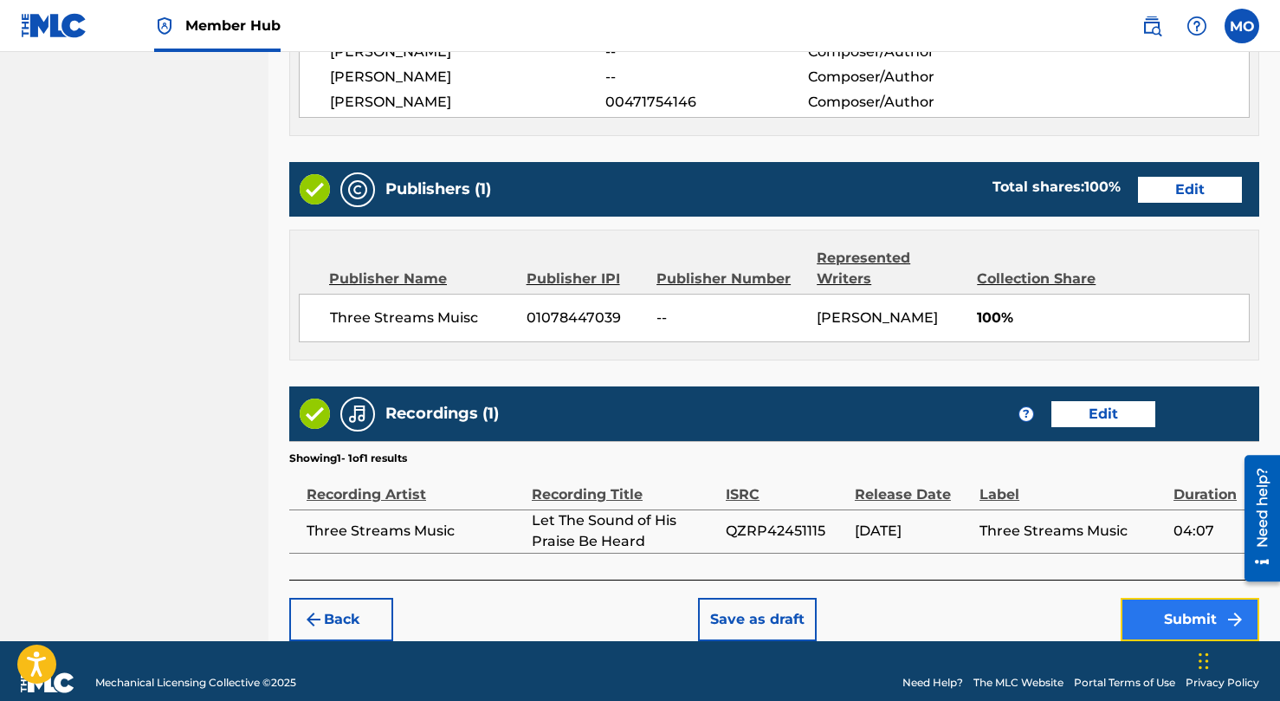
click at [1177, 598] on button "Submit" at bounding box center [1190, 619] width 139 height 43
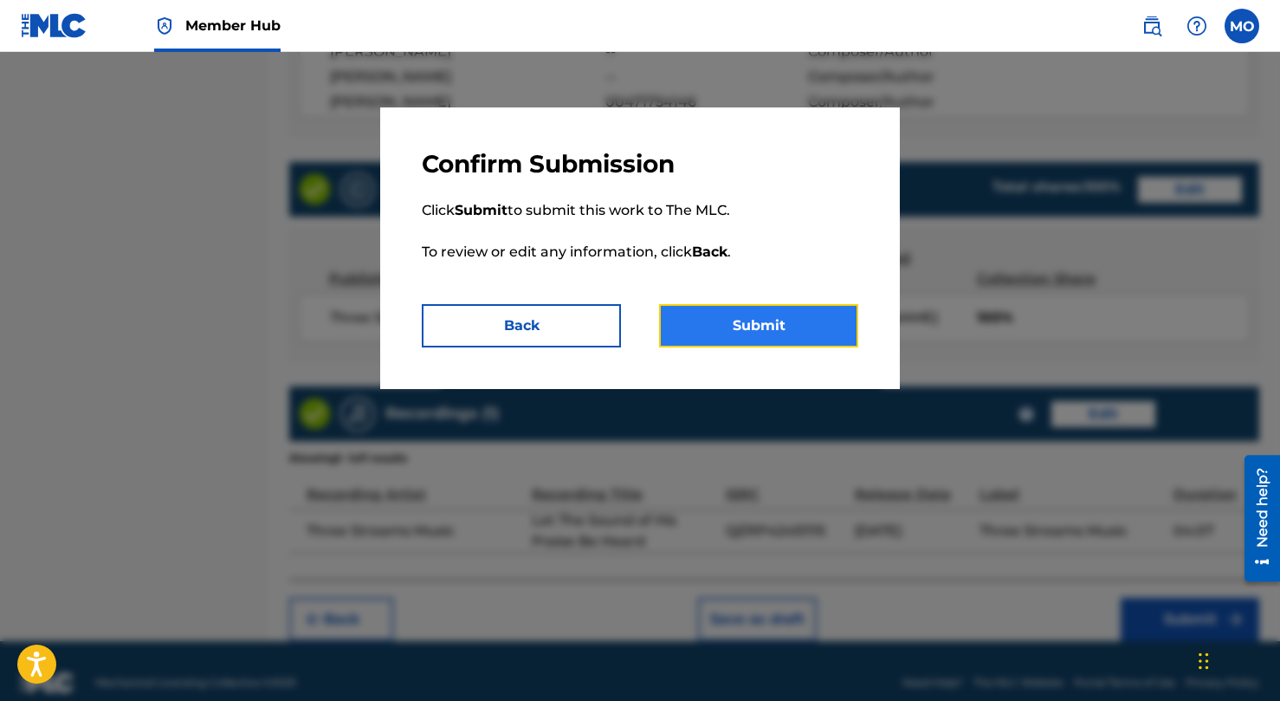
click at [751, 335] on button "Submit" at bounding box center [758, 325] width 199 height 43
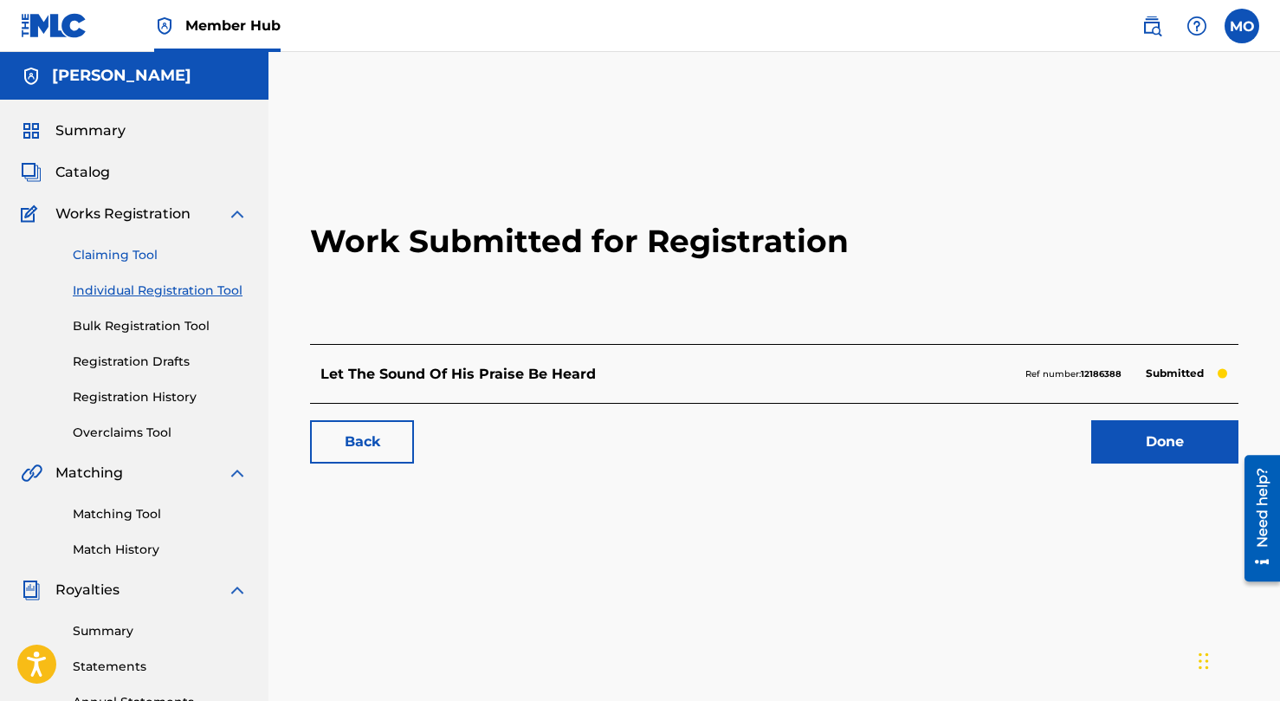
click at [129, 249] on link "Claiming Tool" at bounding box center [160, 255] width 175 height 18
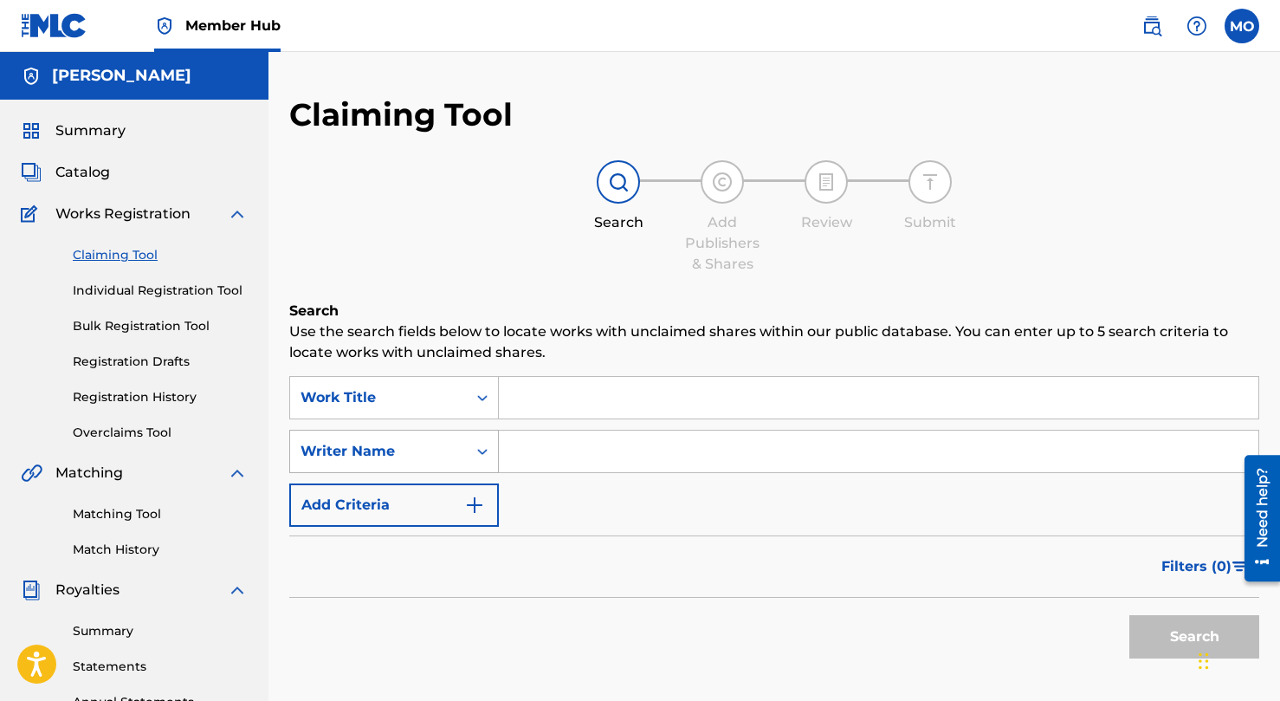
scroll to position [33, 0]
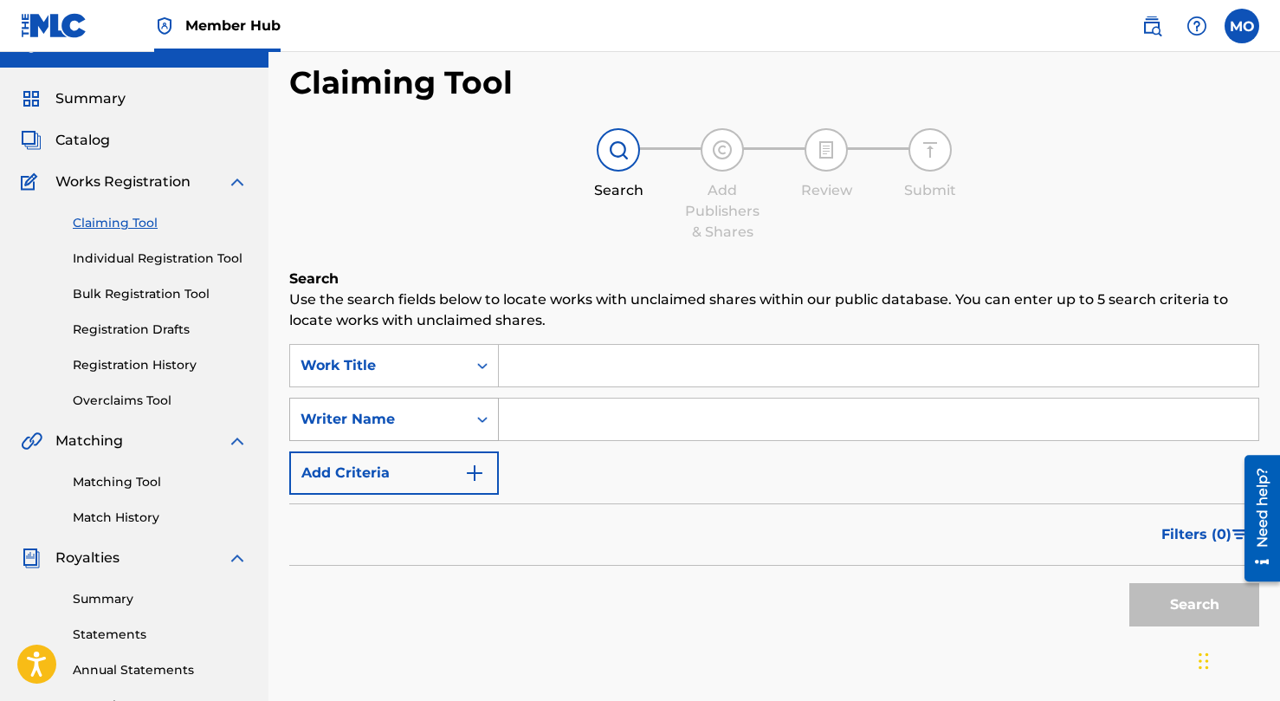
click at [420, 441] on div "Writer Name" at bounding box center [394, 419] width 210 height 43
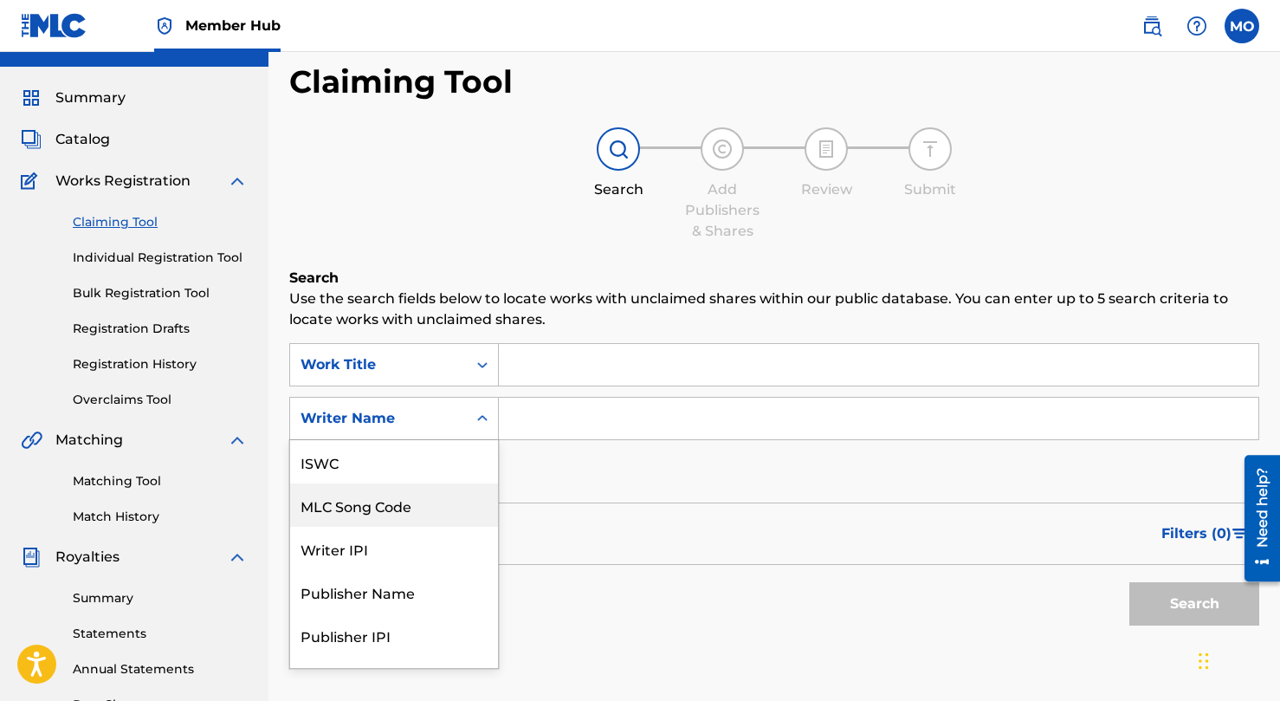
scroll to position [43, 0]
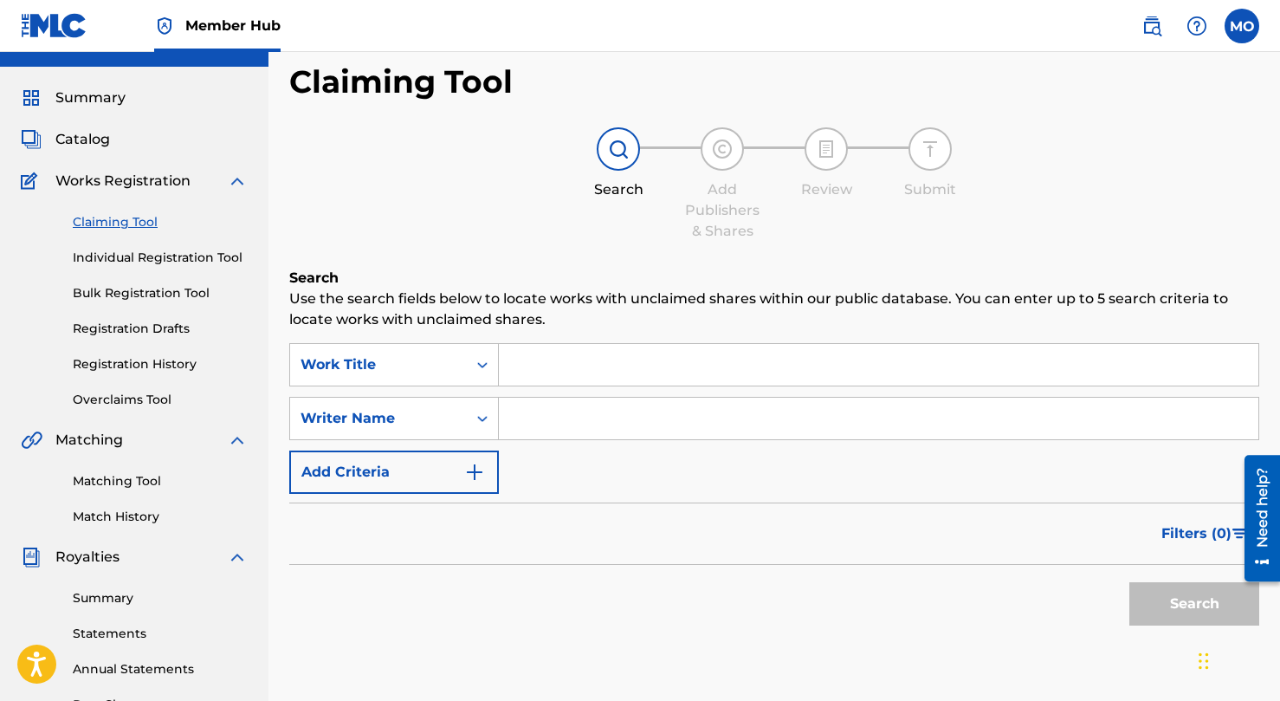
click at [540, 416] on input "Search Form" at bounding box center [879, 419] width 760 height 42
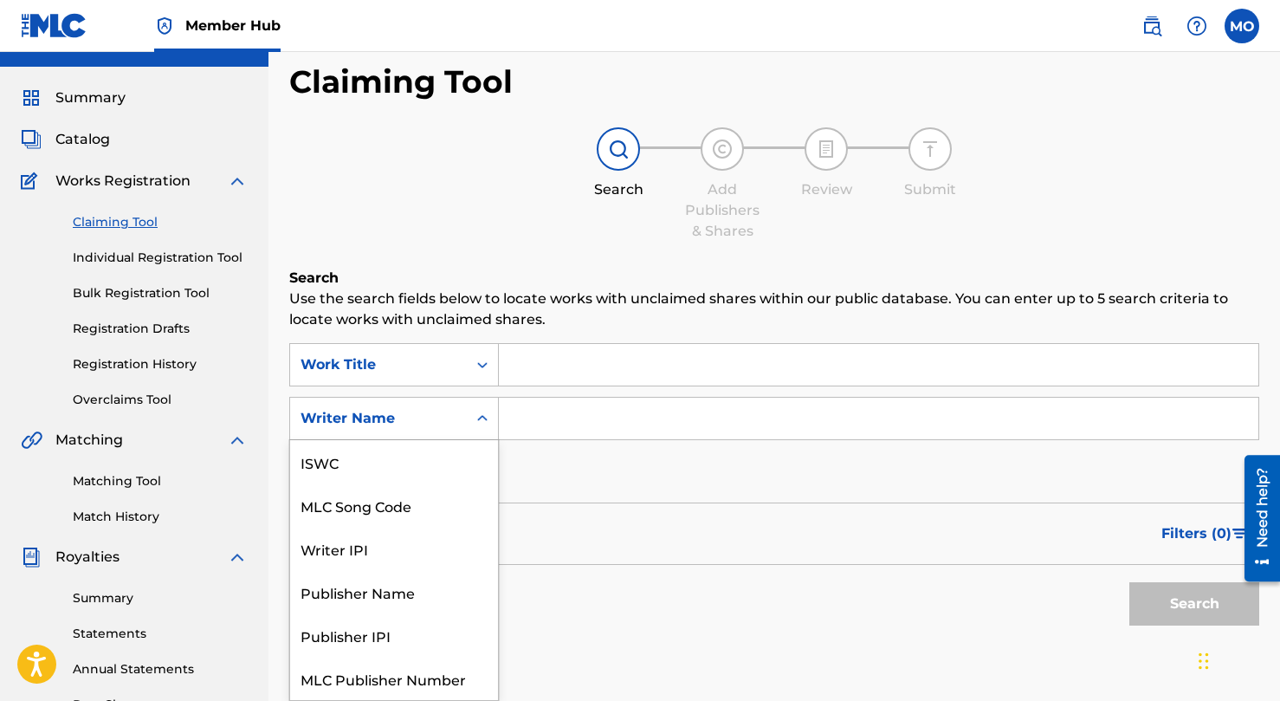
click at [372, 418] on div "Writer Name" at bounding box center [379, 418] width 156 height 21
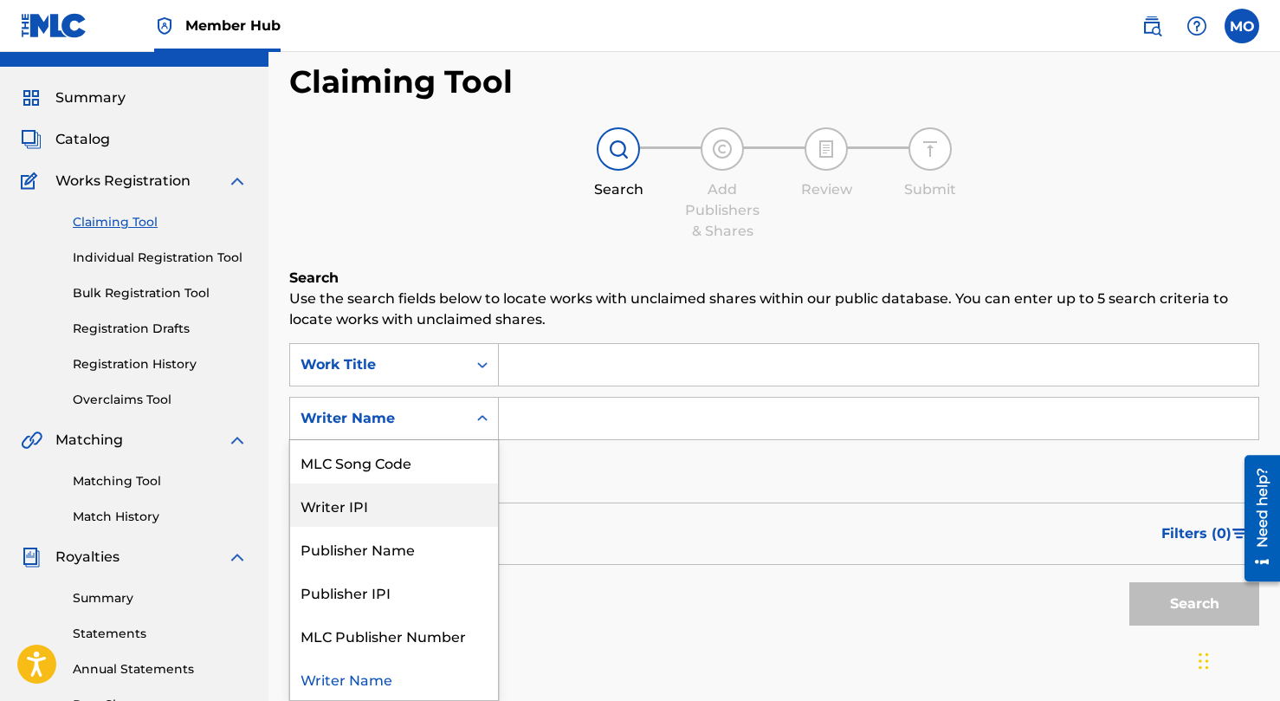
click at [369, 494] on div "Writer IPI" at bounding box center [394, 504] width 208 height 43
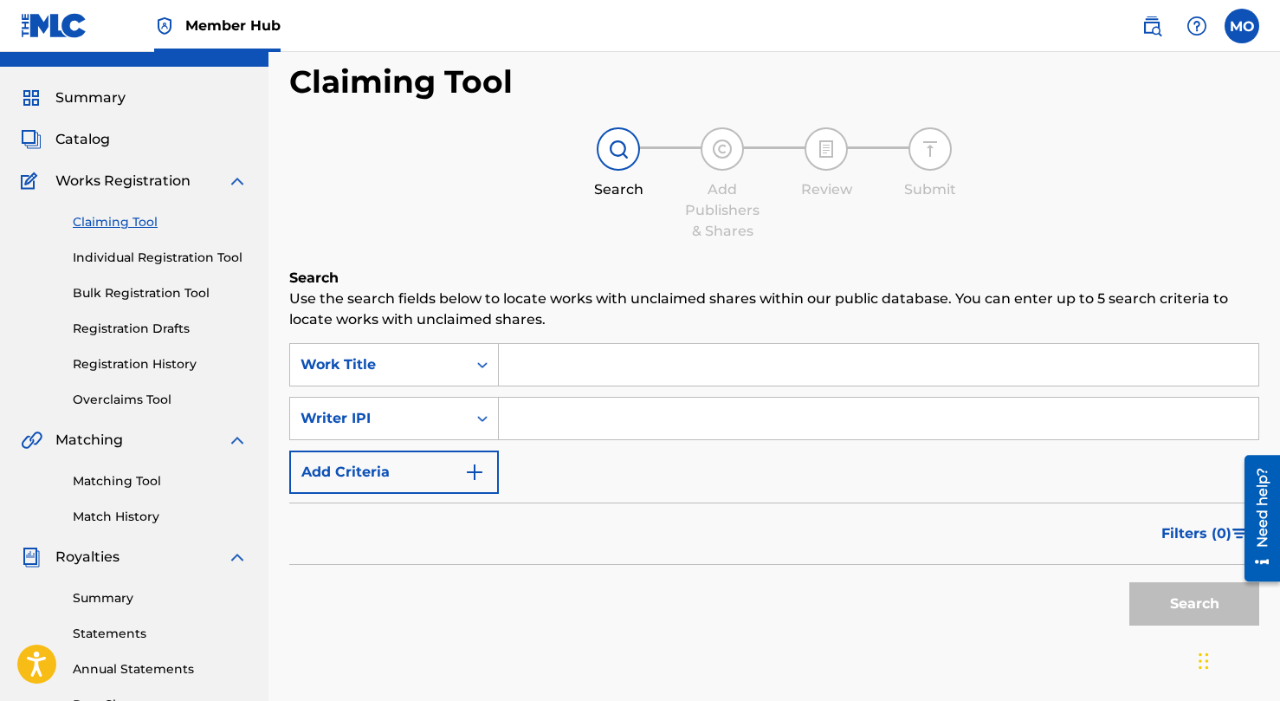
click at [535, 420] on input "Search Form" at bounding box center [879, 419] width 760 height 42
paste input "931722612"
type input "931722612"
click at [551, 418] on input "931722612" at bounding box center [879, 419] width 760 height 42
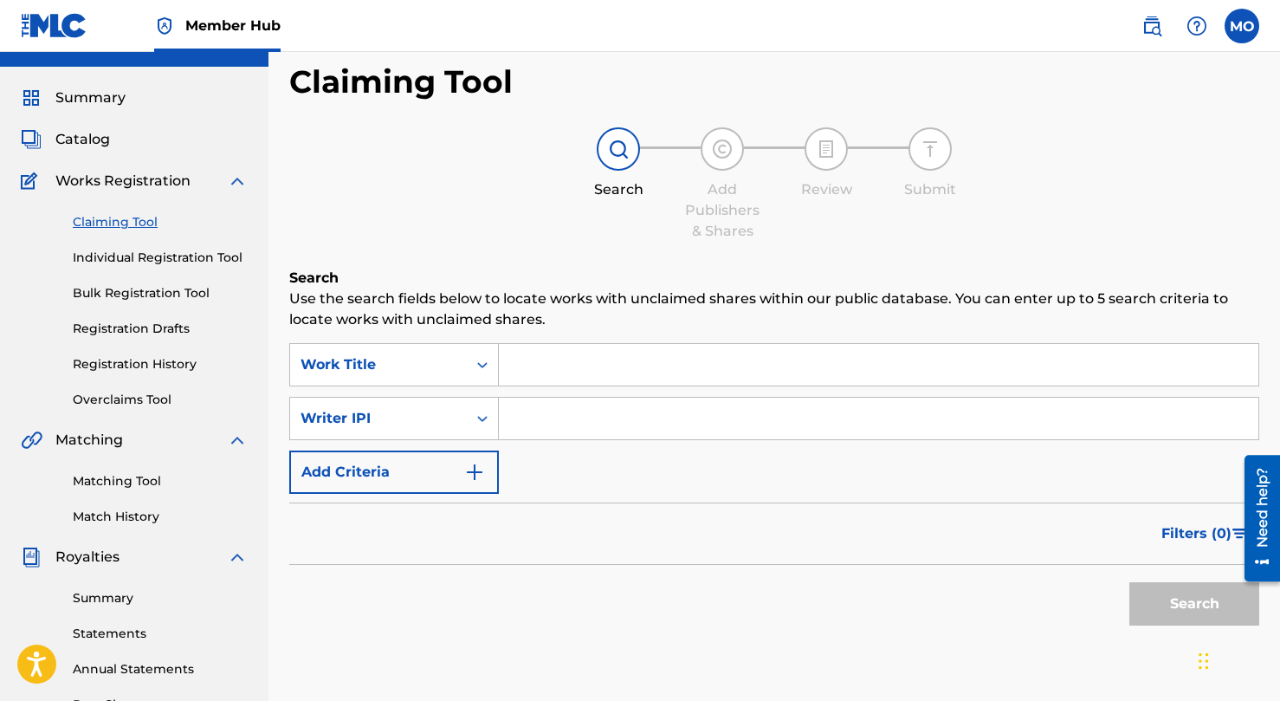
paste input "471754146"
type input "471754146"
click at [1180, 609] on button "Search" at bounding box center [1194, 603] width 130 height 43
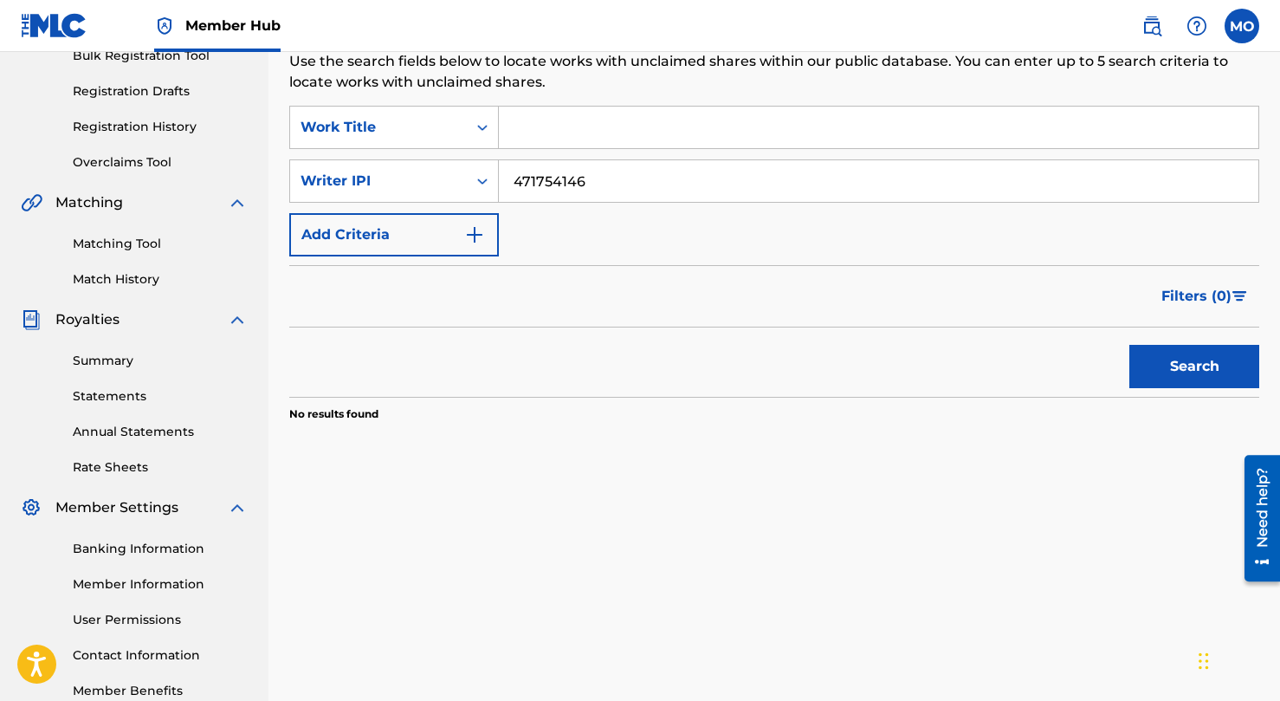
scroll to position [273, 0]
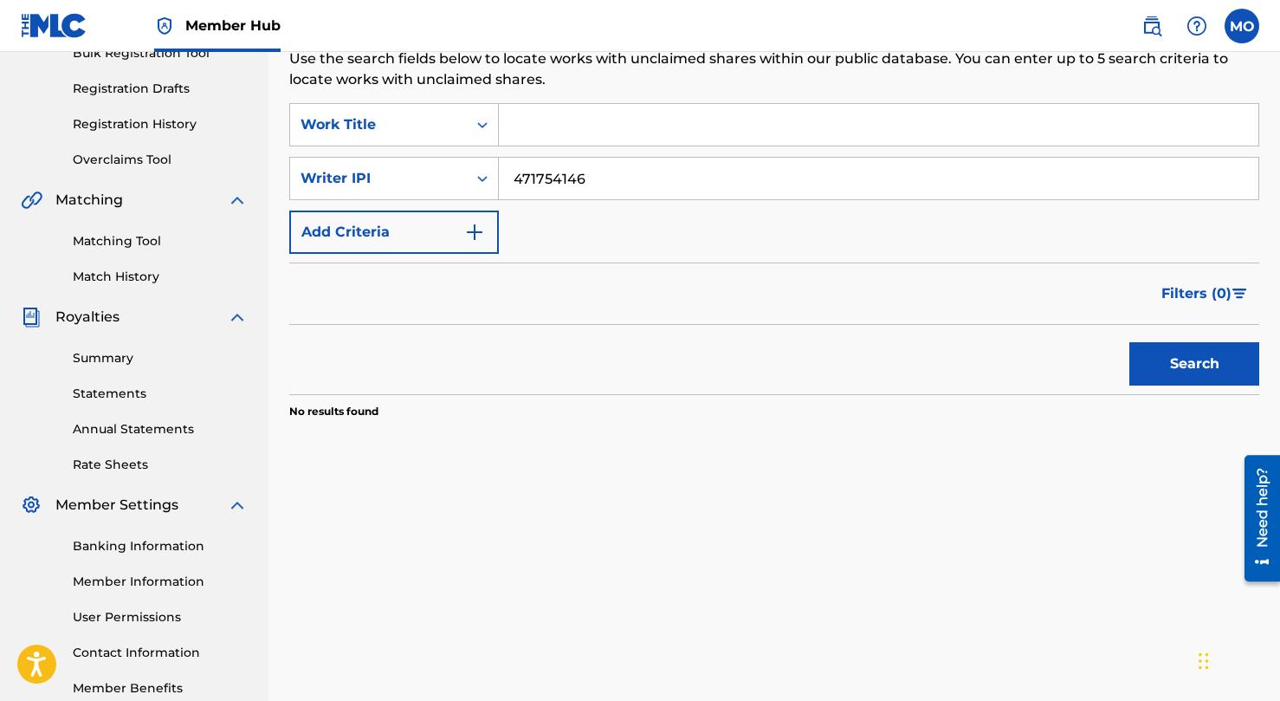
click at [635, 187] on input "471754146" at bounding box center [879, 179] width 760 height 42
click at [508, 176] on input "471754146" at bounding box center [879, 179] width 760 height 42
click at [556, 121] on input "Search Form" at bounding box center [879, 125] width 760 height 42
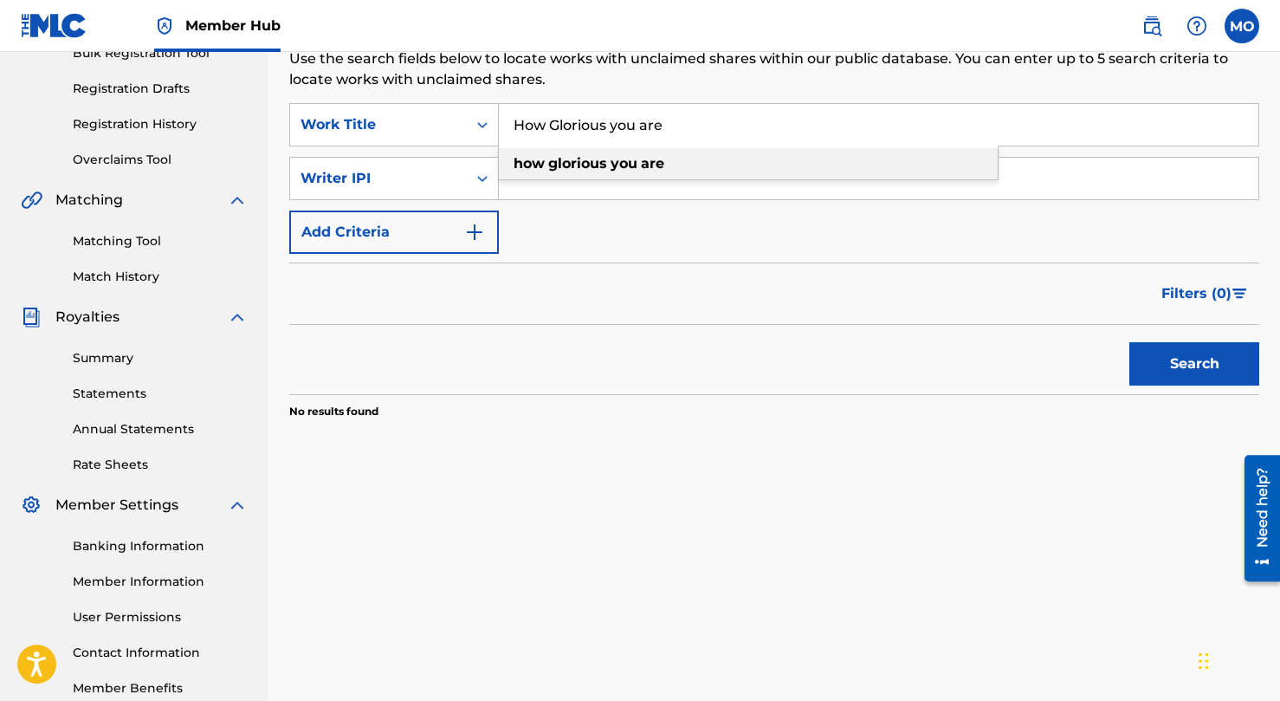
click at [545, 167] on span "Search Form" at bounding box center [546, 163] width 3 height 16
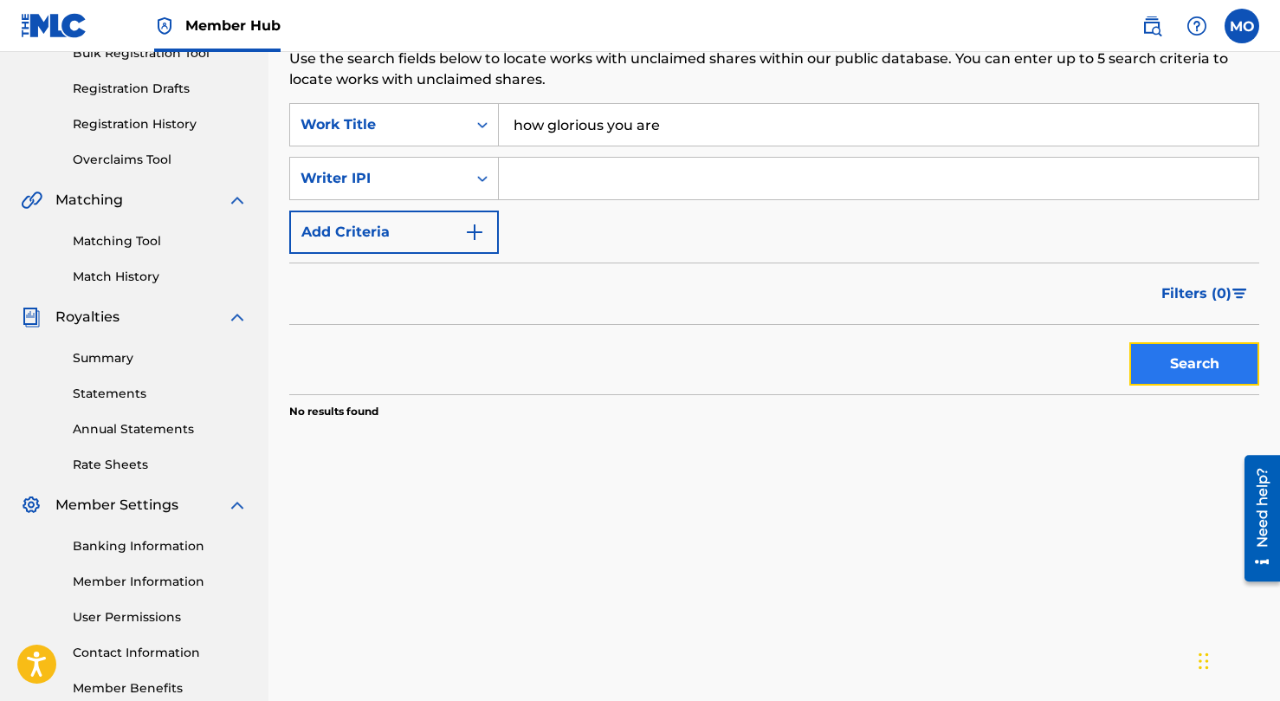
click at [1180, 370] on button "Search" at bounding box center [1194, 363] width 130 height 43
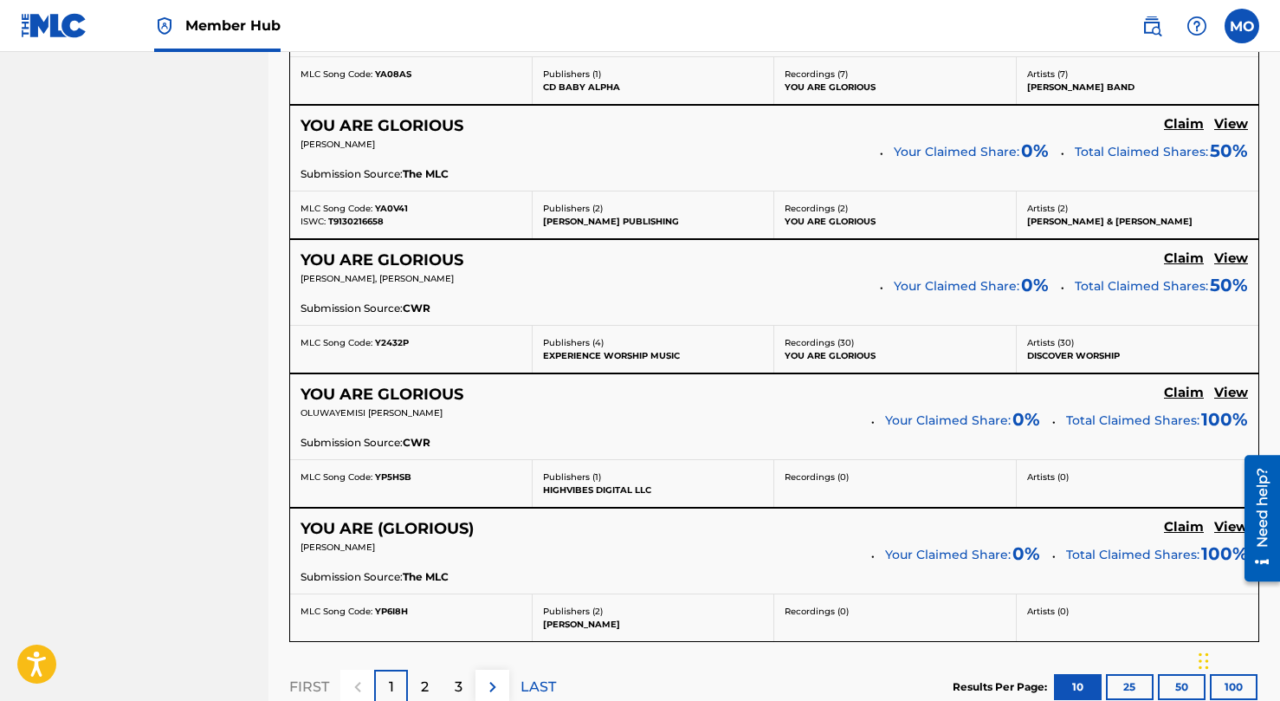
scroll to position [1463, 0]
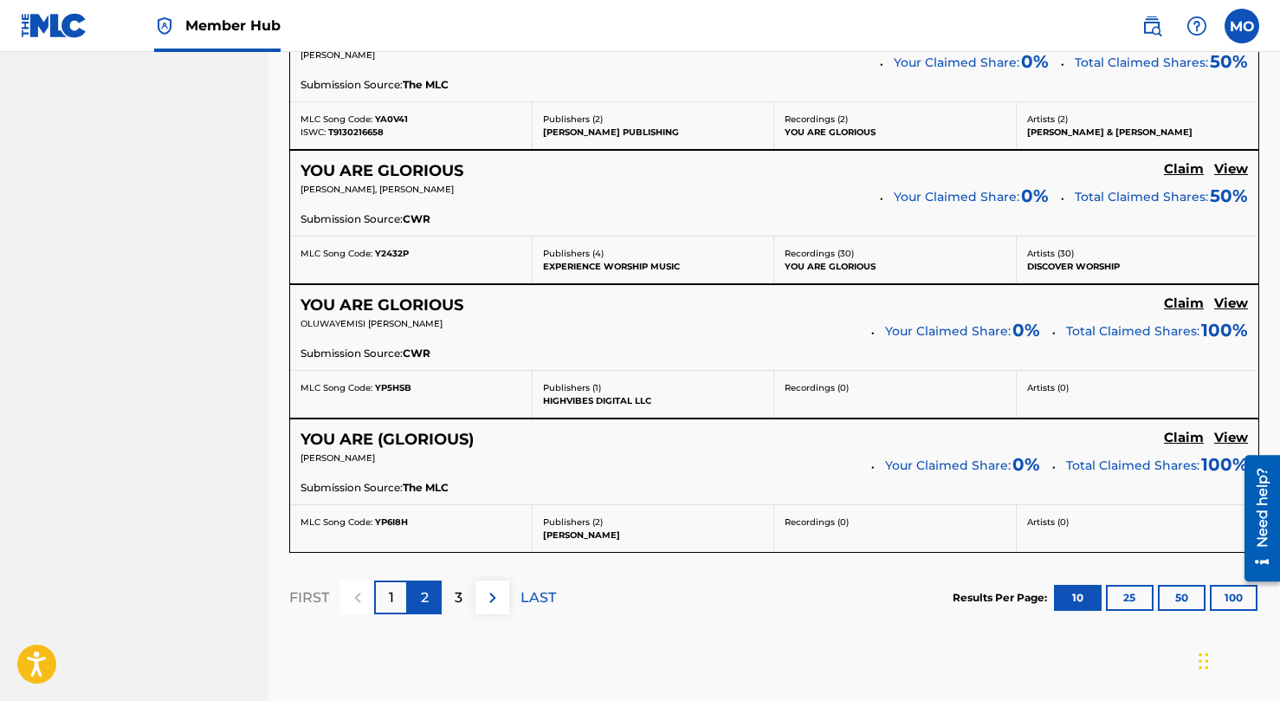
click at [424, 597] on p "2" at bounding box center [425, 597] width 8 height 21
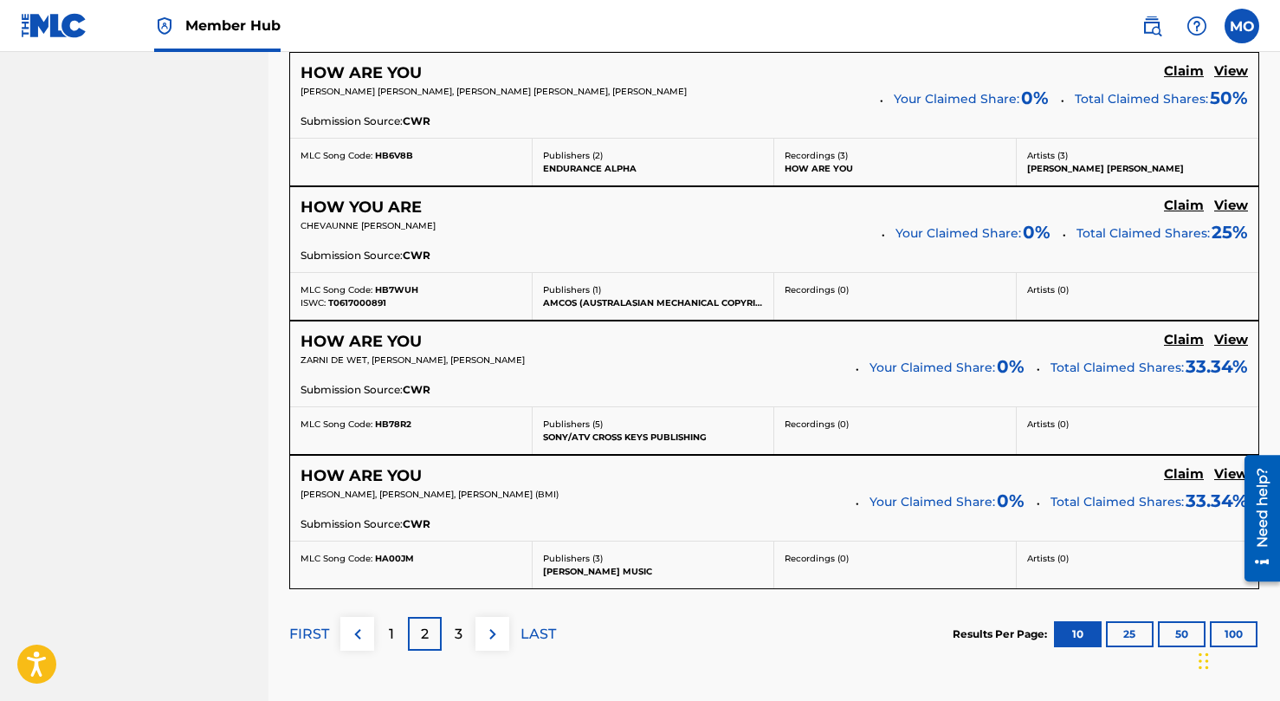
scroll to position [1574, 0]
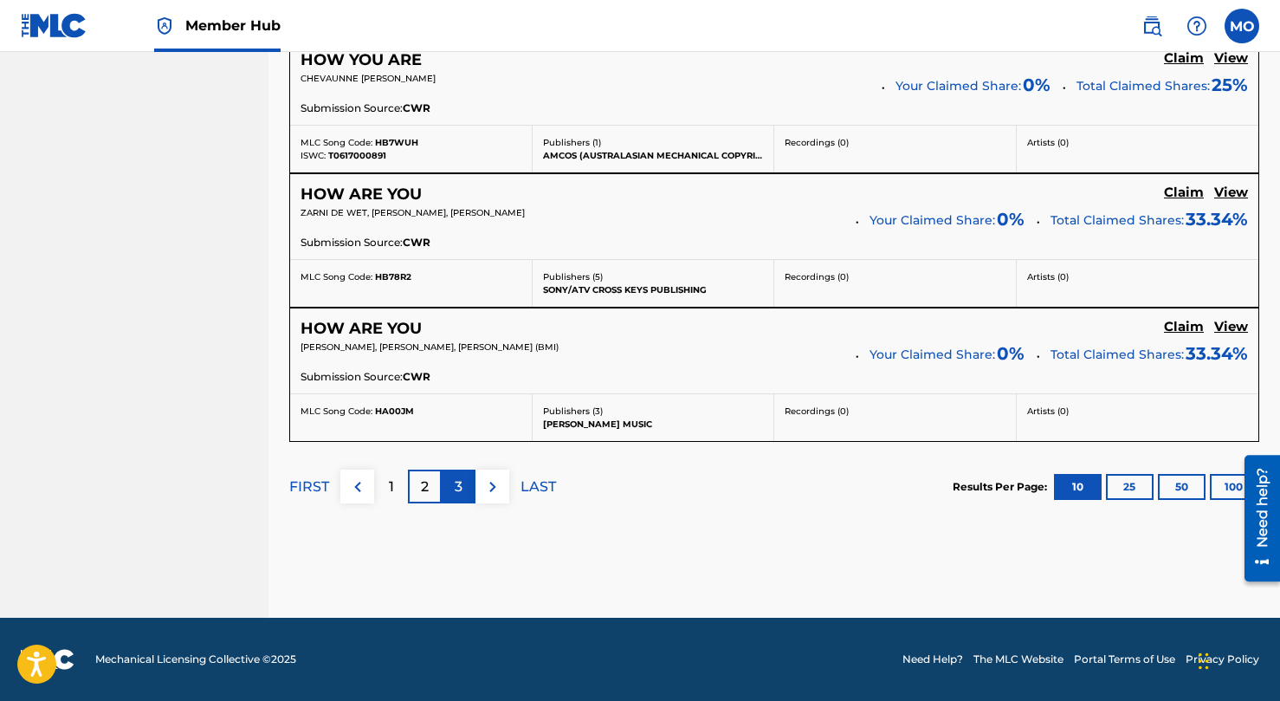
click at [457, 486] on p "3" at bounding box center [459, 486] width 8 height 21
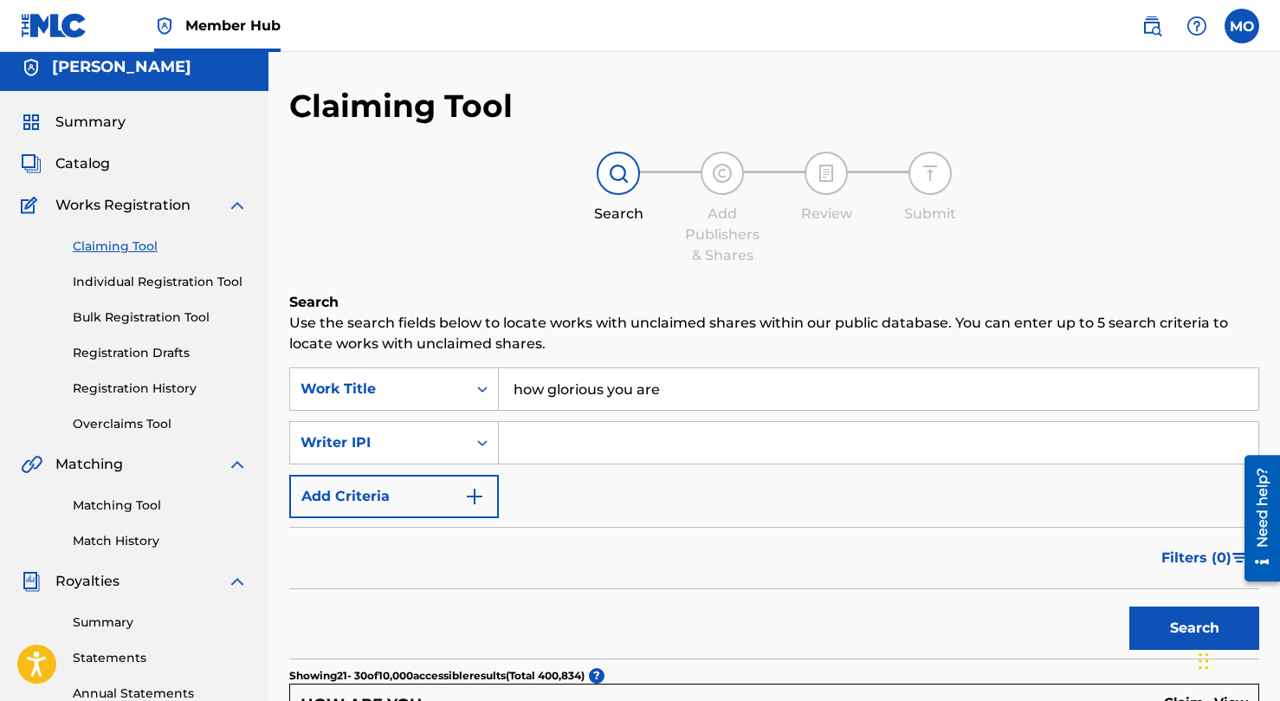
scroll to position [0, 0]
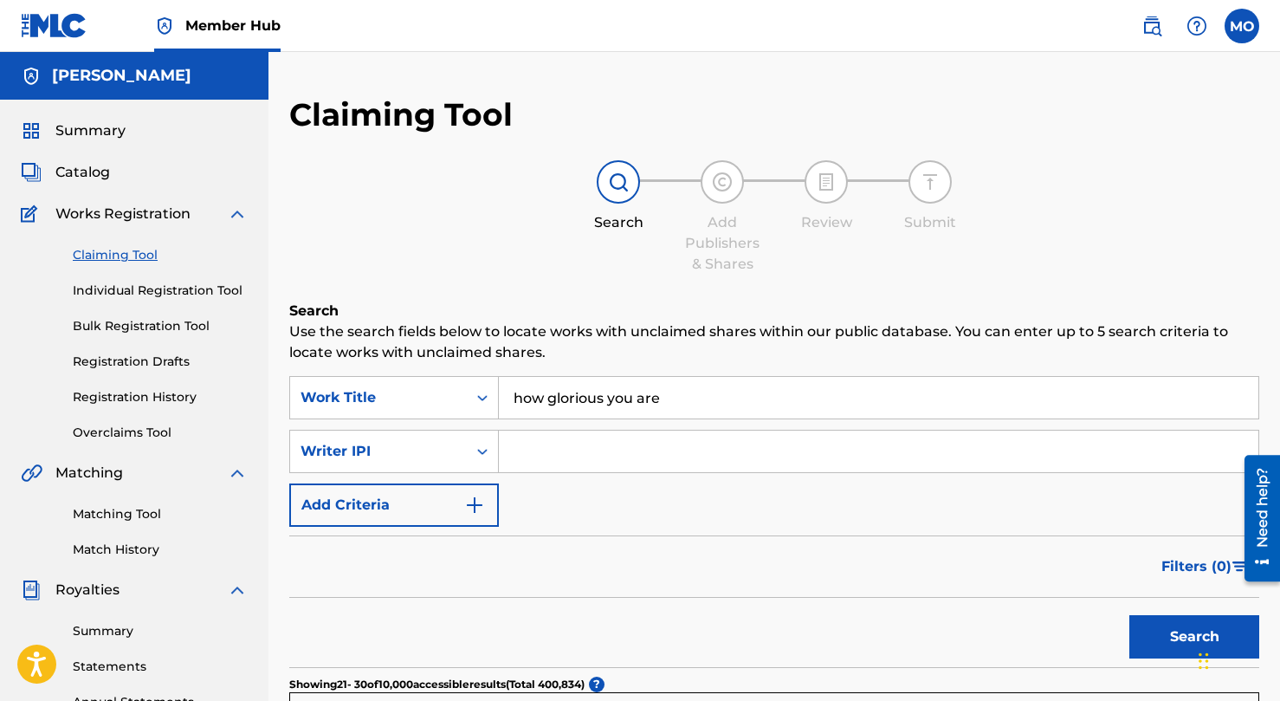
click at [566, 398] on input "how glorious you are" at bounding box center [879, 398] width 760 height 42
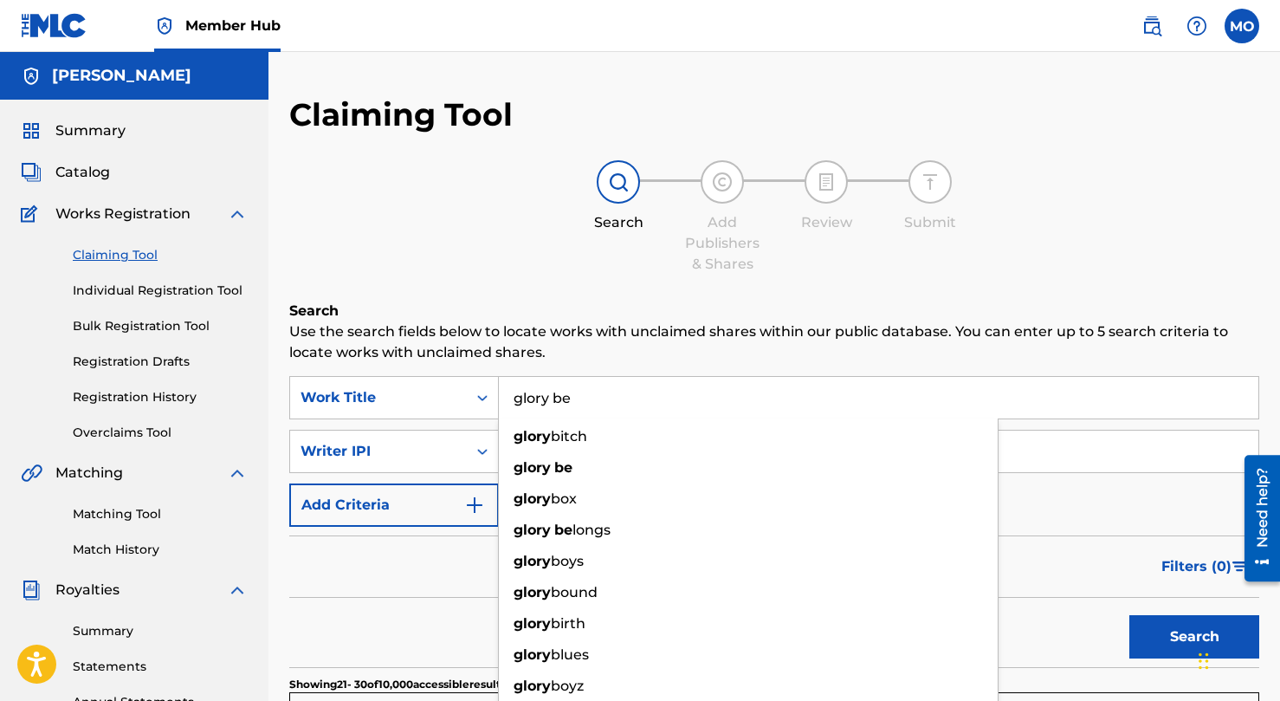
type input "glory be"
click at [1129, 615] on button "Search" at bounding box center [1194, 636] width 130 height 43
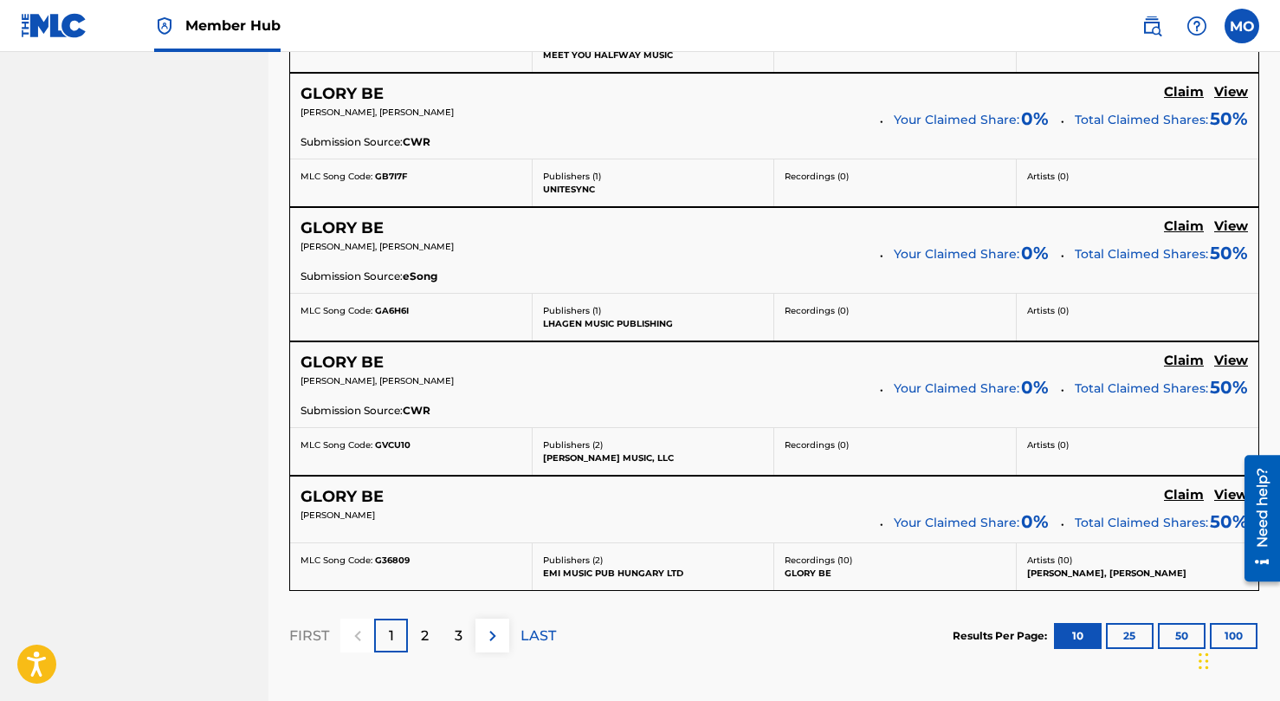
scroll to position [1379, 0]
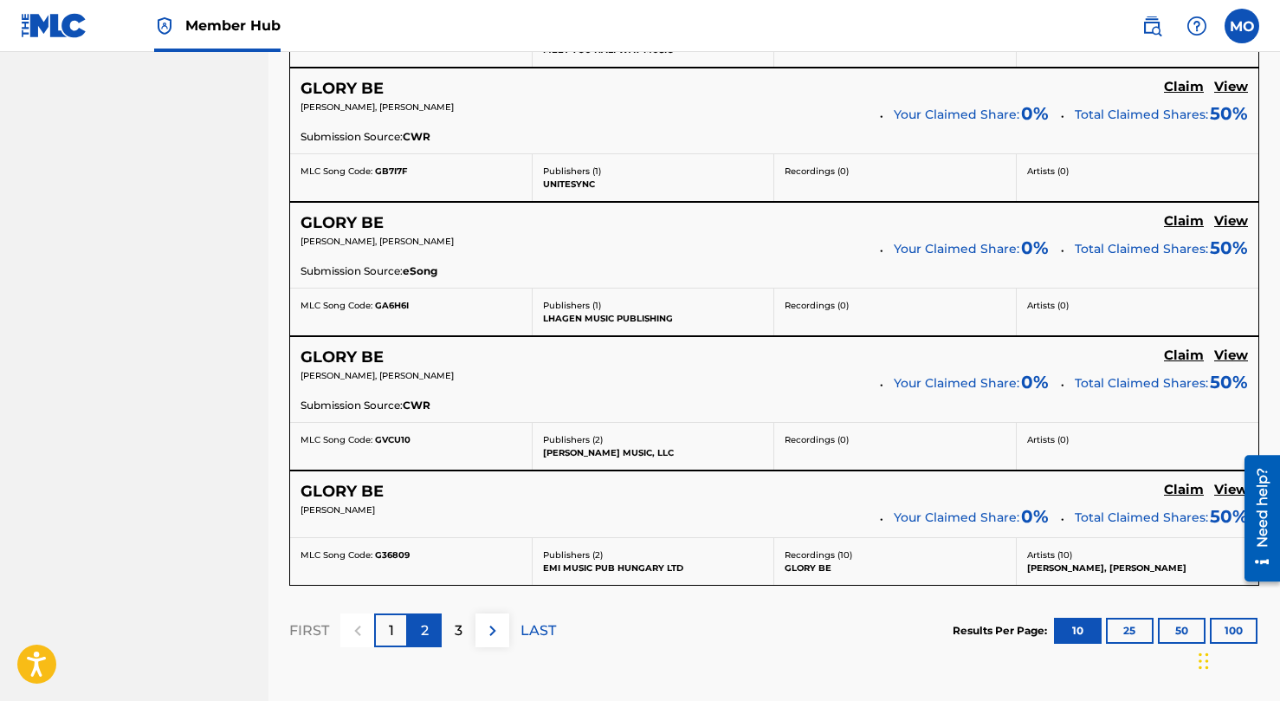
click at [430, 631] on div "2" at bounding box center [425, 630] width 34 height 34
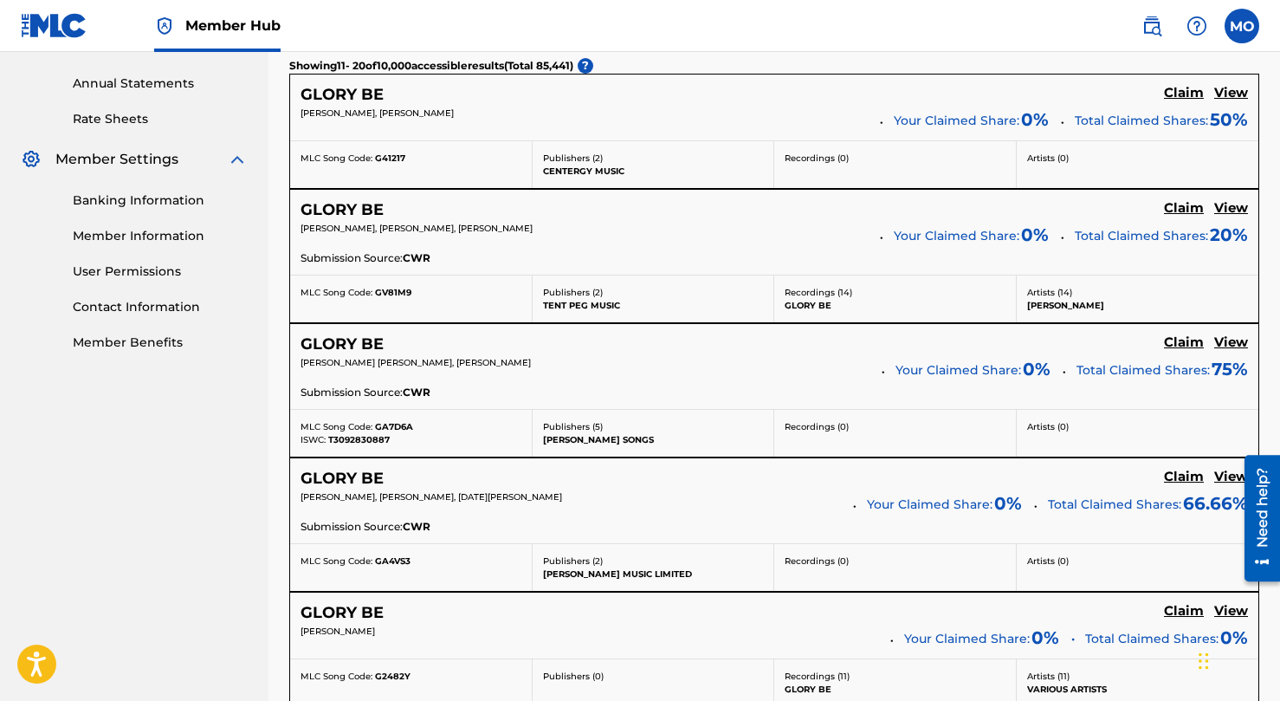
scroll to position [610, 0]
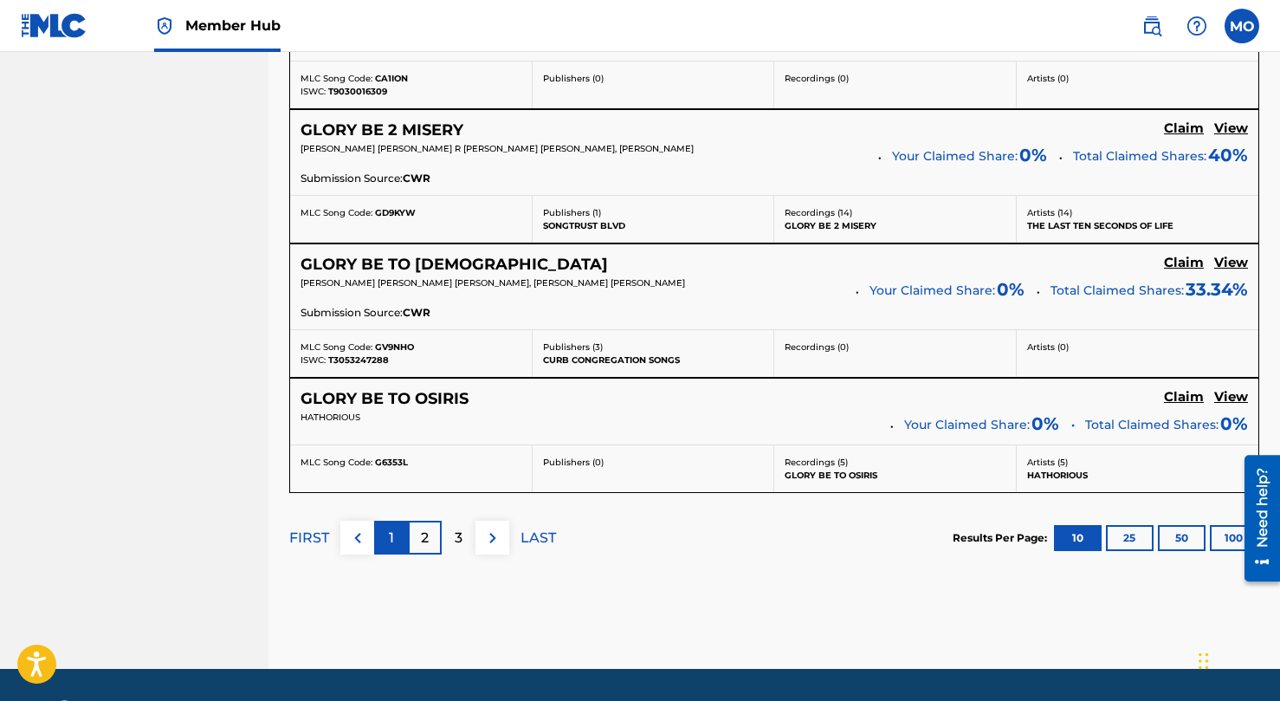
click at [387, 543] on div "1" at bounding box center [391, 538] width 34 height 34
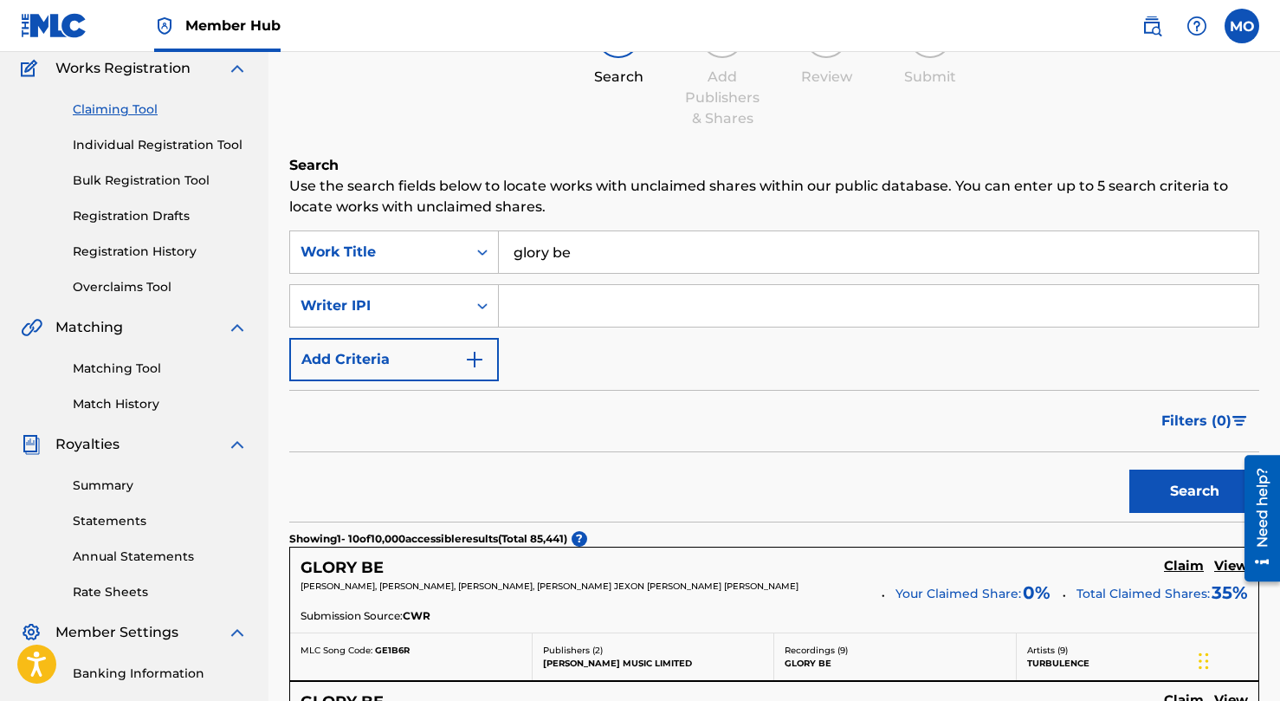
scroll to position [123, 0]
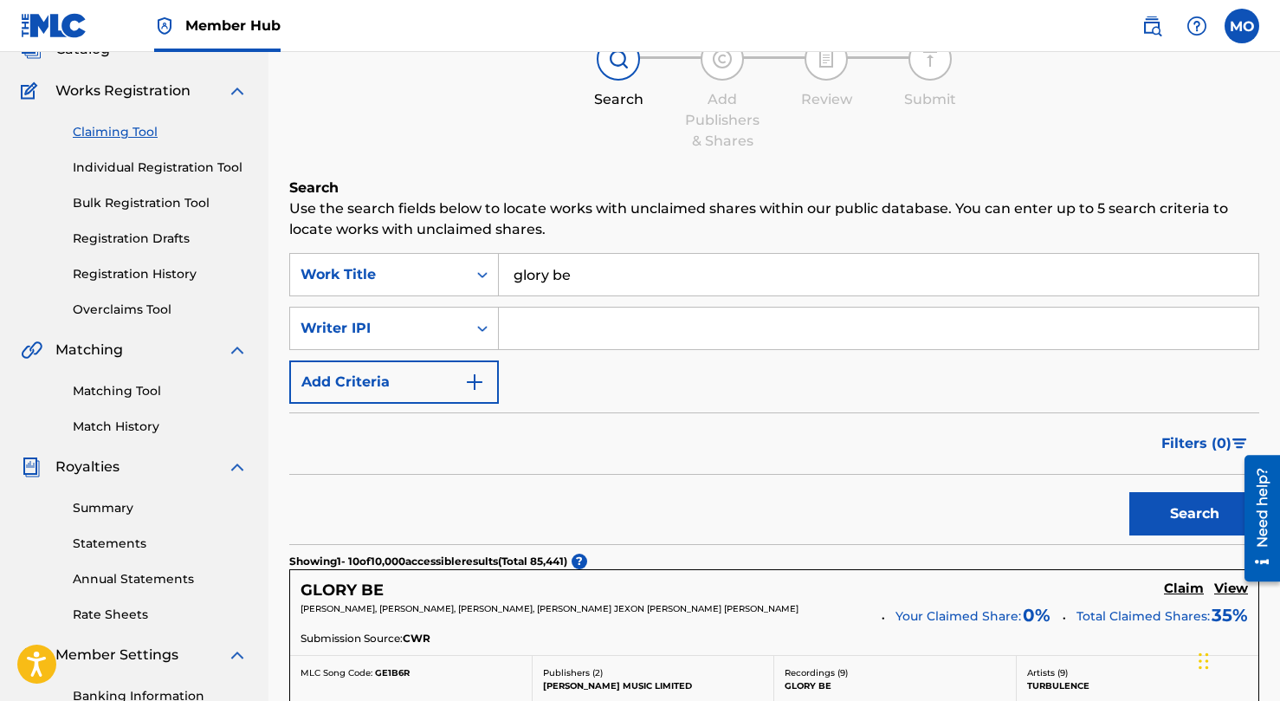
click at [542, 262] on input "glory be" at bounding box center [879, 275] width 760 height 42
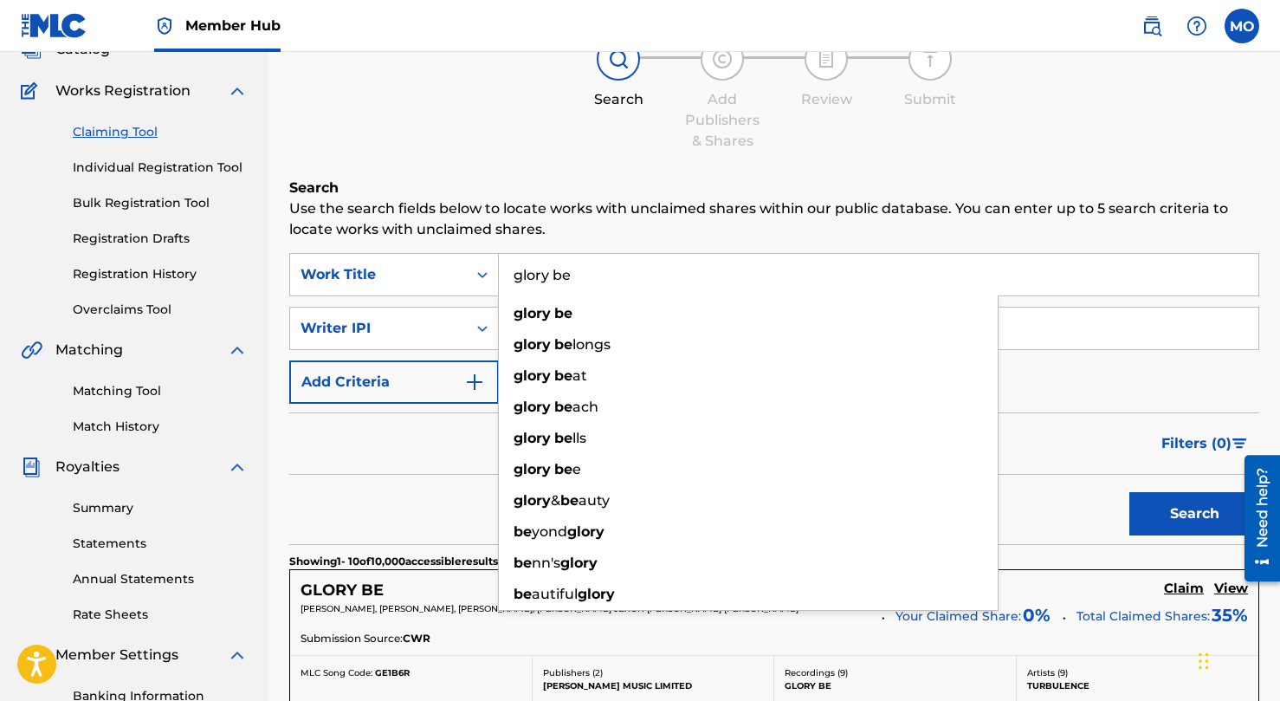
click at [542, 262] on input "glory be" at bounding box center [879, 275] width 760 height 42
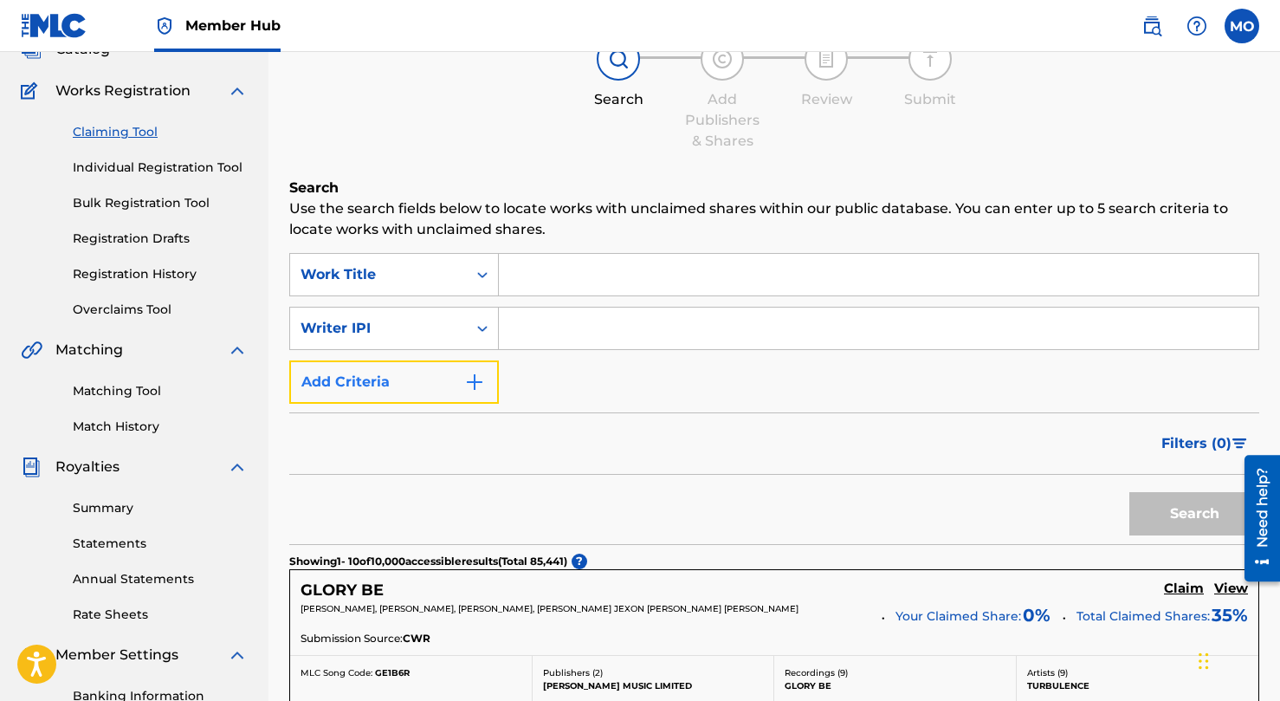
click at [454, 376] on button "Add Criteria" at bounding box center [394, 381] width 210 height 43
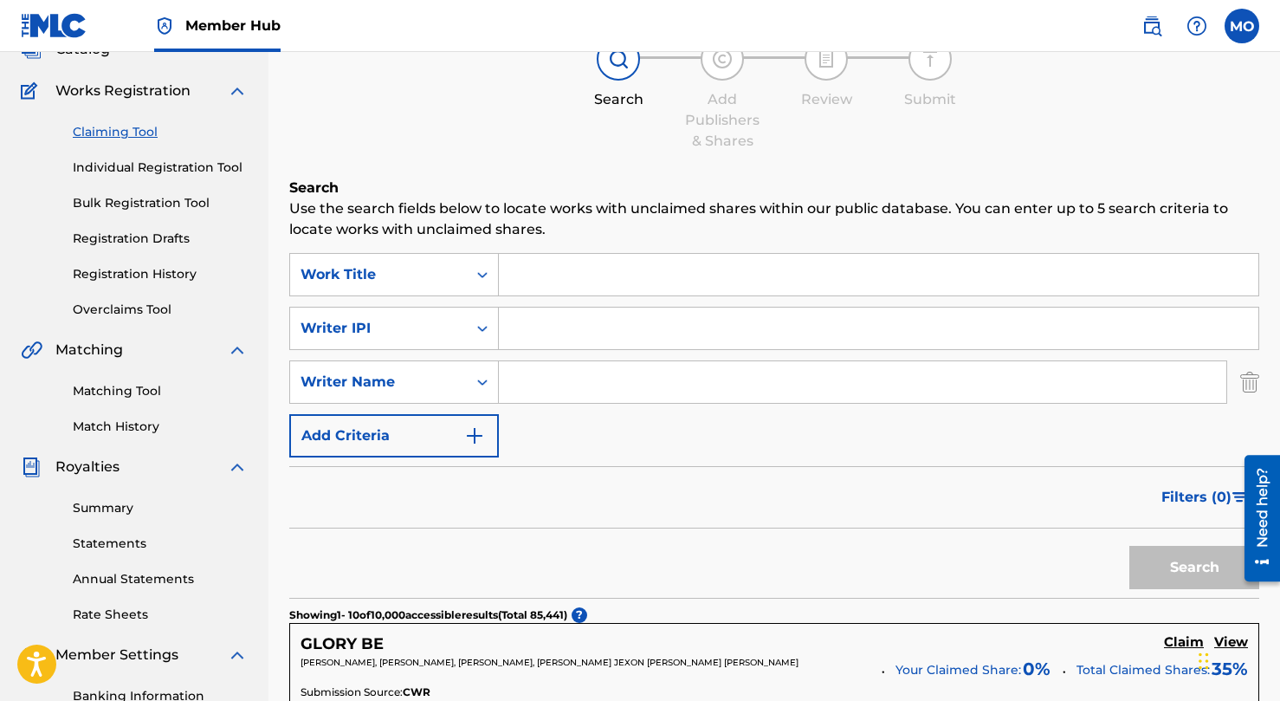
click at [577, 387] on input "Search Form" at bounding box center [863, 382] width 728 height 42
type input "Mike O'Brien"
click at [1129, 546] on button "Search" at bounding box center [1194, 567] width 130 height 43
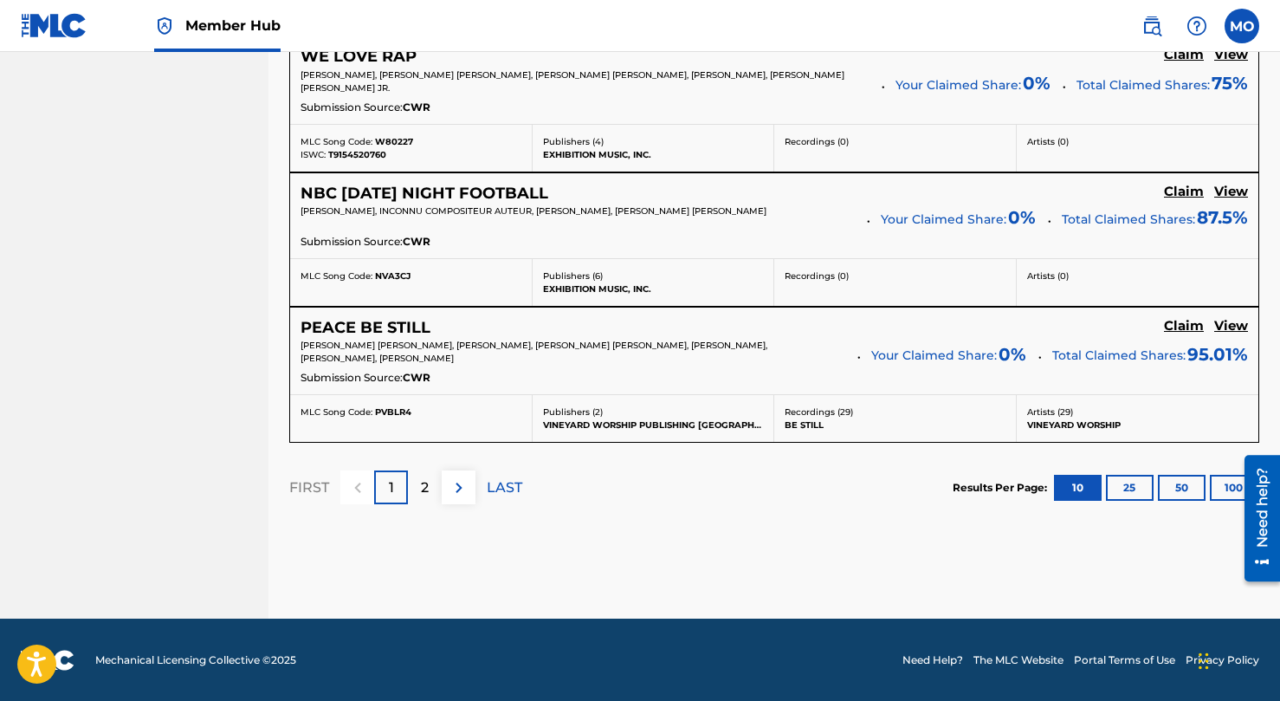
scroll to position [1651, 0]
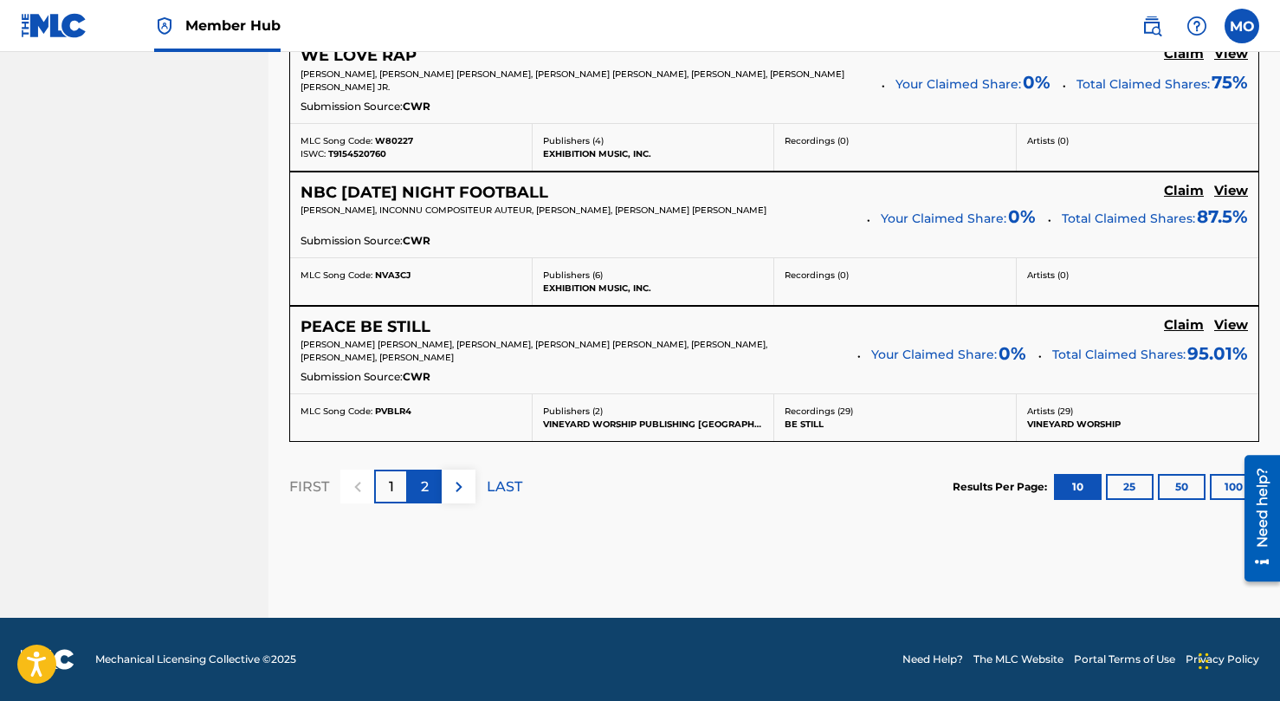
click at [429, 494] on p "2" at bounding box center [425, 486] width 8 height 21
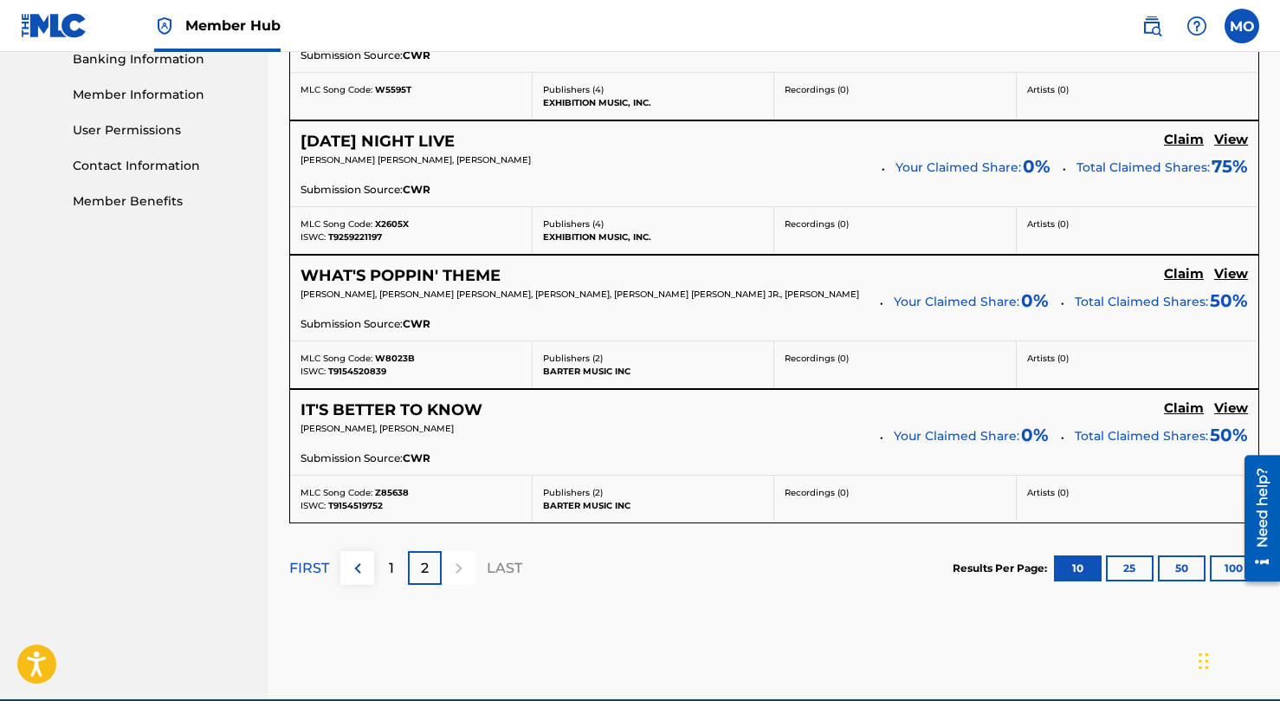
scroll to position [841, 0]
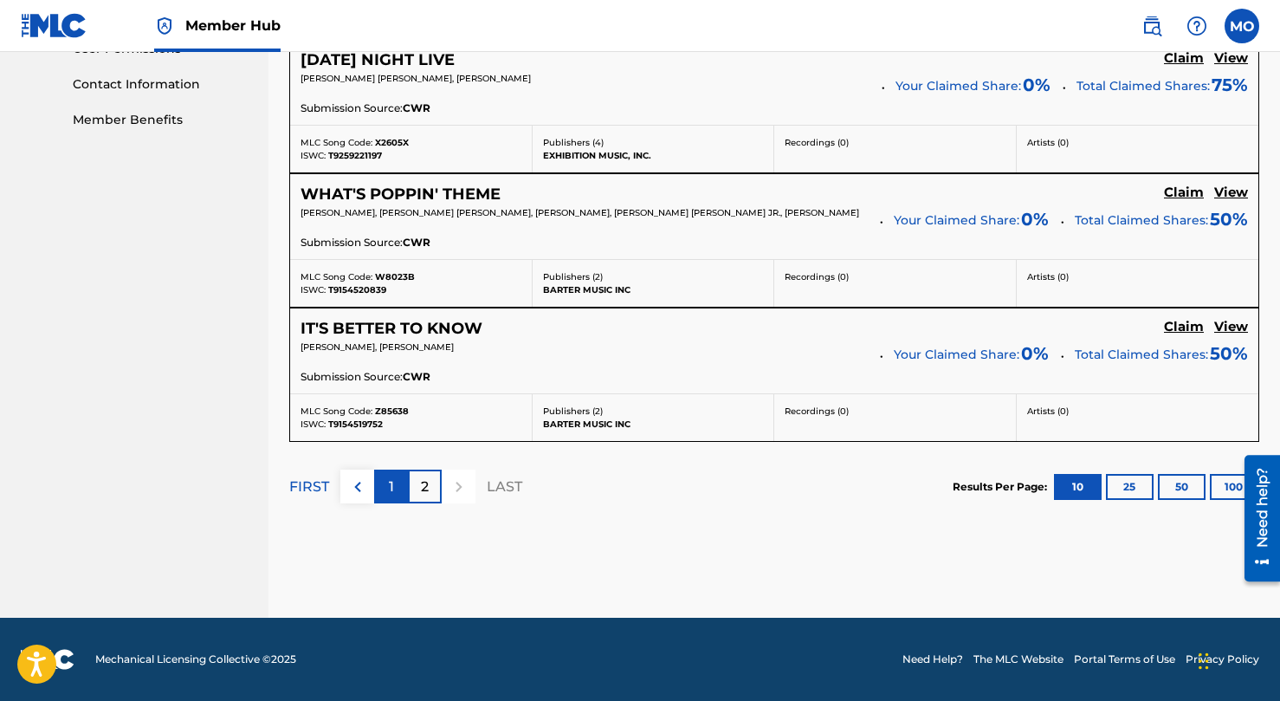
click at [395, 489] on div "1" at bounding box center [391, 486] width 34 height 34
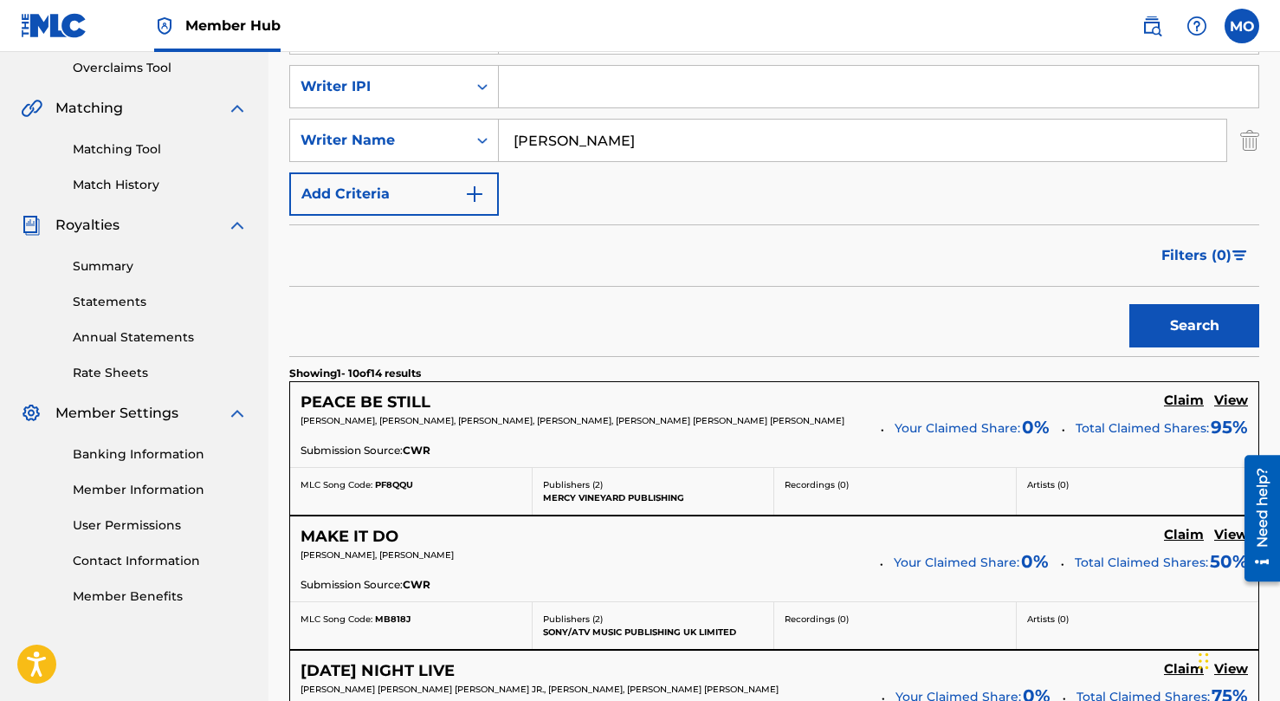
scroll to position [364, 0]
click at [1231, 404] on h5 "View" at bounding box center [1231, 401] width 34 height 16
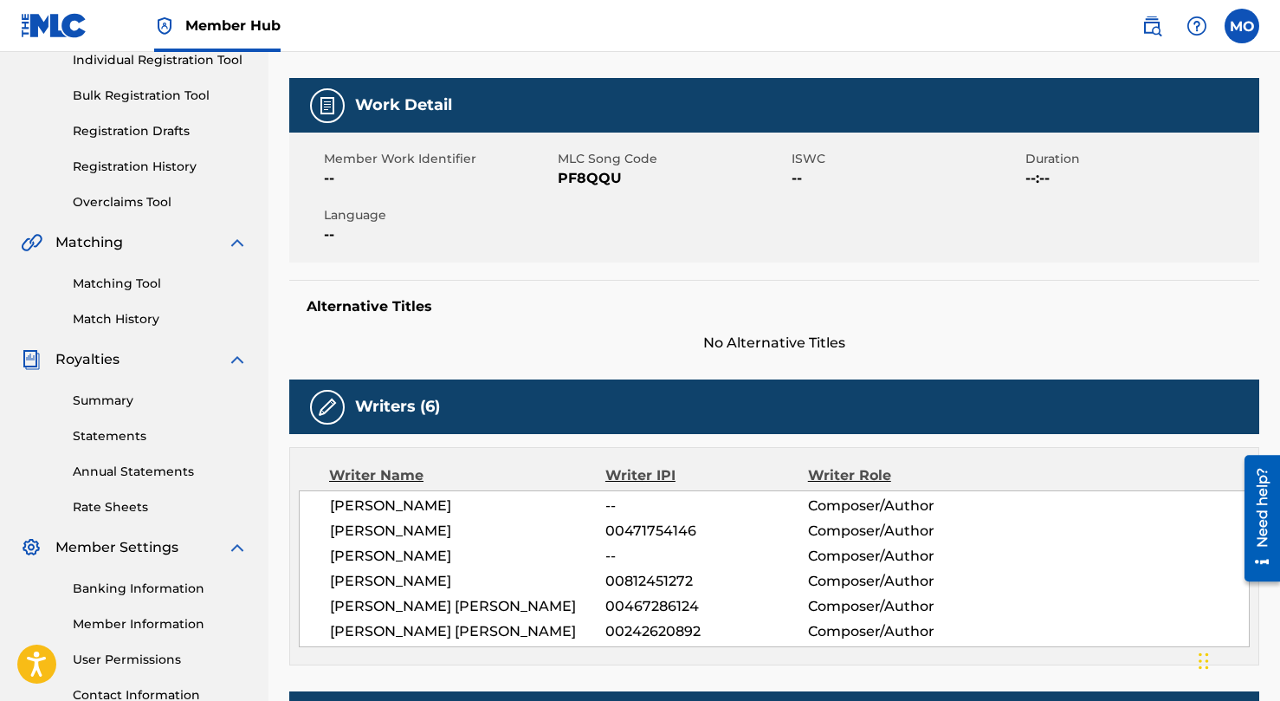
scroll to position [243, 0]
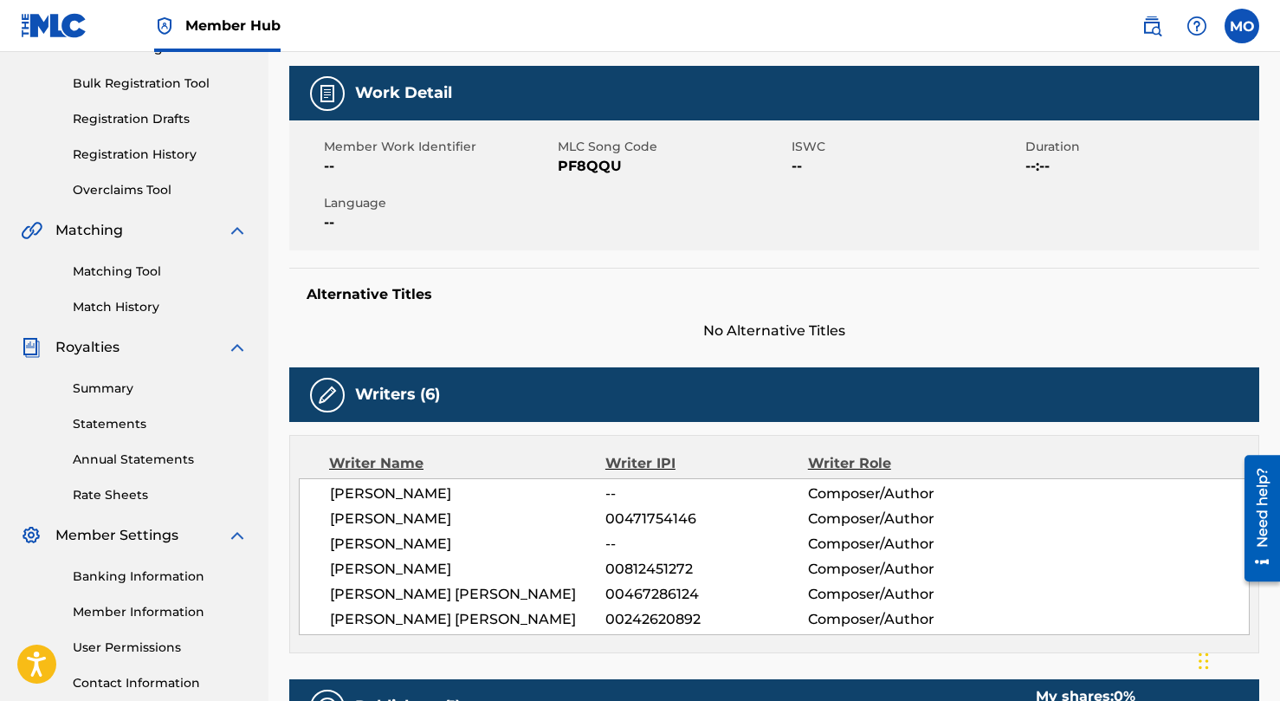
click at [625, 517] on span "00471754146" at bounding box center [706, 518] width 202 height 21
copy span "00471754146"
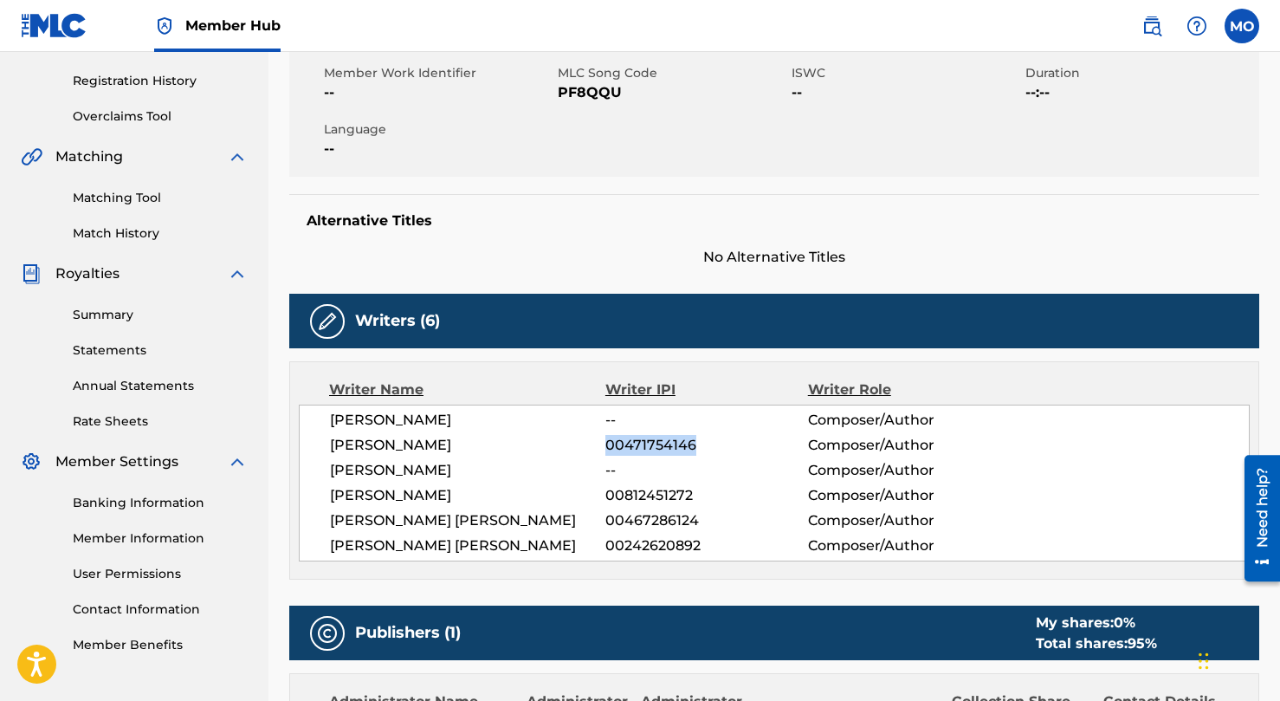
scroll to position [327, 0]
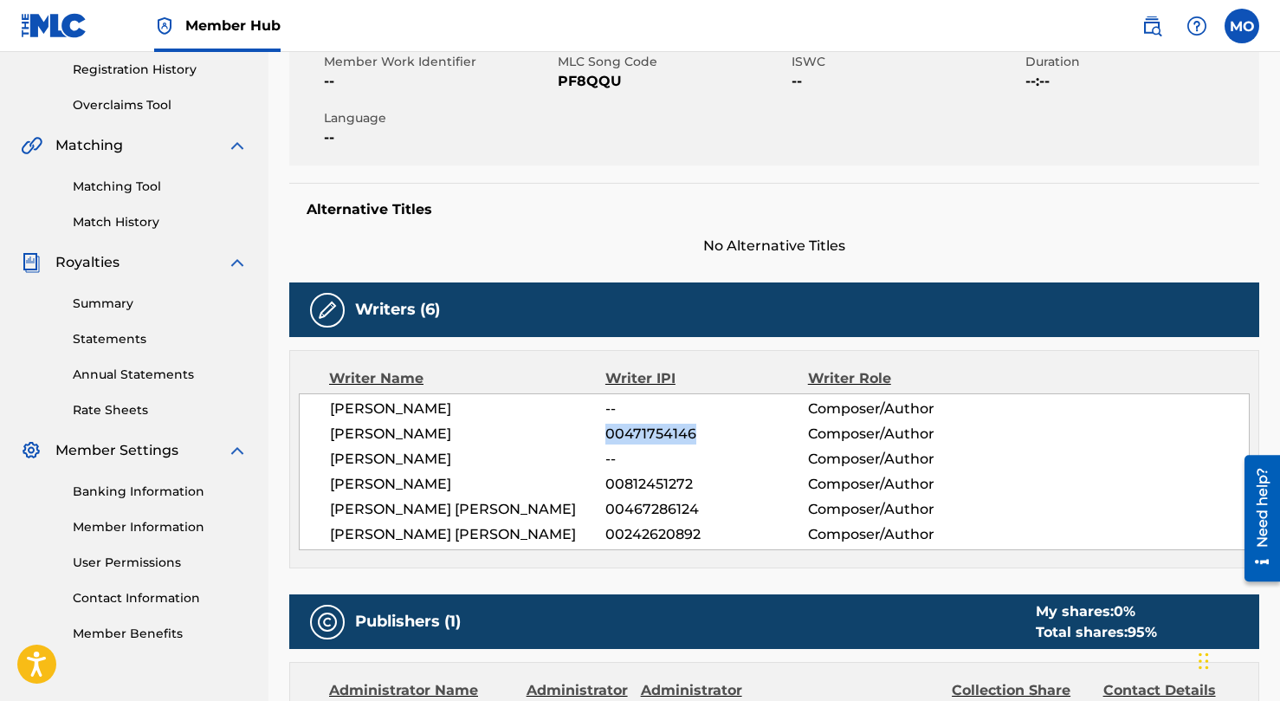
copy span "00471754146"
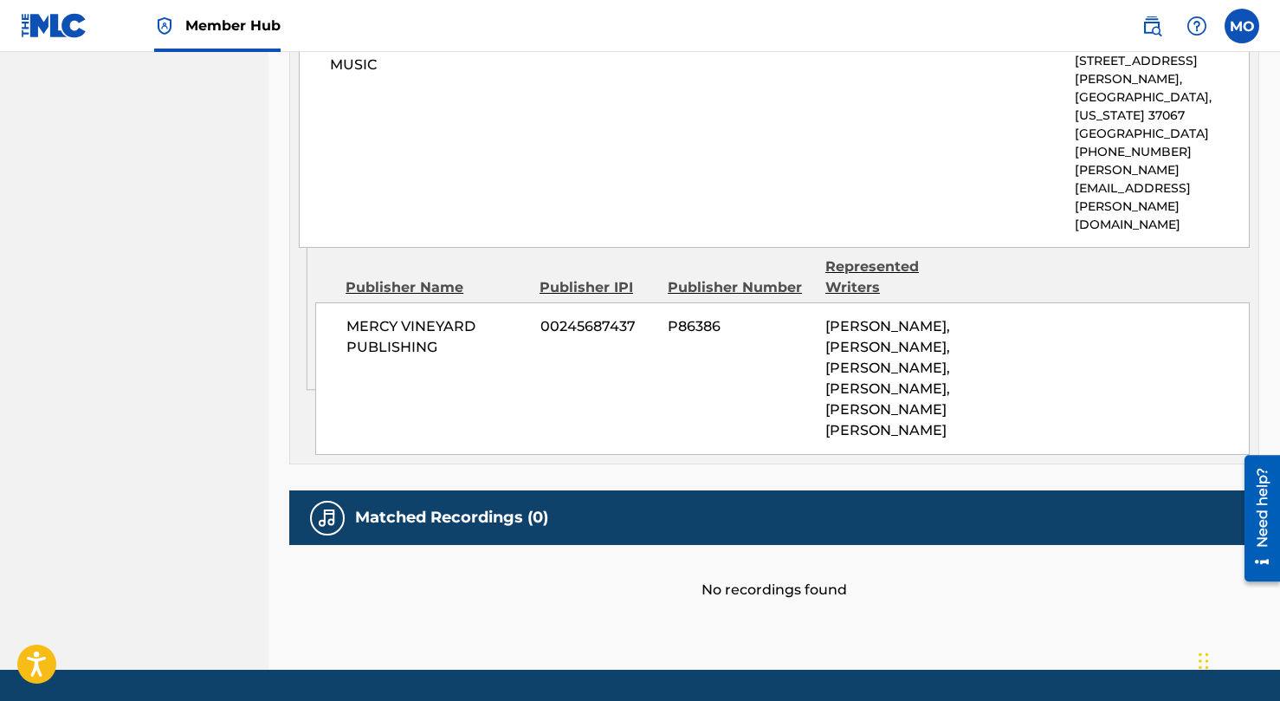
scroll to position [1049, 0]
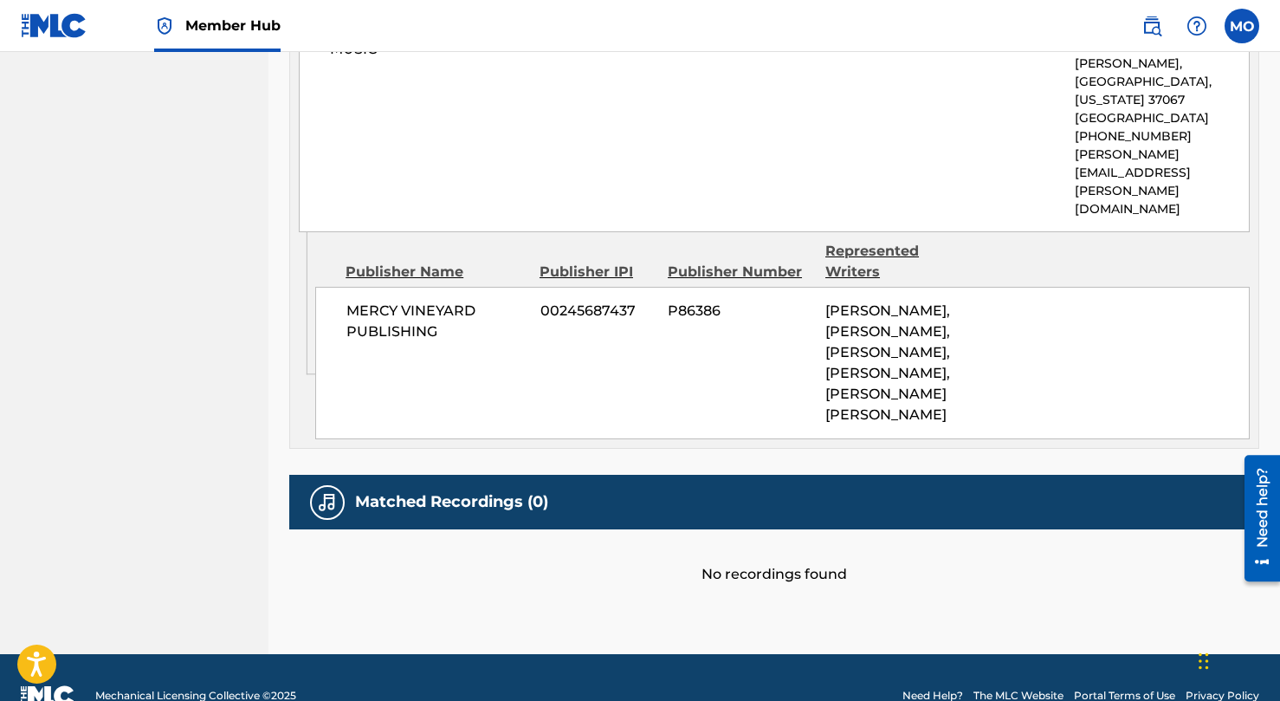
scroll to position [364, 0]
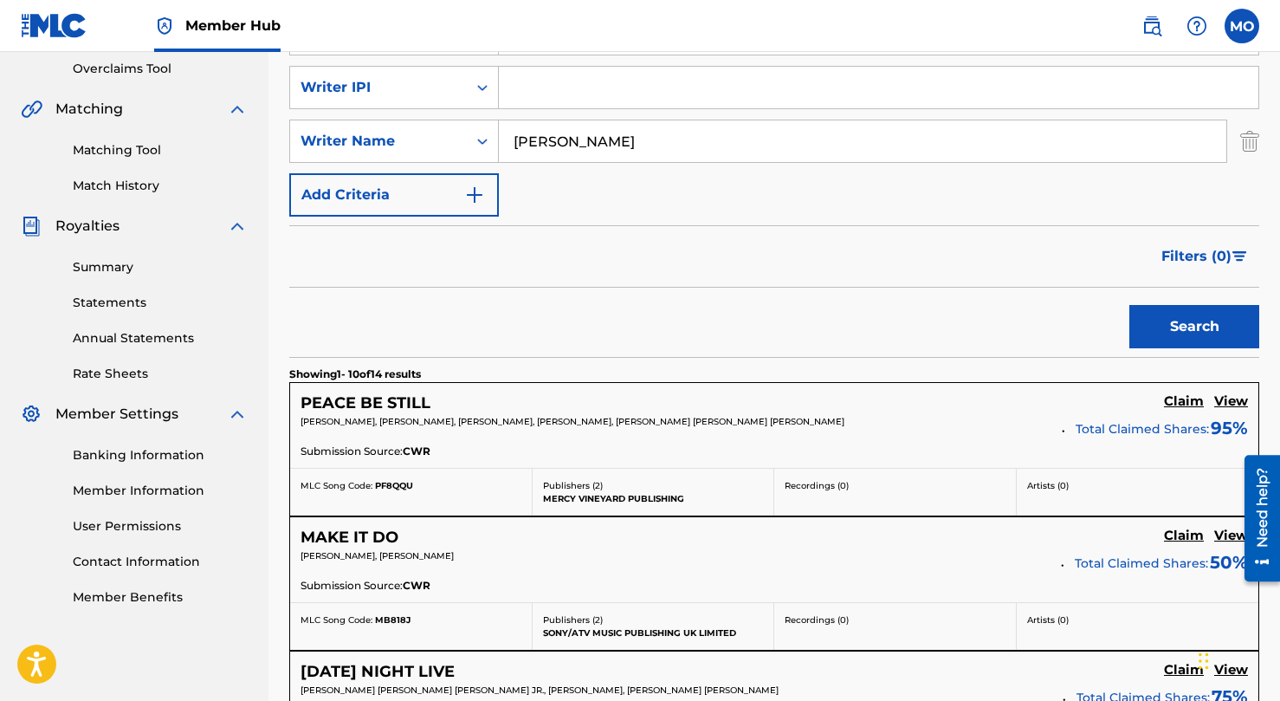
click at [547, 107] on input "Search Form" at bounding box center [879, 88] width 760 height 42
paste input "00471754146"
type input "00471754146"
click at [546, 140] on input "Mike O'Brien" at bounding box center [863, 141] width 728 height 42
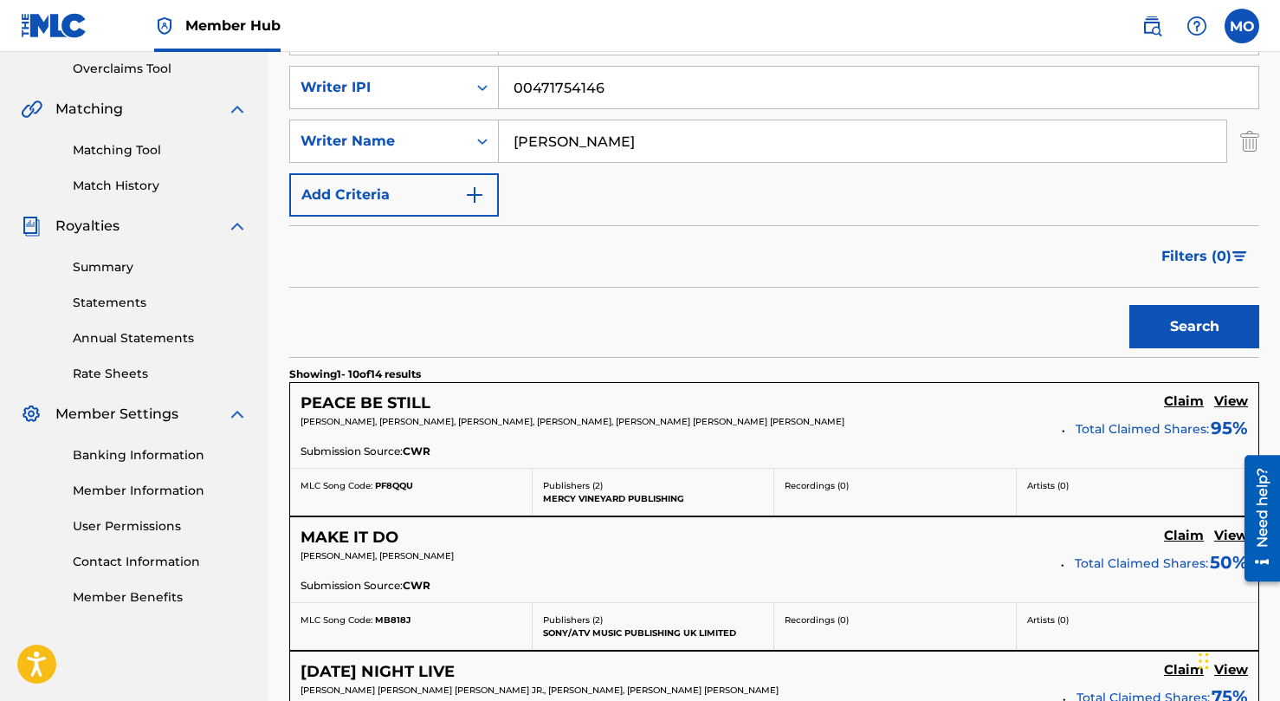
click at [316, 250] on div "Filters ( 0 )" at bounding box center [774, 256] width 970 height 62
click at [1189, 338] on button "Search" at bounding box center [1194, 326] width 130 height 43
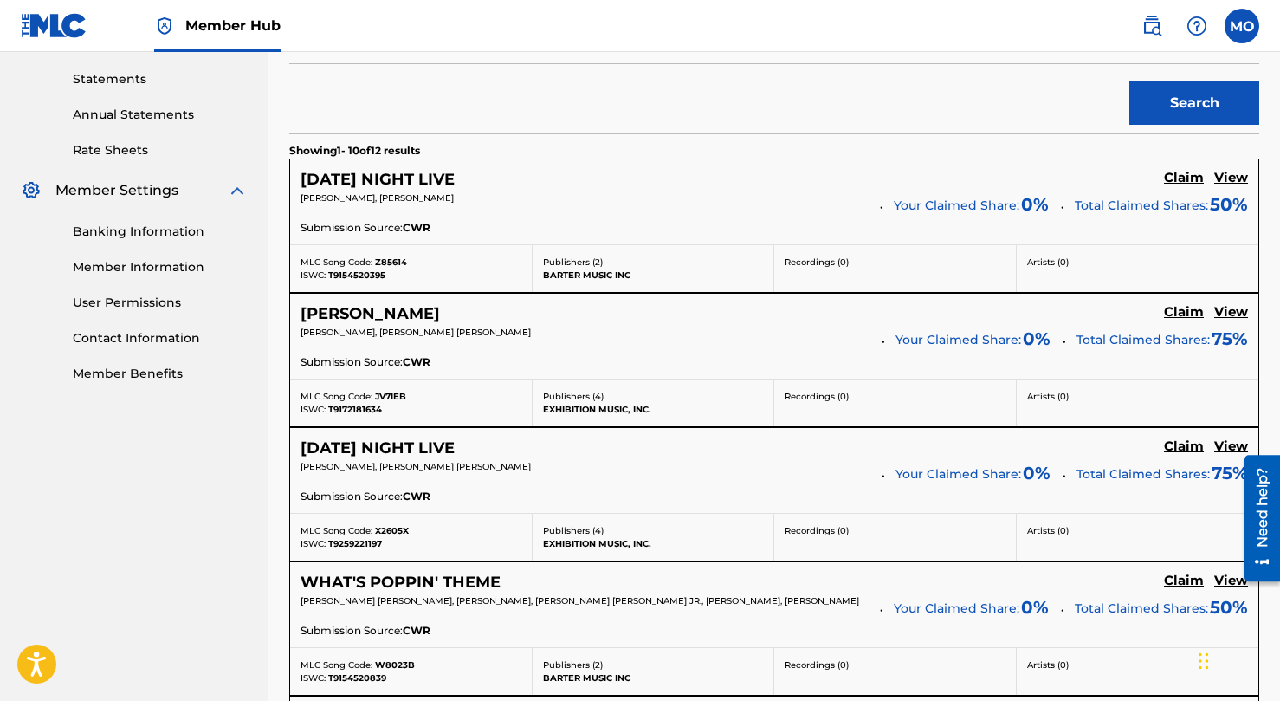
scroll to position [589, 0]
click at [788, 278] on div "Recordings ( 0 )" at bounding box center [895, 266] width 243 height 47
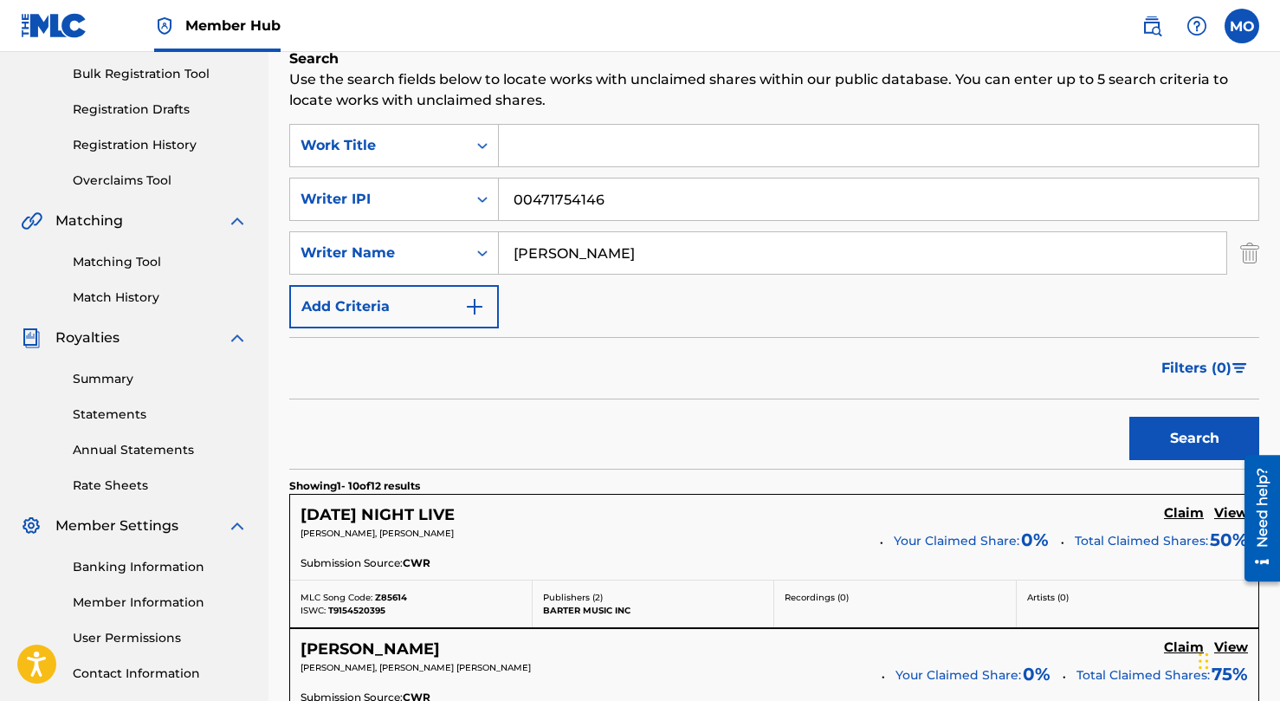
scroll to position [199, 0]
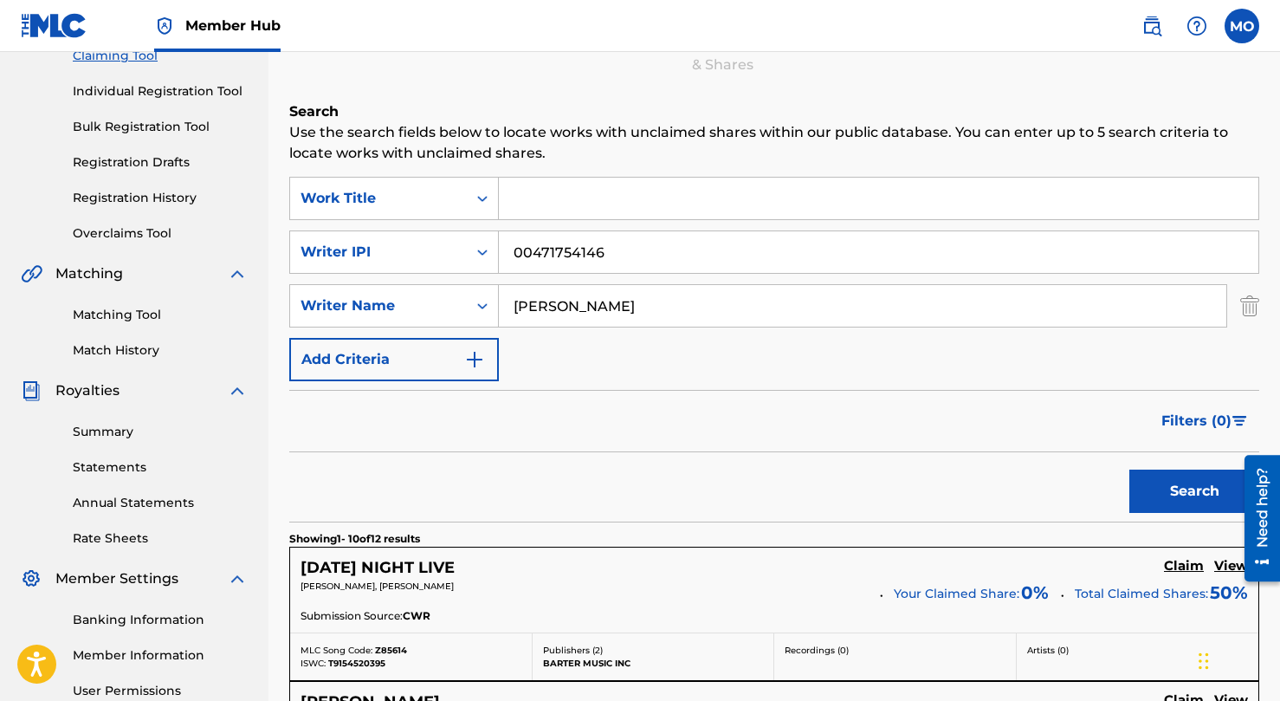
click at [564, 307] on input "Mike O'Brien" at bounding box center [863, 306] width 728 height 42
click at [1200, 472] on button "Search" at bounding box center [1194, 490] width 130 height 43
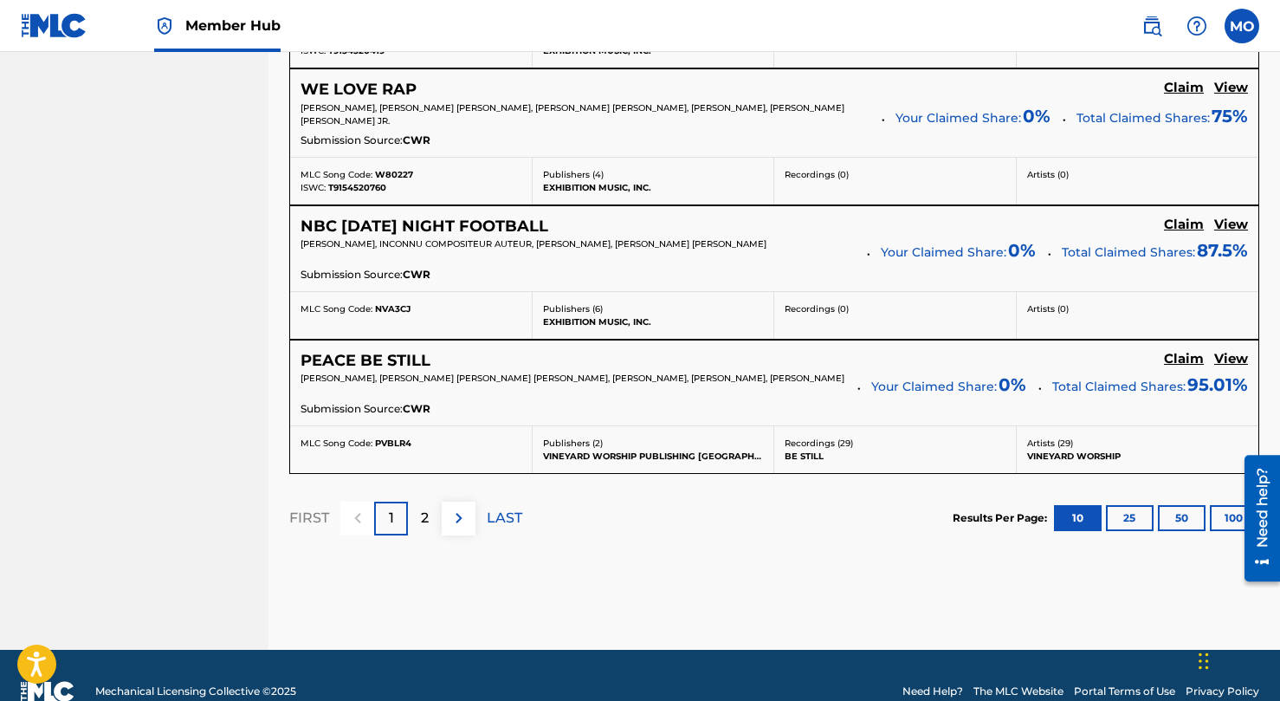
scroll to position [1618, 0]
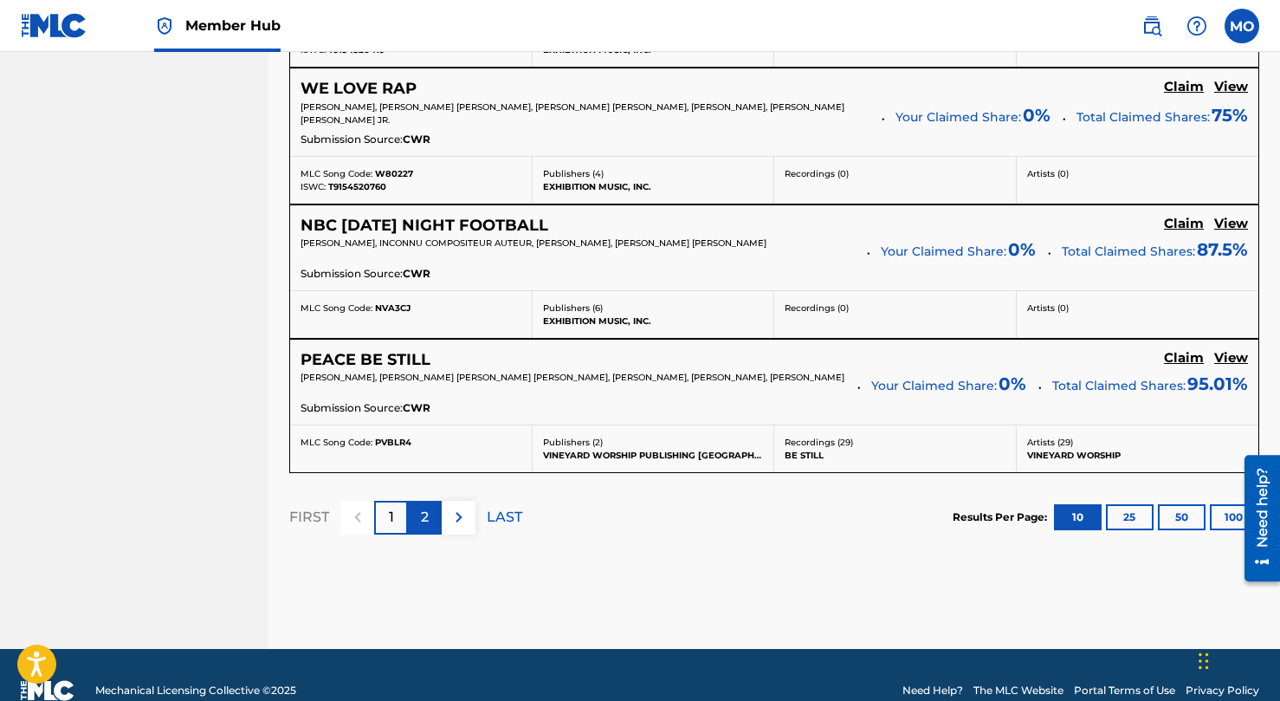
click at [424, 516] on p "2" at bounding box center [425, 517] width 8 height 21
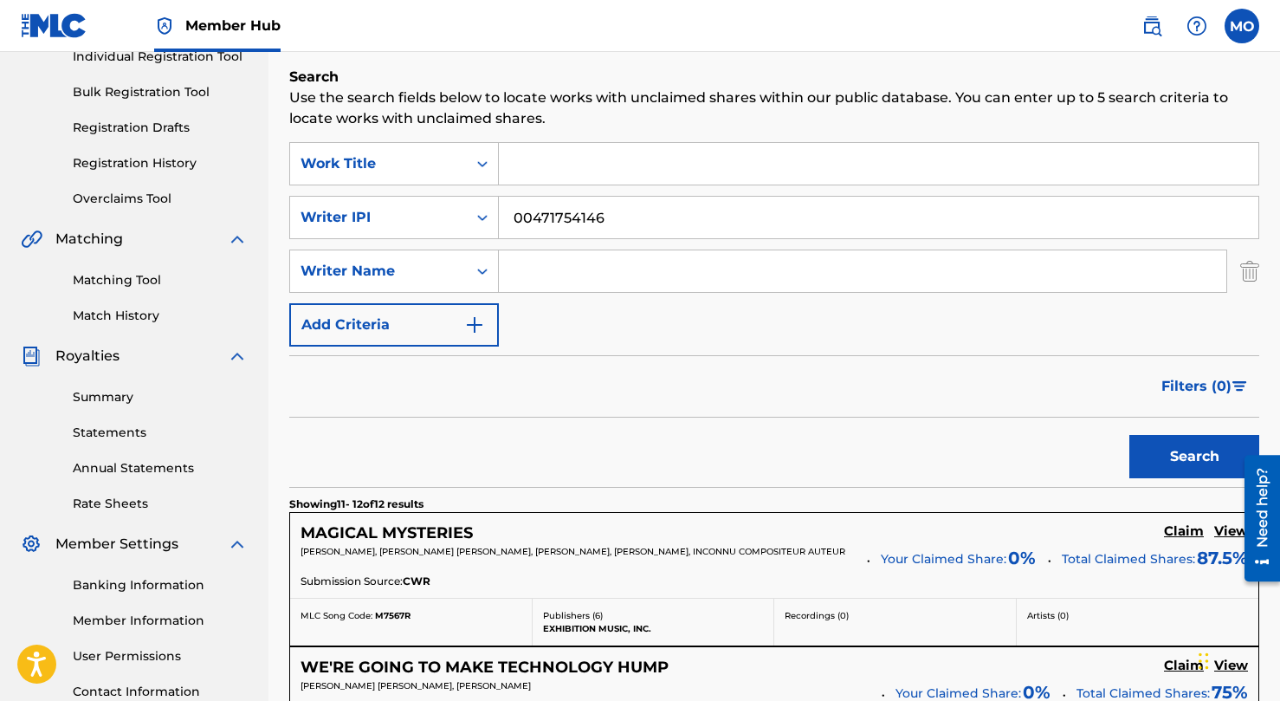
scroll to position [0, 0]
